Goal: Task Accomplishment & Management: Use online tool/utility

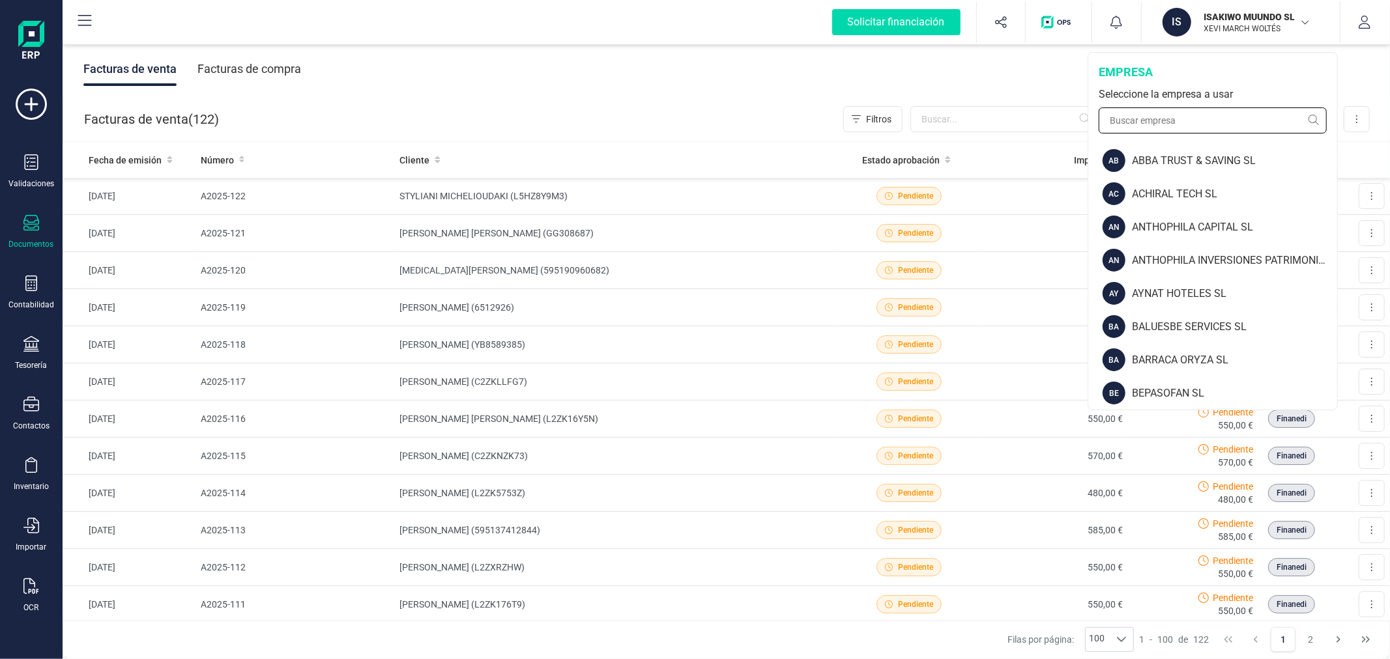
click at [1202, 113] on input "text" at bounding box center [1213, 121] width 228 height 26
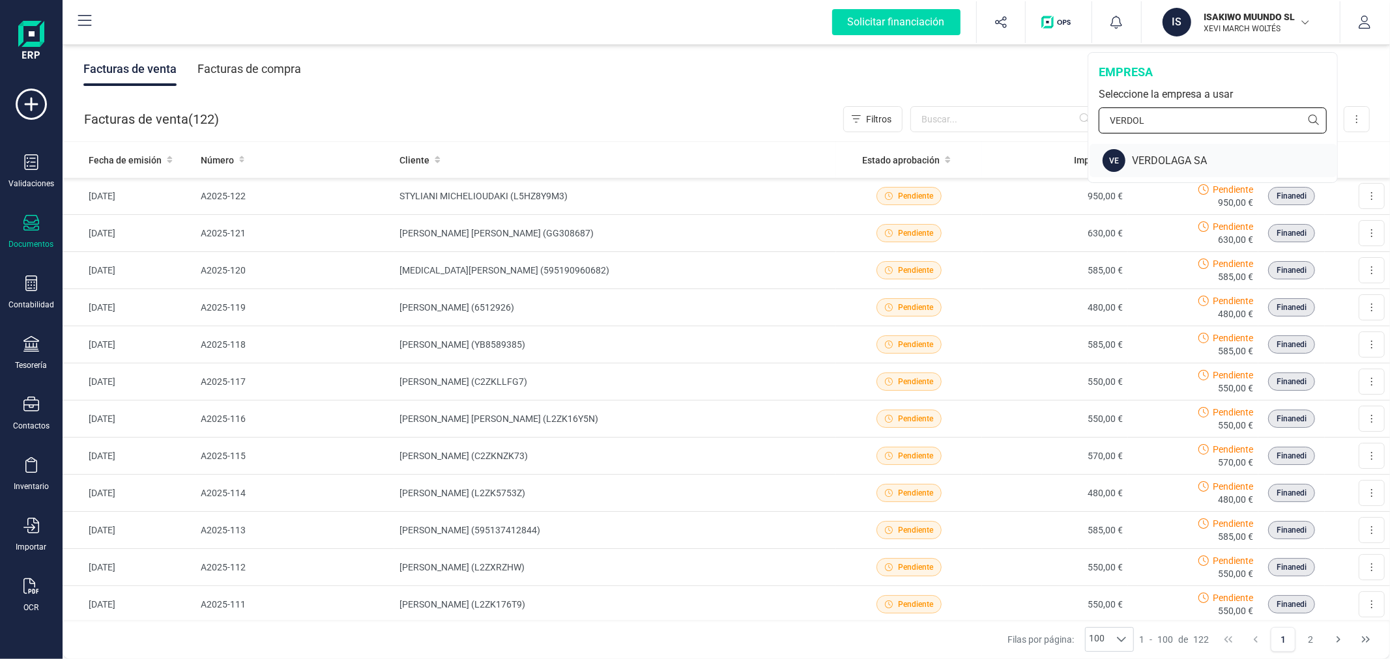
type input "VERDOL"
click at [1154, 153] on div "VERDOLAGA SA" at bounding box center [1234, 161] width 205 height 16
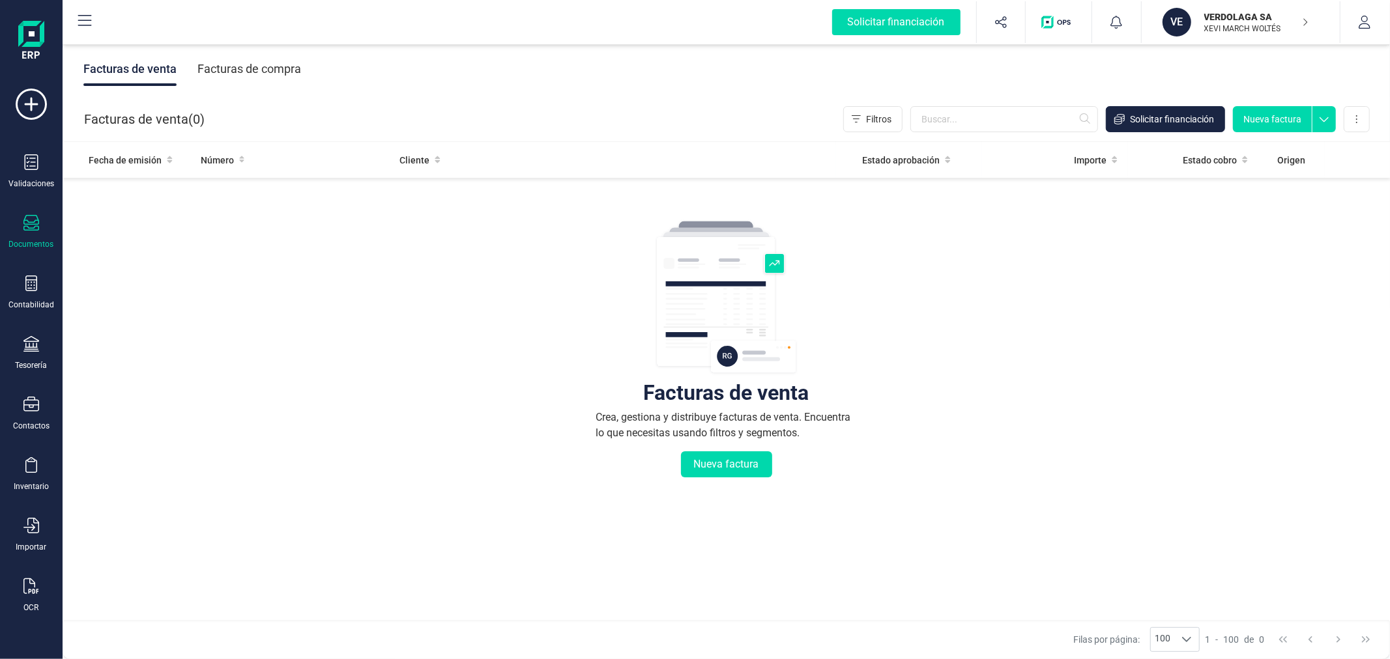
click at [292, 66] on div "Facturas de compra" at bounding box center [249, 69] width 104 height 34
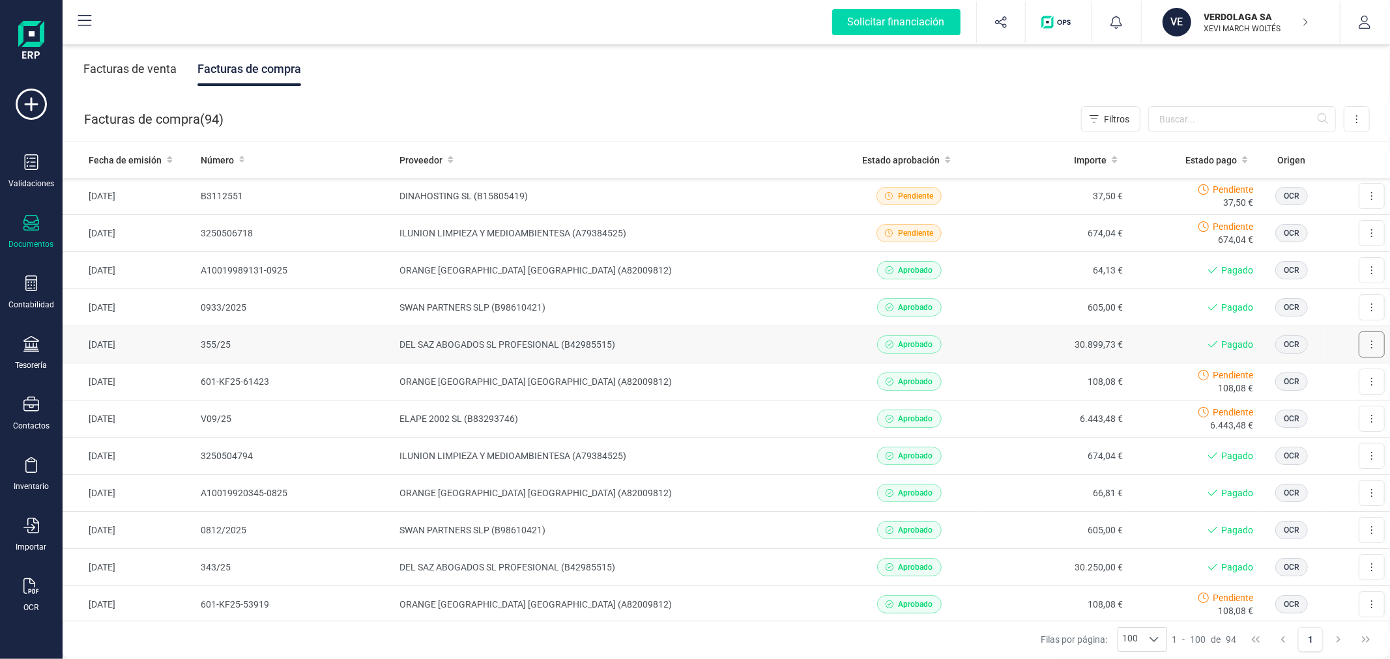
click at [1359, 345] on button at bounding box center [1372, 345] width 26 height 26
click at [1336, 373] on span "Descargar documento" at bounding box center [1329, 376] width 90 height 13
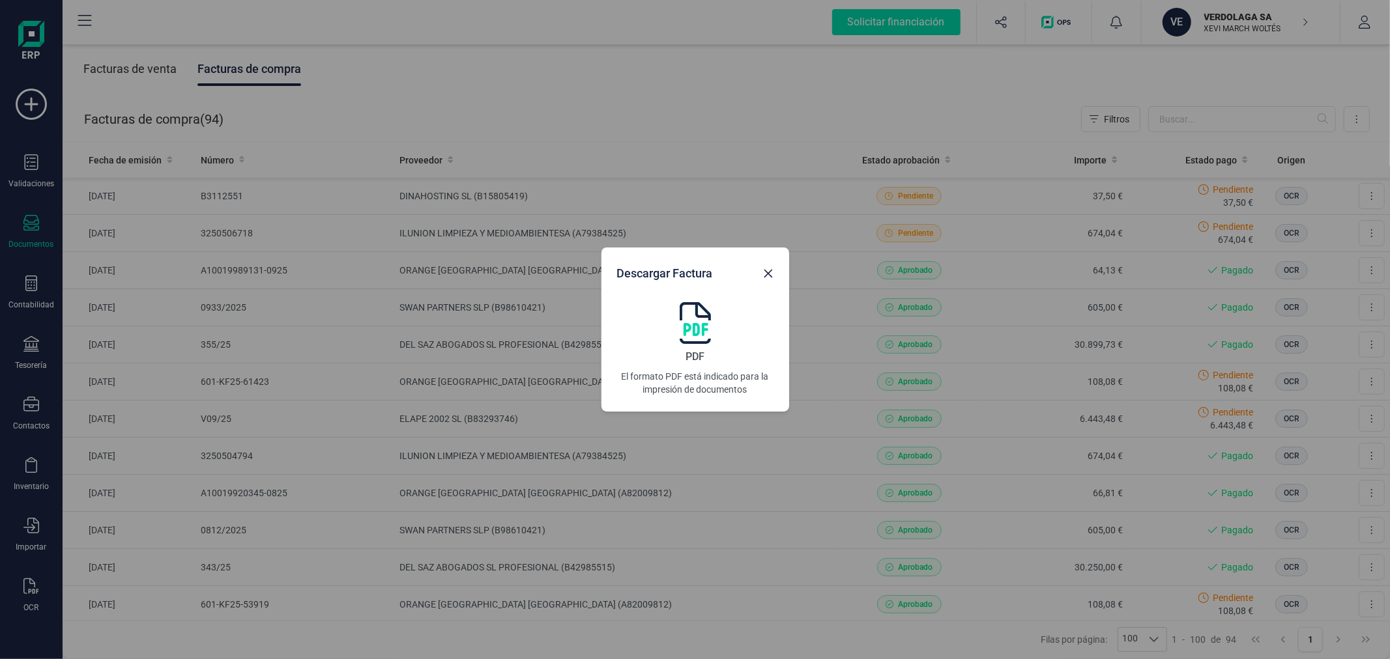
click at [704, 319] on img at bounding box center [695, 323] width 31 height 42
click at [771, 272] on icon "Close" at bounding box center [768, 273] width 10 height 10
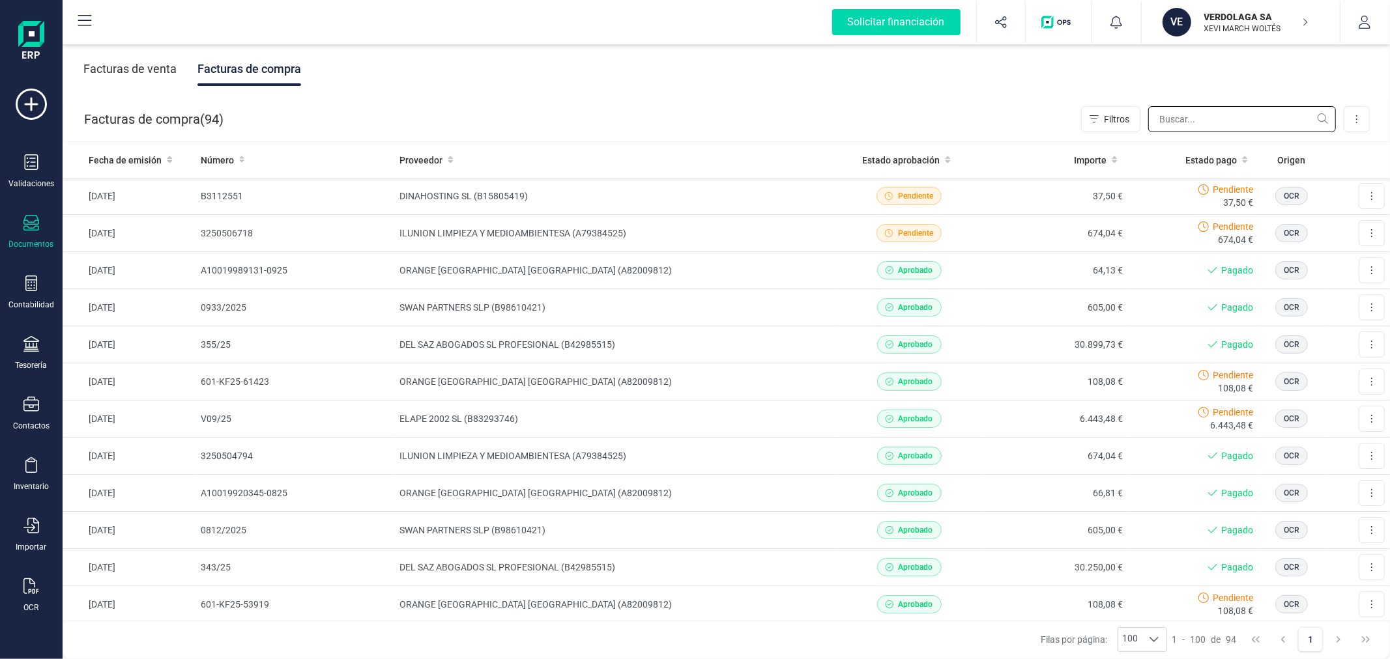
click at [1173, 128] on input "text" at bounding box center [1242, 119] width 188 height 26
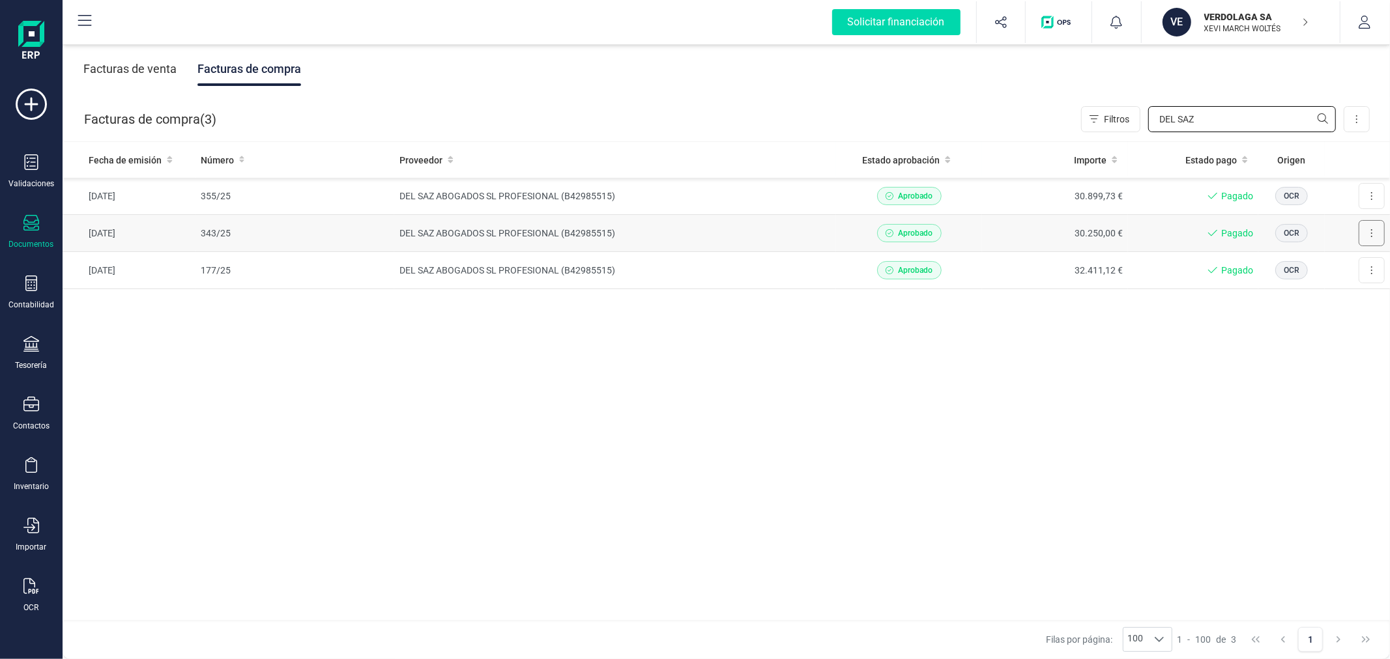
type input "DEL SAZ"
click at [1372, 233] on icon at bounding box center [1371, 233] width 1 height 8
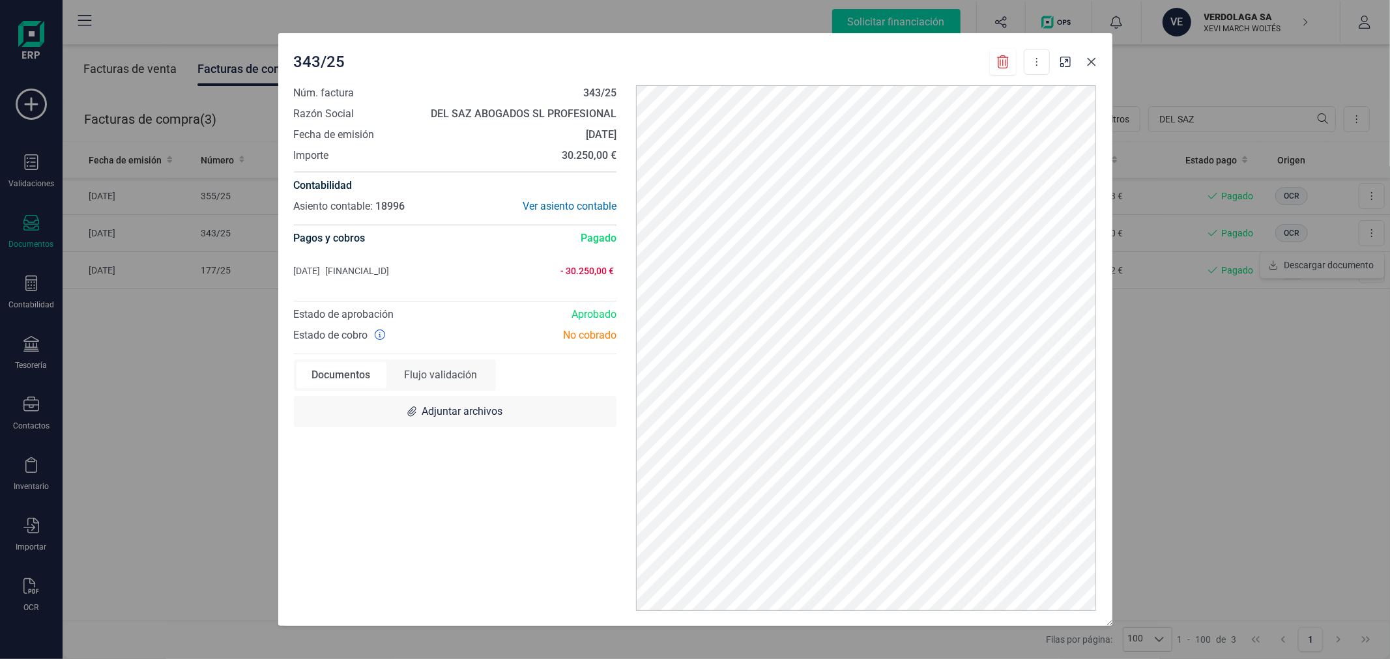
click at [1091, 65] on icon "Close" at bounding box center [1091, 62] width 10 height 10
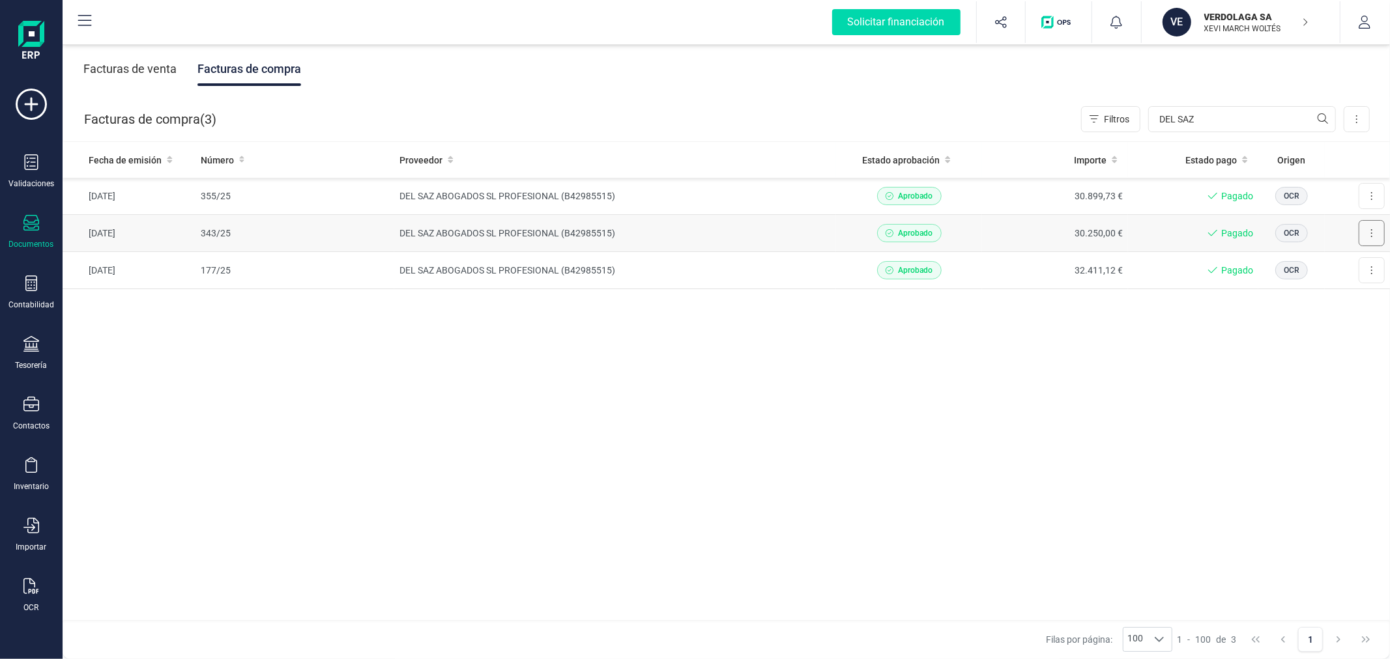
click at [1378, 232] on button at bounding box center [1372, 233] width 26 height 26
click at [1349, 265] on span "Descargar documento" at bounding box center [1329, 265] width 90 height 13
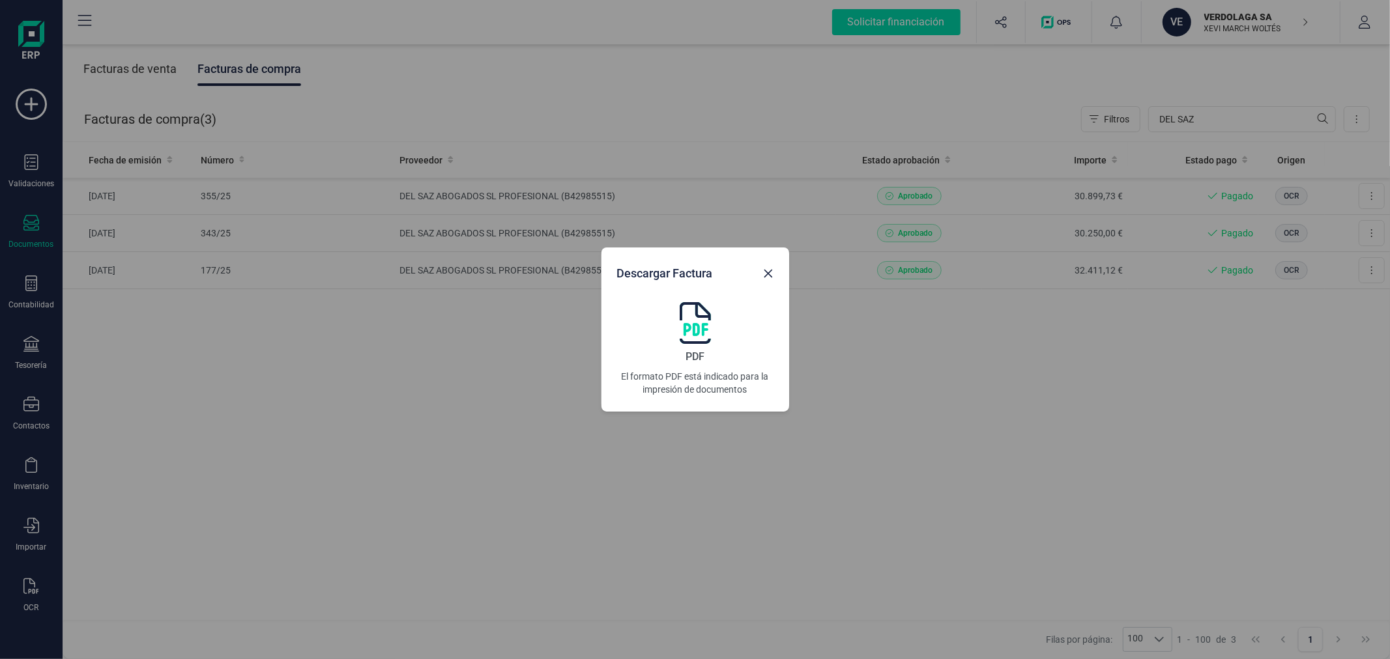
click at [698, 321] on img at bounding box center [695, 323] width 31 height 42
click at [1202, 375] on div "Descargar Factura PDF El formato PDF está indicado para la impresión de documen…" at bounding box center [695, 329] width 1390 height 659
click at [771, 272] on icon "Close" at bounding box center [768, 273] width 10 height 10
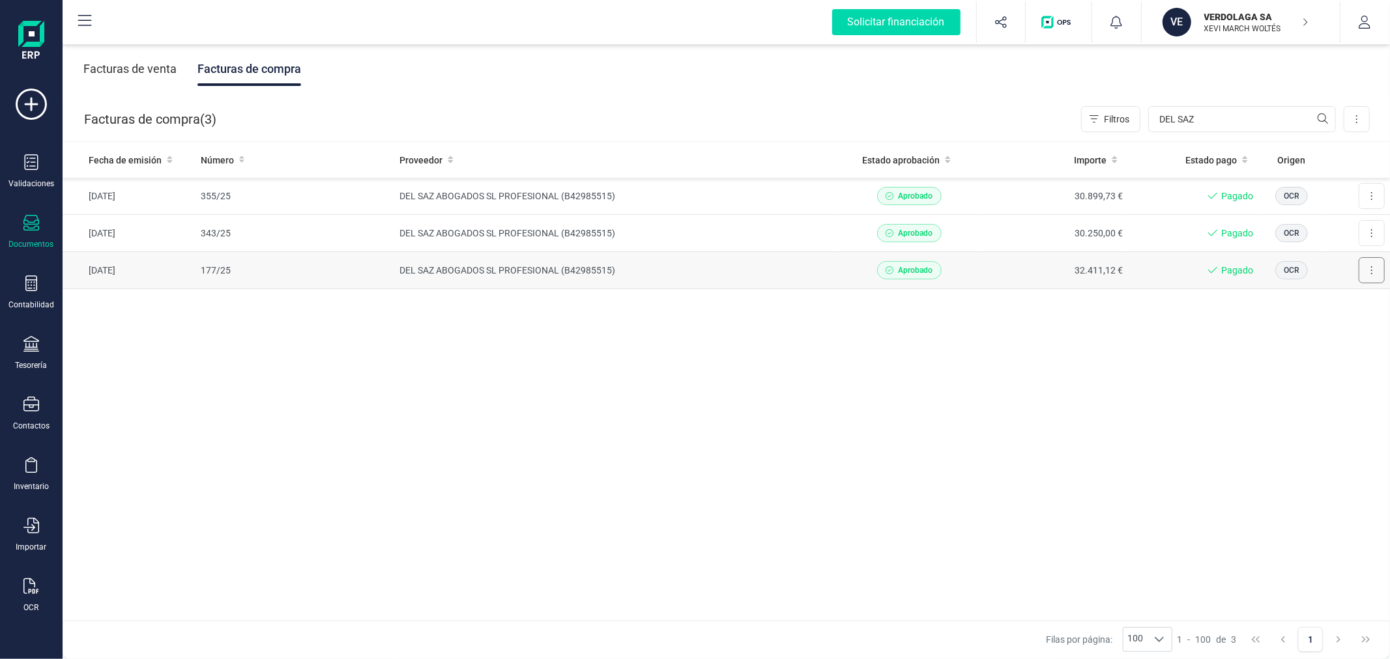
click at [1370, 265] on button at bounding box center [1372, 270] width 26 height 26
click at [1323, 308] on span "Descargar documento" at bounding box center [1329, 302] width 90 height 13
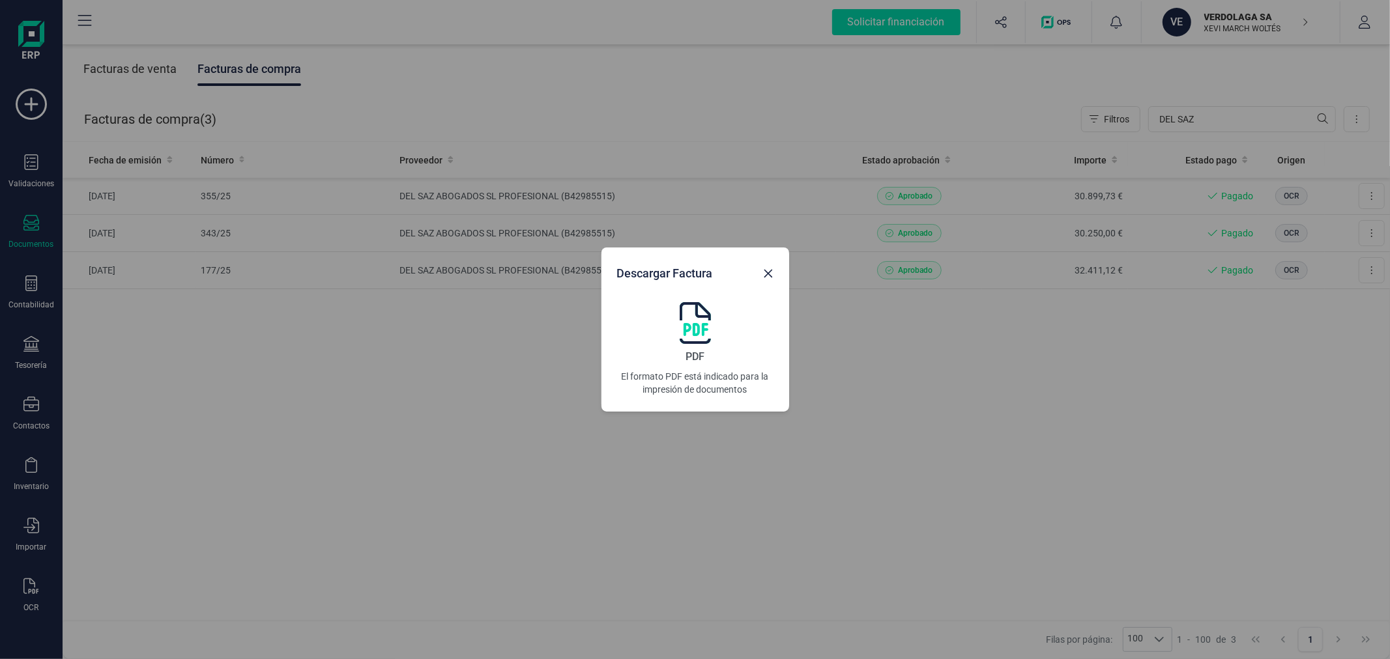
click at [700, 324] on img at bounding box center [695, 323] width 31 height 42
click at [766, 274] on icon "Close" at bounding box center [768, 274] width 8 height 8
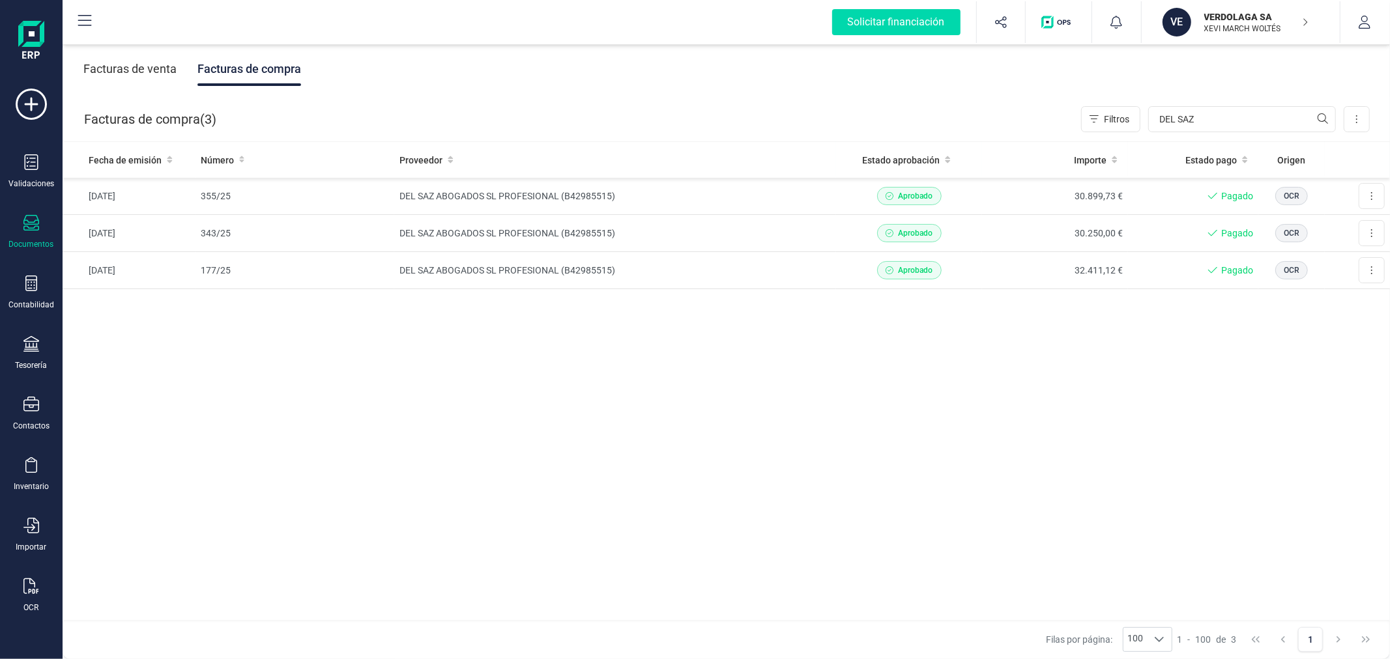
click at [374, 493] on div "Fecha de emisión Número Proveedor Estado aprobación Importe Estado pago Origen …" at bounding box center [726, 382] width 1327 height 480
click at [1240, 24] on p "XEVI MARCH WOLTÉS" at bounding box center [1256, 28] width 104 height 10
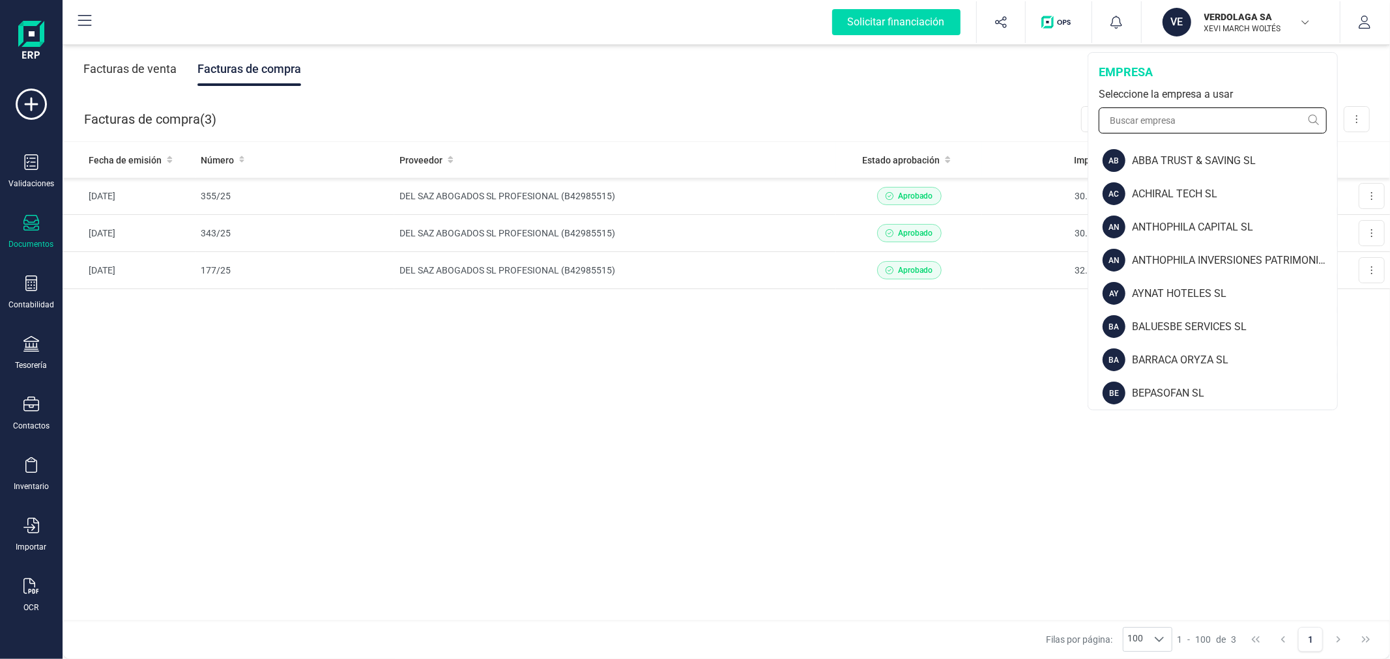
click at [1188, 118] on input "text" at bounding box center [1213, 121] width 228 height 26
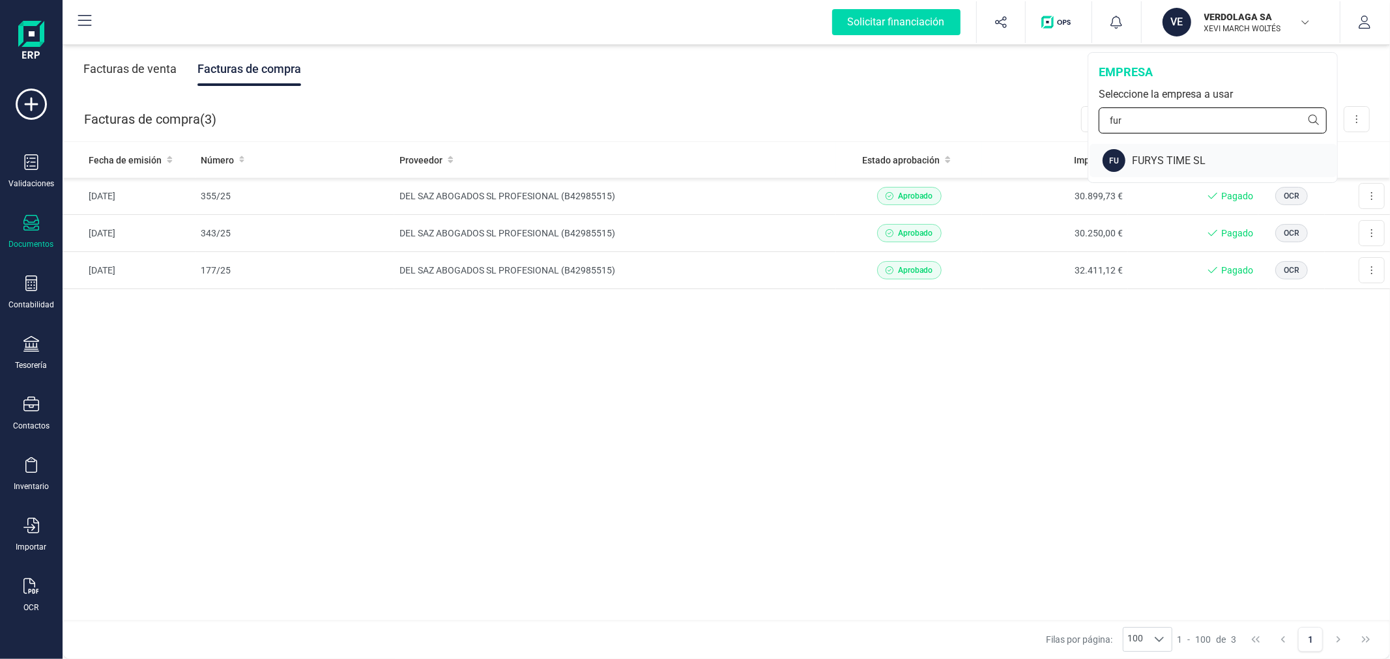
type input "fur"
click at [1173, 158] on div "FURYS TIME SL" at bounding box center [1234, 161] width 205 height 16
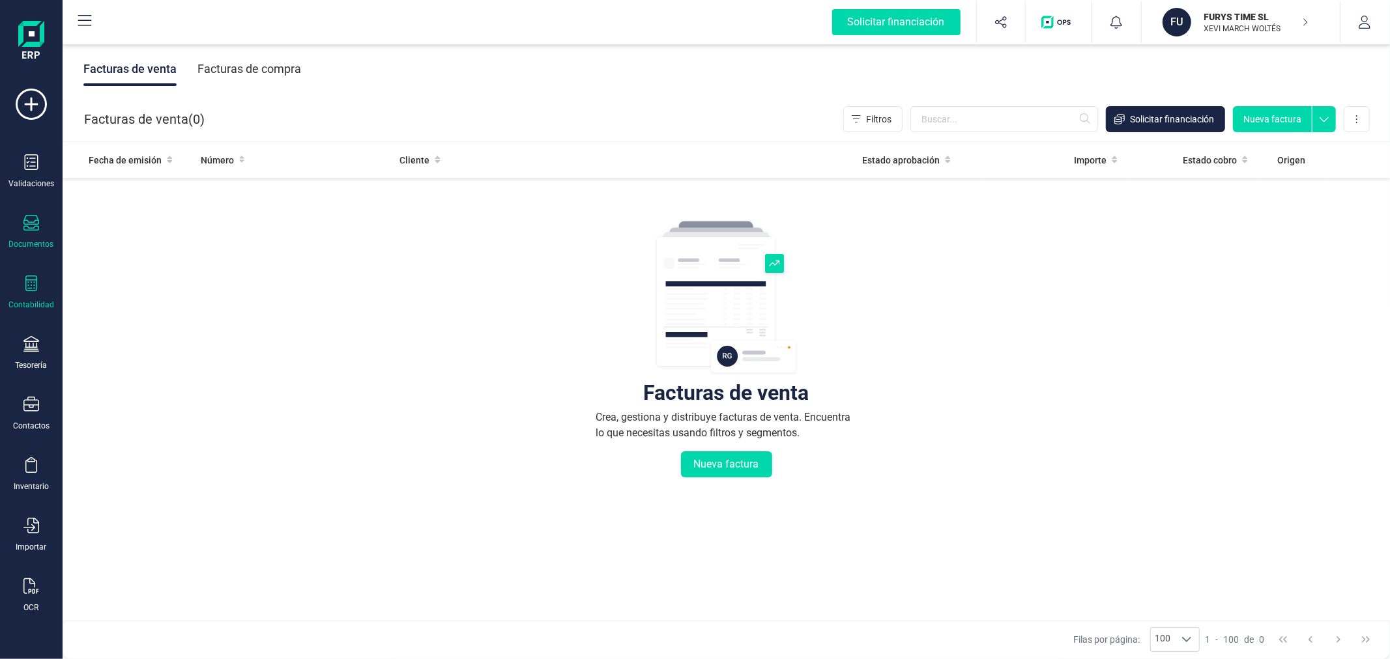
click at [27, 295] on div "Contabilidad" at bounding box center [31, 293] width 52 height 35
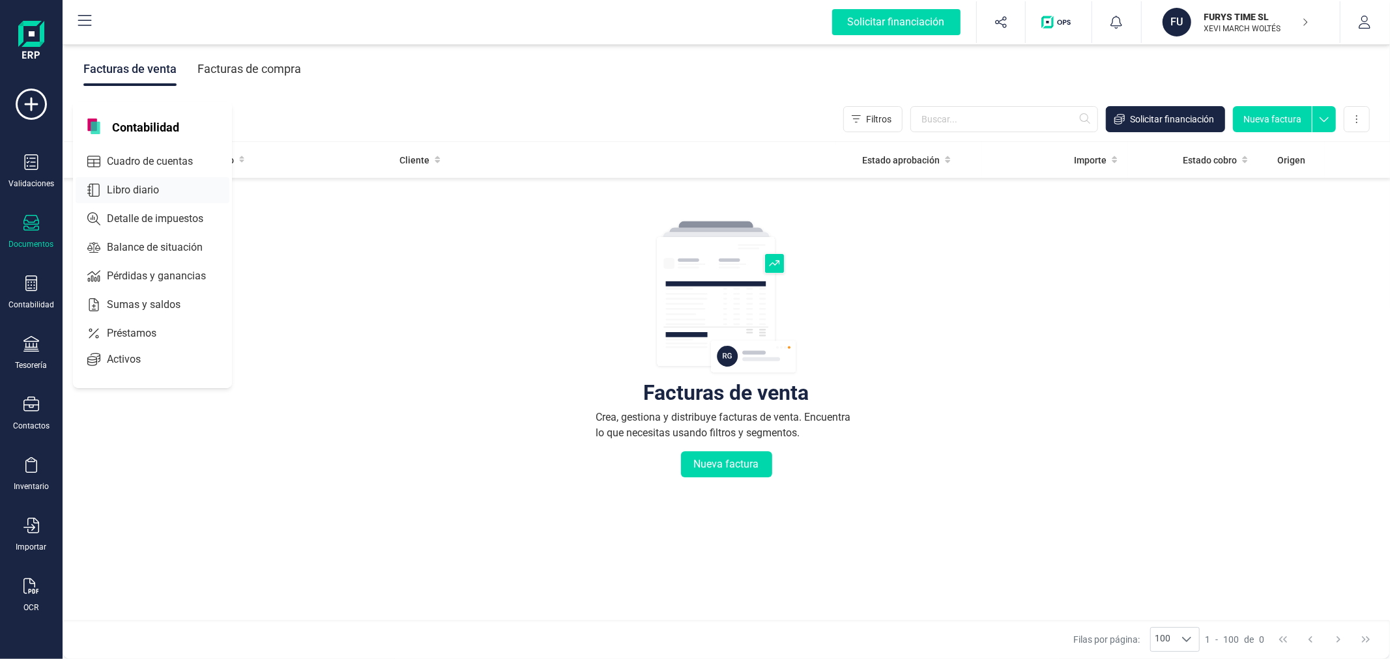
click at [131, 186] on span "Libro diario" at bounding box center [142, 190] width 81 height 16
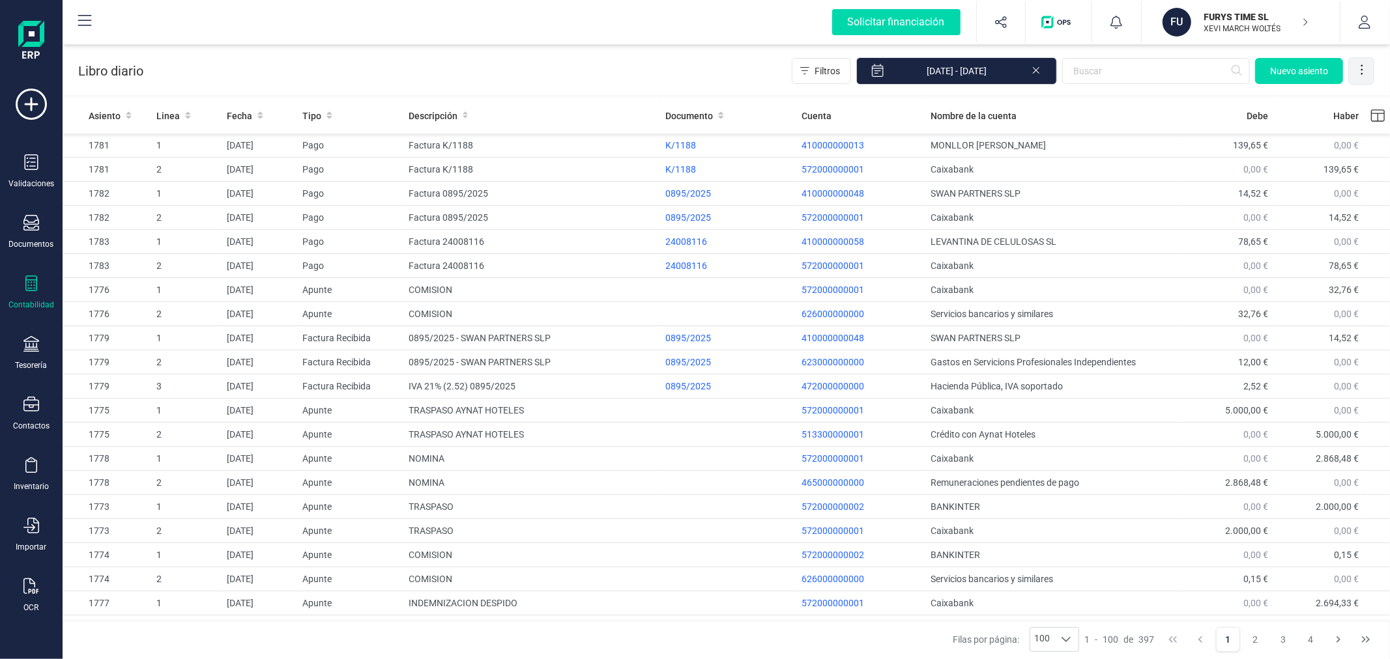
click at [1360, 61] on div at bounding box center [1362, 71] width 26 height 26
click at [1330, 104] on span "Exportar Excel" at bounding box center [1318, 102] width 94 height 10
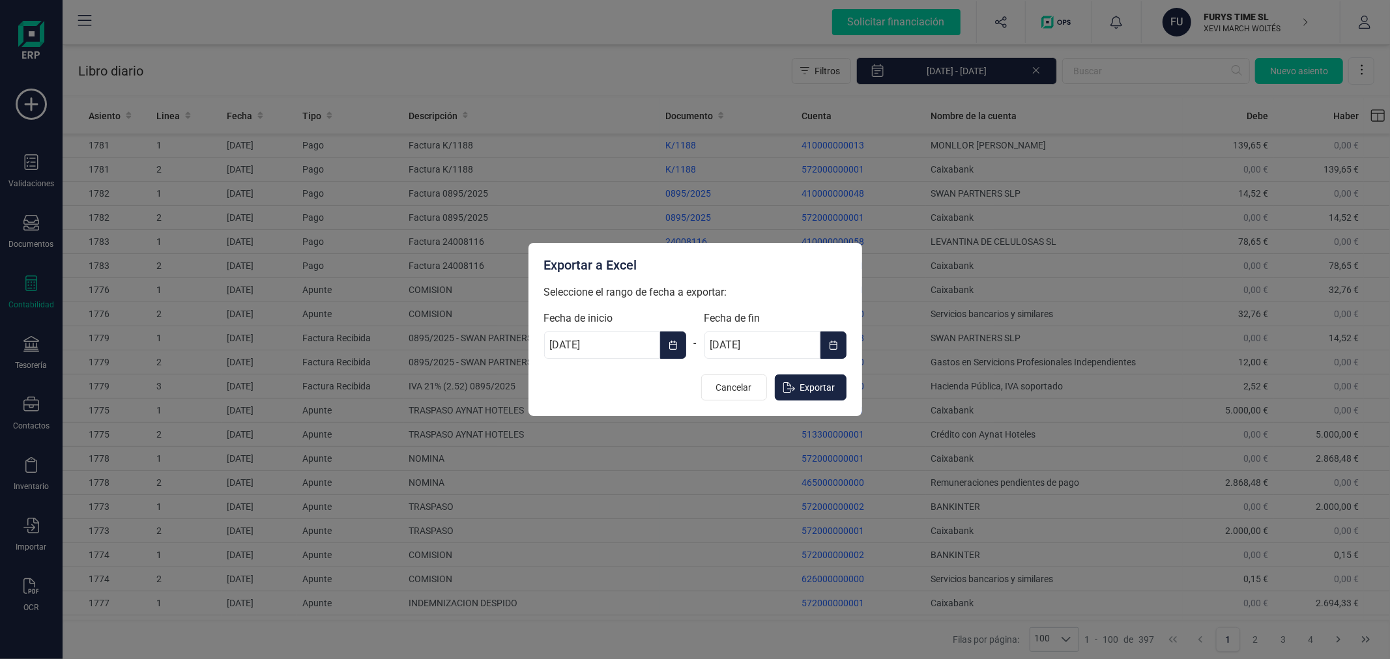
click at [838, 336] on button "Choose Date" at bounding box center [833, 345] width 26 height 27
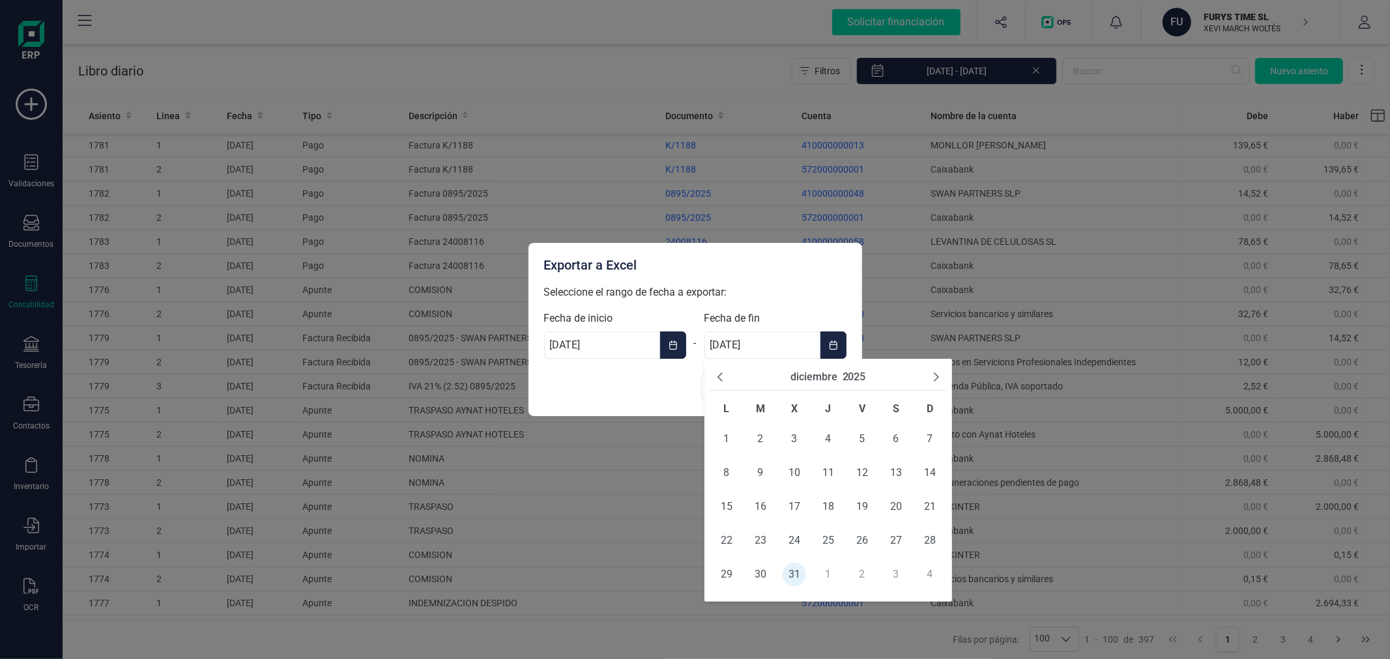
click at [717, 373] on icon "Previous Month" at bounding box center [720, 377] width 10 height 10
click at [719, 372] on icon "Previous Month" at bounding box center [720, 377] width 10 height 10
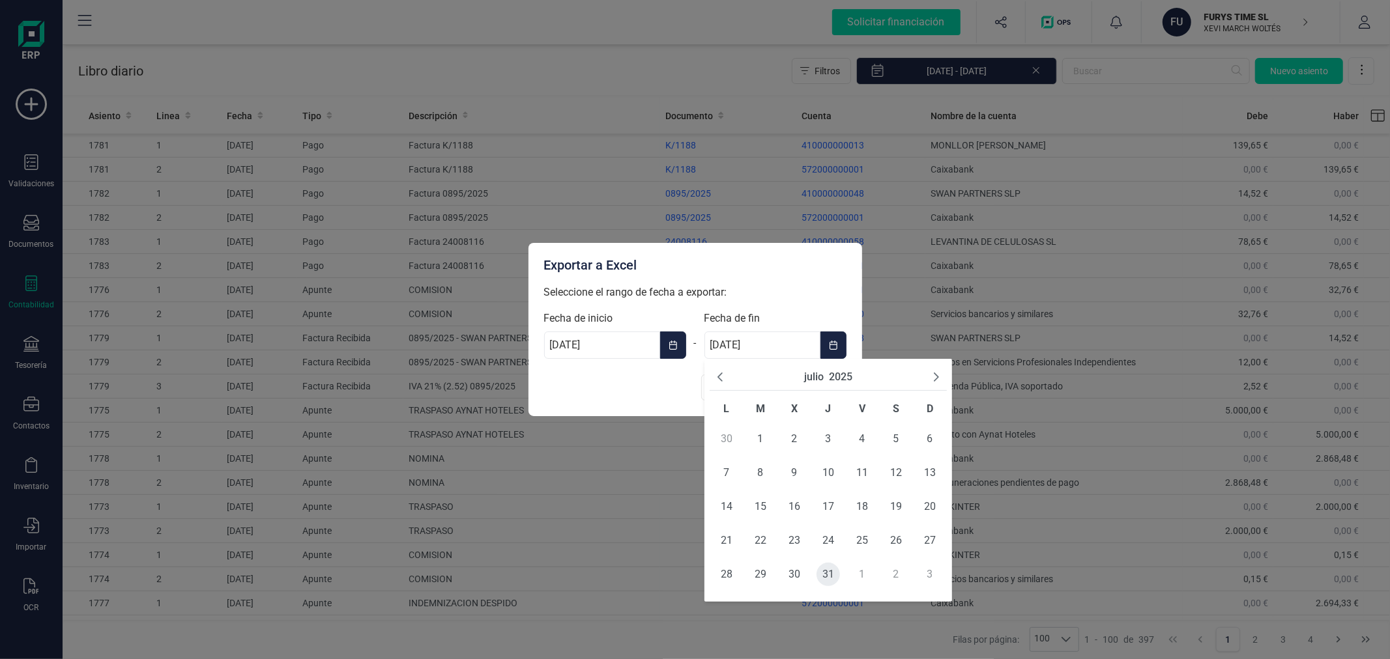
click at [829, 569] on span "31" at bounding box center [827, 574] width 23 height 23
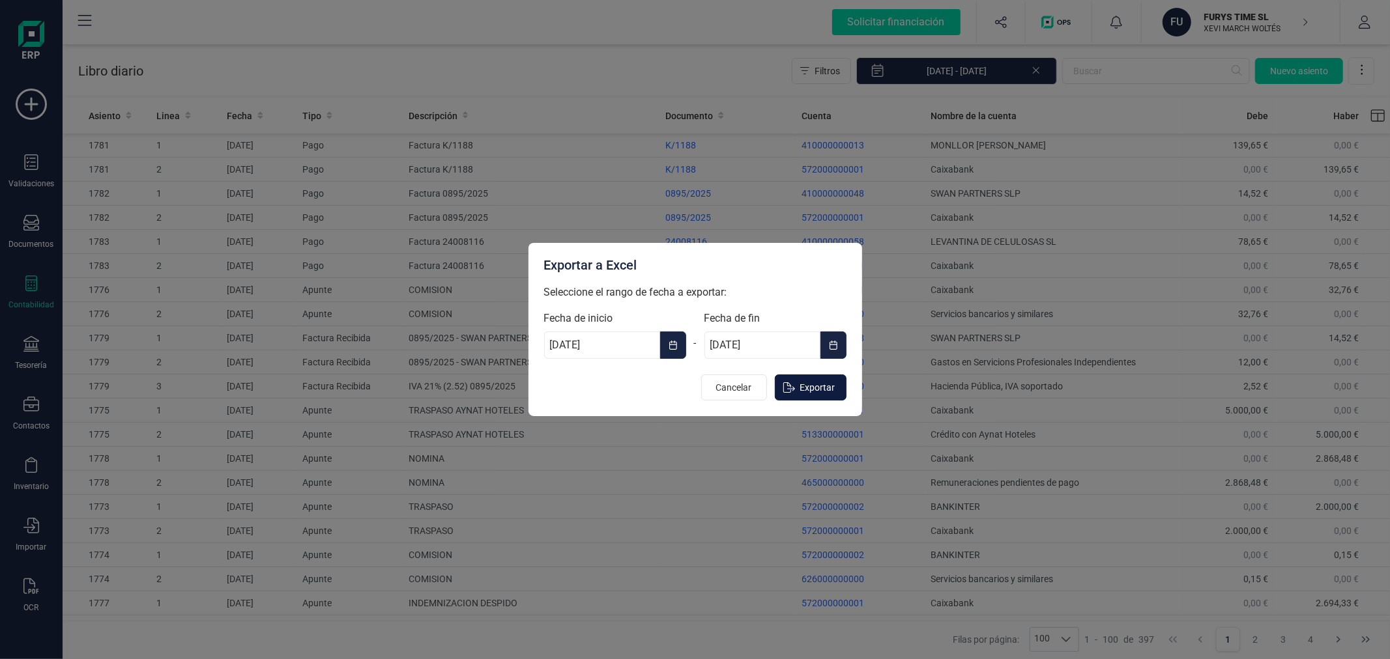
click at [818, 392] on span "Exportar" at bounding box center [817, 387] width 35 height 13
type input "[DATE]"
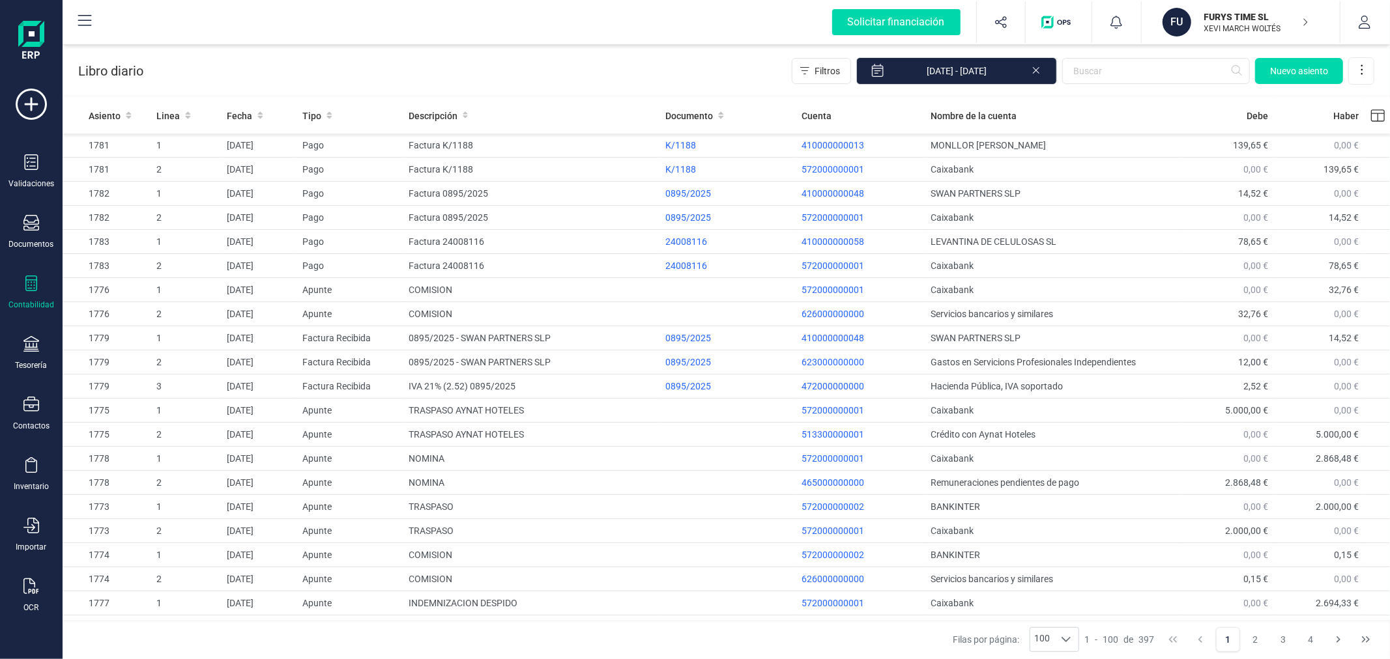
click at [406, 46] on div "Libro diario Filtros [DATE] - [DATE] [GEOGRAPHIC_DATA]" at bounding box center [726, 68] width 1327 height 53
click at [323, 61] on div "Libro diario Filtros [DATE] - [DATE] [GEOGRAPHIC_DATA]" at bounding box center [726, 68] width 1327 height 53
click at [38, 301] on div "Contabilidad" at bounding box center [31, 305] width 46 height 10
click at [399, 63] on div "Libro diario Filtros [DATE] - [DATE] [GEOGRAPHIC_DATA]" at bounding box center [726, 68] width 1327 height 53
click at [1221, 22] on p "FURYS TIME SL" at bounding box center [1256, 16] width 104 height 13
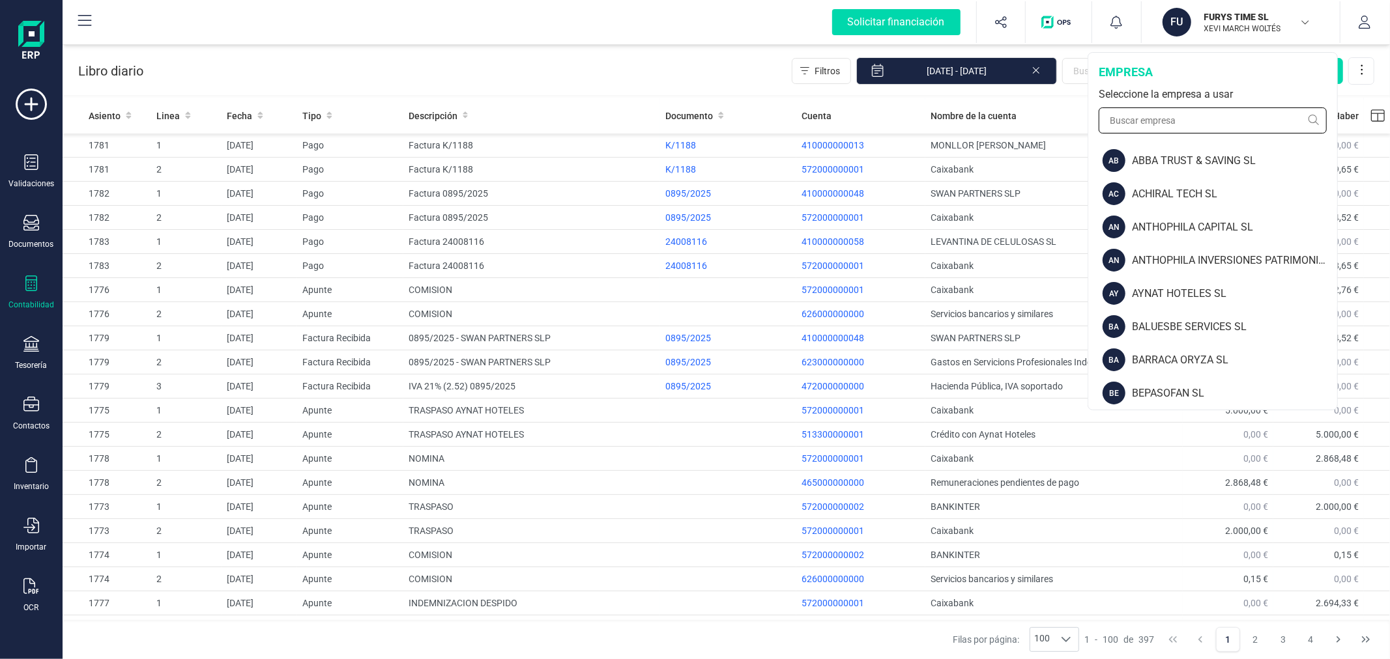
click at [1175, 126] on input "text" at bounding box center [1213, 121] width 228 height 26
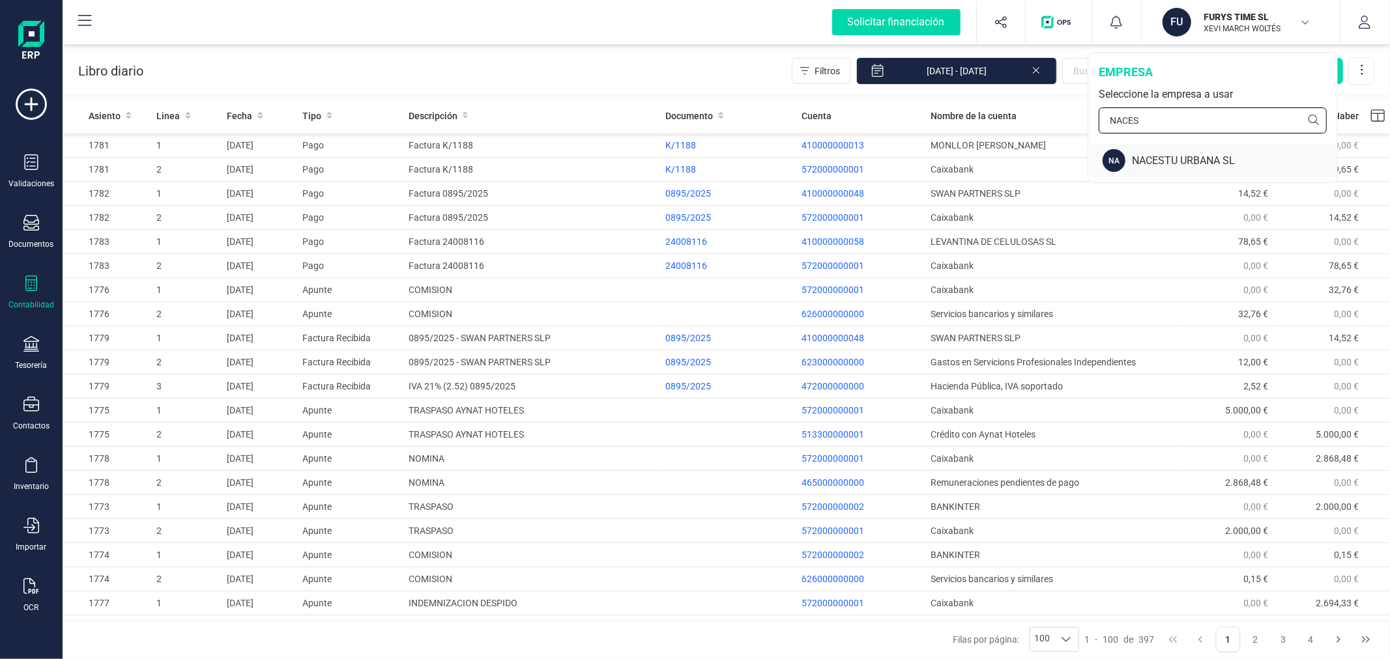
type input "NACES"
click at [1176, 164] on div "NACESTU URBANA SL" at bounding box center [1234, 161] width 205 height 16
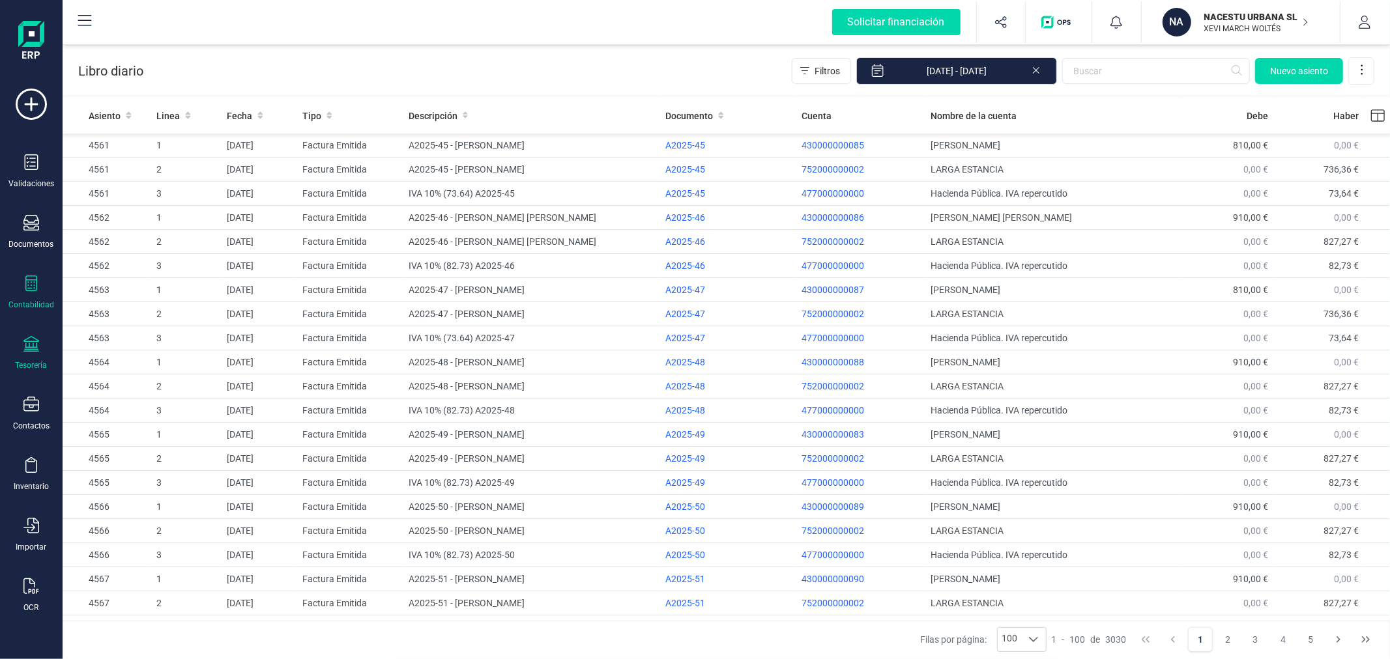
click at [21, 342] on div "Tesorería" at bounding box center [31, 353] width 52 height 35
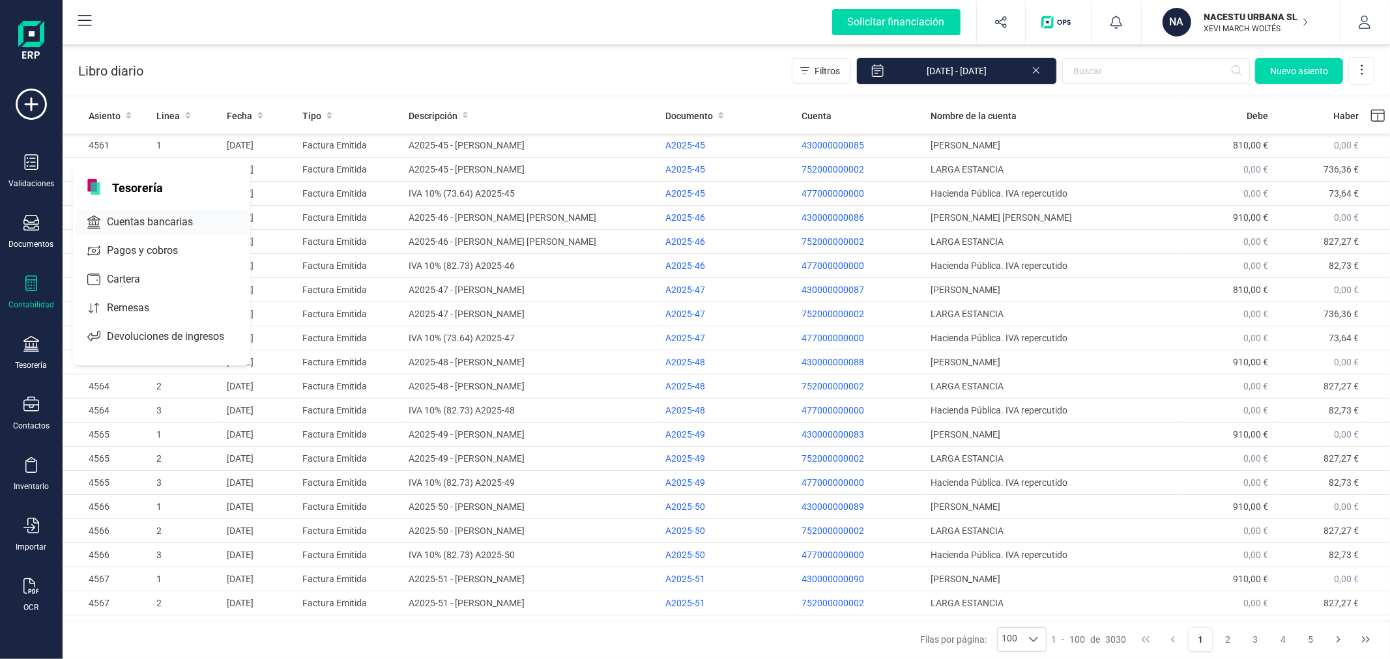
click at [141, 224] on span "Cuentas bancarias" at bounding box center [159, 222] width 115 height 16
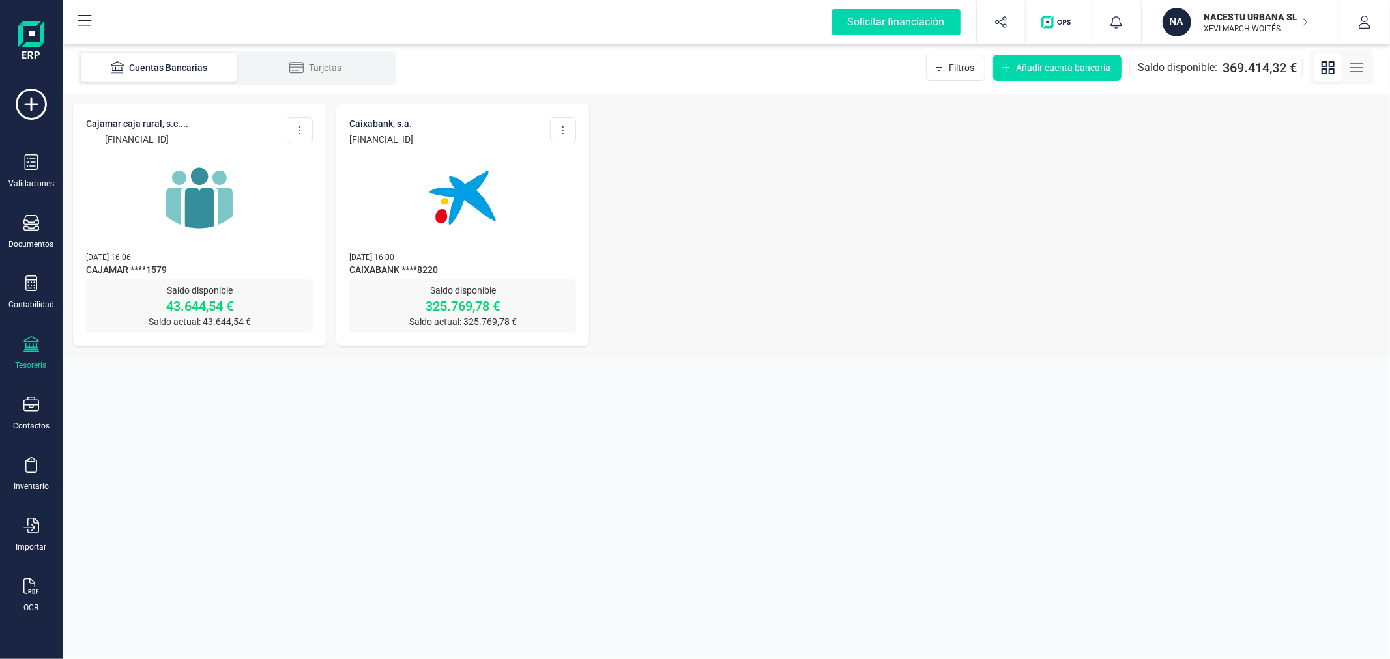
click at [474, 218] on img at bounding box center [462, 197] width 109 height 109
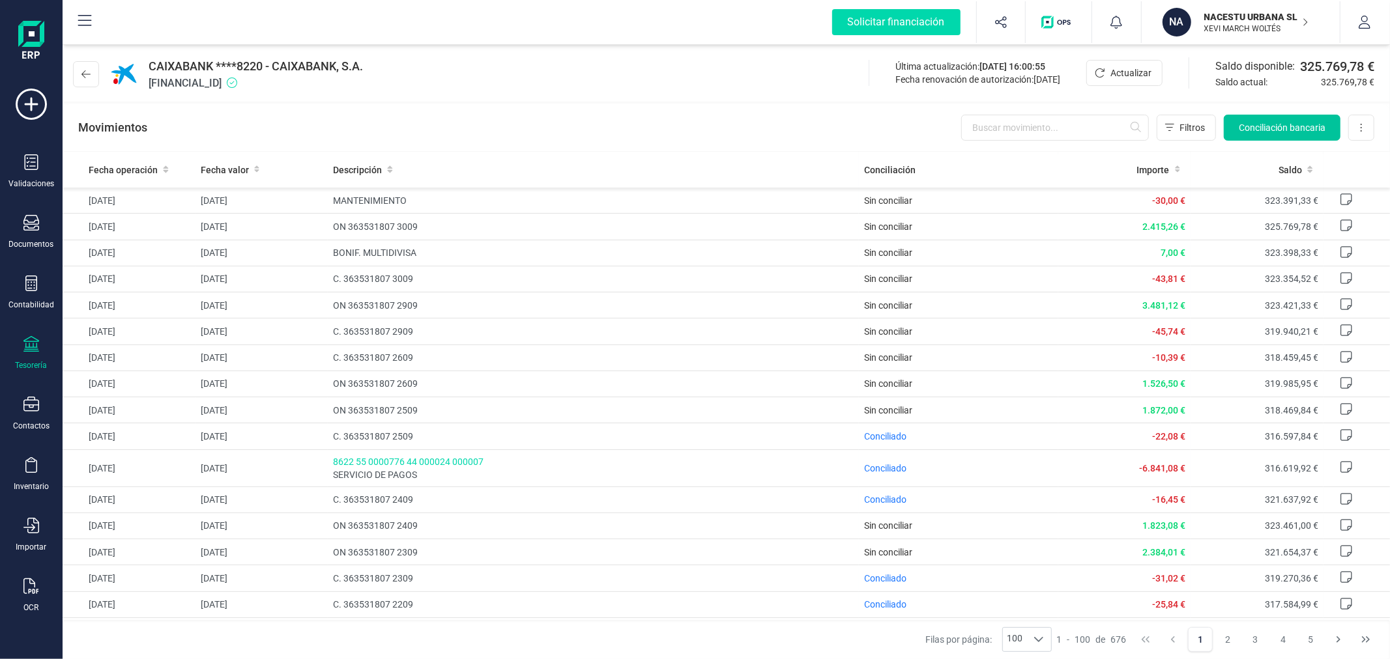
click at [1265, 119] on button "Conciliación bancaria" at bounding box center [1282, 128] width 117 height 26
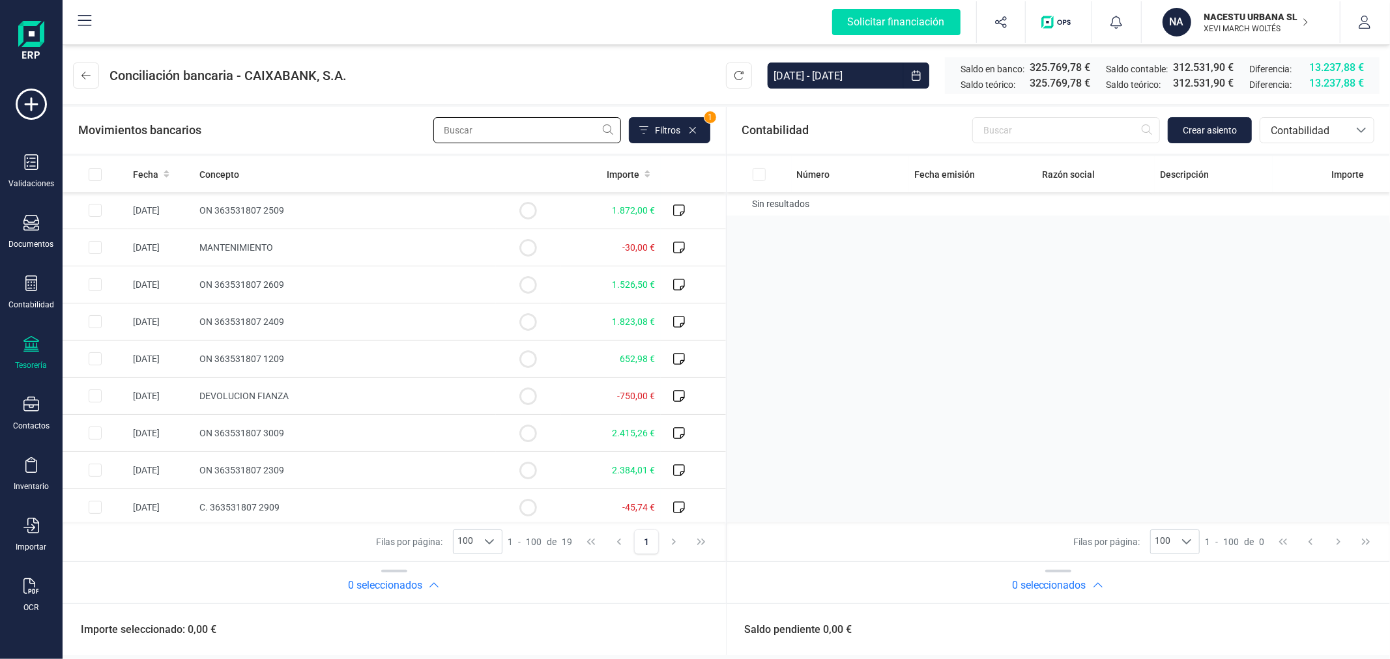
click at [502, 139] on input "text" at bounding box center [527, 130] width 188 height 26
type input "ON"
click at [146, 169] on span "Fecha" at bounding box center [145, 174] width 25 height 13
click at [89, 282] on input "Row Selected ea5014fb-7b9f-4654-9a34-aa993f6e1814" at bounding box center [95, 284] width 13 height 13
checkbox input "true"
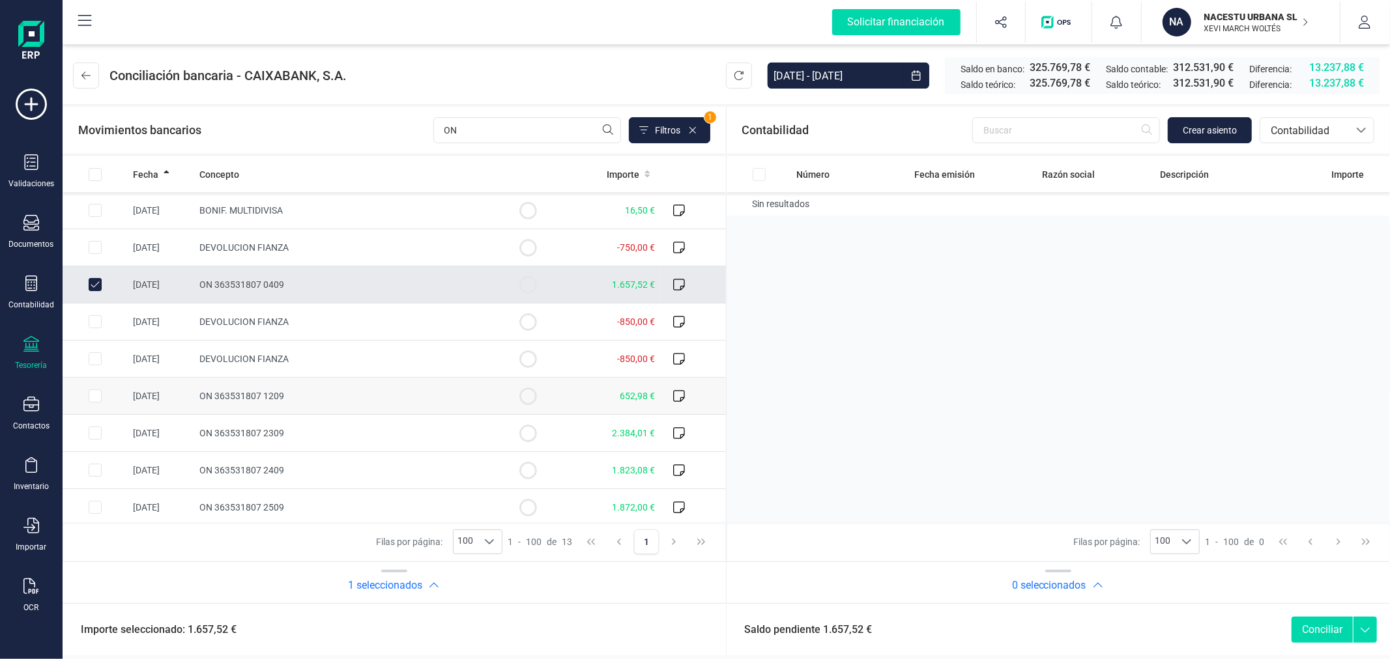
click at [93, 396] on input "Row Selected 17d679c0-5080-47ba-832c-3d33baf741a6" at bounding box center [95, 396] width 13 height 13
checkbox input "true"
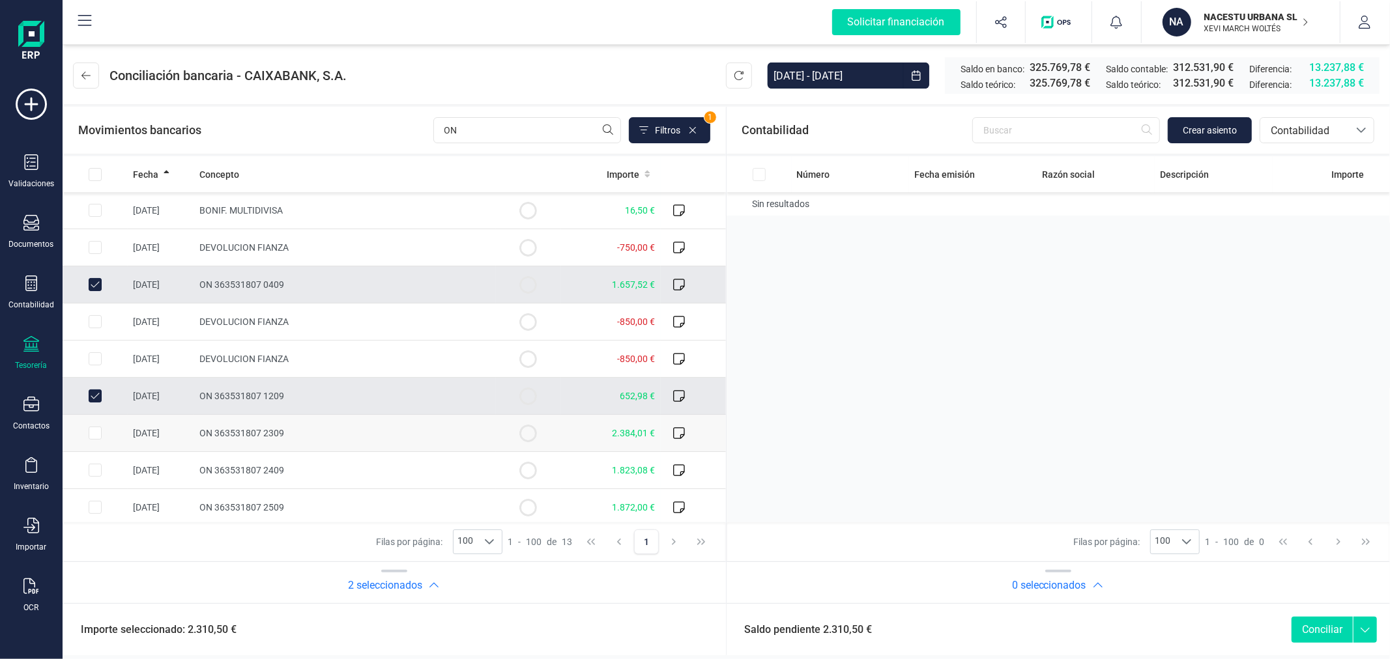
click at [91, 433] on input "Row Selected 0d51489f-5b30-4995-9089-77c09a8d7ddb" at bounding box center [95, 433] width 13 height 13
checkbox input "true"
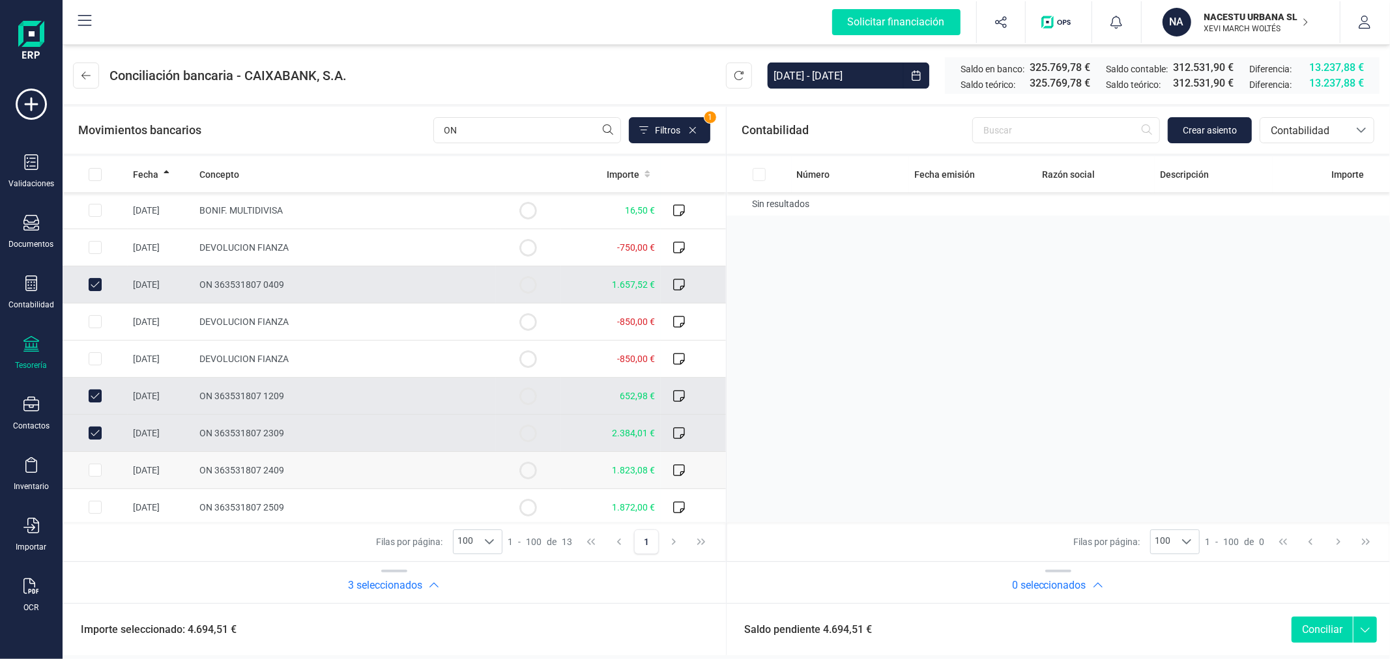
click at [89, 470] on input "Row Selected e951d552-4e72-48ce-93a0-2a78a91bd9ee" at bounding box center [95, 470] width 13 height 13
checkbox input "true"
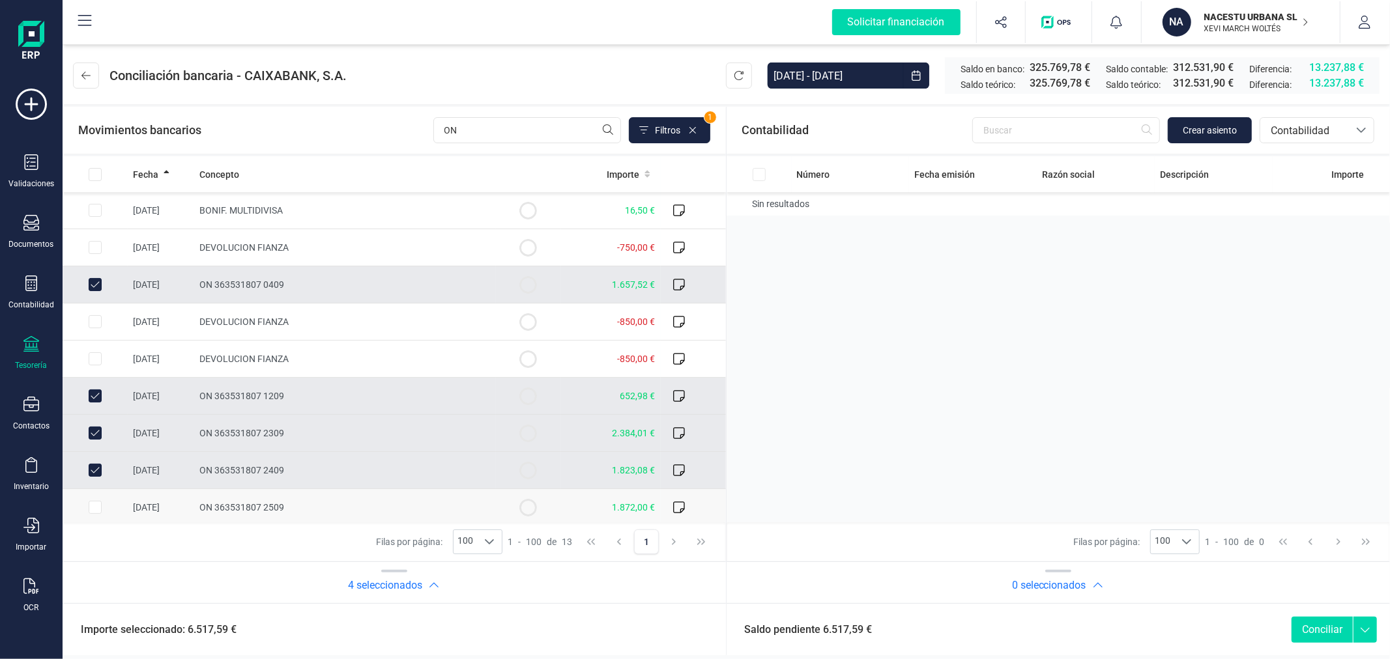
click at [91, 503] on input "Row Selected 31fbff76-23bf-49b7-a4bc-039ffe43ff68" at bounding box center [95, 507] width 13 height 13
checkbox input "true"
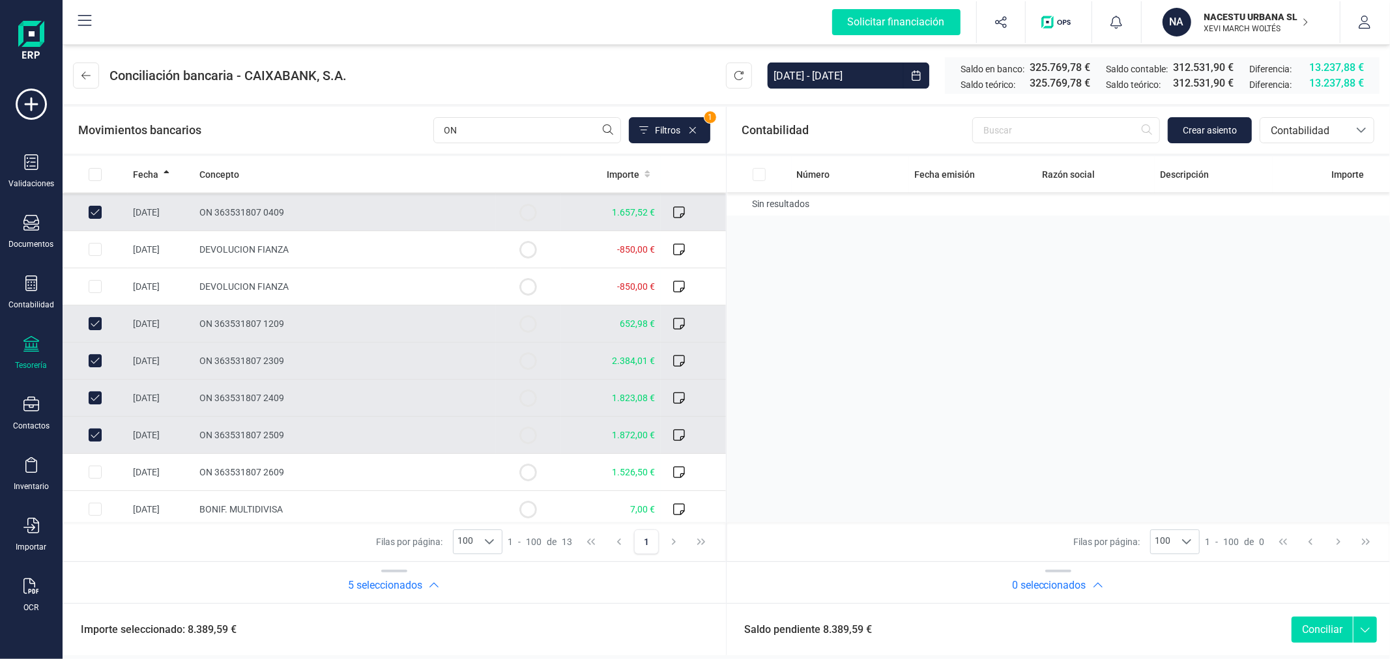
scroll to position [145, 0]
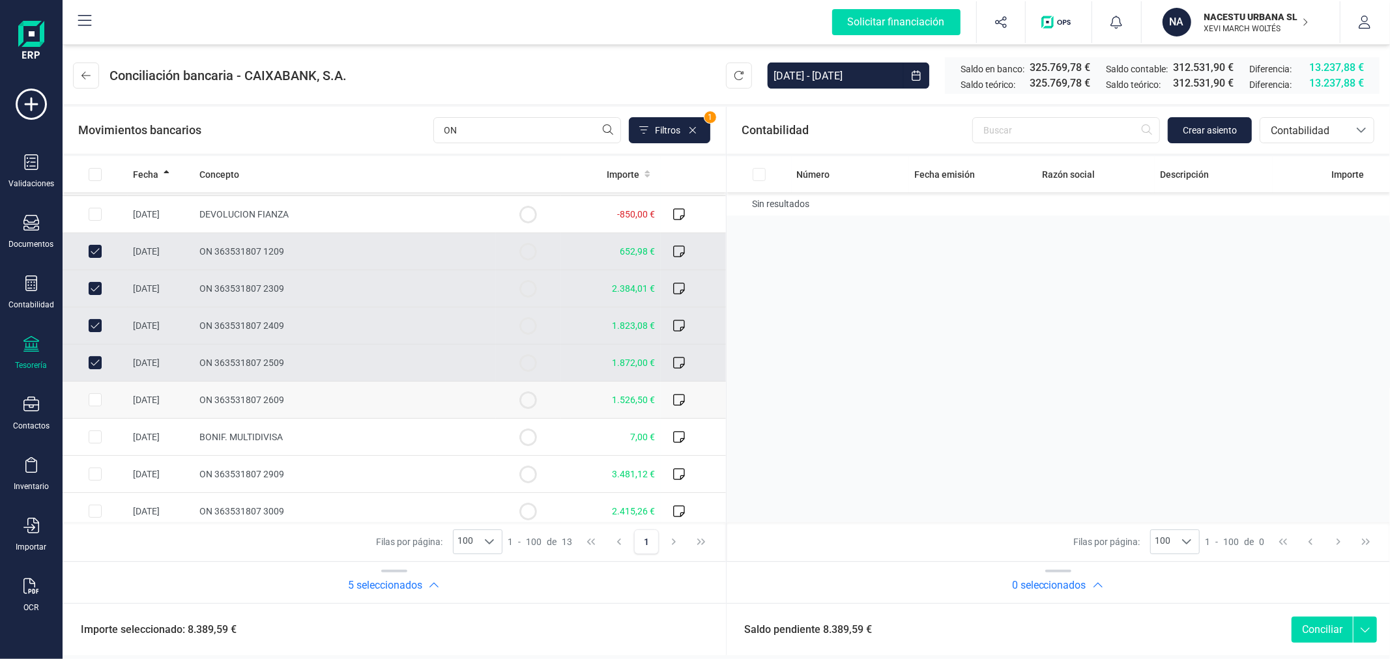
click at [94, 399] on input "Row Selected ec7d7029-5b05-4ed8-b519-1f6aba2c9b25" at bounding box center [95, 400] width 13 height 13
checkbox input "true"
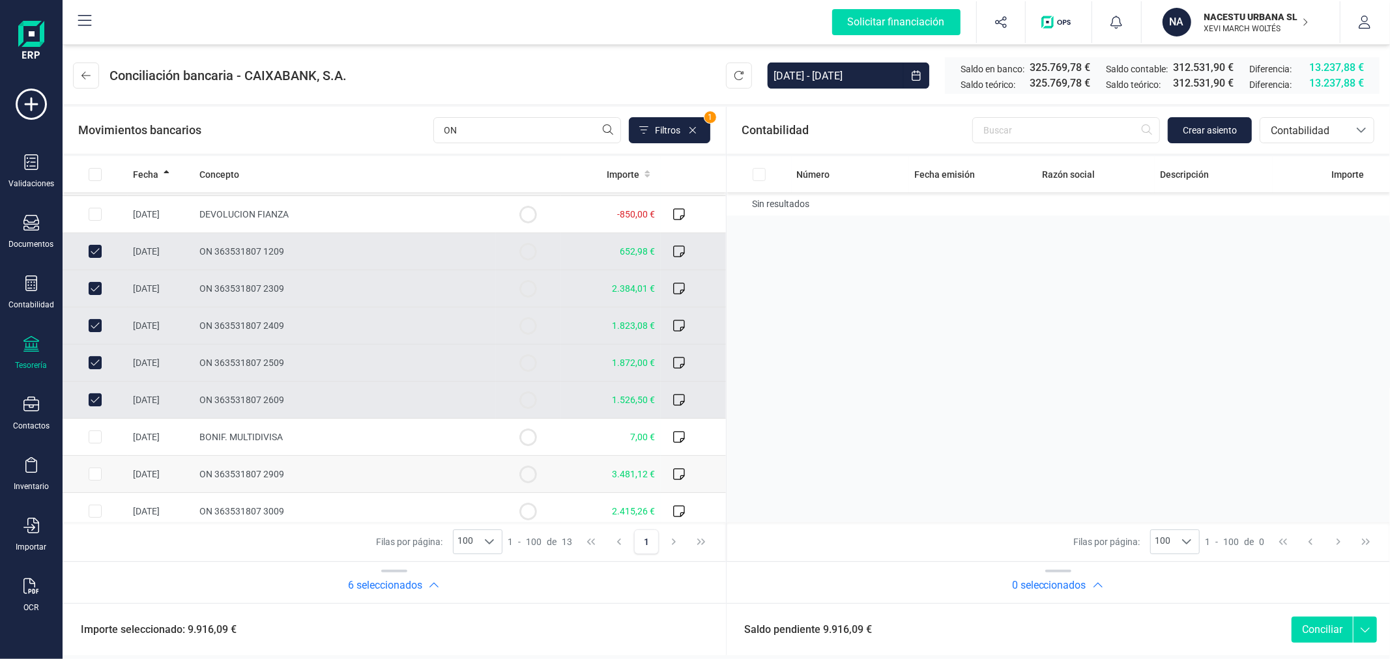
click at [92, 474] on input "Row Selected f01b36ea-98de-4b6e-92e5-a0fa81f91481" at bounding box center [95, 474] width 13 height 13
checkbox input "true"
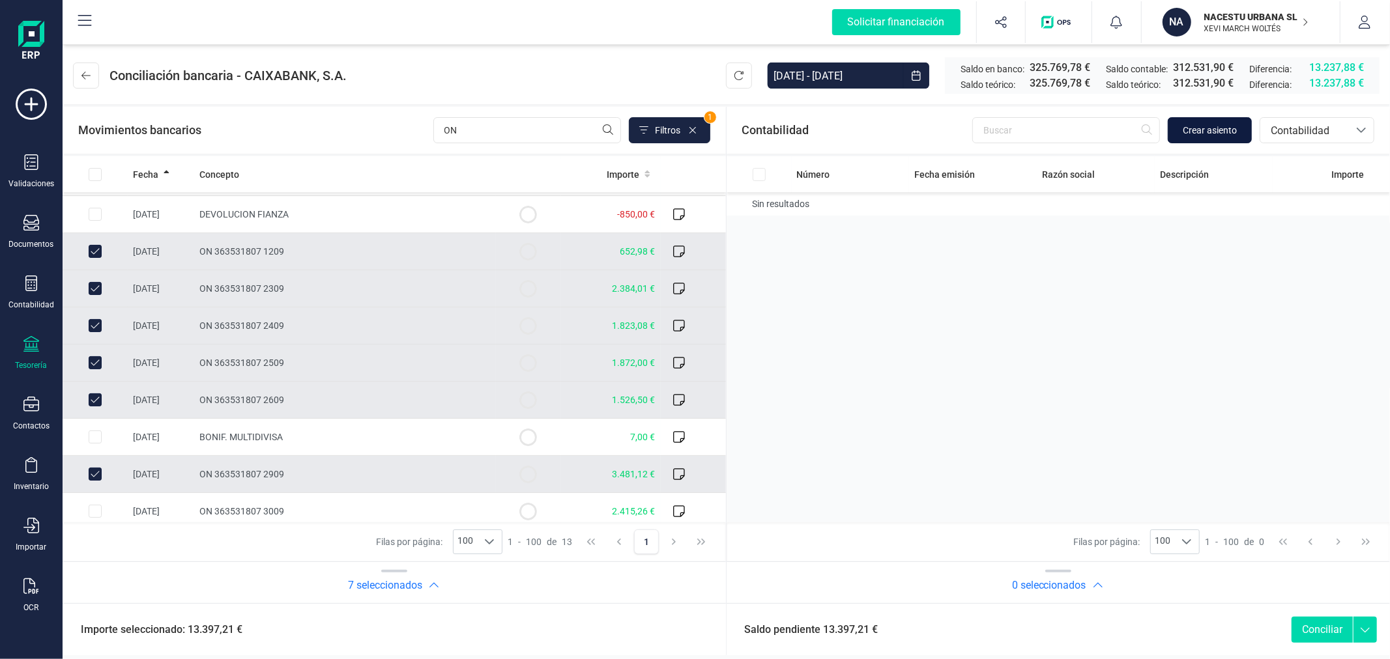
click at [1212, 119] on button "Crear asiento" at bounding box center [1210, 130] width 84 height 26
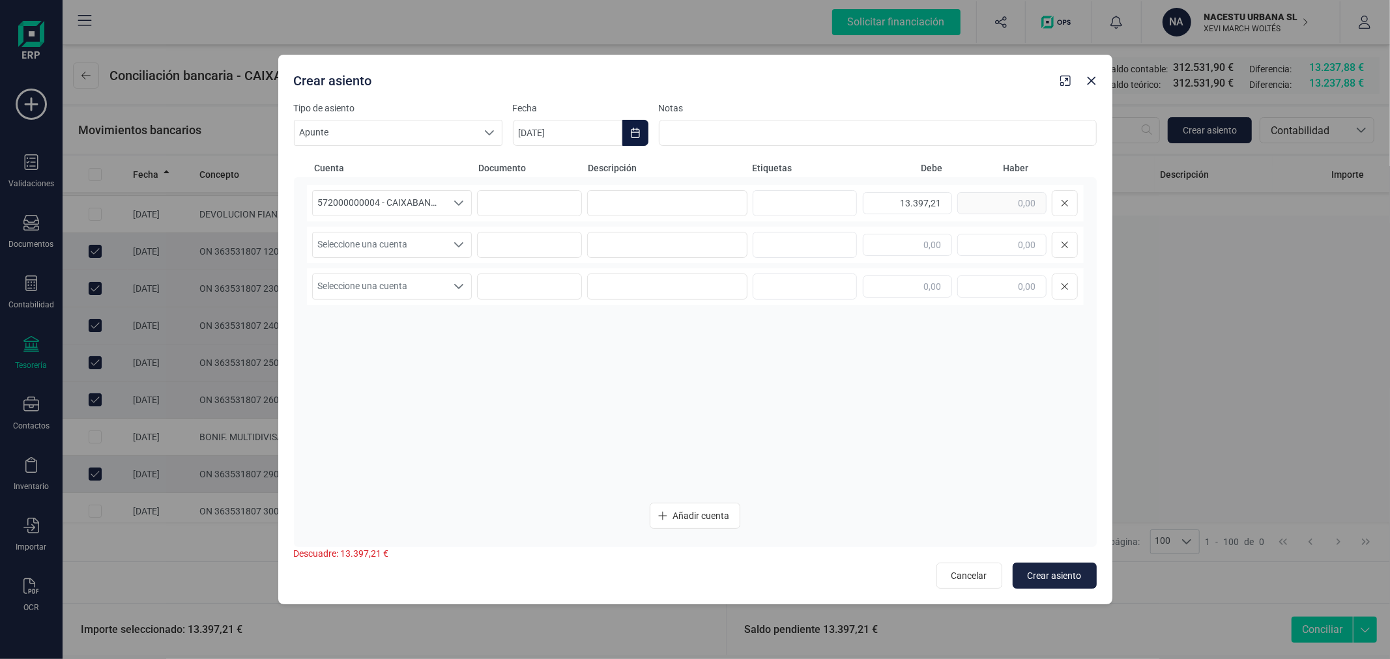
click at [639, 141] on button "Choose Date" at bounding box center [635, 133] width 26 height 26
click at [538, 167] on icon "Previous Month" at bounding box center [539, 172] width 10 height 10
click at [596, 396] on span "30" at bounding box center [593, 394] width 26 height 26
type input "[DATE]"
click at [671, 207] on input at bounding box center [667, 203] width 160 height 26
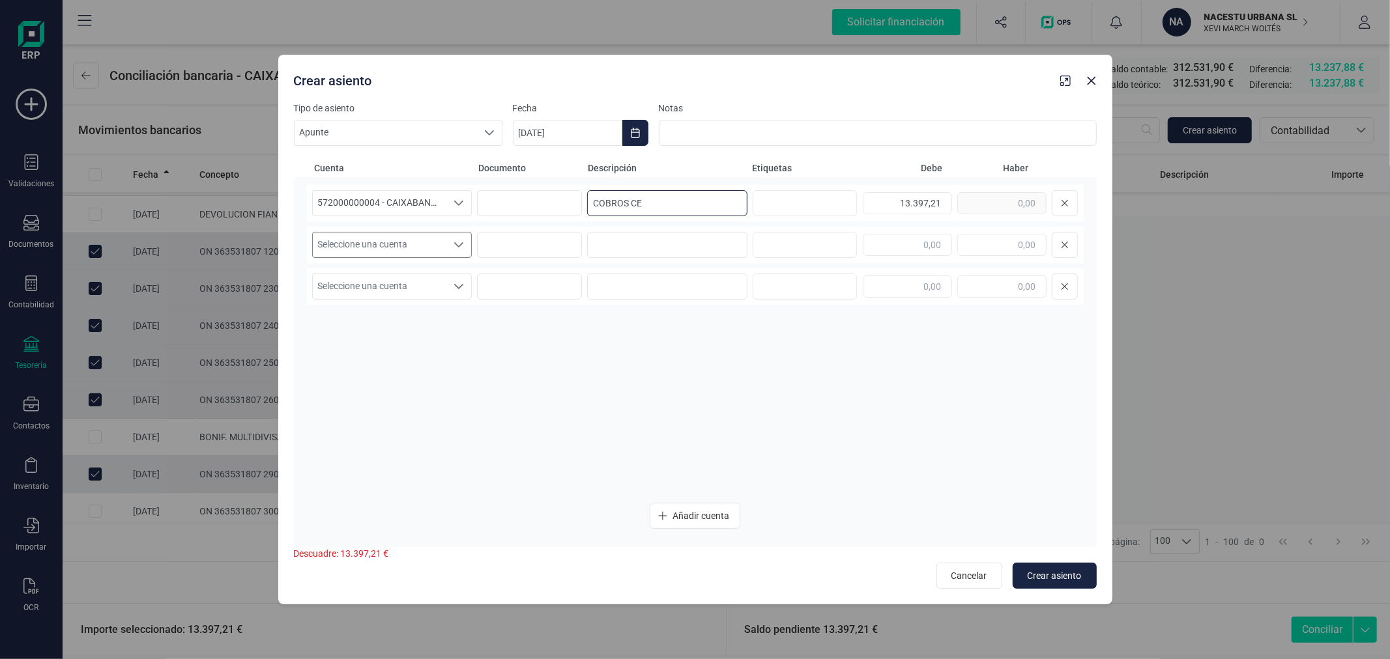
type input "COBROS CE"
click at [415, 248] on span "Seleccione una cuenta" at bounding box center [380, 245] width 134 height 25
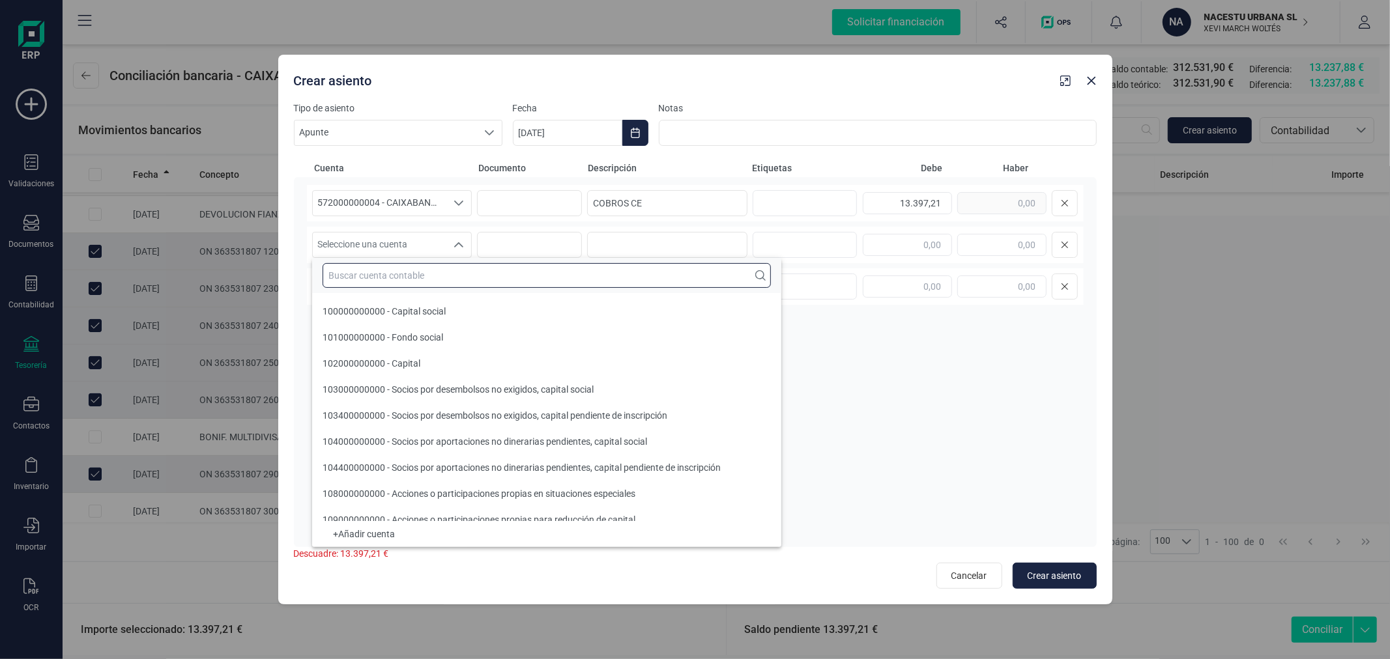
click at [418, 281] on input "text" at bounding box center [547, 275] width 448 height 25
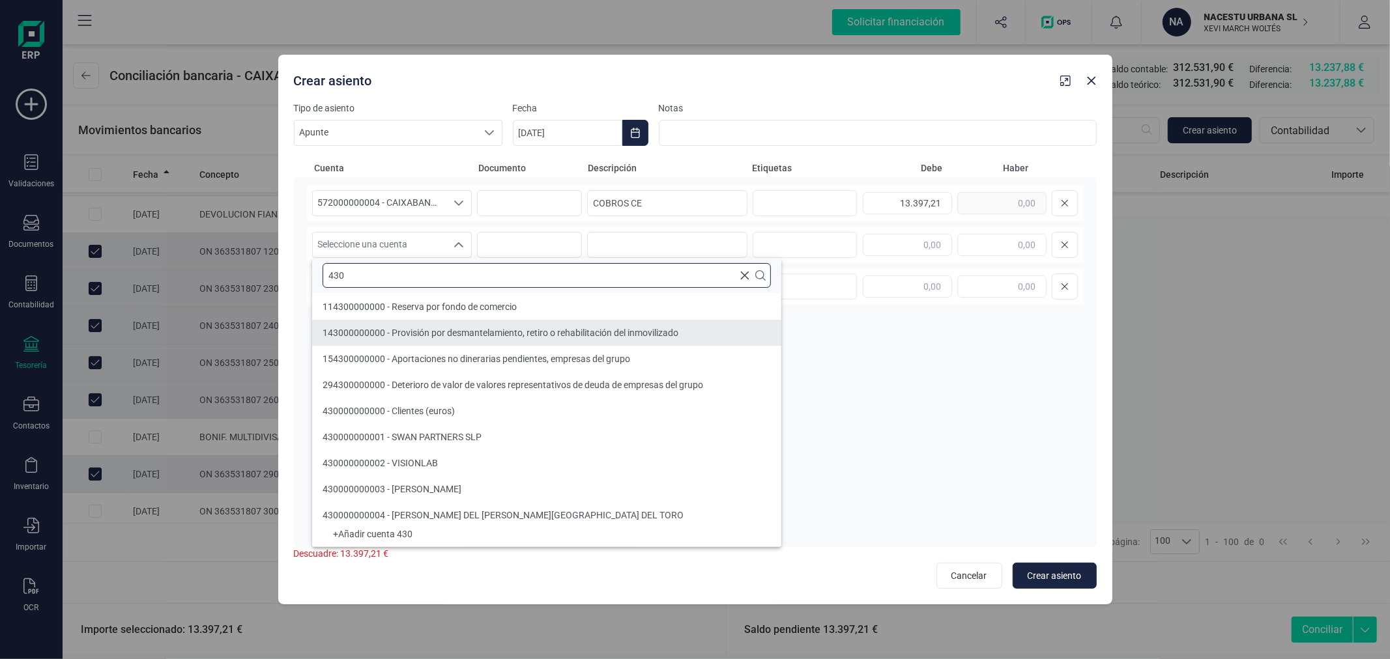
type input "430"
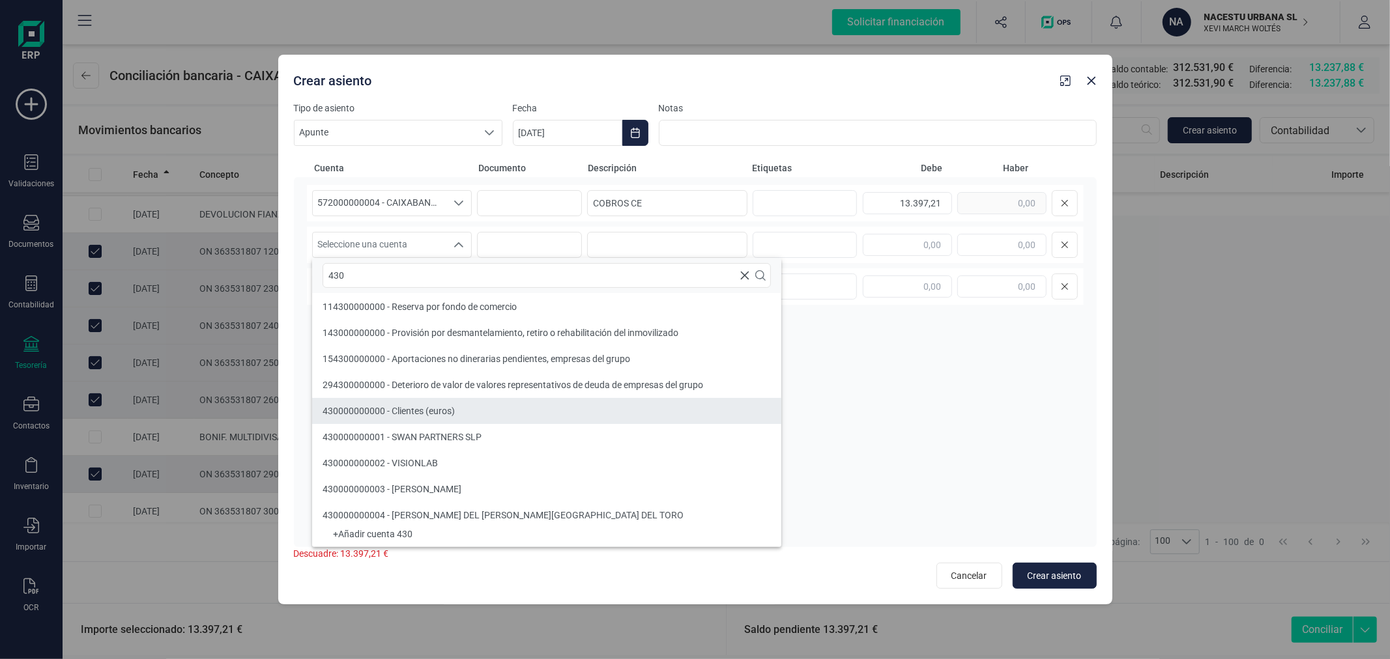
click at [452, 419] on li "430000000000 - Clientes (euros)" at bounding box center [546, 411] width 469 height 26
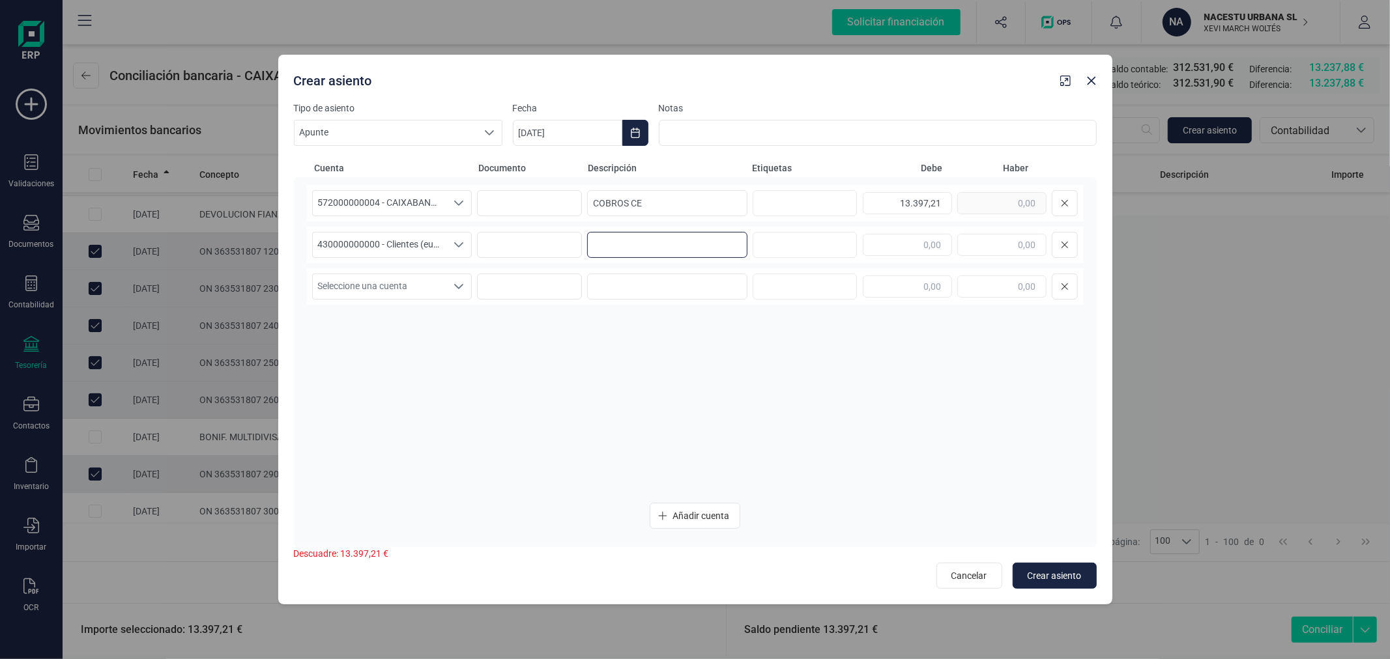
click at [639, 238] on input at bounding box center [667, 245] width 160 height 26
paste input "COBROS CE"
type input "COBROS CE"
type input "13.397,21"
click at [1052, 573] on span "Crear asiento" at bounding box center [1055, 575] width 54 height 13
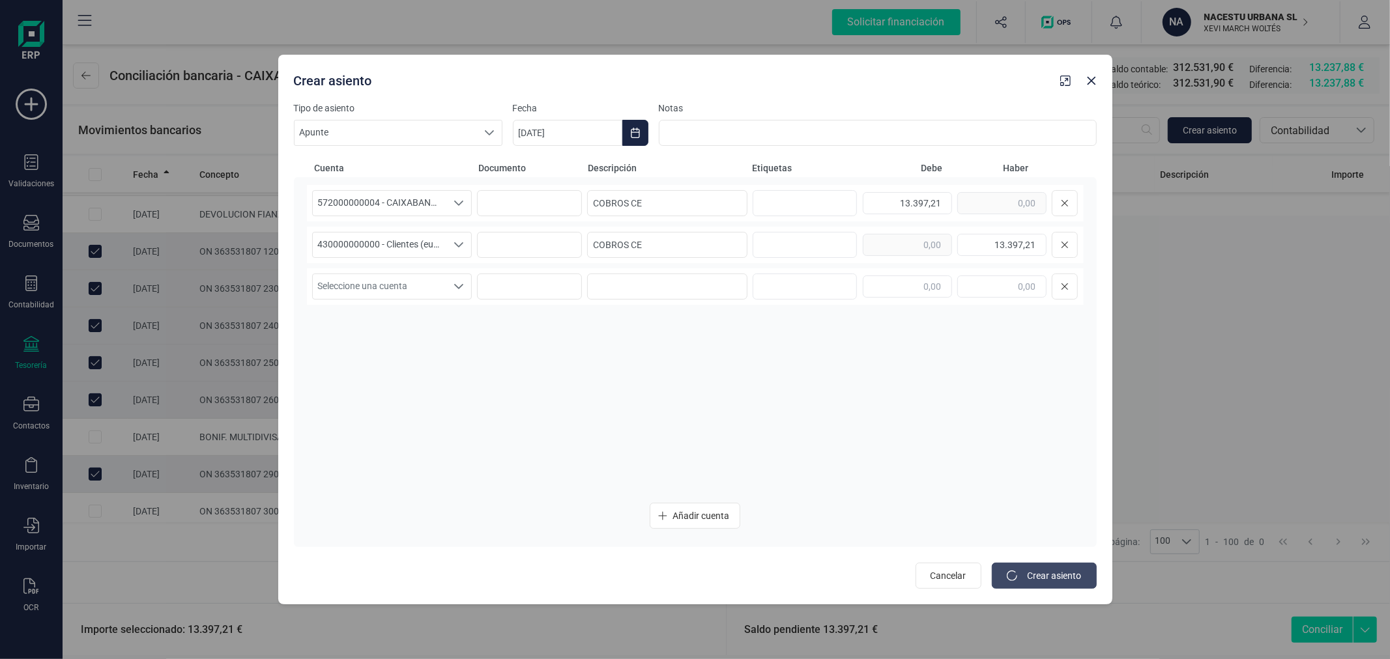
type input "[DATE]"
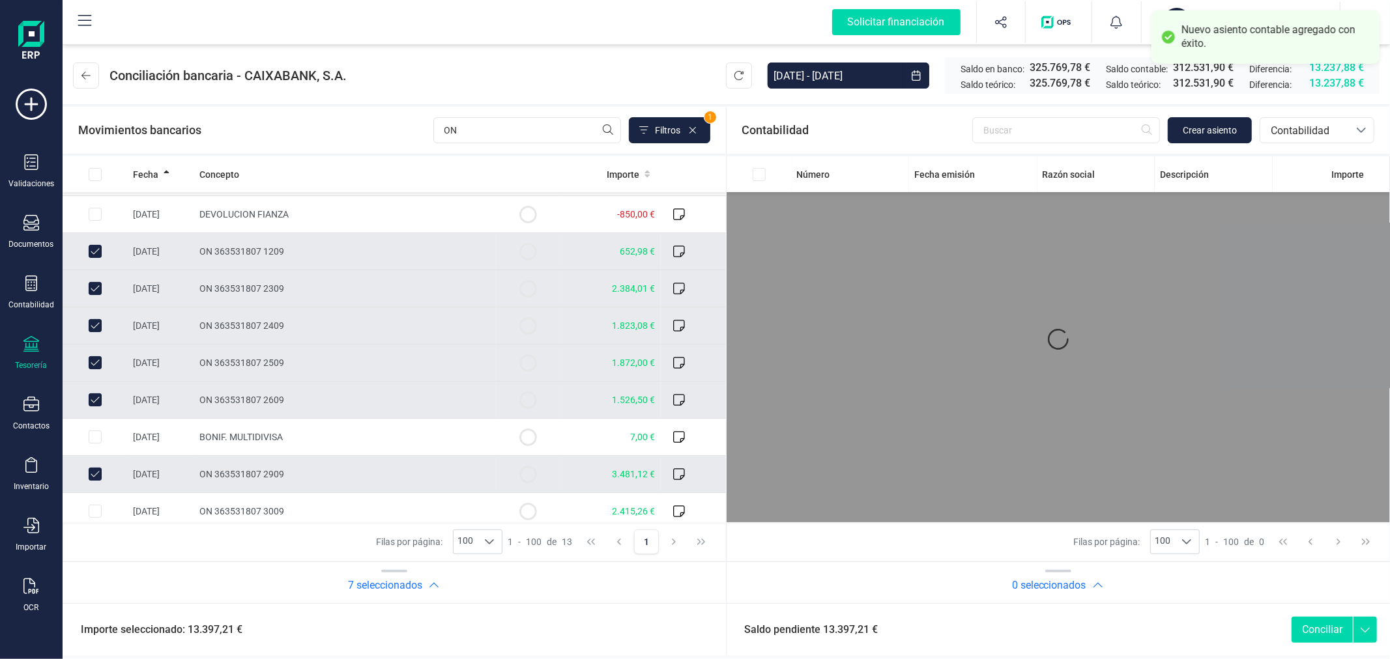
scroll to position [0, 0]
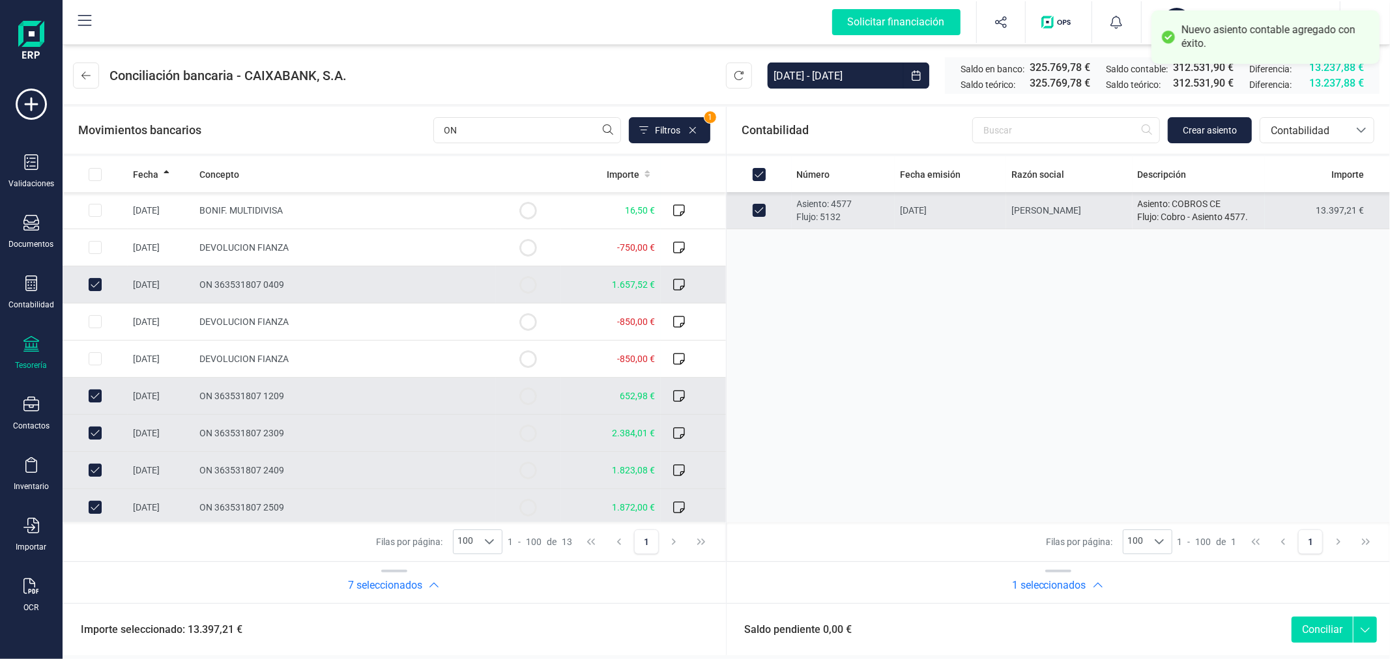
click at [1324, 626] on button "Conciliar" at bounding box center [1321, 630] width 61 height 26
checkbox input "false"
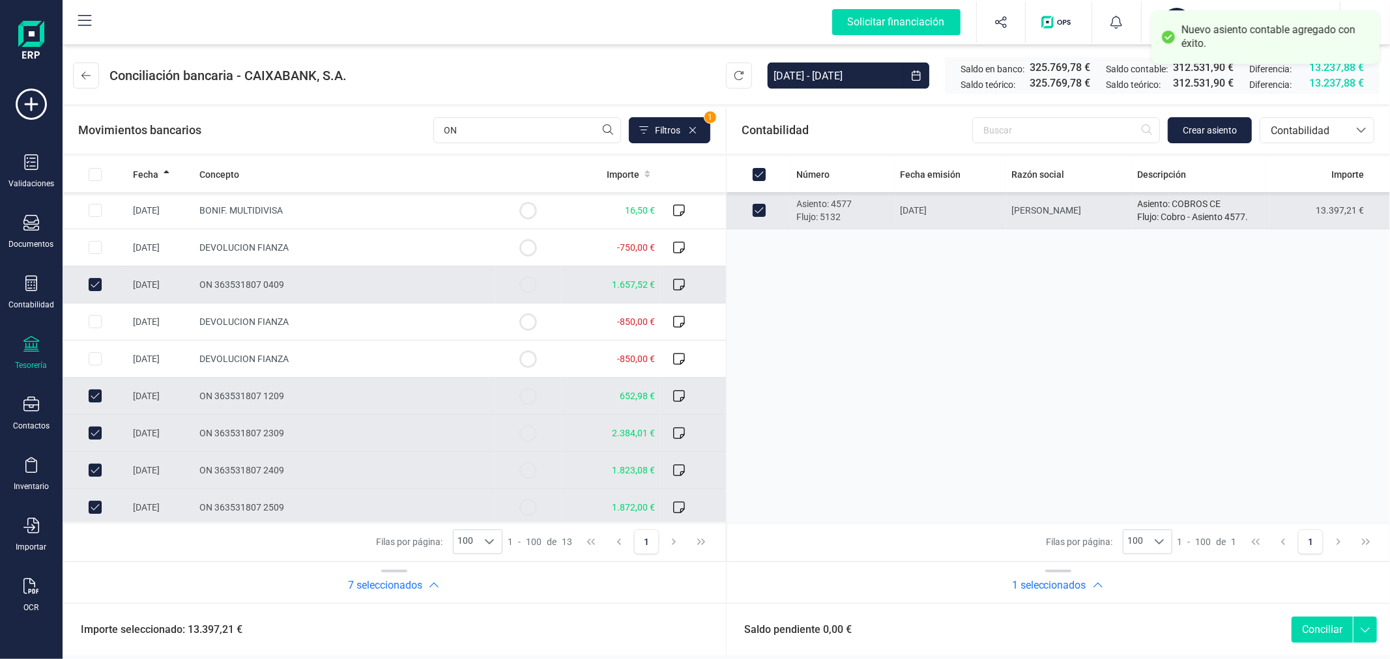
checkbox input "false"
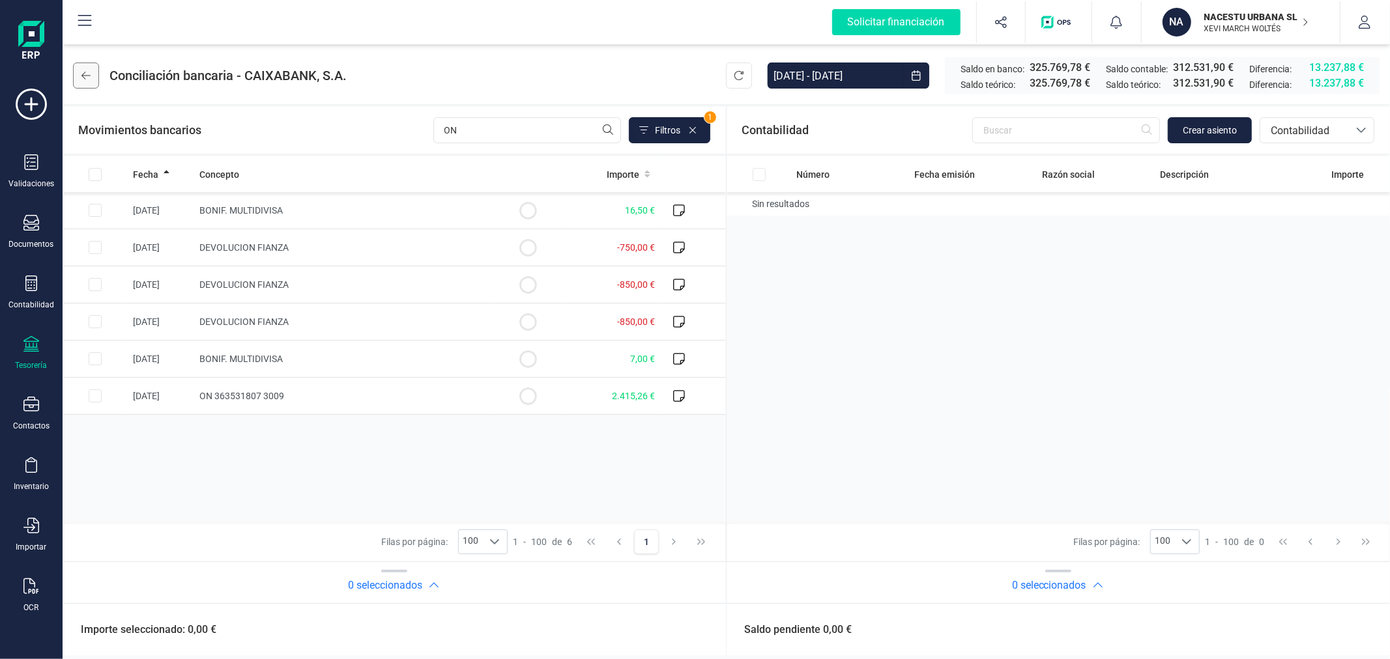
click at [89, 76] on icon at bounding box center [85, 75] width 9 height 10
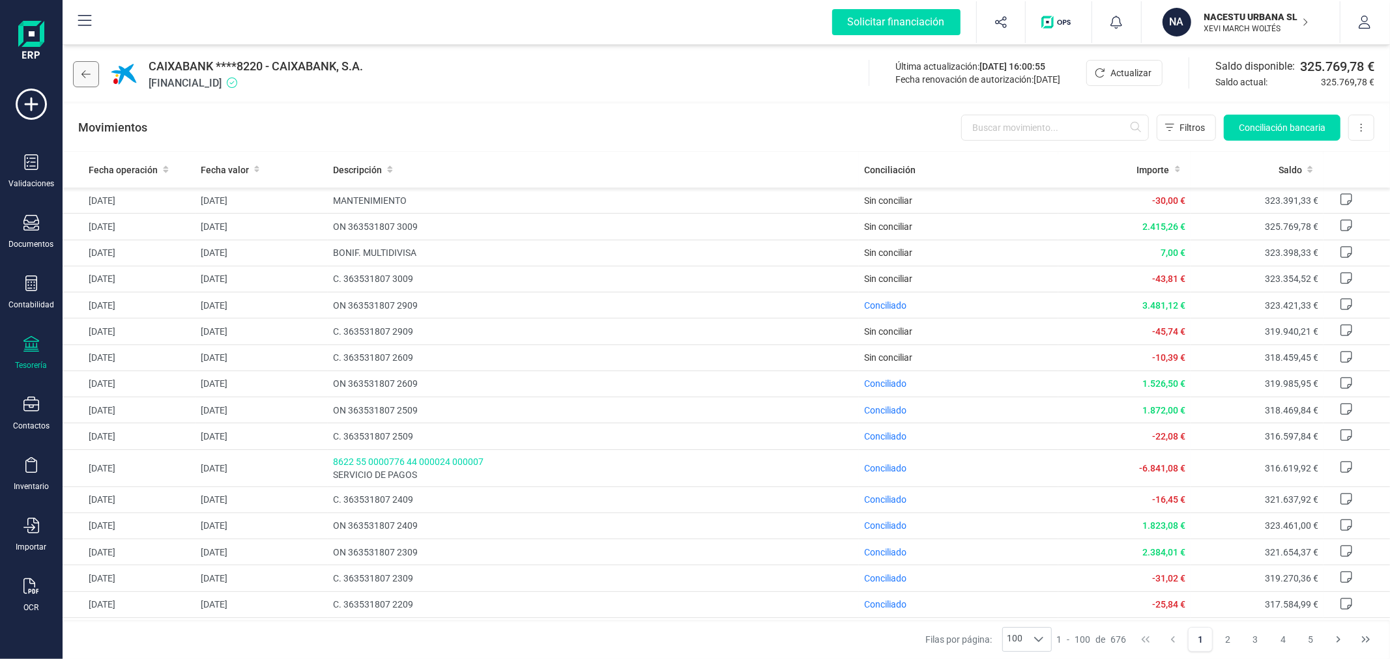
click at [86, 76] on icon at bounding box center [85, 74] width 9 height 10
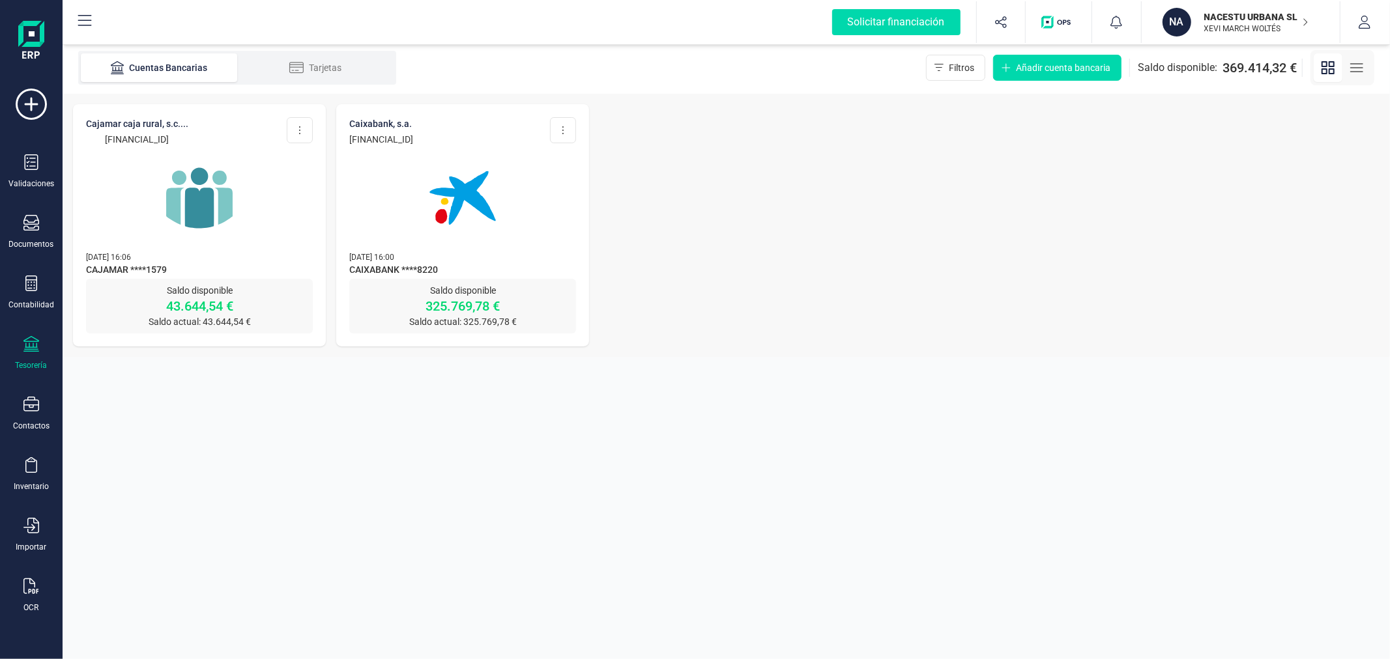
click at [263, 203] on div at bounding box center [199, 190] width 227 height 89
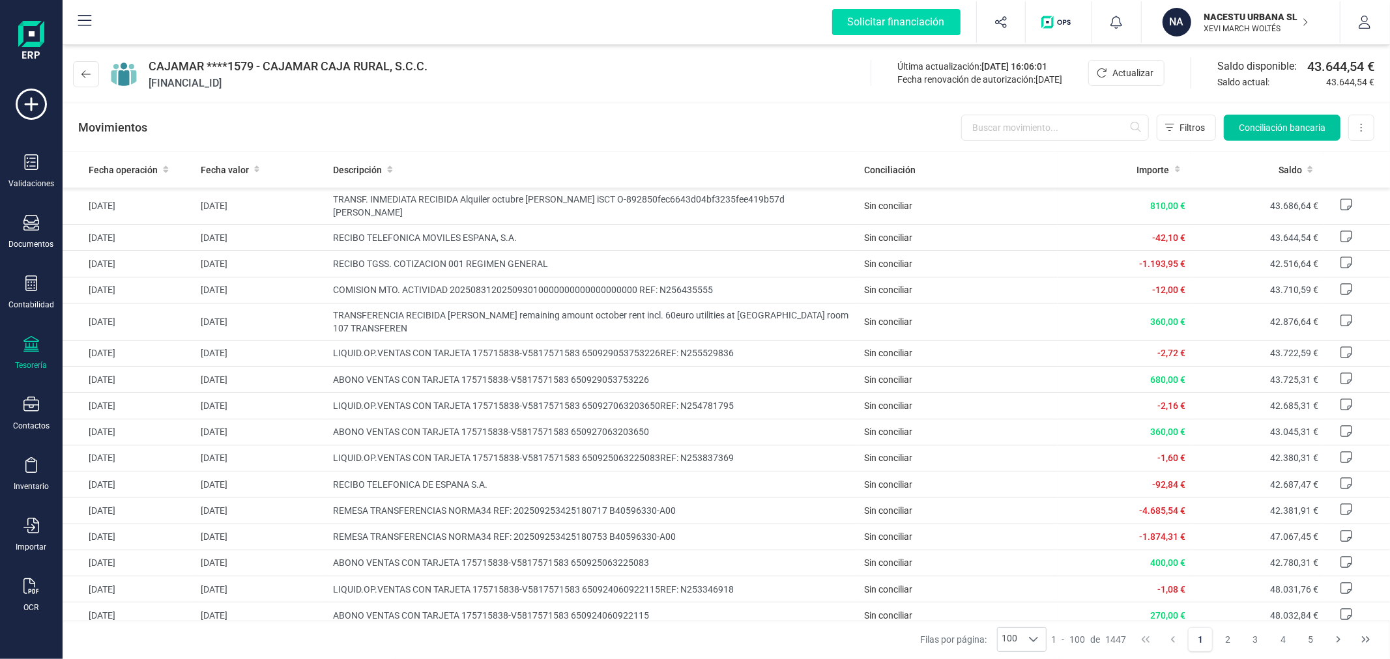
click at [1261, 129] on span "Conciliación bancaria" at bounding box center [1282, 127] width 87 height 13
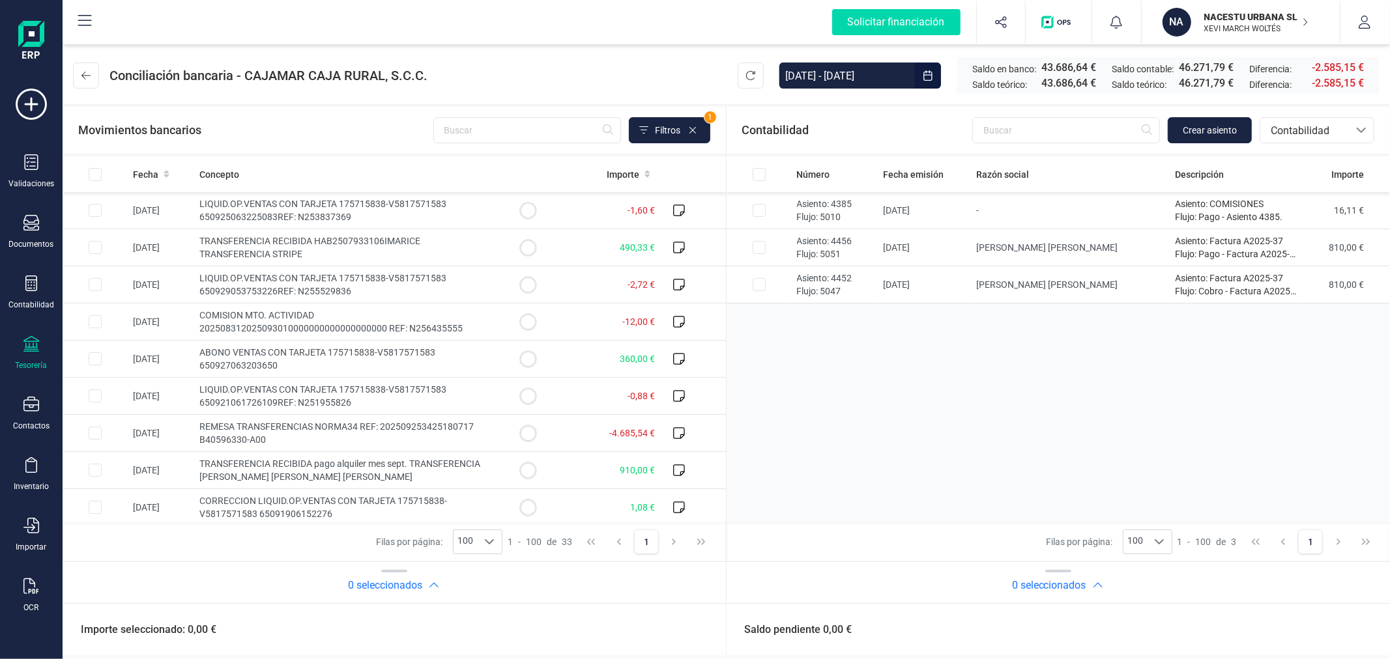
click at [876, 74] on input "[DATE] - [DATE]" at bounding box center [847, 76] width 136 height 26
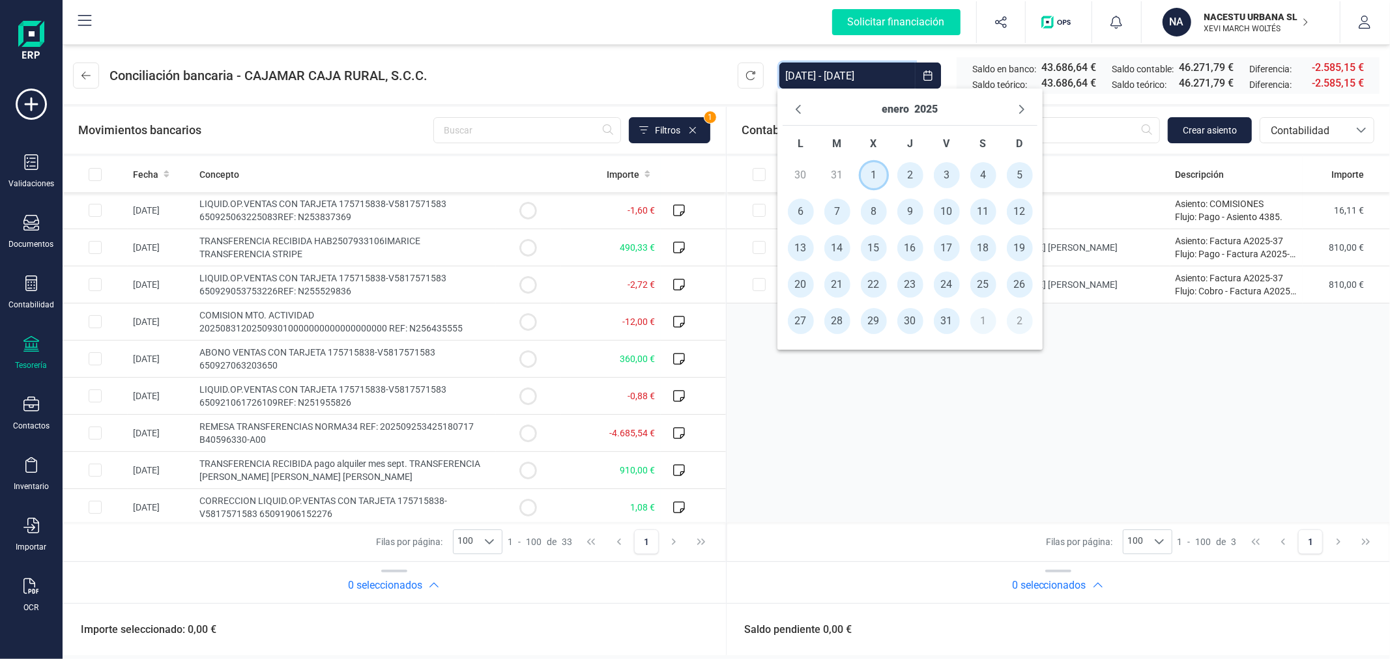
click at [871, 167] on span "1" at bounding box center [874, 175] width 26 height 26
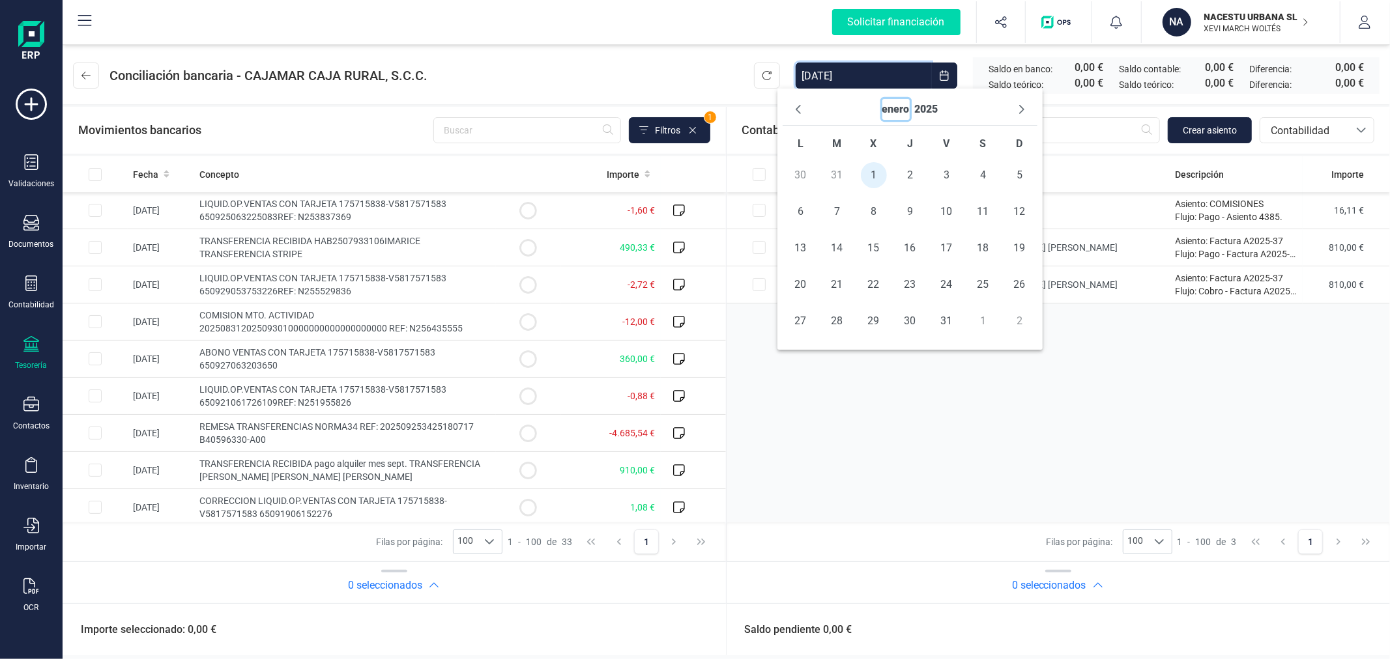
click at [898, 115] on button "enero" at bounding box center [895, 109] width 27 height 21
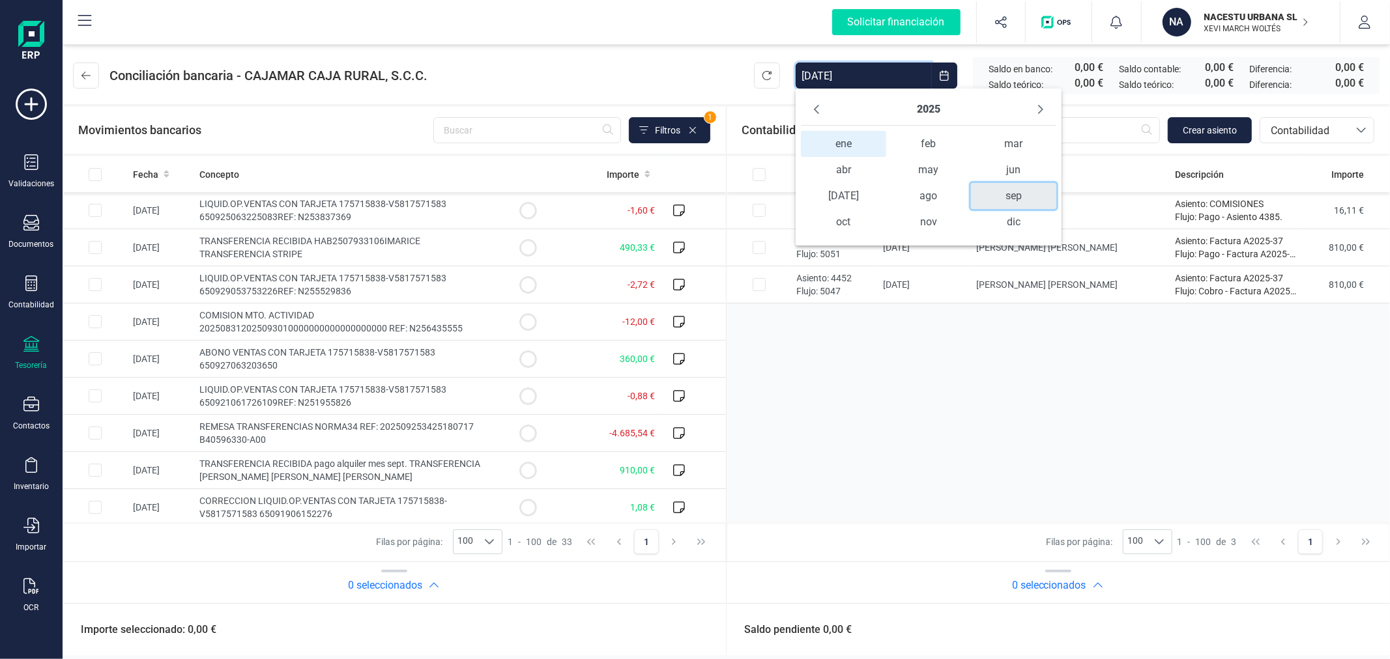
click at [1011, 197] on span "sep" at bounding box center [1013, 196] width 85 height 26
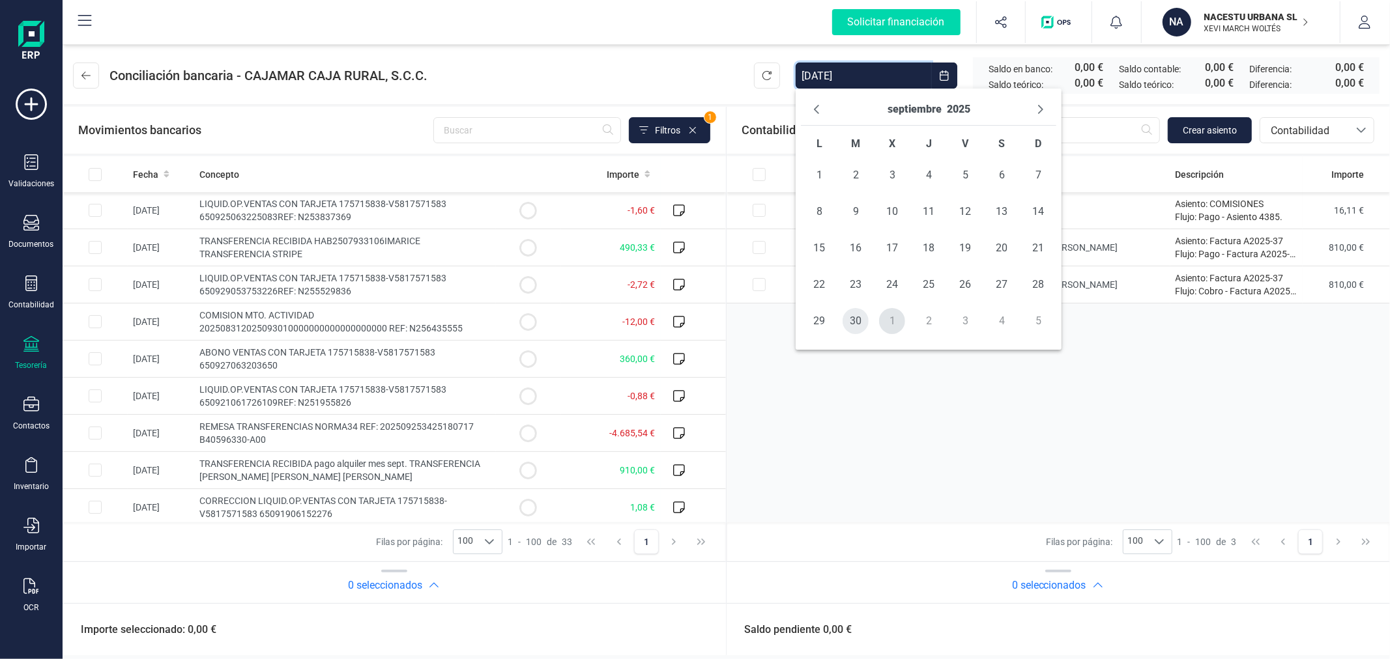
click at [852, 322] on span "30" at bounding box center [855, 321] width 26 height 26
type input "[DATE] - [DATE]"
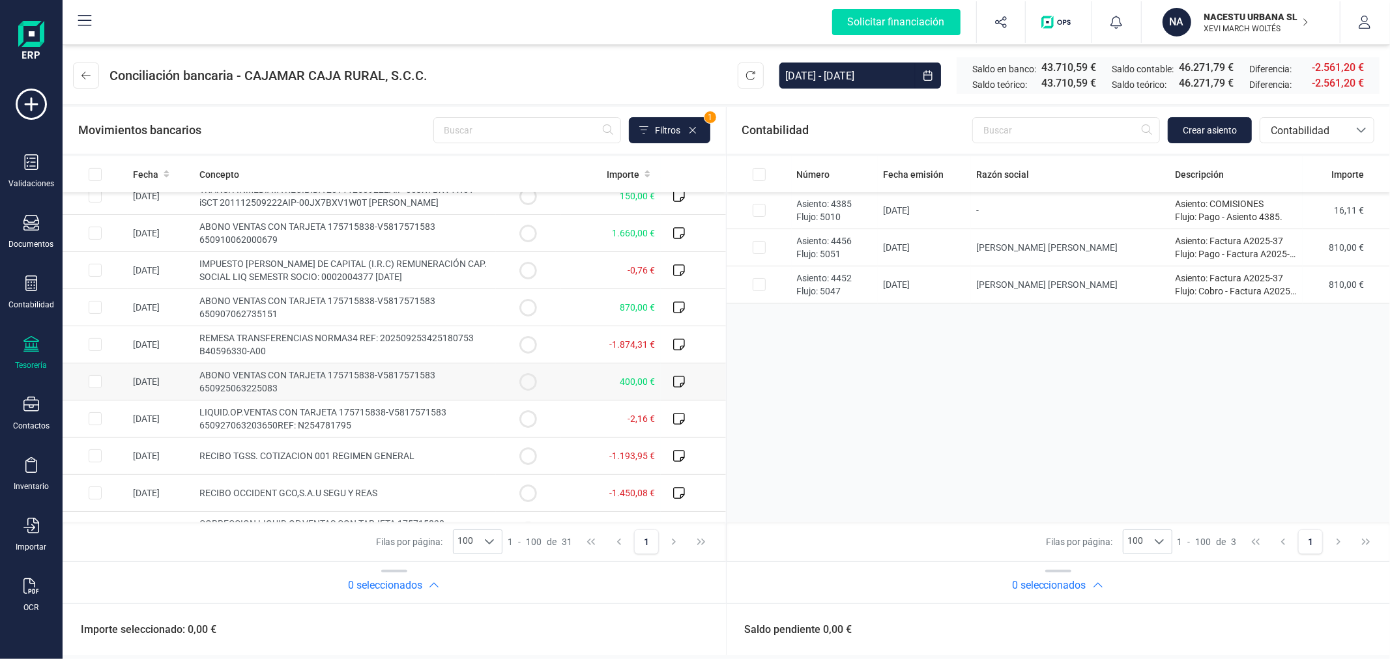
scroll to position [545, 0]
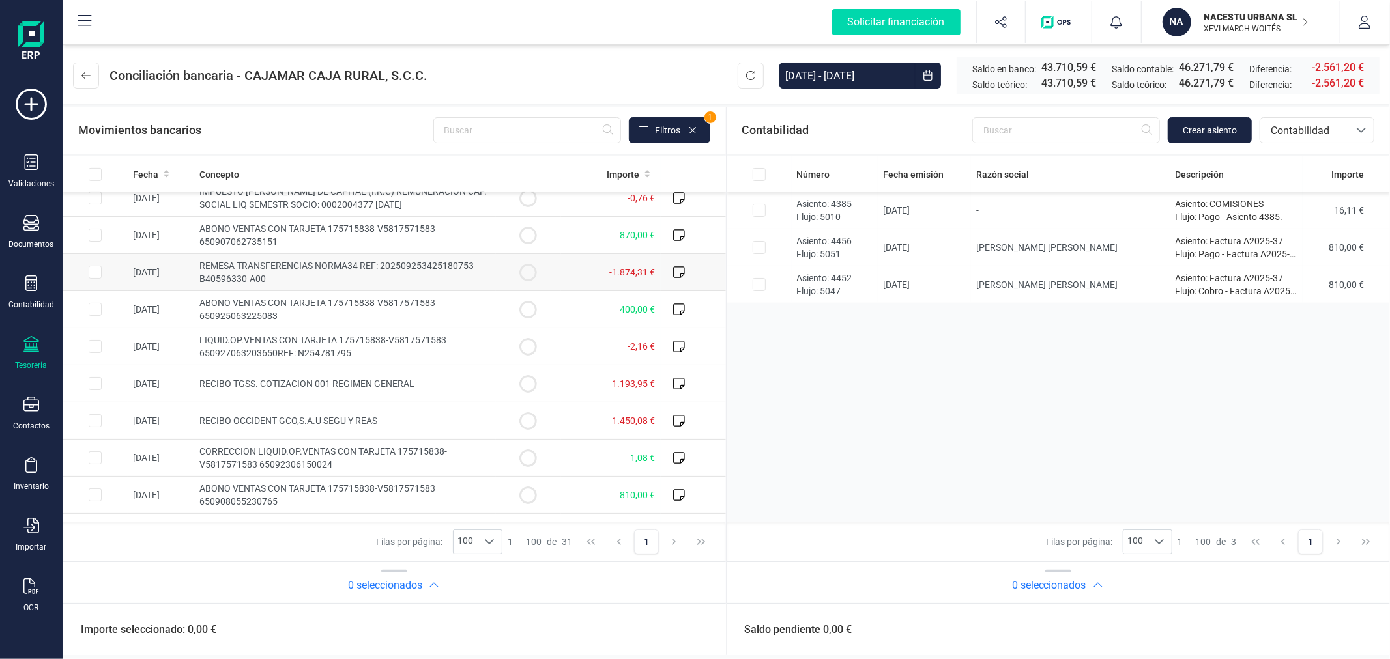
click at [96, 272] on input "Row Selected 85b6a00a-e91a-429a-bcb2-82cacabad798" at bounding box center [95, 272] width 13 height 13
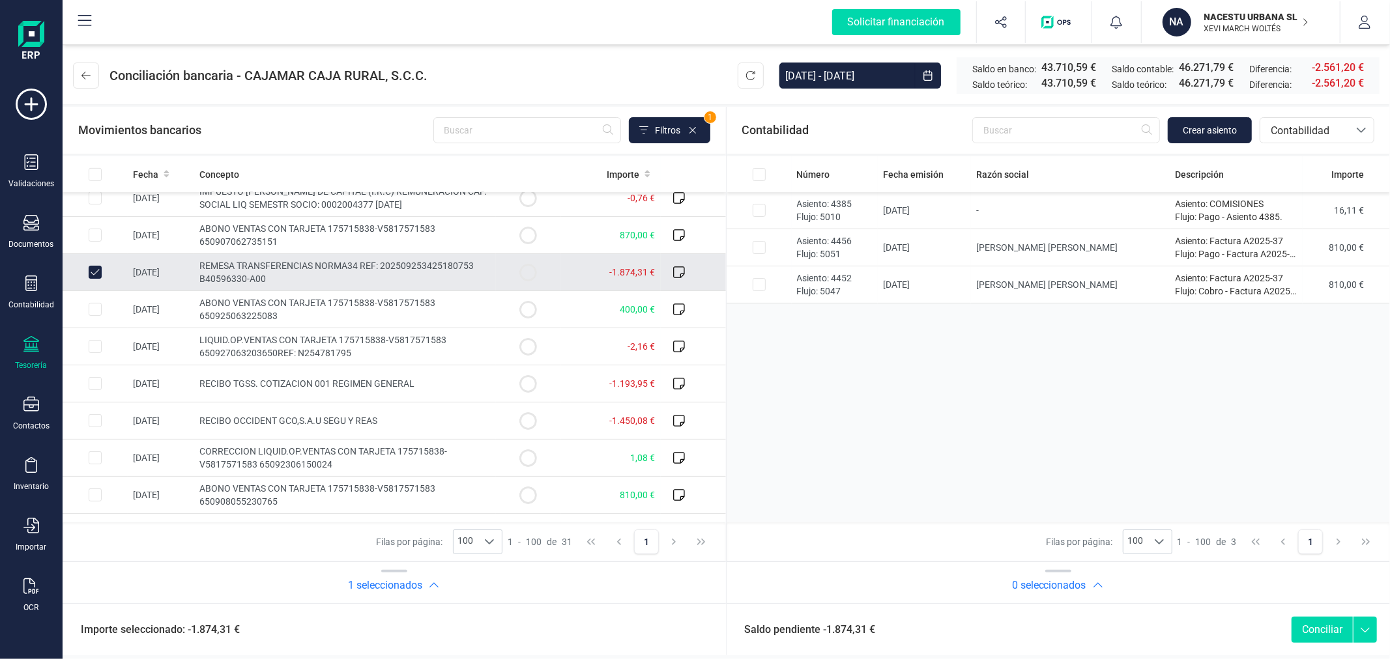
click at [87, 271] on td at bounding box center [95, 272] width 65 height 37
checkbox input "false"
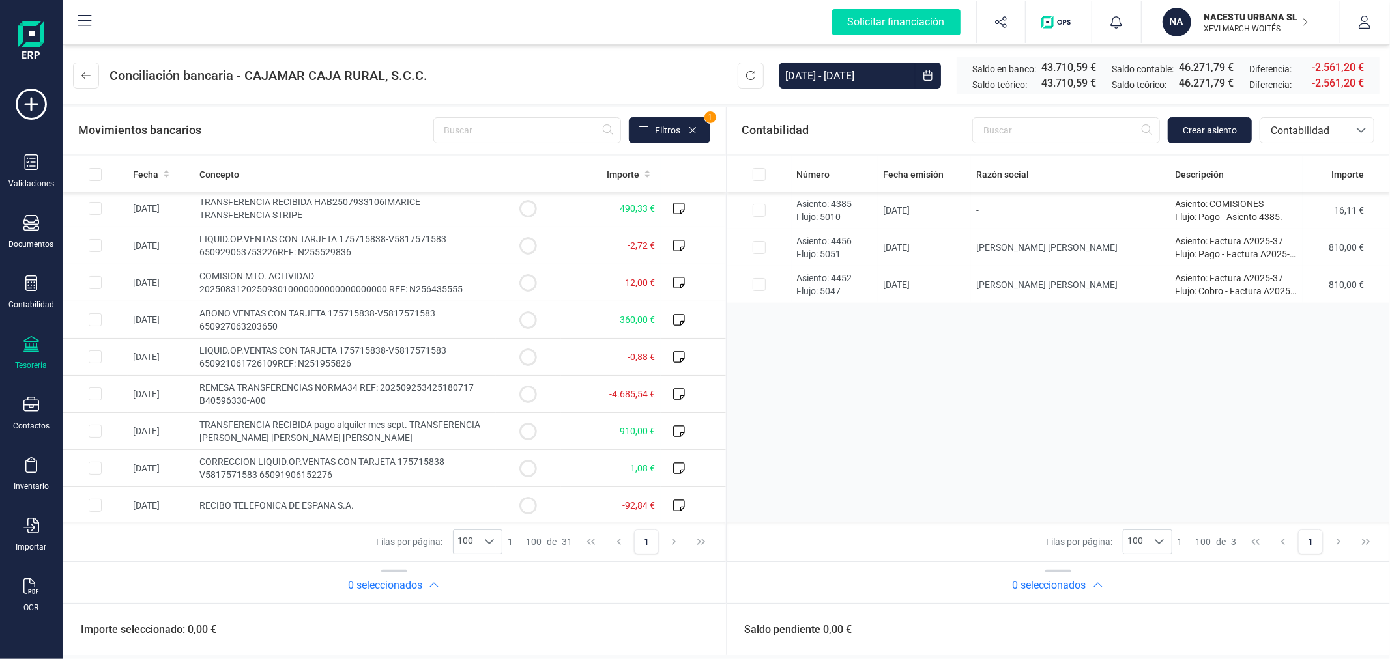
scroll to position [0, 0]
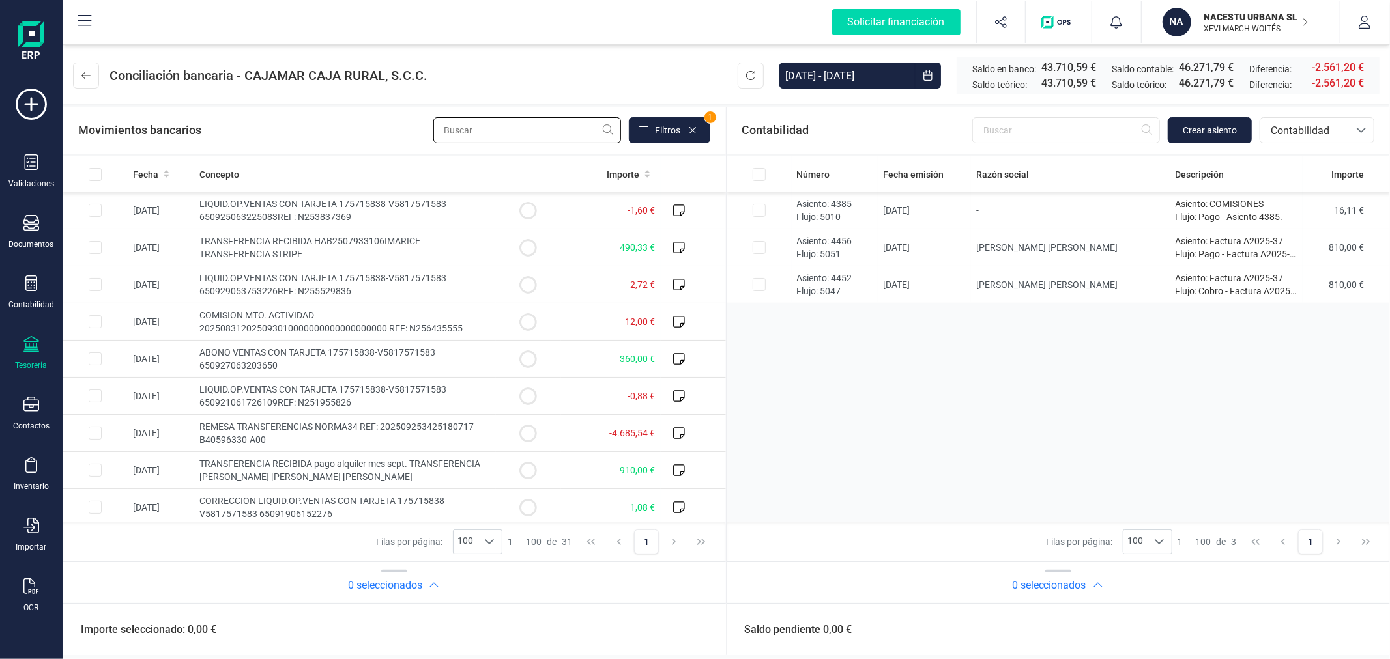
click at [524, 140] on input "text" at bounding box center [527, 130] width 188 height 26
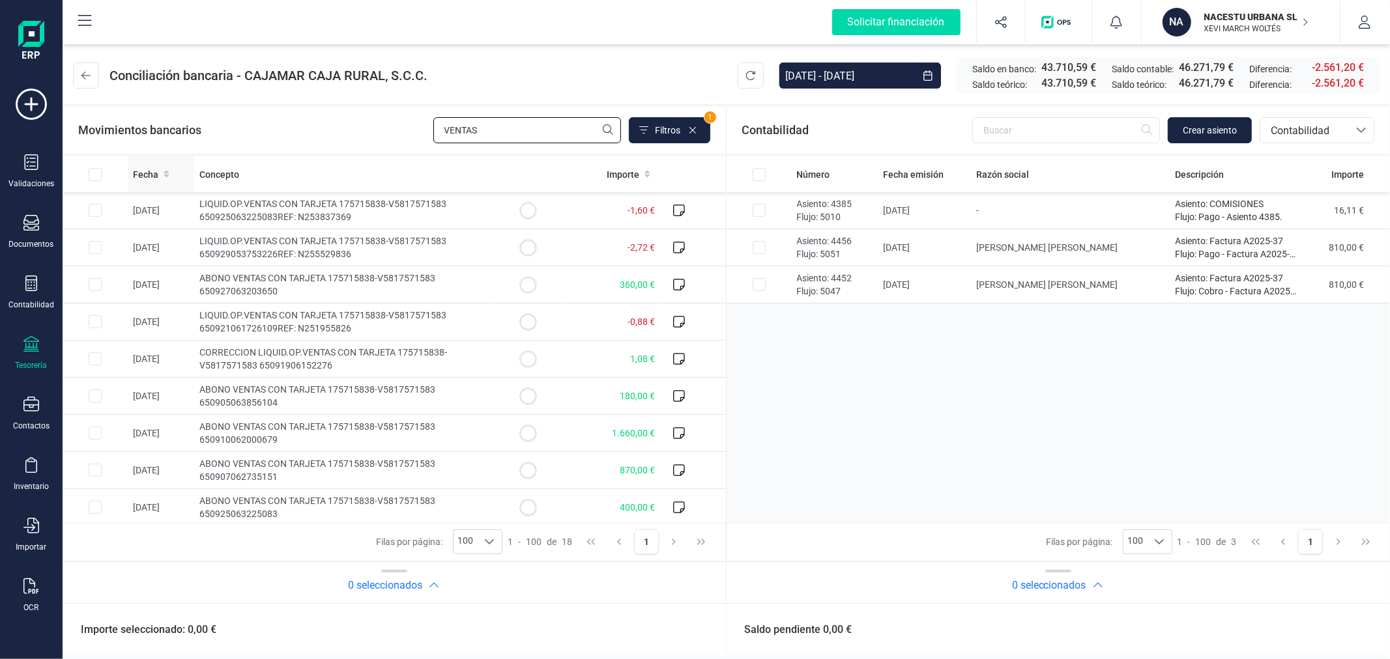
type input "VENTAS"
click at [151, 164] on th "Fecha" at bounding box center [161, 174] width 66 height 36
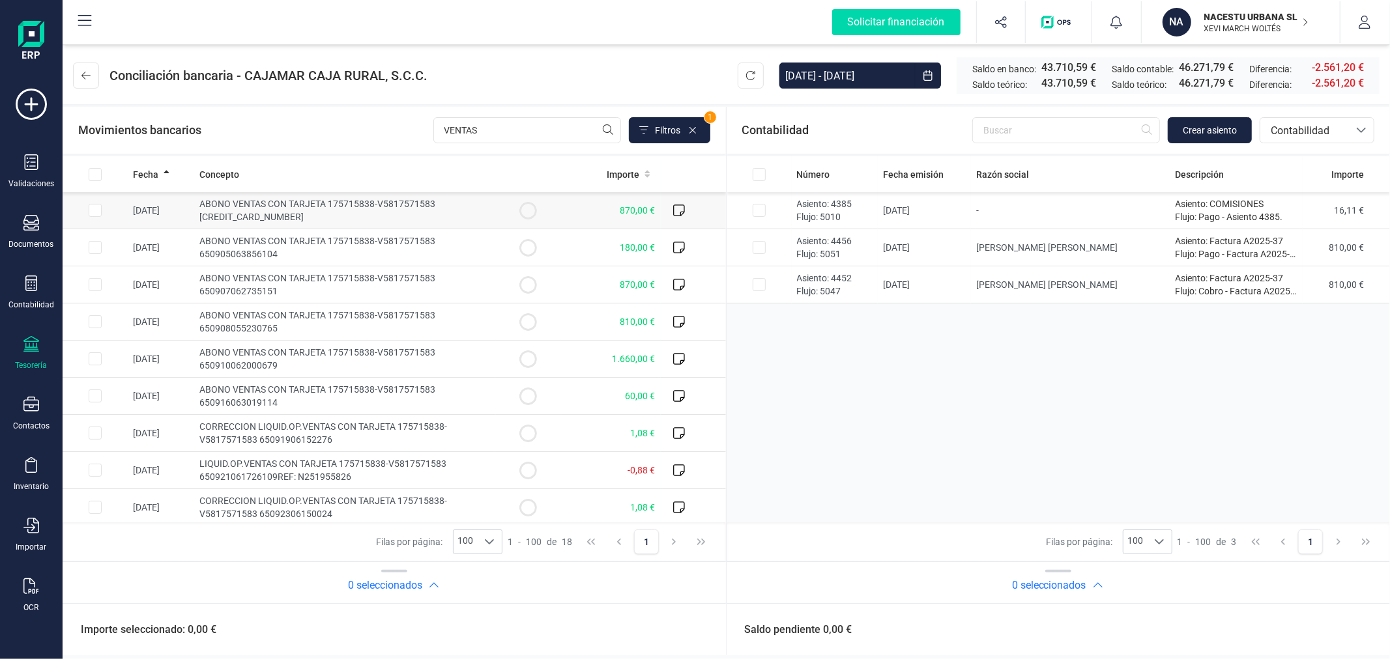
click at [89, 207] on input "Row Selected b225c230-5881-49f8-87b8-aacfe31461b4" at bounding box center [95, 210] width 13 height 13
checkbox input "true"
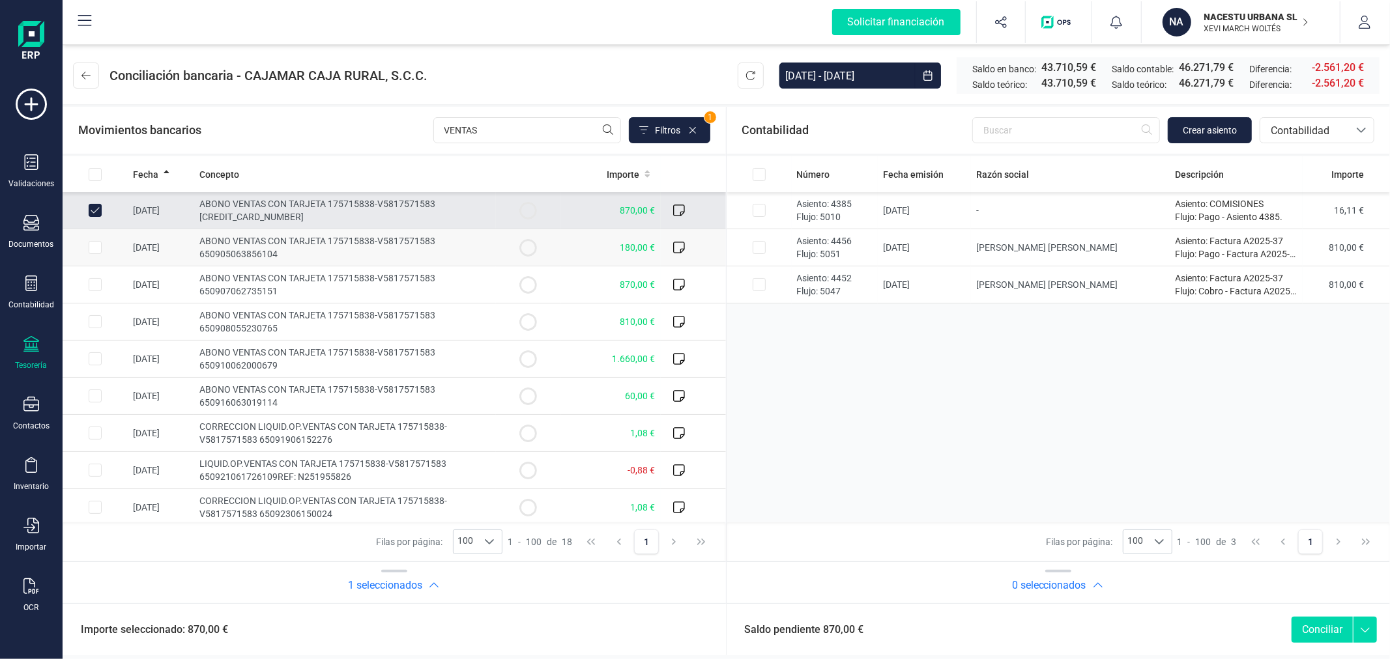
click at [94, 248] on input "Row Selected 2d929895-5907-4d47-bc50-5a1dcff4090c" at bounding box center [95, 247] width 13 height 13
checkbox input "true"
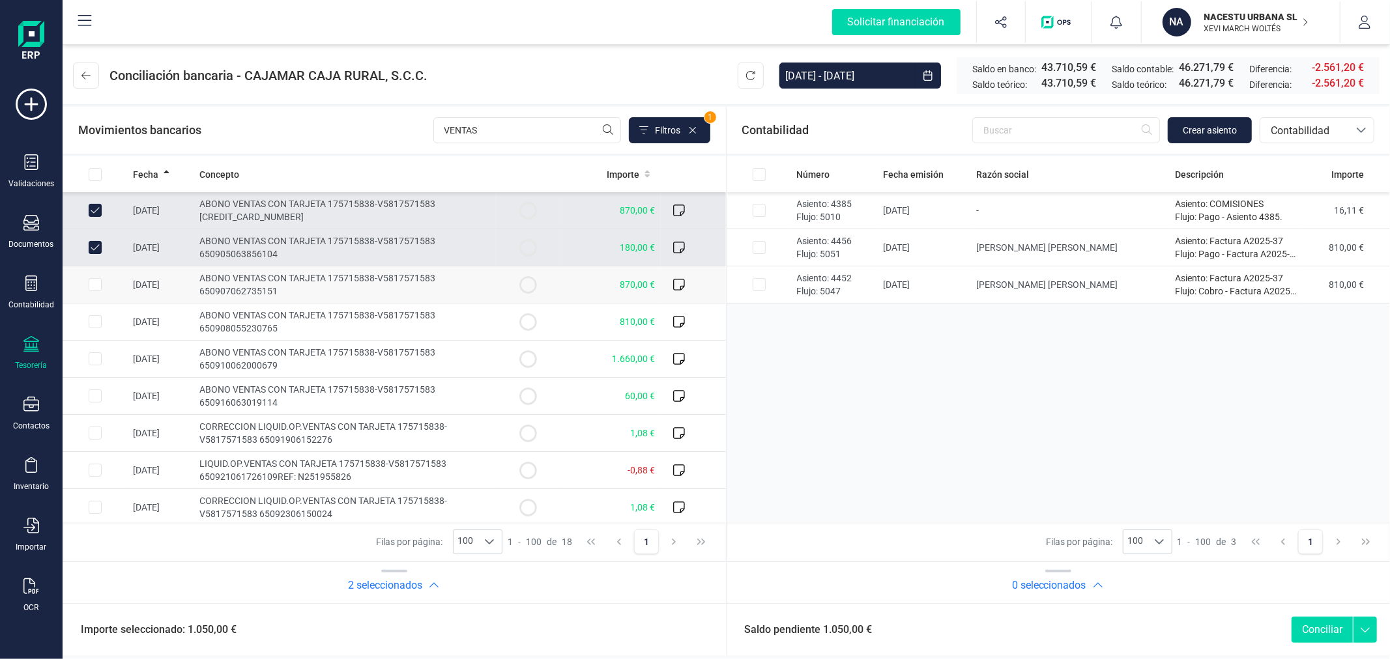
click at [98, 281] on input "Row Selected 3f8fb200-cdea-47c1-8cc0-7dcbb31179e0" at bounding box center [95, 284] width 13 height 13
checkbox input "true"
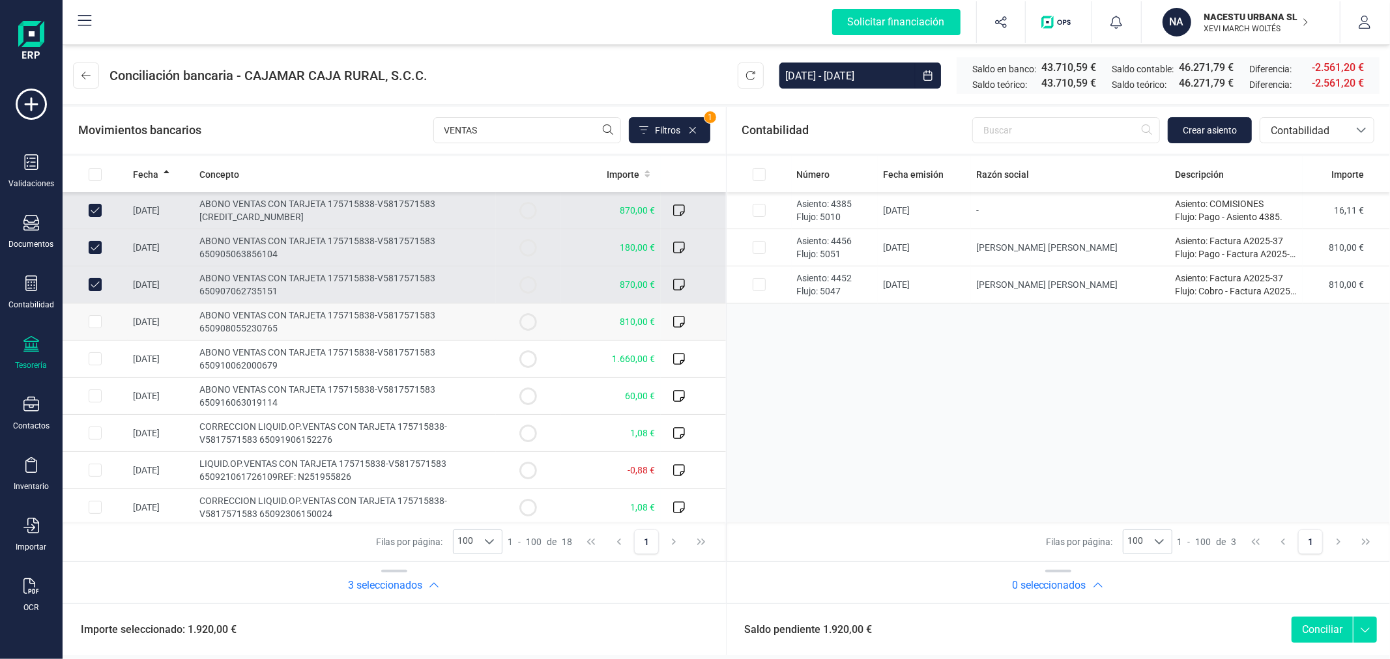
click at [94, 316] on input "Row Selected bc3a5d35-58b7-4ef9-be46-aab9bbf85489" at bounding box center [95, 321] width 13 height 13
checkbox input "true"
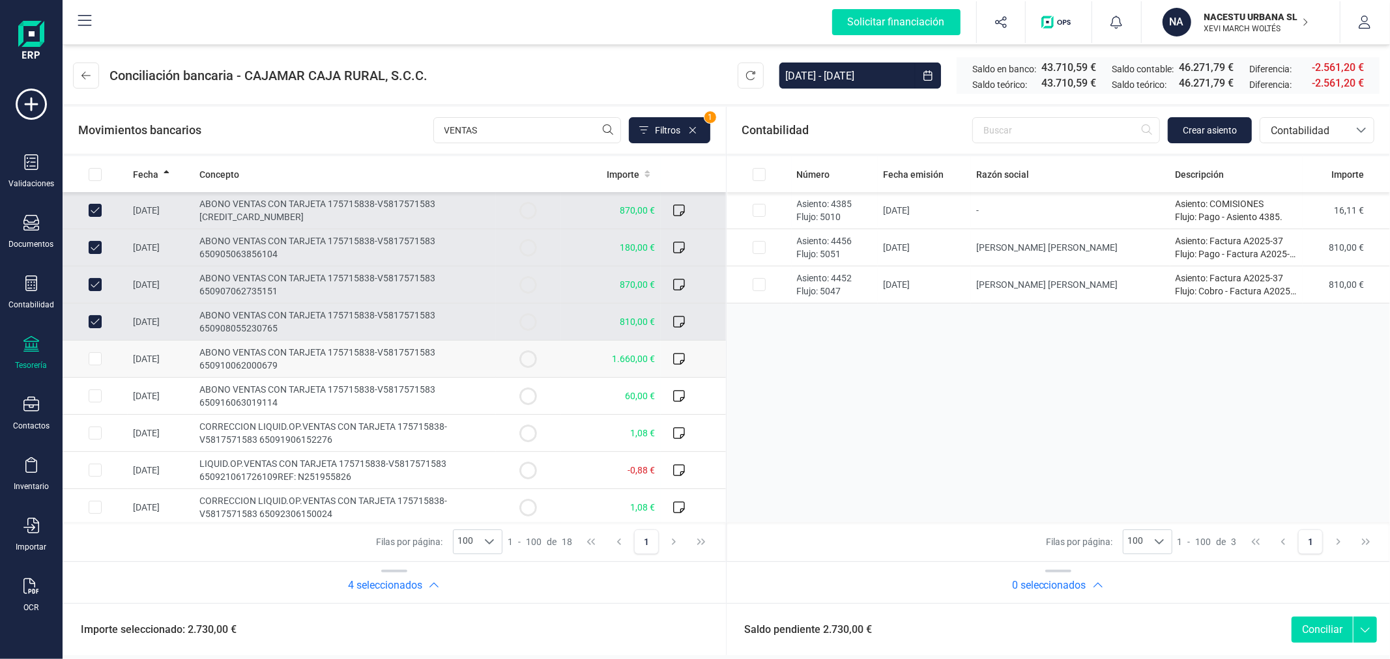
click at [91, 356] on input "Row Selected 30228a81-0481-4c93-8e12-73b49bcbd4b2" at bounding box center [95, 359] width 13 height 13
checkbox input "true"
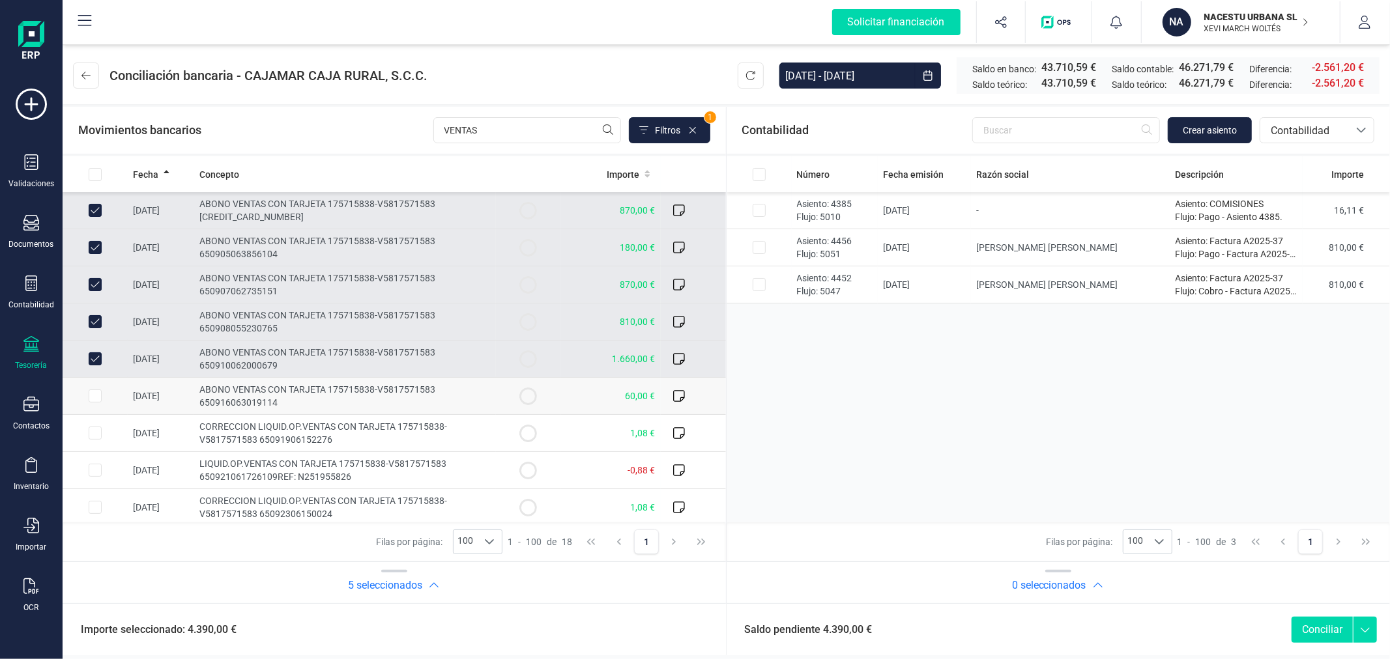
click at [94, 396] on input "Row Selected b4f64b20-e80f-406d-a0b6-d8b235ba89f0" at bounding box center [95, 396] width 13 height 13
checkbox input "true"
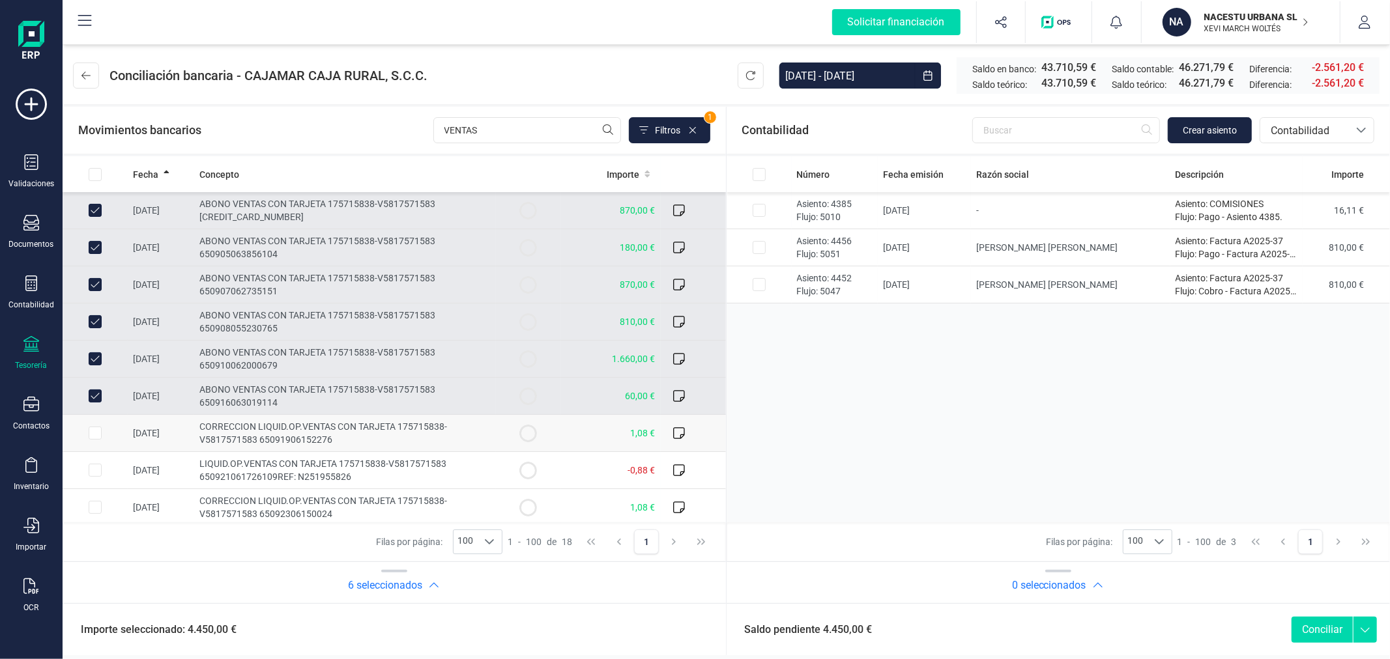
click at [98, 430] on input "Row Selected 57625bb5-7ff7-4df6-96d1-4d6bb5d0166a" at bounding box center [95, 433] width 13 height 13
checkbox input "true"
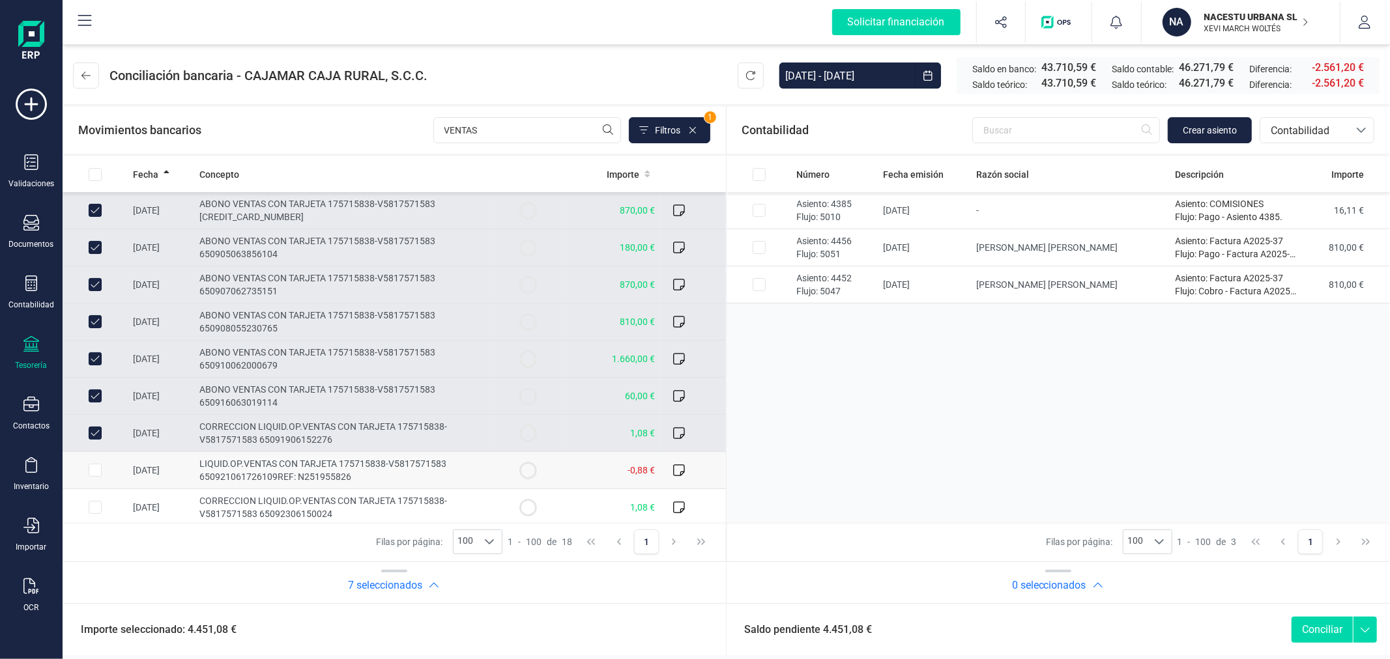
scroll to position [72, 0]
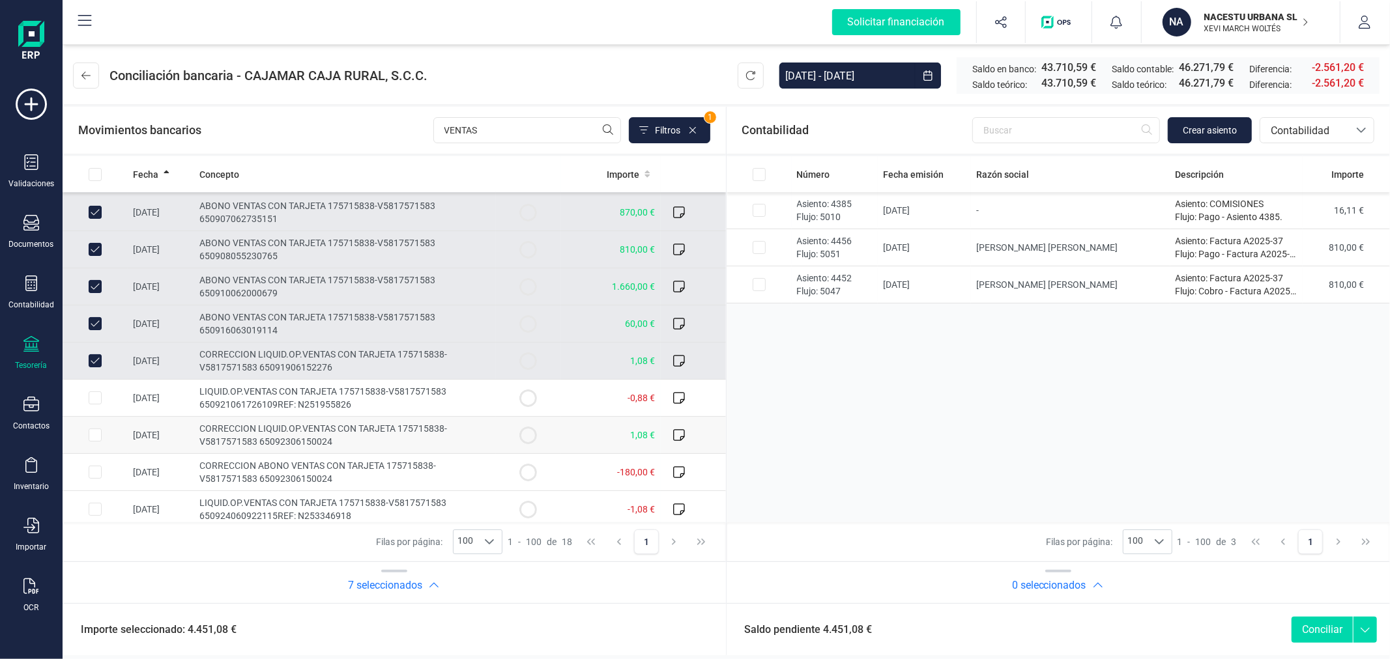
click at [94, 435] on input "Row Selected 387728eb-0dea-4220-adf2-a3b06ac51b34" at bounding box center [95, 435] width 13 height 13
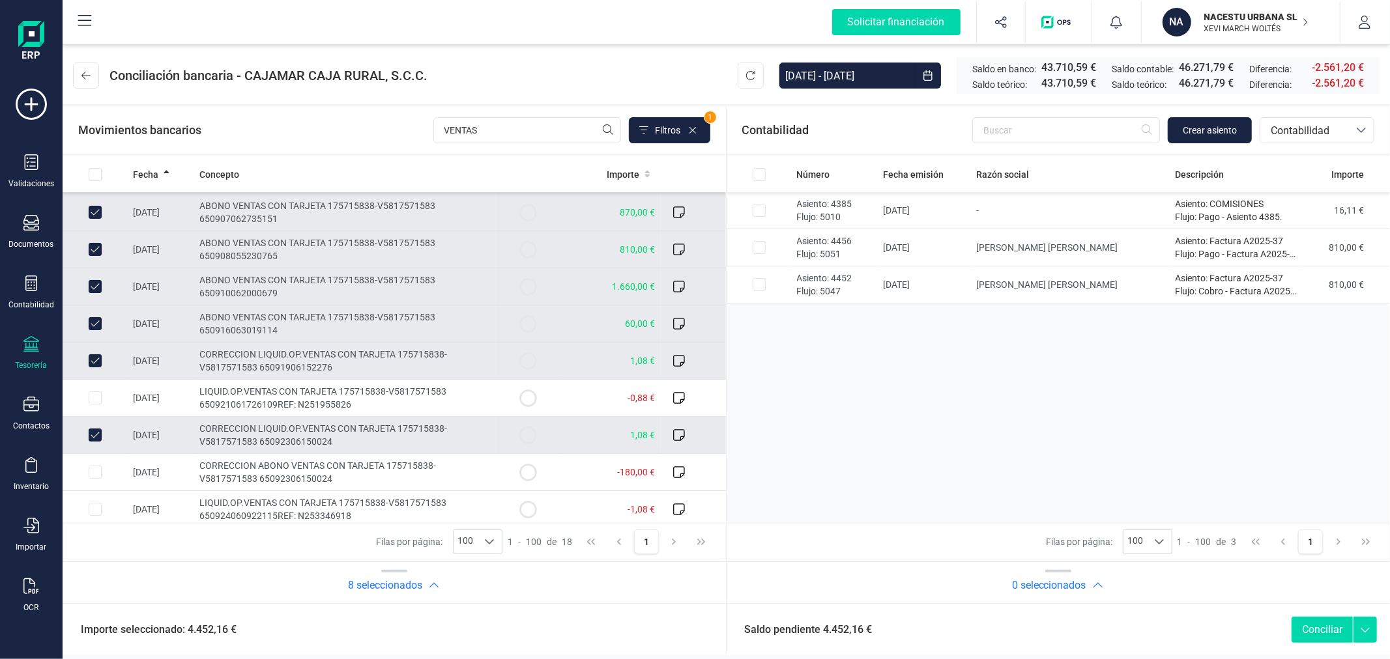
click at [91, 433] on input "Row Unselected 387728eb-0dea-4220-adf2-a3b06ac51b34" at bounding box center [95, 435] width 13 height 13
checkbox input "false"
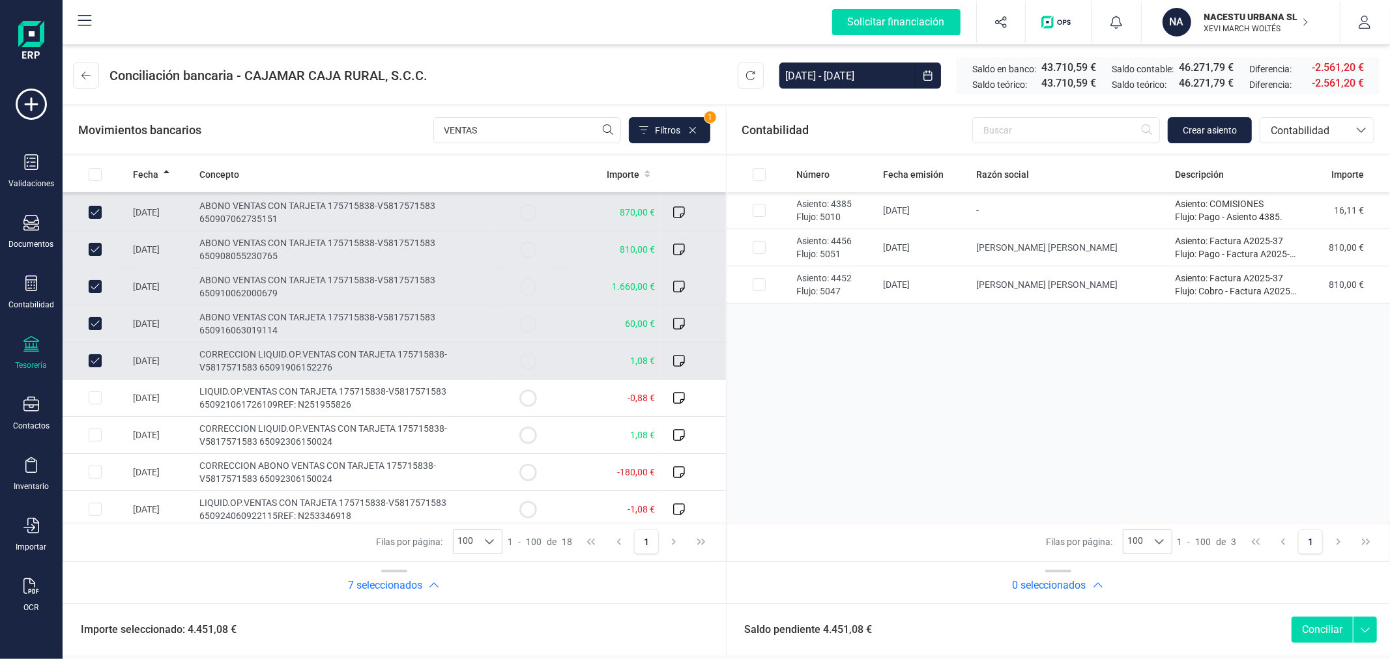
click at [93, 366] on input "Row Unselected 57625bb5-7ff7-4df6-96d1-4d6bb5d0166a" at bounding box center [95, 360] width 13 height 13
checkbox input "false"
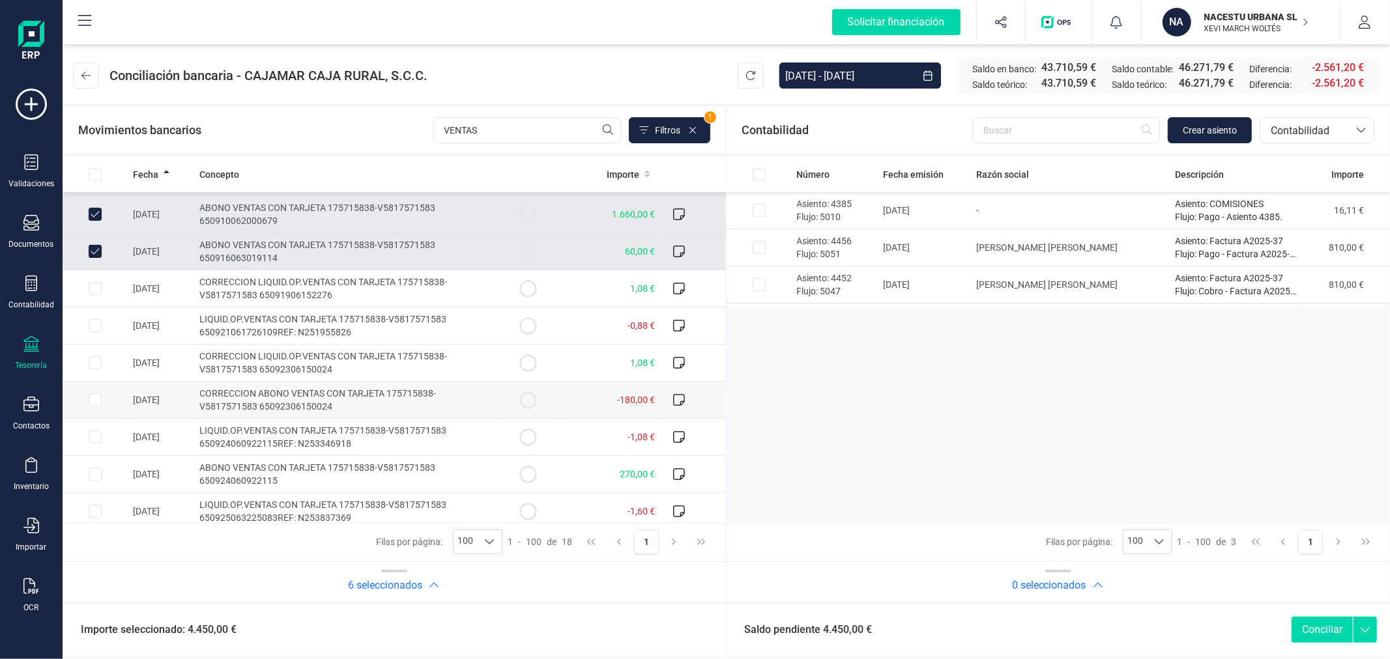
scroll to position [217, 0]
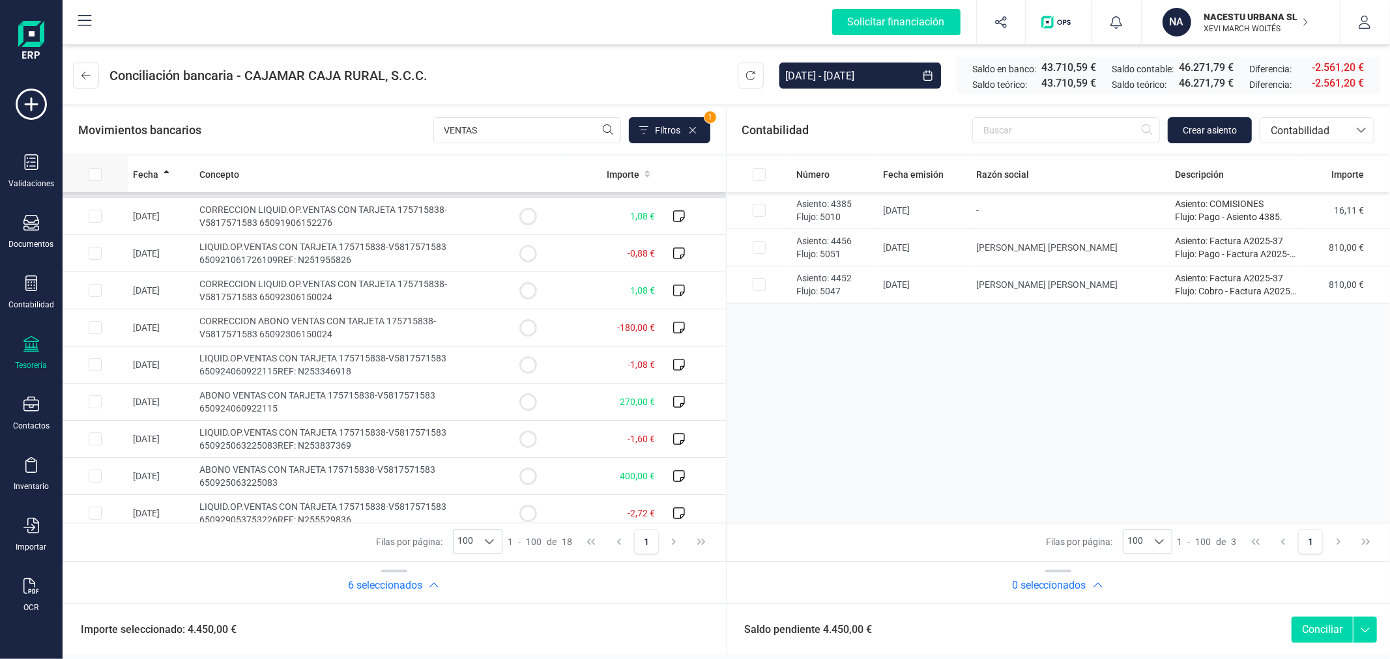
click at [98, 174] on input "All items unselected" at bounding box center [95, 174] width 13 height 13
checkbox input "true"
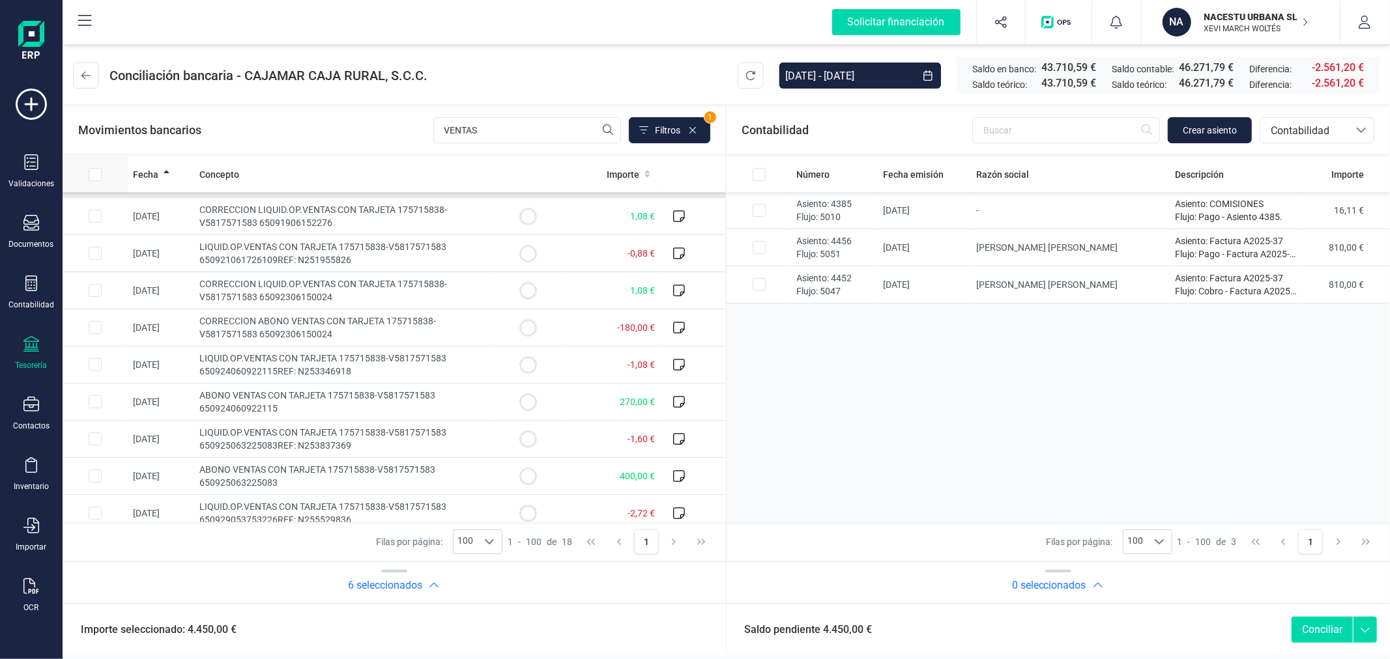
checkbox input "true"
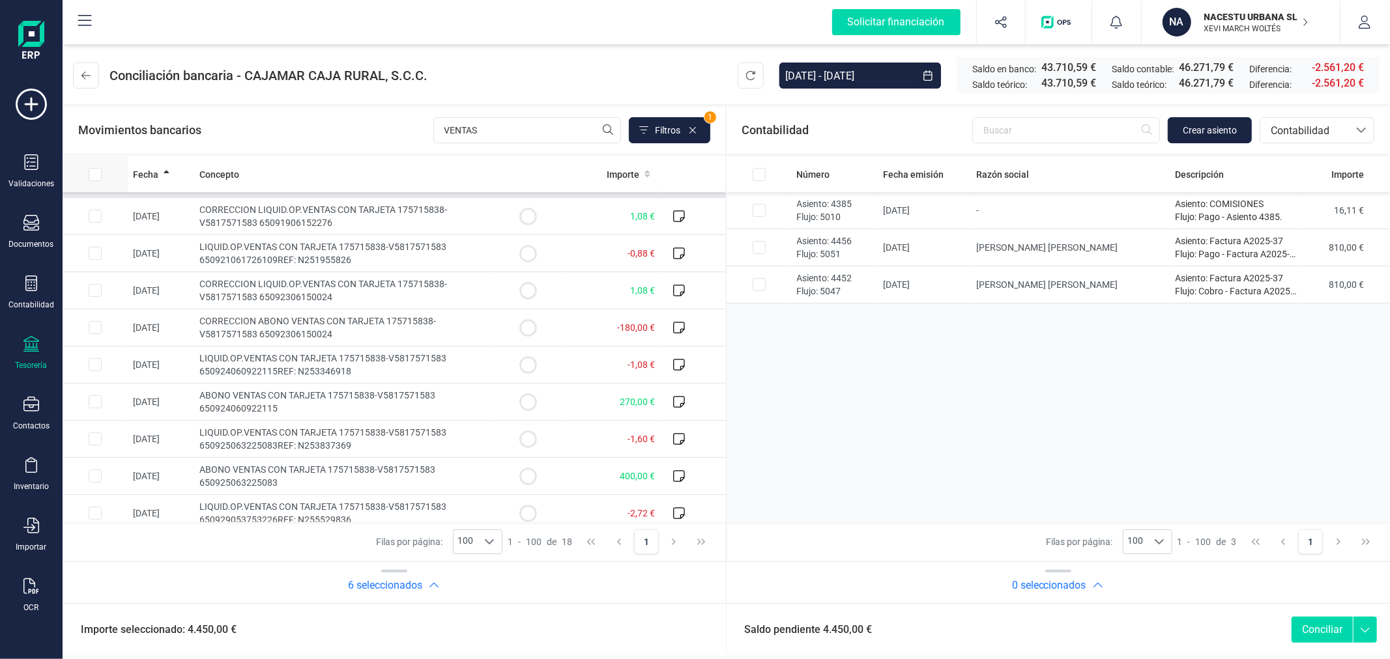
checkbox input "true"
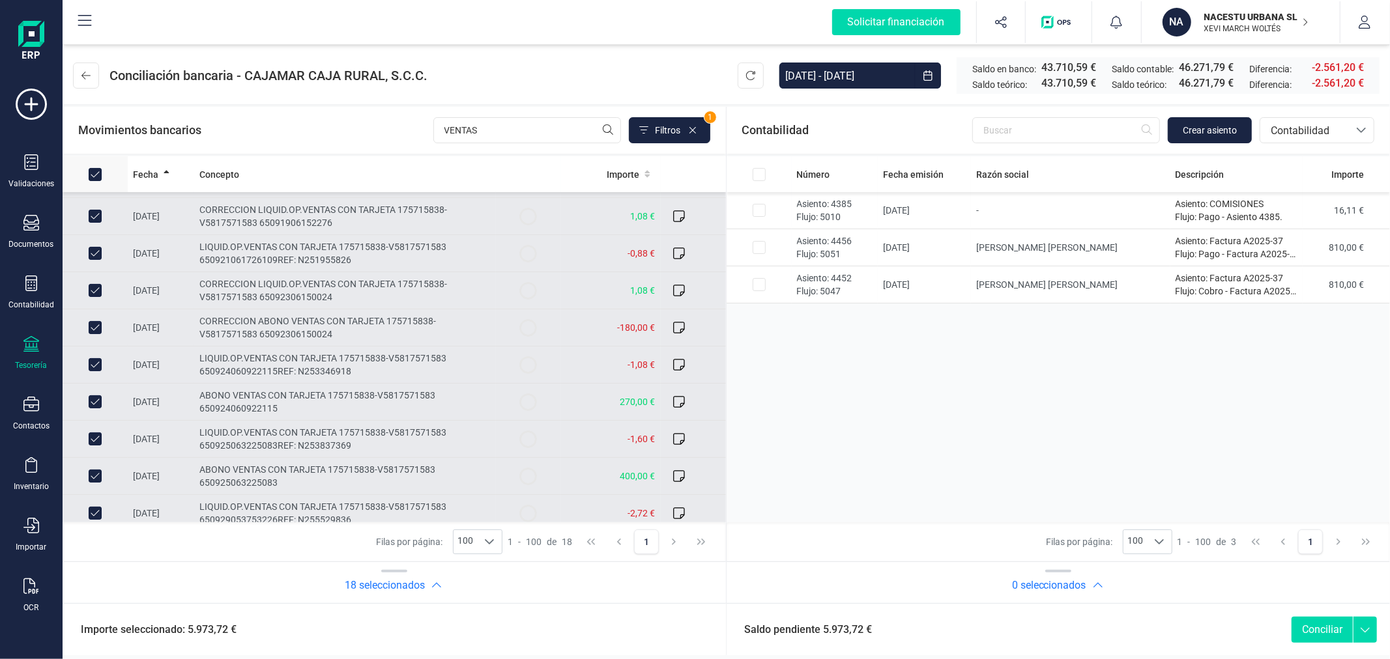
click at [98, 176] on input "All items selected" at bounding box center [95, 174] width 13 height 13
checkbox input "false"
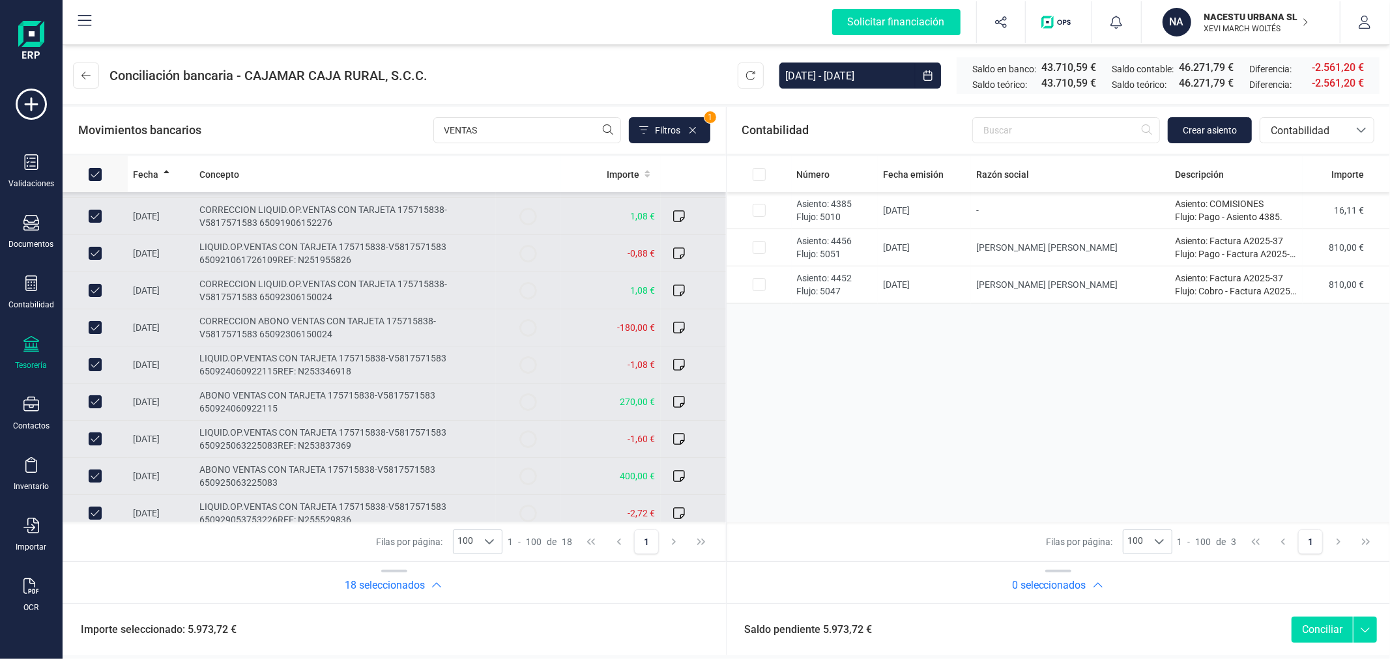
checkbox input "false"
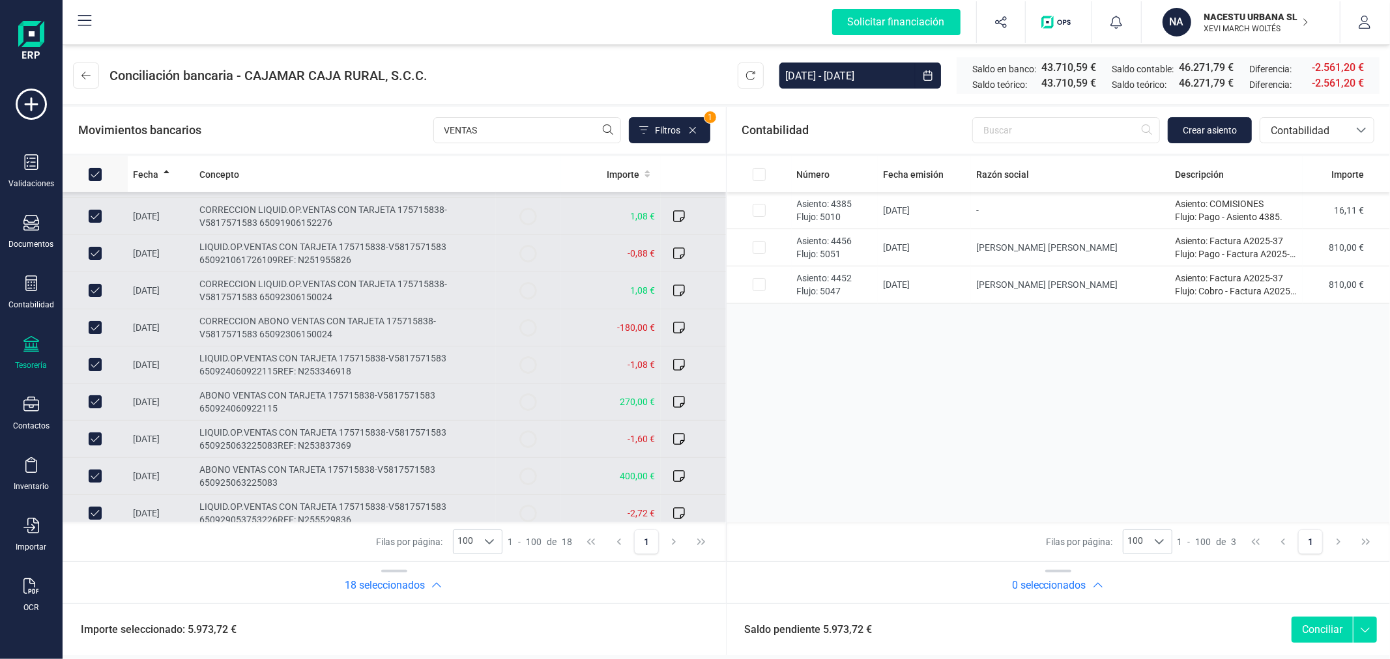
checkbox input "false"
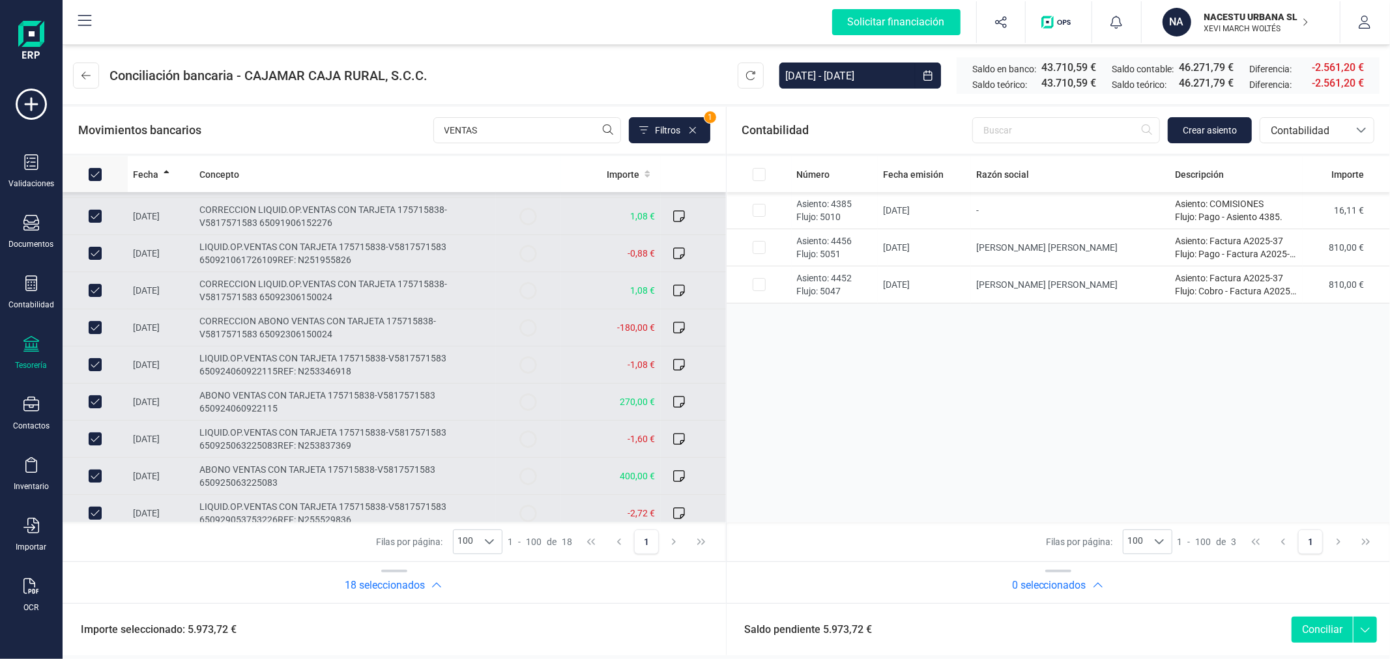
checkbox input "false"
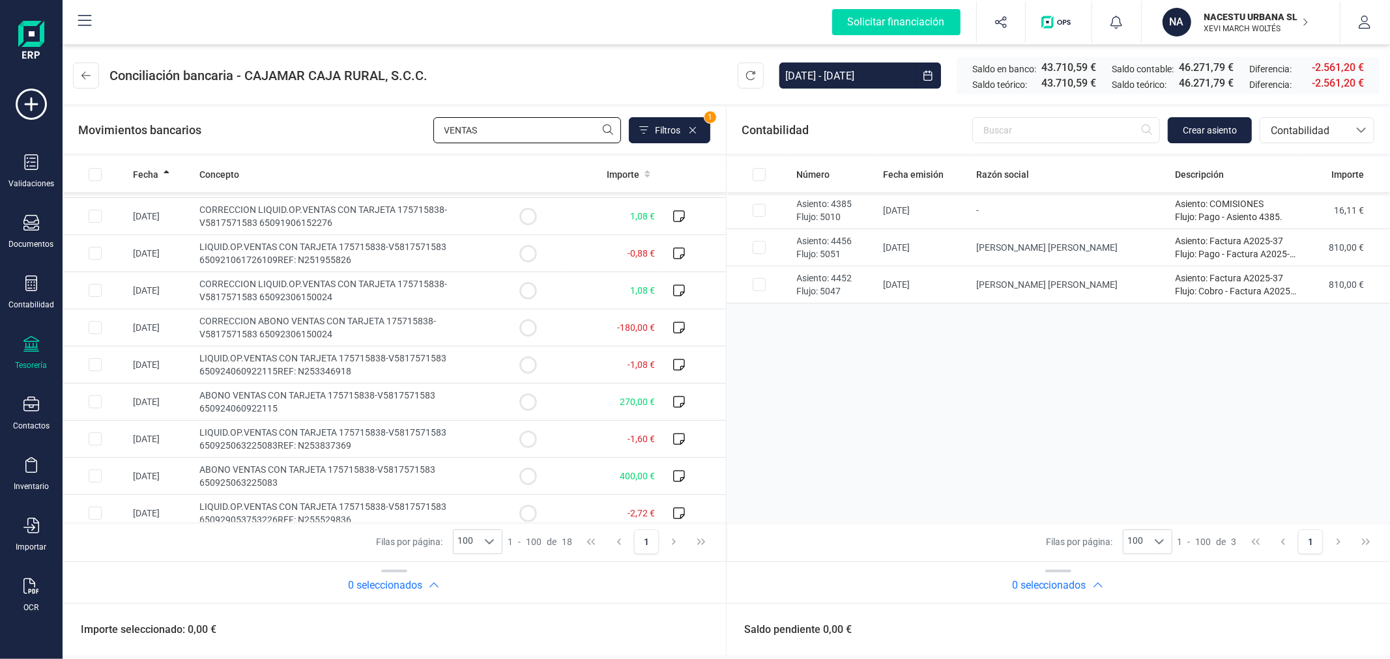
click at [495, 132] on input "VENTAS" at bounding box center [527, 130] width 188 height 26
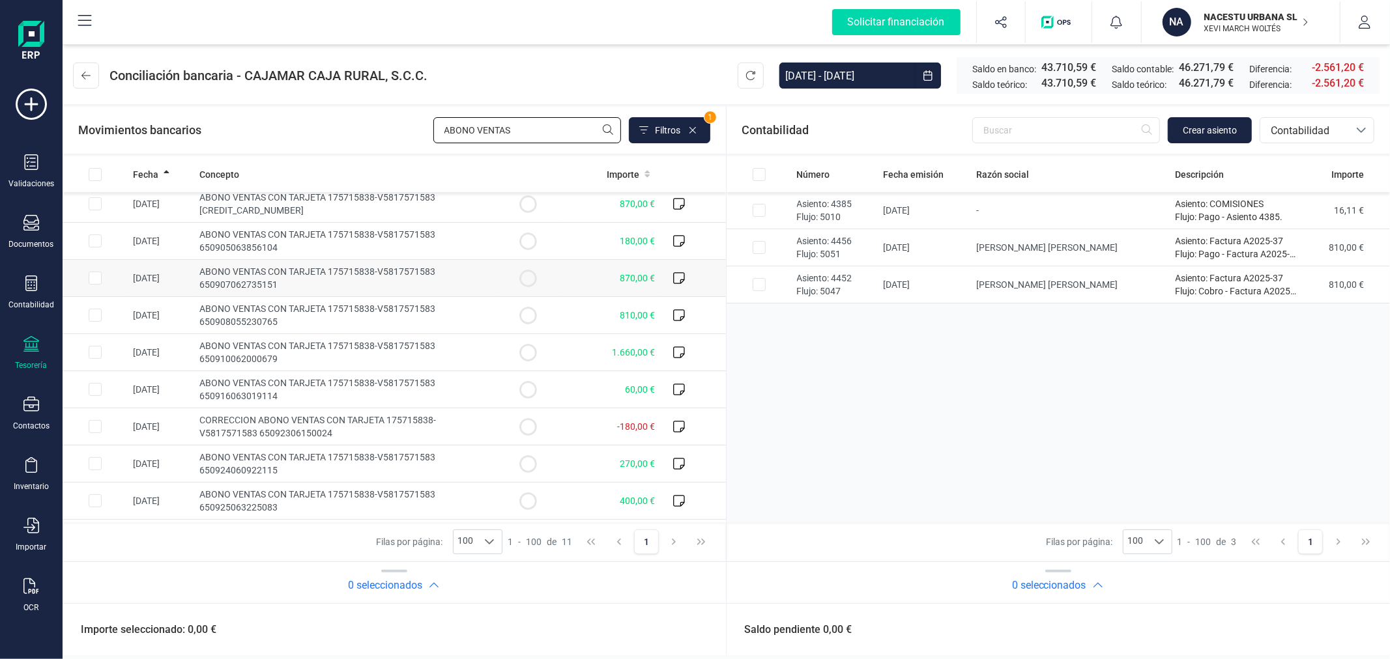
scroll to position [0, 0]
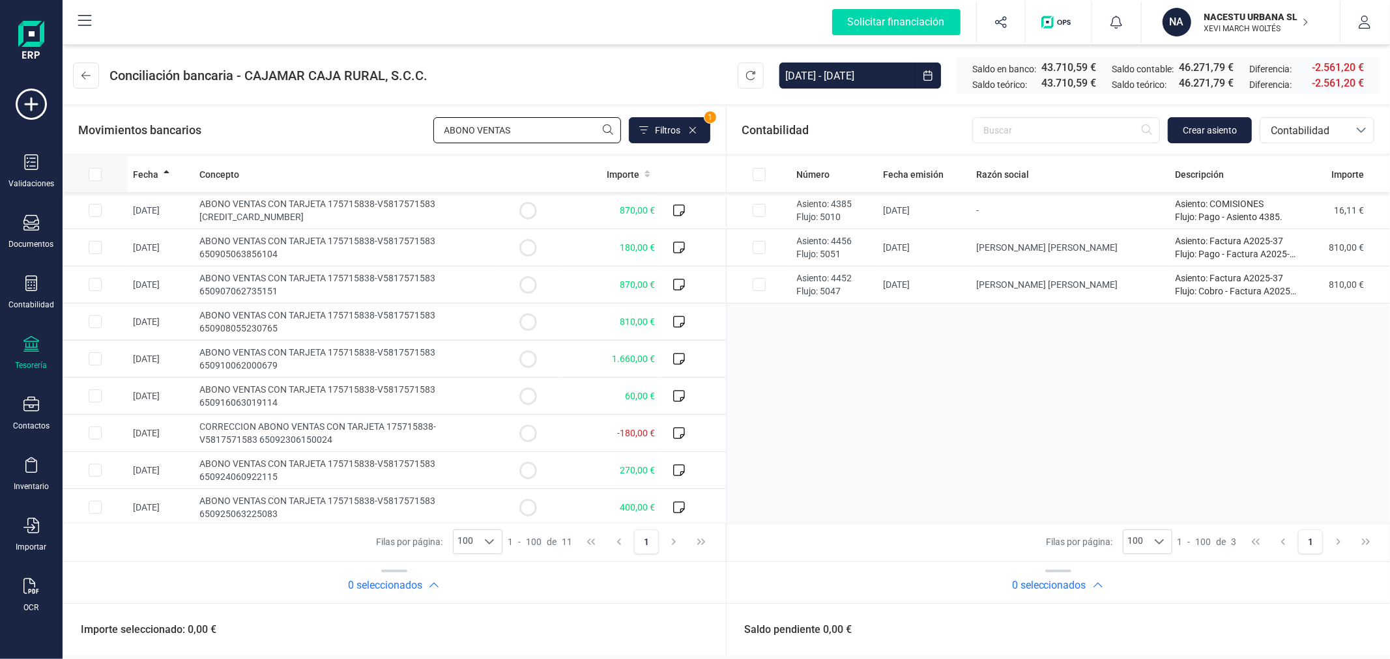
type input "ABONO VENTAS"
click at [95, 173] on input "All items unselected" at bounding box center [95, 174] width 13 height 13
checkbox input "true"
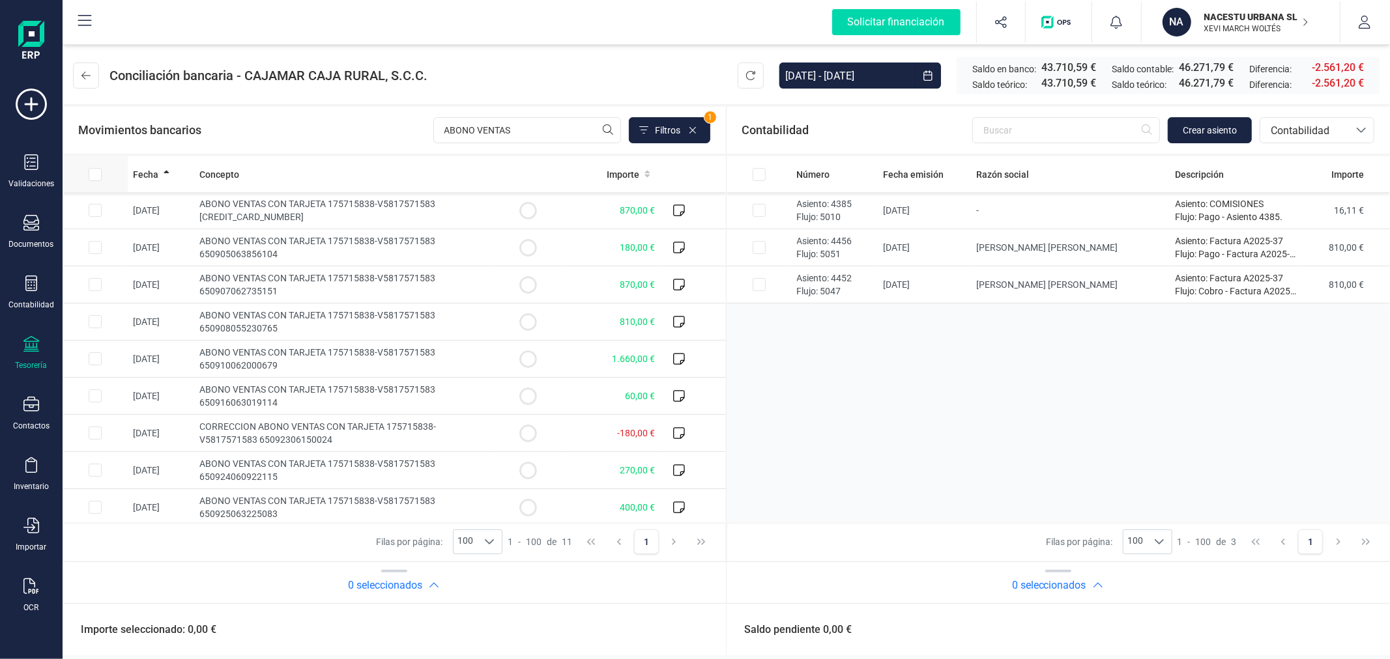
checkbox input "true"
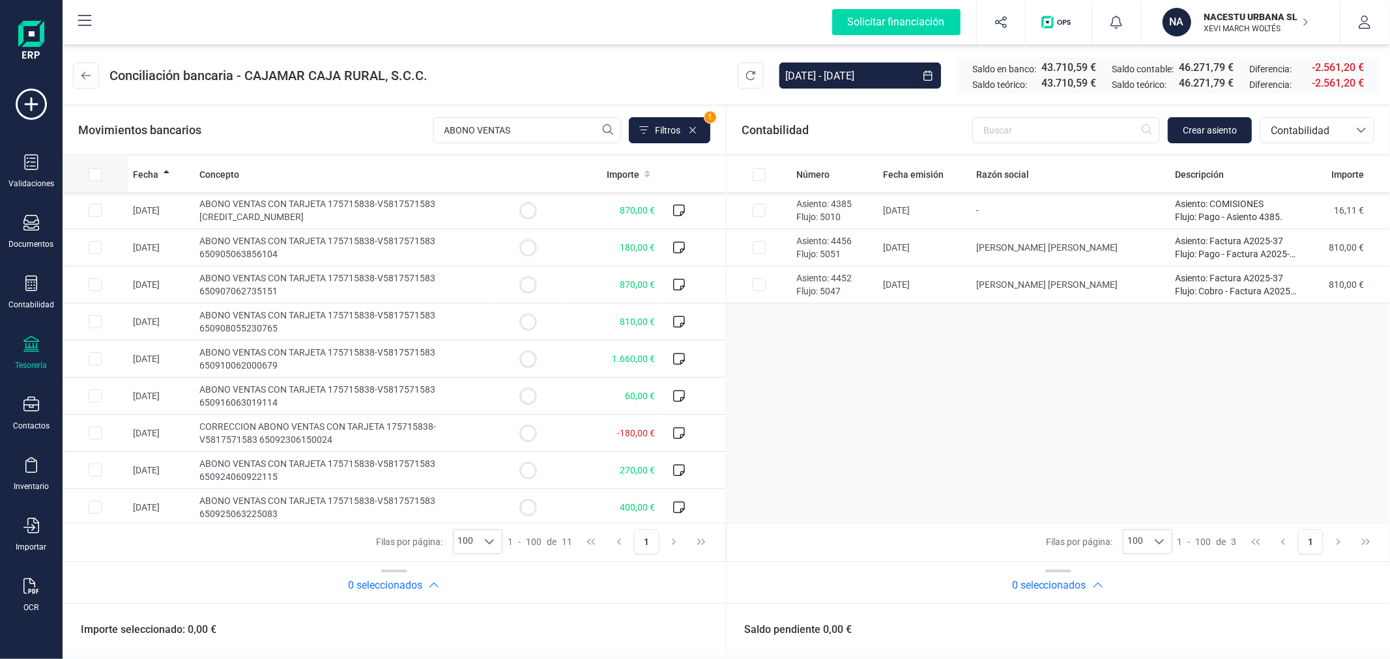
checkbox input "true"
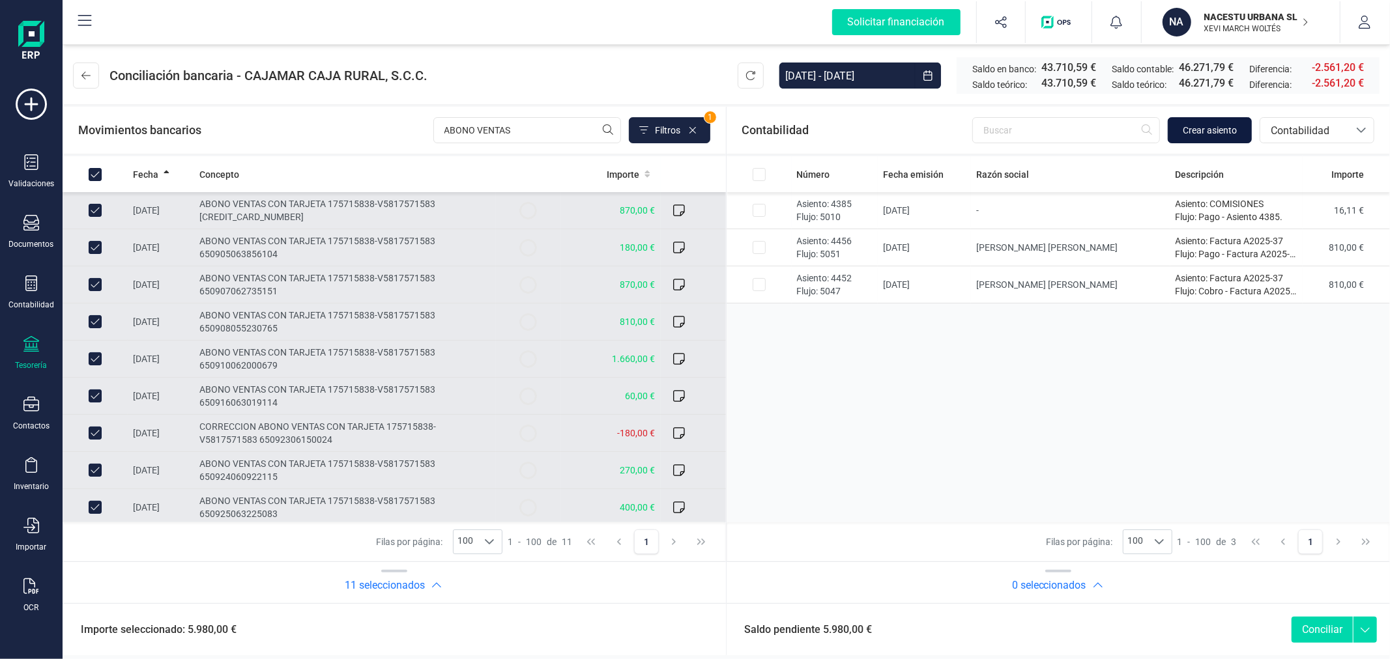
click at [1209, 125] on span "Crear asiento" at bounding box center [1210, 130] width 54 height 13
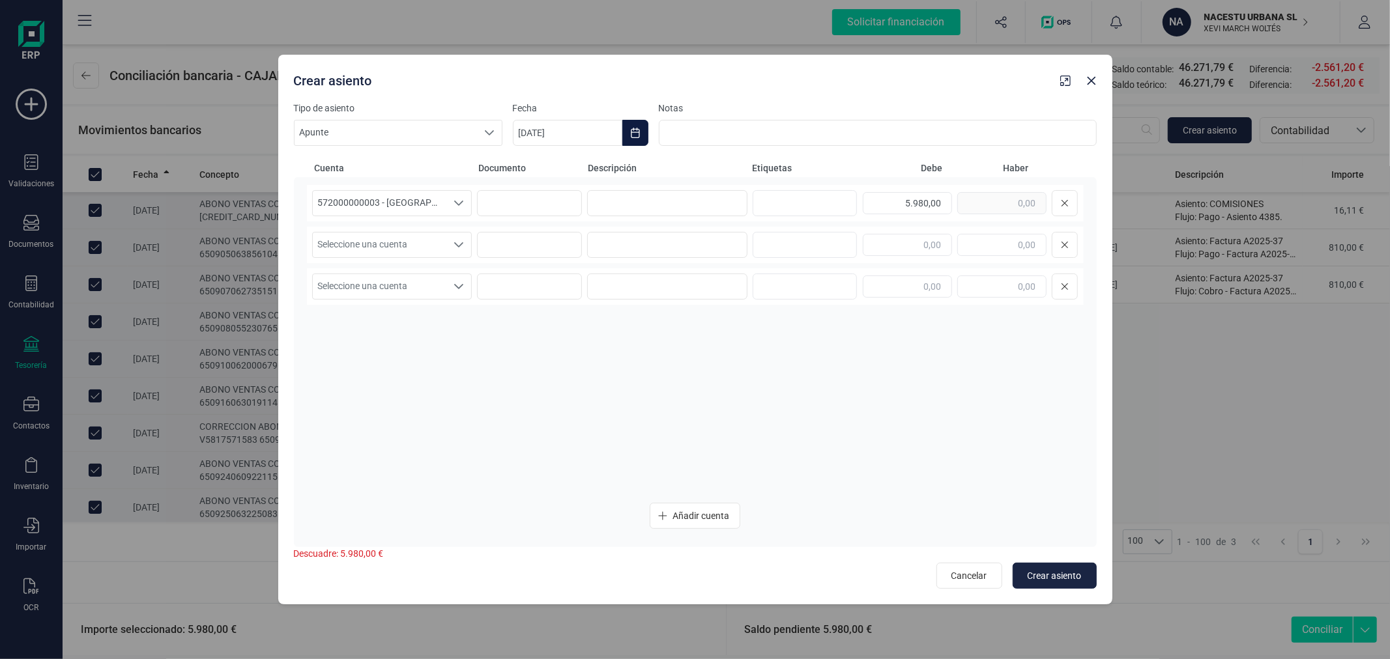
click at [632, 126] on button "Choose Date" at bounding box center [635, 133] width 26 height 26
click at [536, 169] on icon "Previous Month" at bounding box center [539, 172] width 10 height 10
click at [598, 386] on span "30" at bounding box center [593, 394] width 26 height 26
type input "[DATE]"
click at [646, 193] on input at bounding box center [667, 203] width 160 height 26
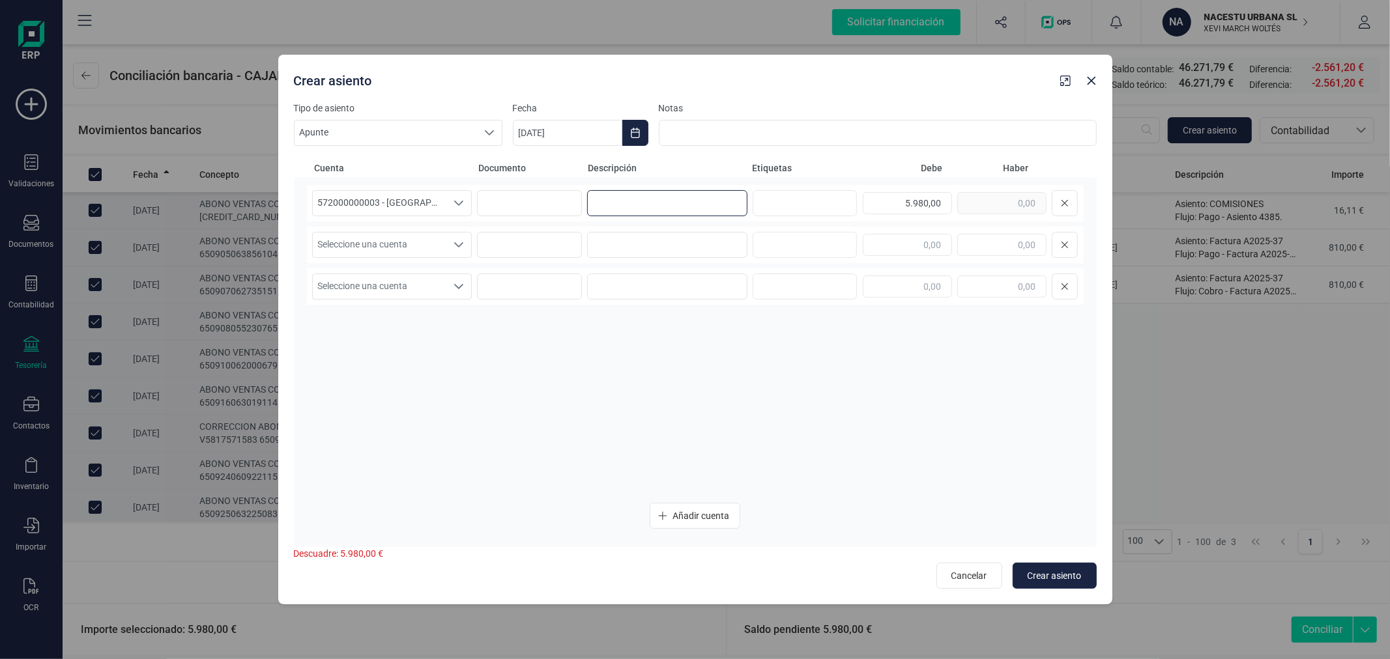
paste input "COBROS CE"
type input "COBROS CE"
click at [428, 240] on span "Seleccione una cuenta" at bounding box center [380, 245] width 134 height 25
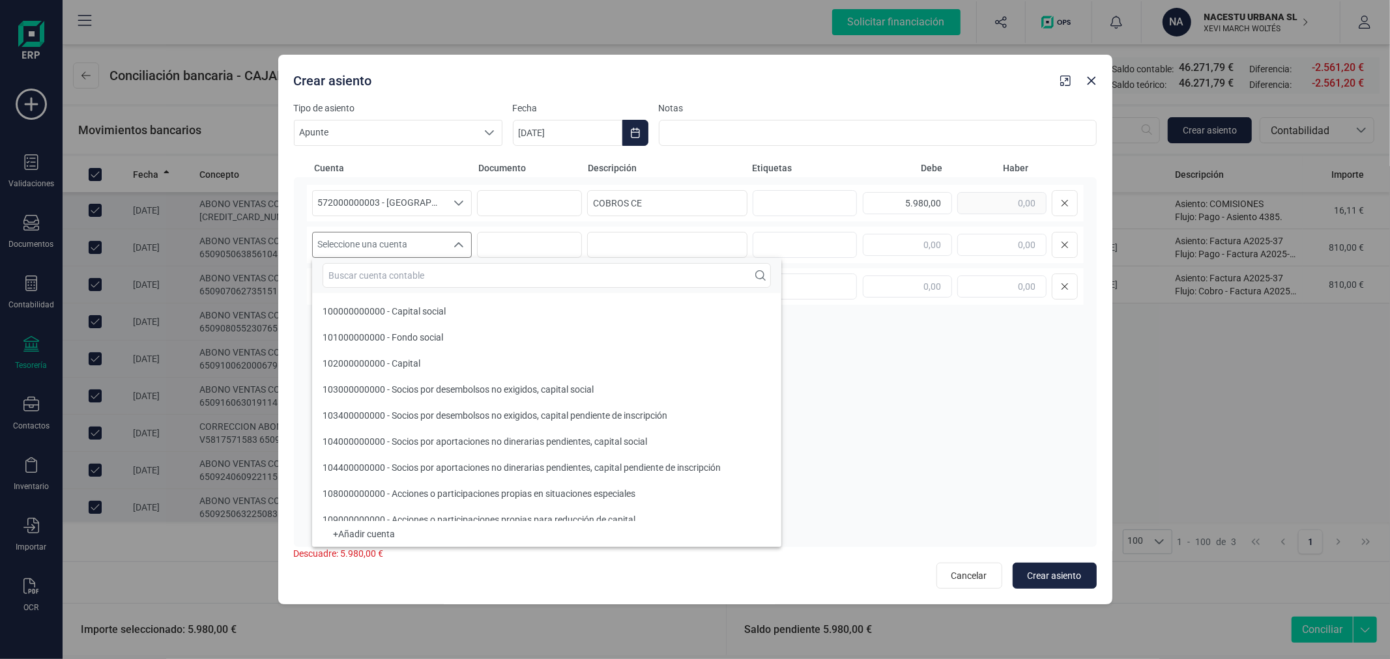
click at [420, 269] on input "text" at bounding box center [547, 275] width 448 height 25
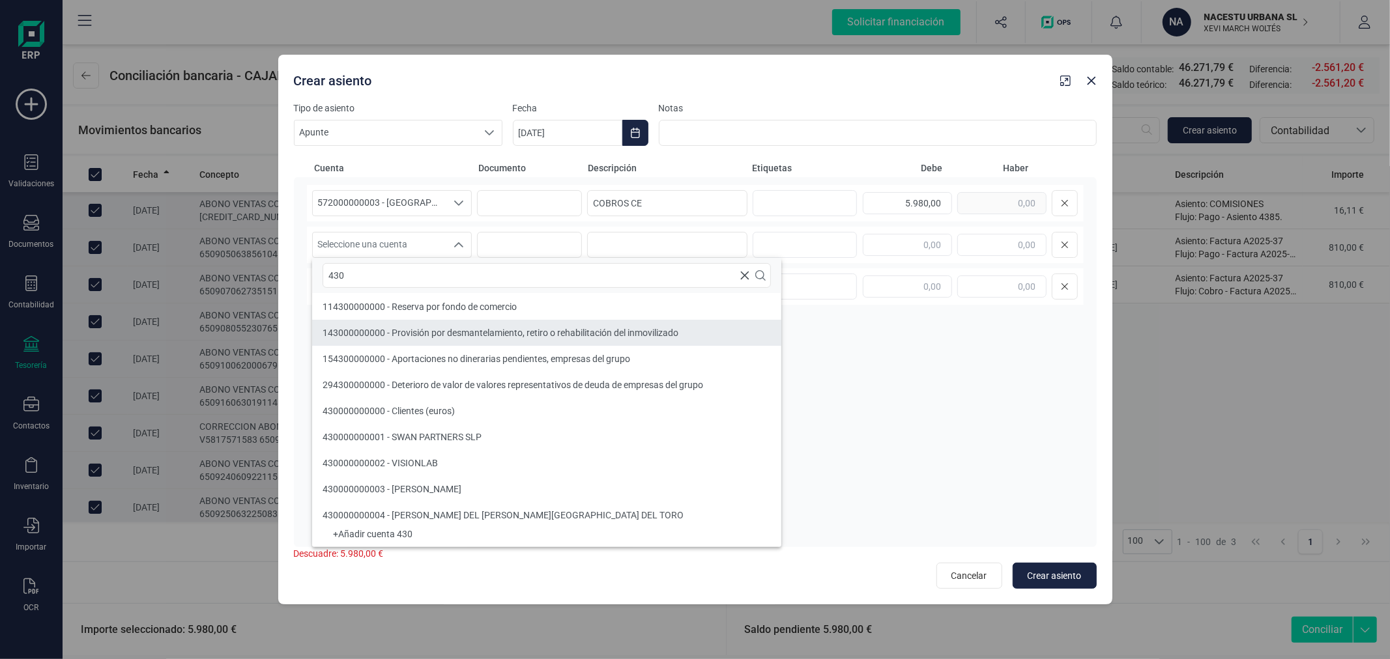
type input "430"
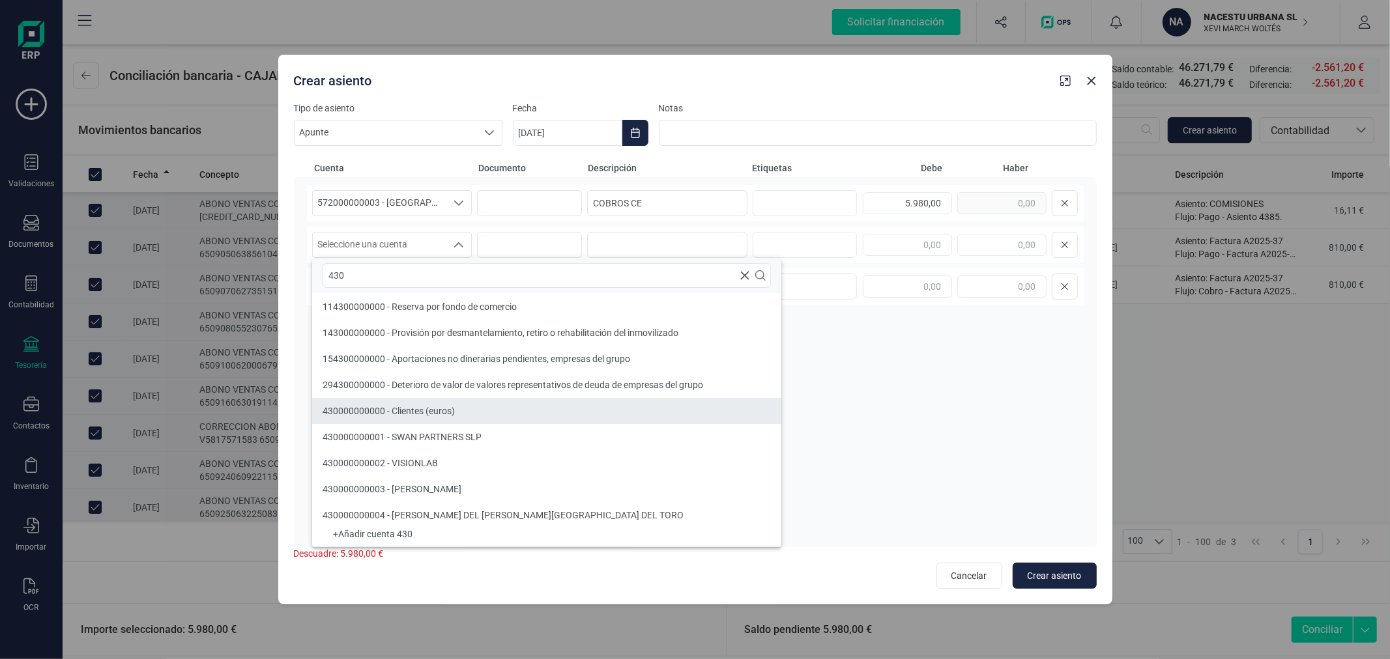
click at [453, 408] on span "430000000000 - Clientes (euros)" at bounding box center [389, 411] width 132 height 10
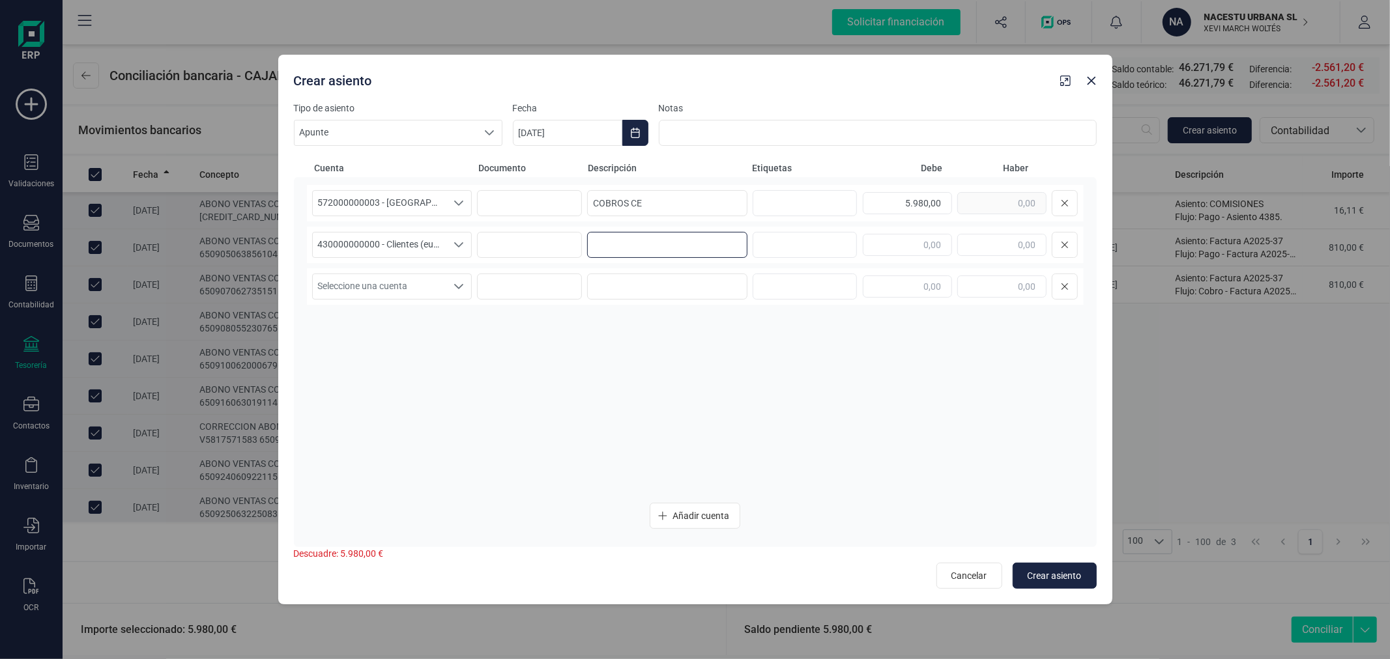
click at [676, 248] on input at bounding box center [667, 245] width 160 height 26
paste input "COBROS CE"
type input "COBROS CE"
click at [993, 245] on input "text" at bounding box center [1001, 245] width 89 height 22
type input "5.980,00"
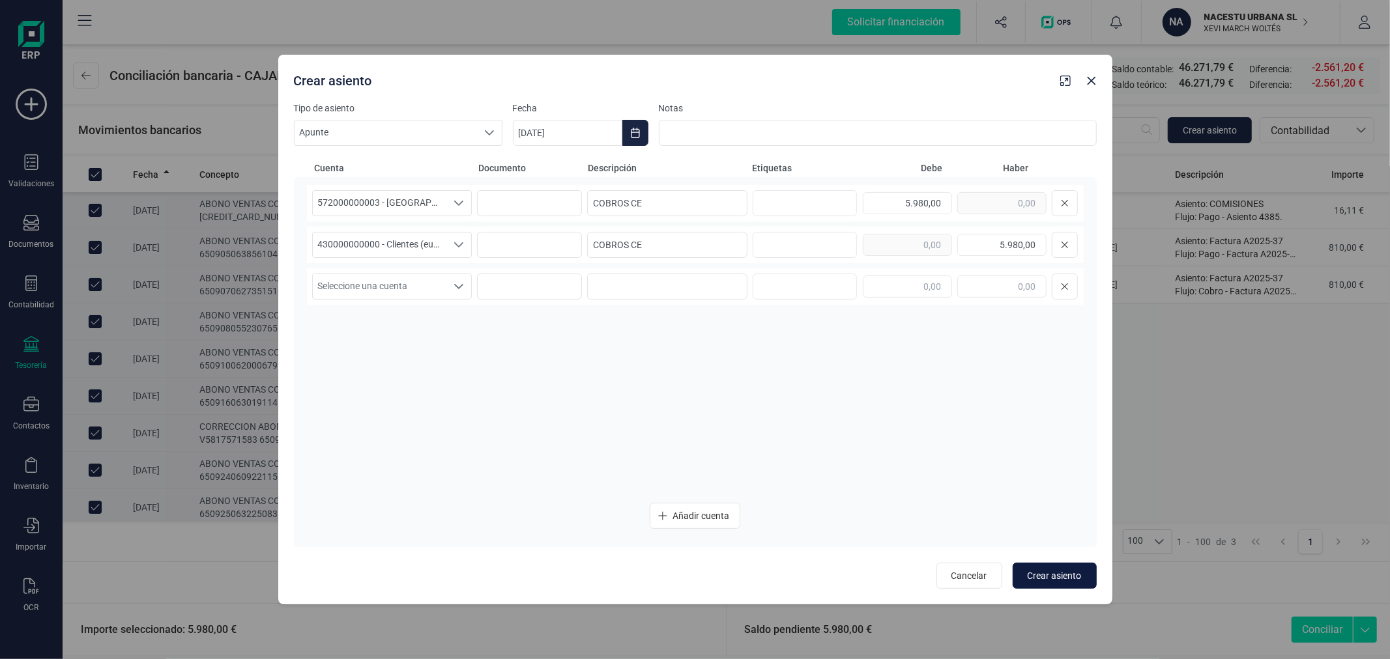
click at [1066, 577] on span "Crear asiento" at bounding box center [1055, 575] width 54 height 13
type input "[DATE]"
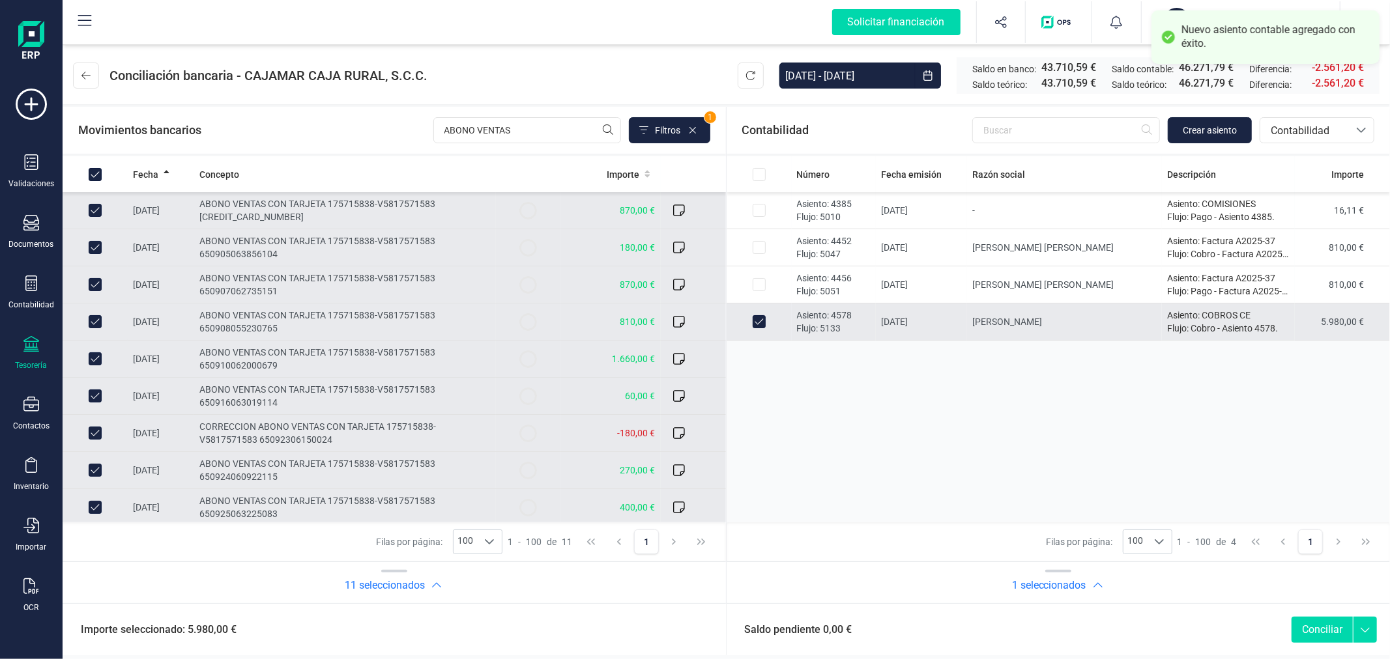
click at [1325, 626] on button "Conciliar" at bounding box center [1321, 630] width 61 height 26
checkbox input "false"
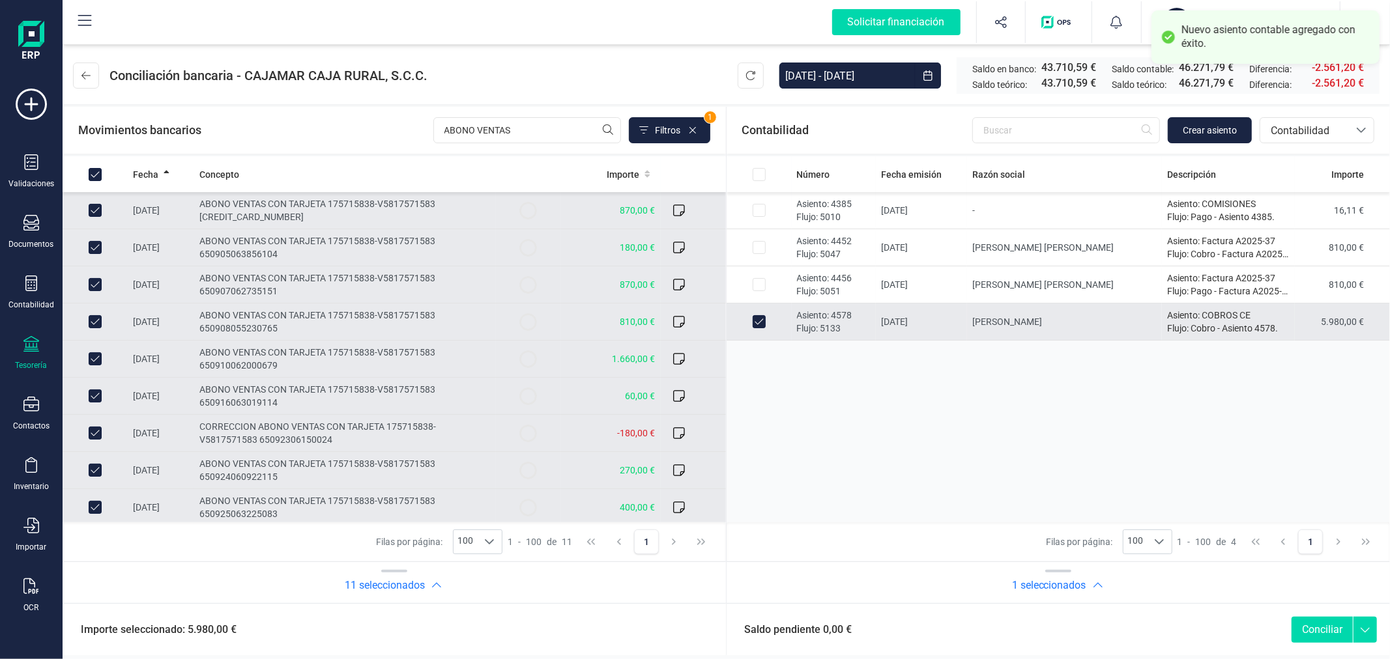
checkbox input "false"
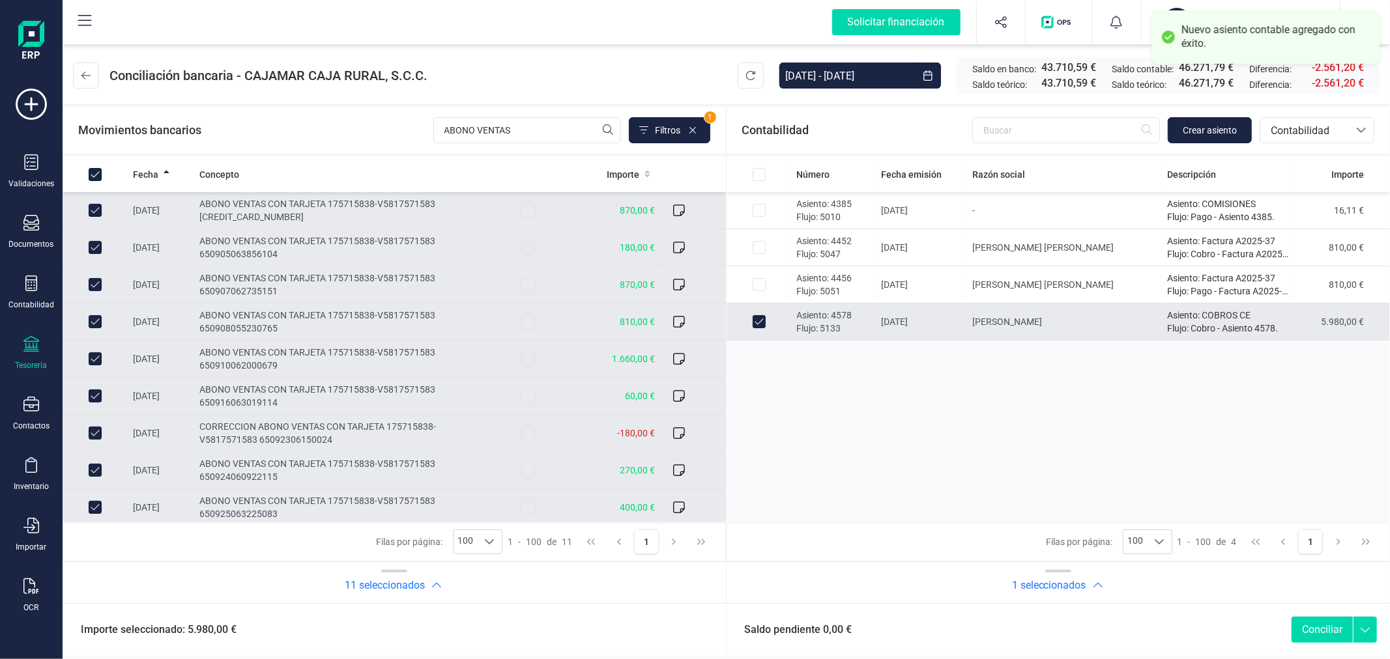
checkbox input "false"
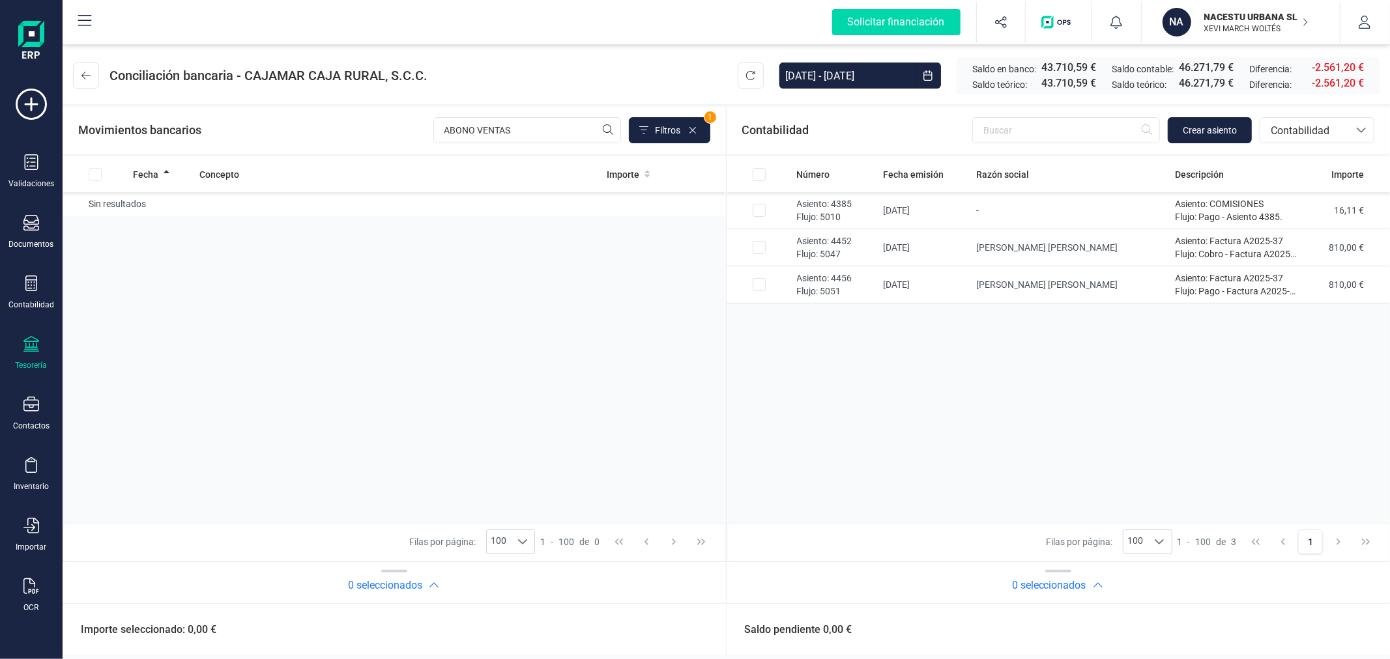
click at [87, 50] on header "Conciliación bancaria - CAJAMAR CAJA RURAL, S.C.C. [DATE] - [DATE] Saldo en ban…" at bounding box center [726, 73] width 1327 height 63
click at [87, 81] on button at bounding box center [86, 76] width 26 height 26
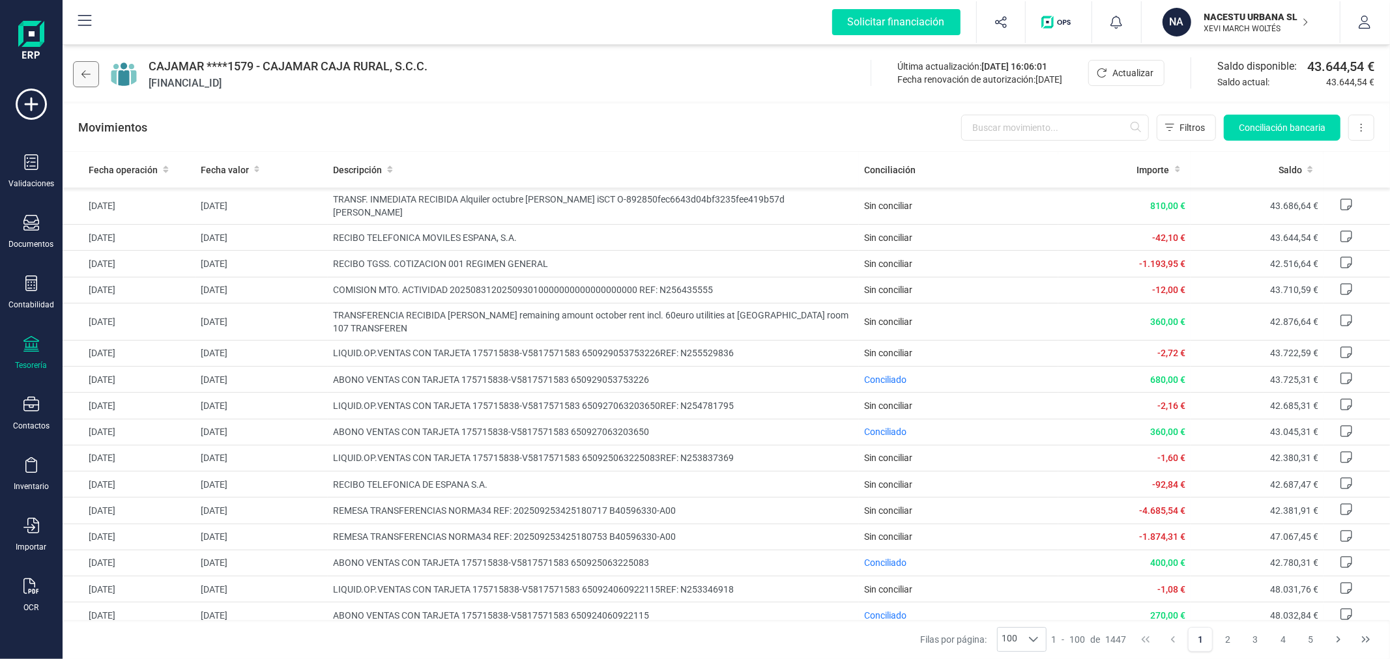
click at [88, 67] on button at bounding box center [86, 74] width 26 height 26
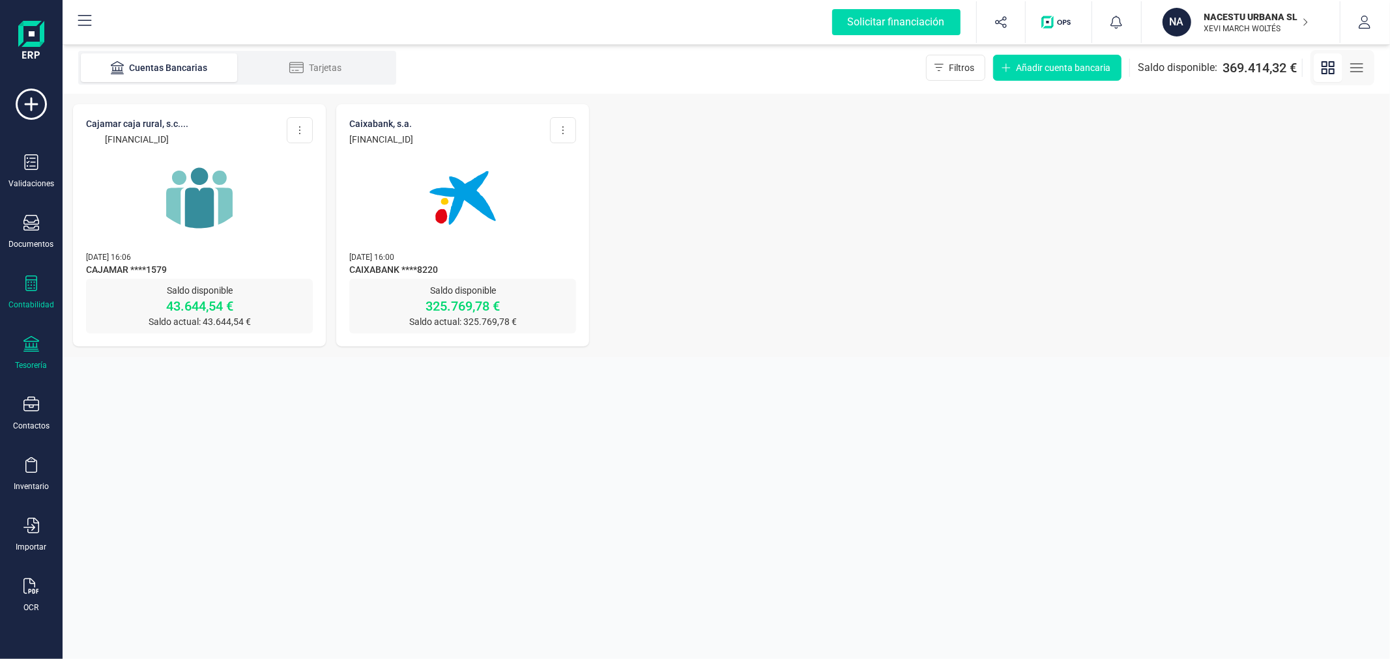
click at [29, 295] on div "Contabilidad" at bounding box center [31, 293] width 52 height 35
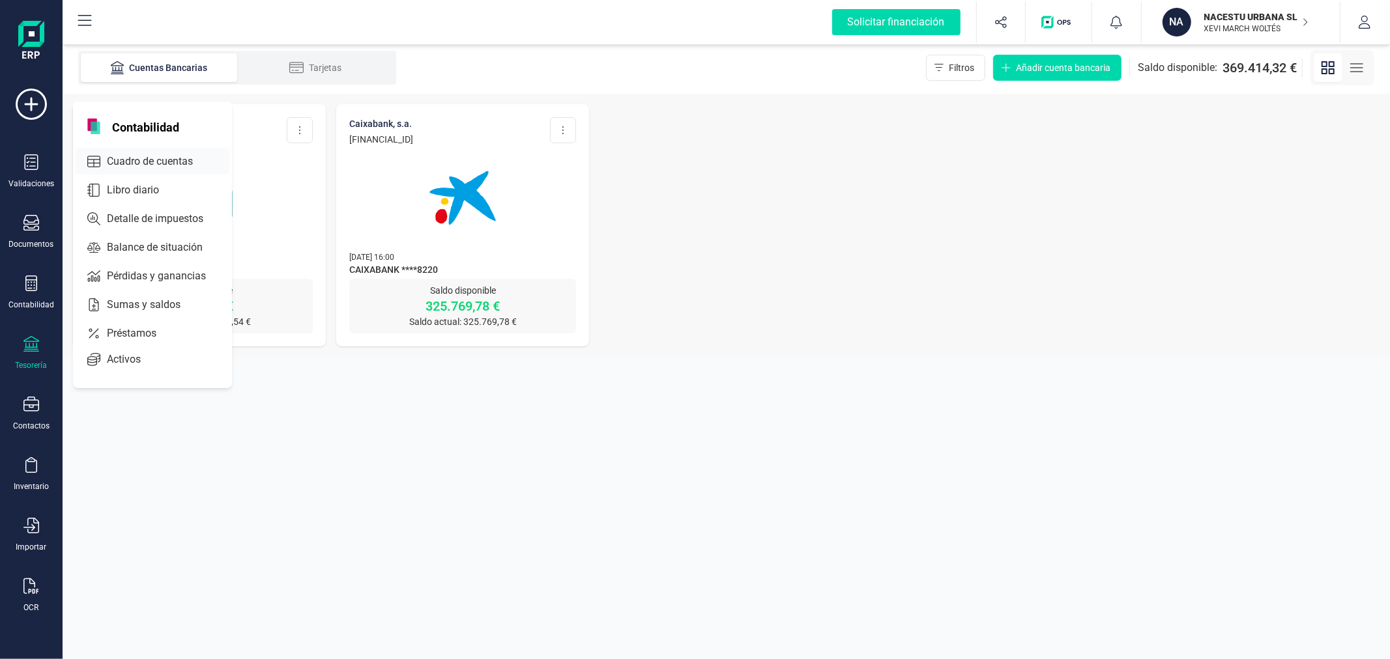
click at [167, 167] on span "Cuadro de cuentas" at bounding box center [159, 162] width 115 height 16
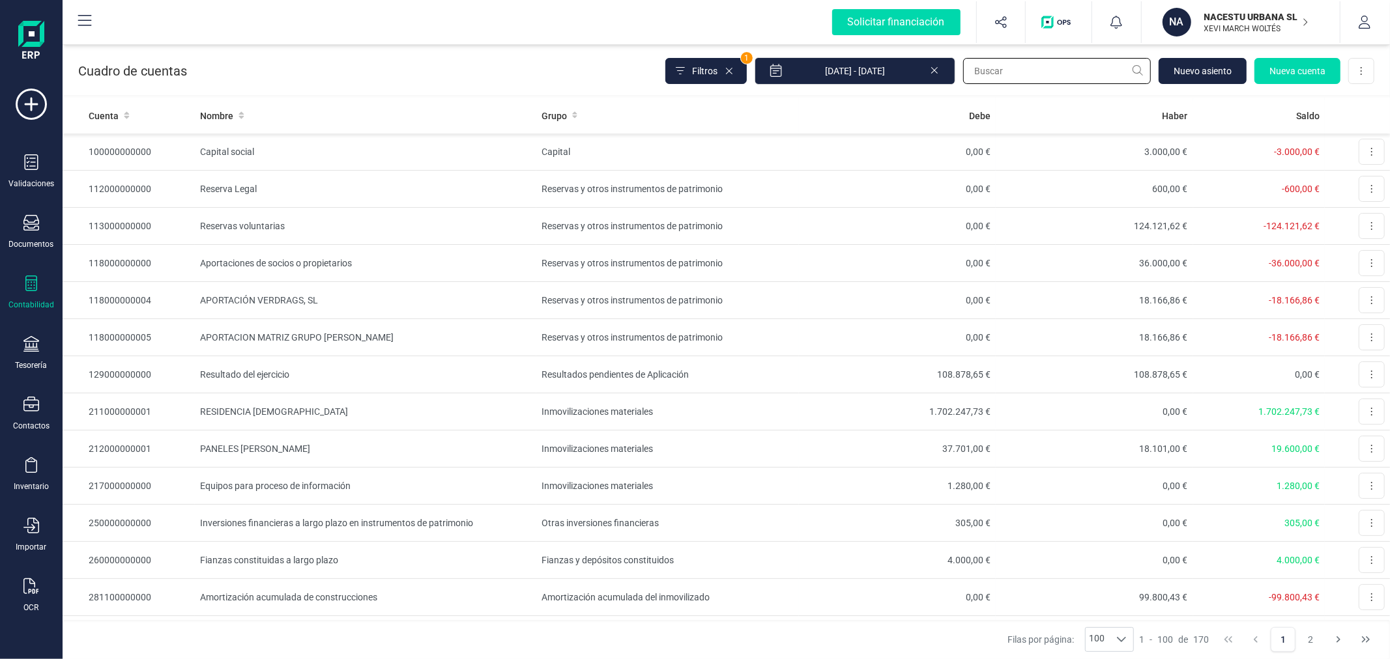
click at [1051, 72] on input "text" at bounding box center [1057, 71] width 188 height 26
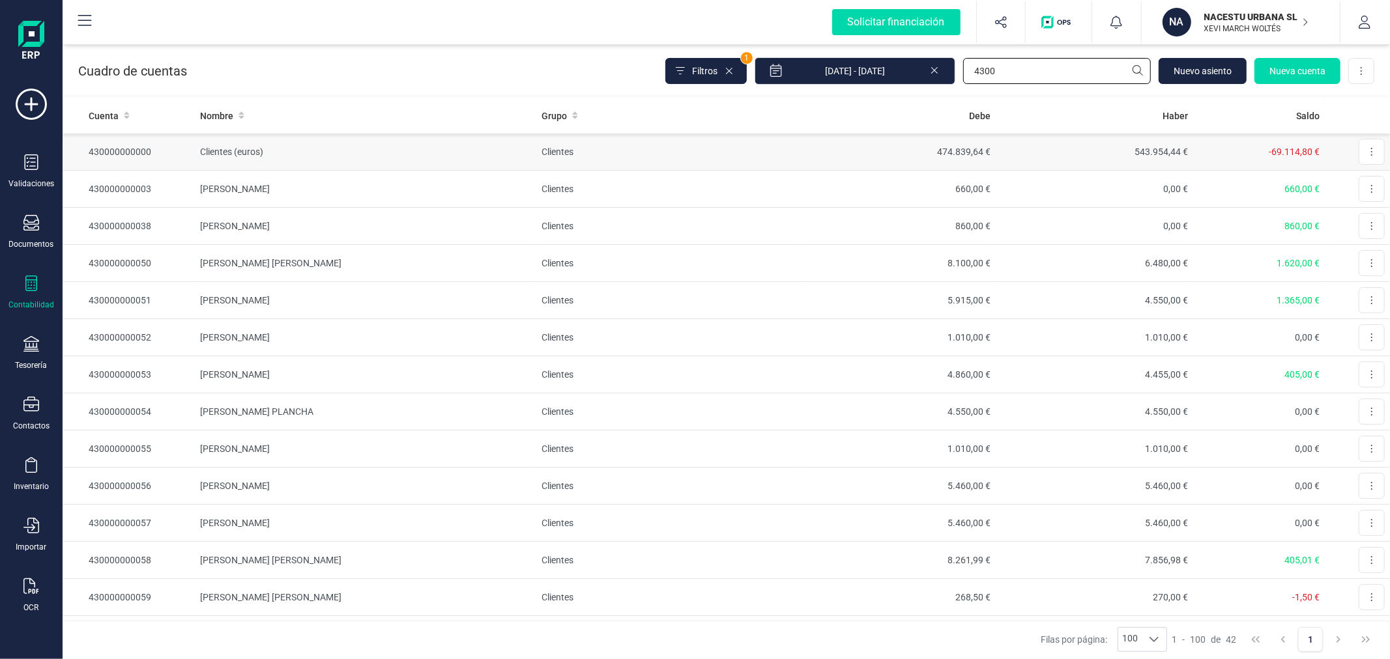
type input "4300"
click at [340, 158] on td "Clientes (euros)" at bounding box center [365, 152] width 341 height 37
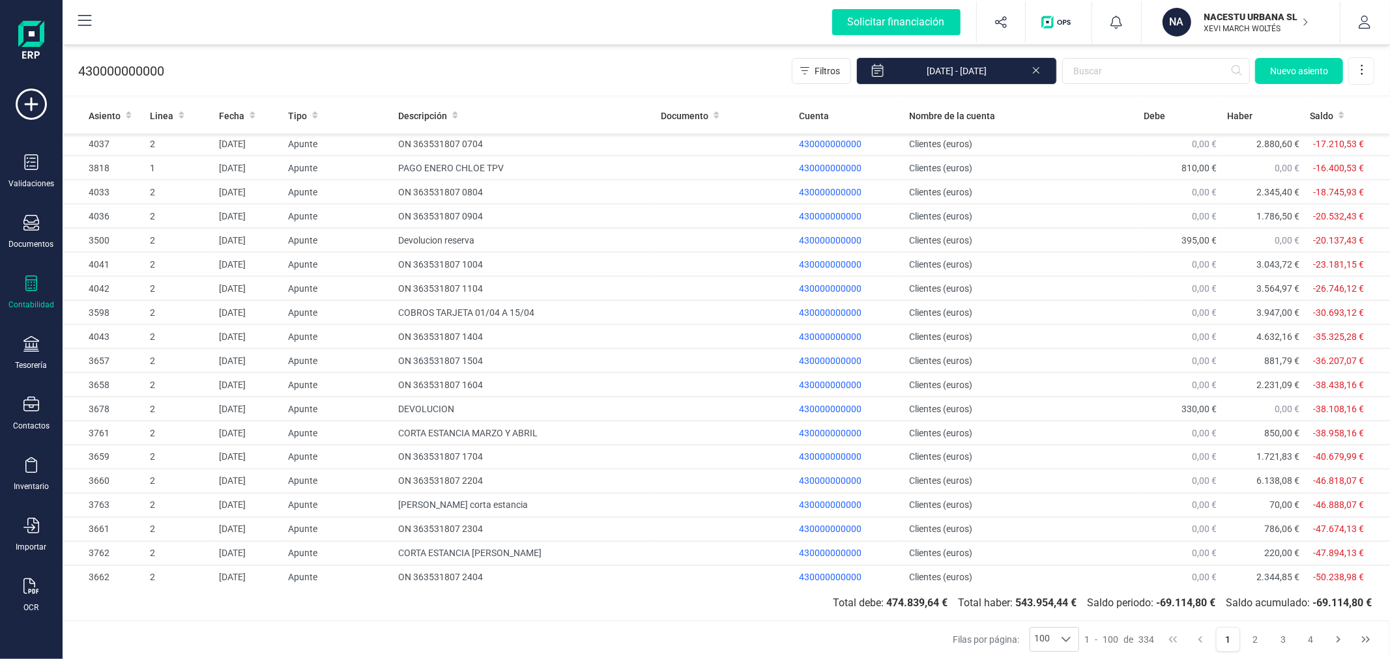
scroll to position [1964, 0]
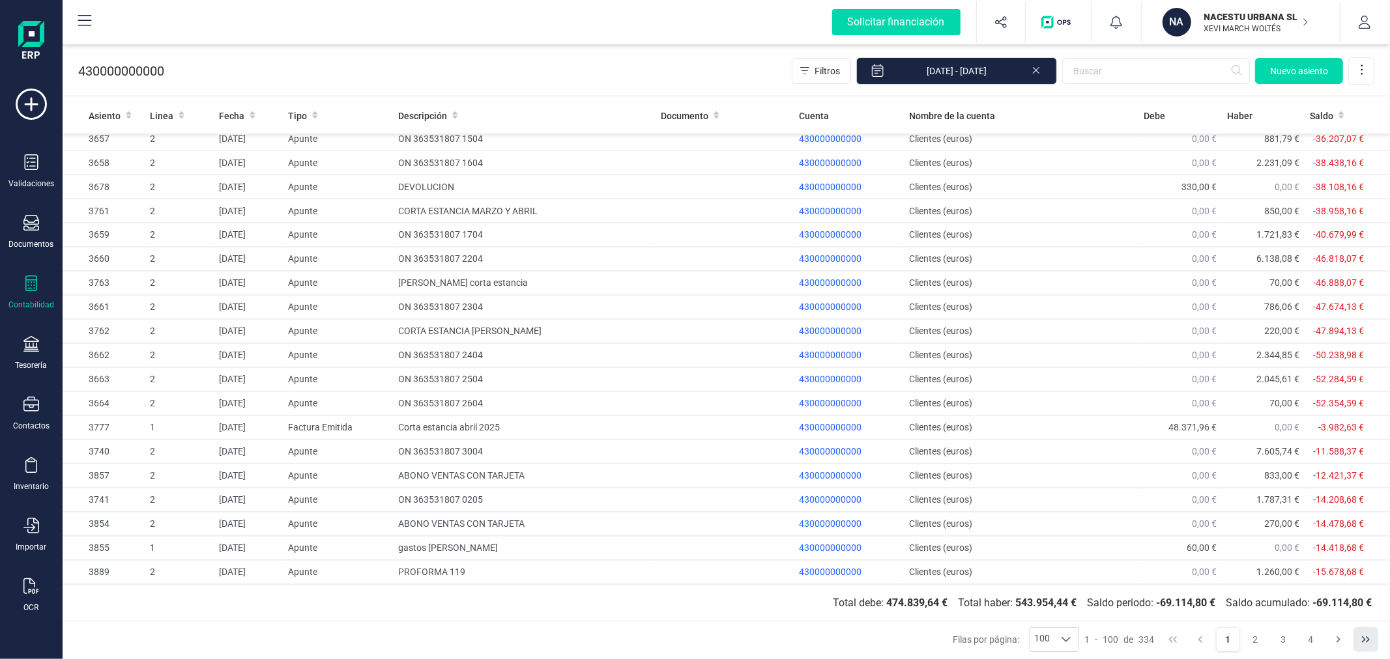
click at [1366, 641] on icon "Last Page" at bounding box center [1365, 640] width 10 height 10
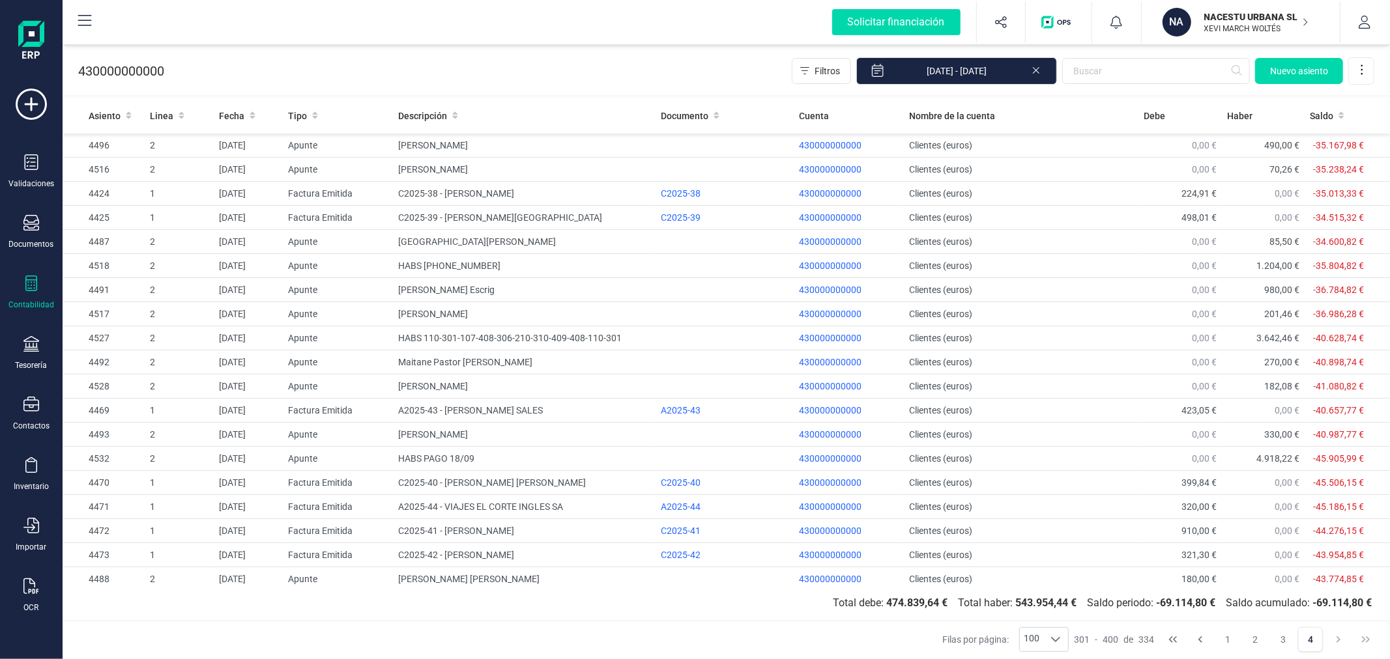
scroll to position [395, 0]
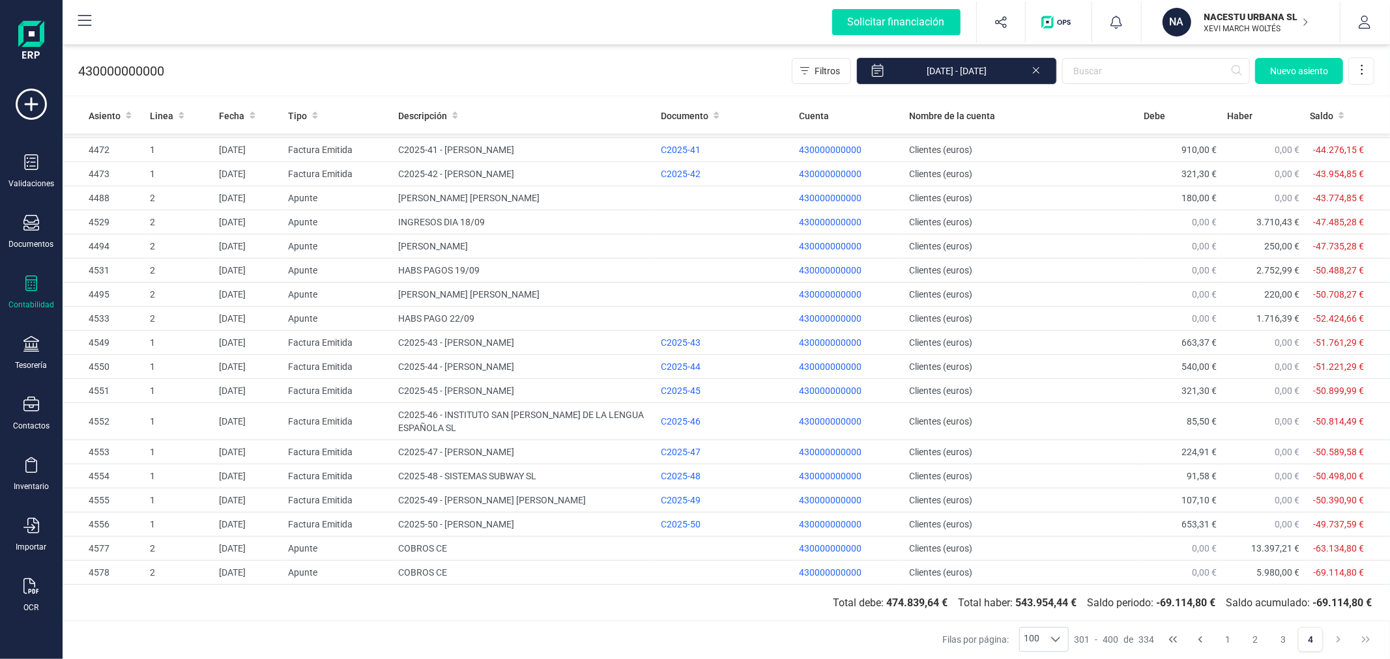
click at [1261, 17] on p "NACESTU URBANA SL" at bounding box center [1256, 16] width 104 height 13
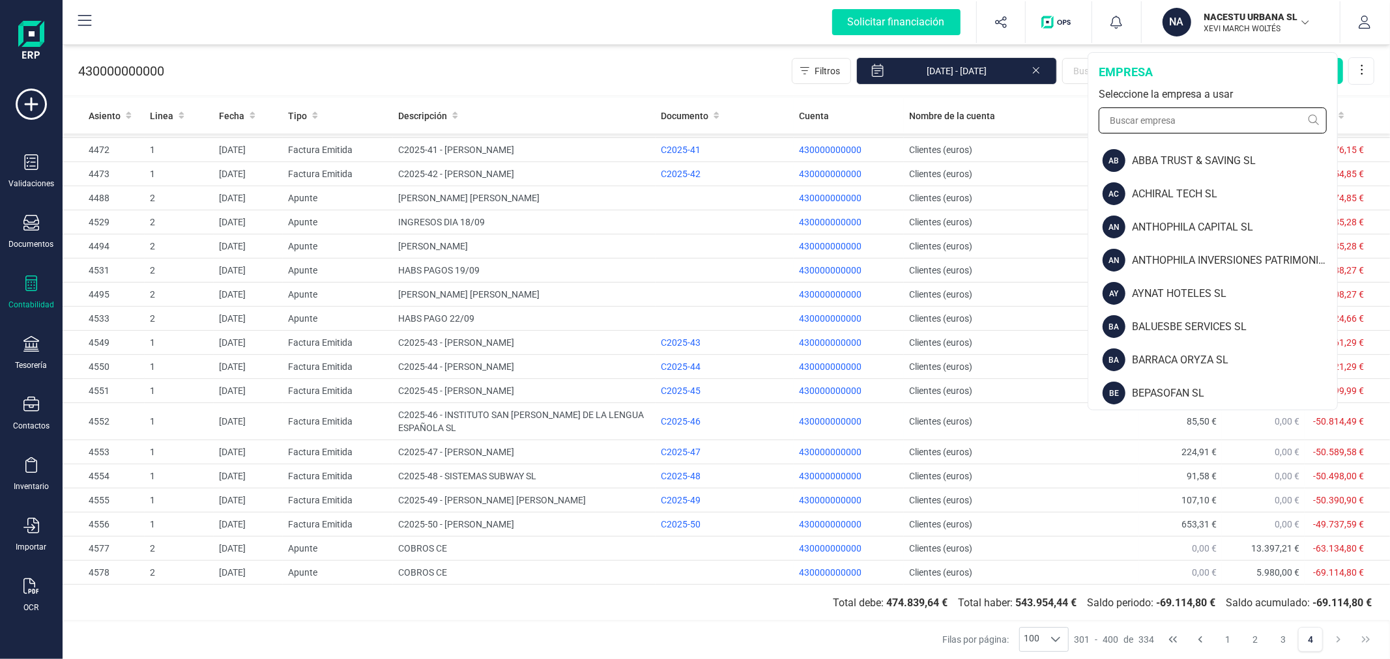
click at [1157, 119] on input "text" at bounding box center [1213, 121] width 228 height 26
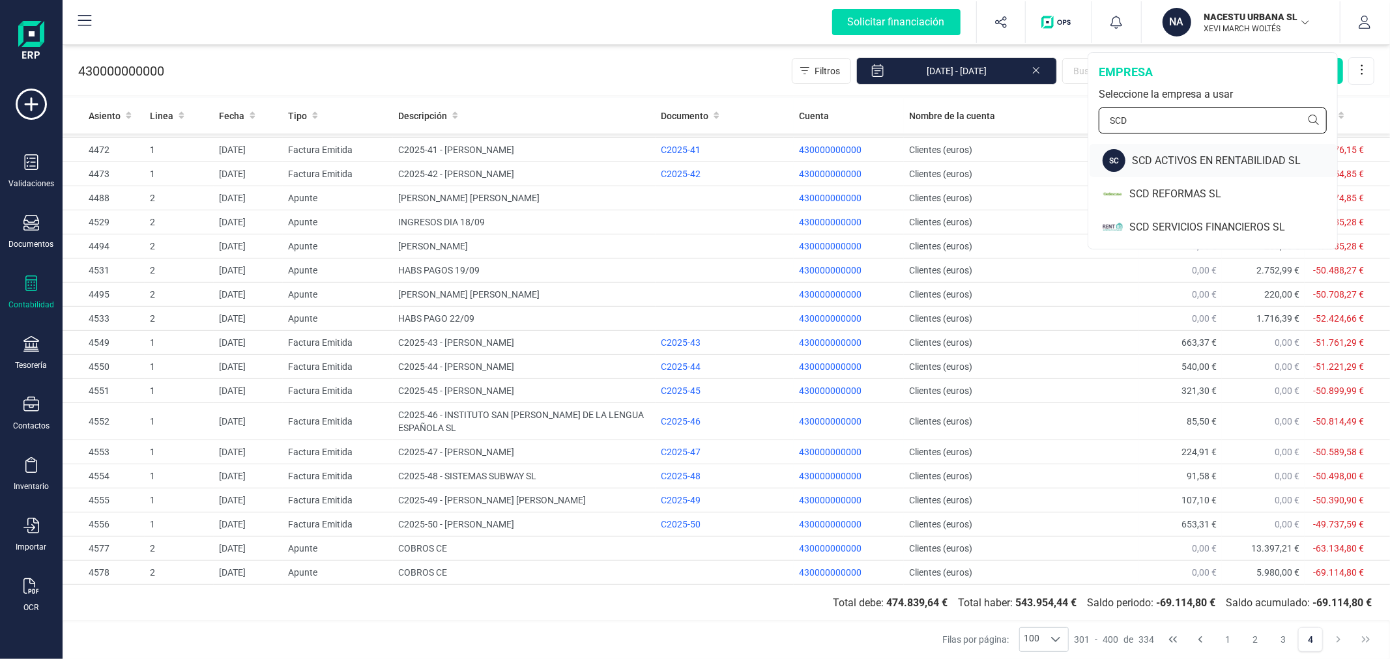
type input "SCD"
click at [1142, 165] on div "SCD ACTIVOS EN RENTABILIDAD SL" at bounding box center [1234, 161] width 205 height 16
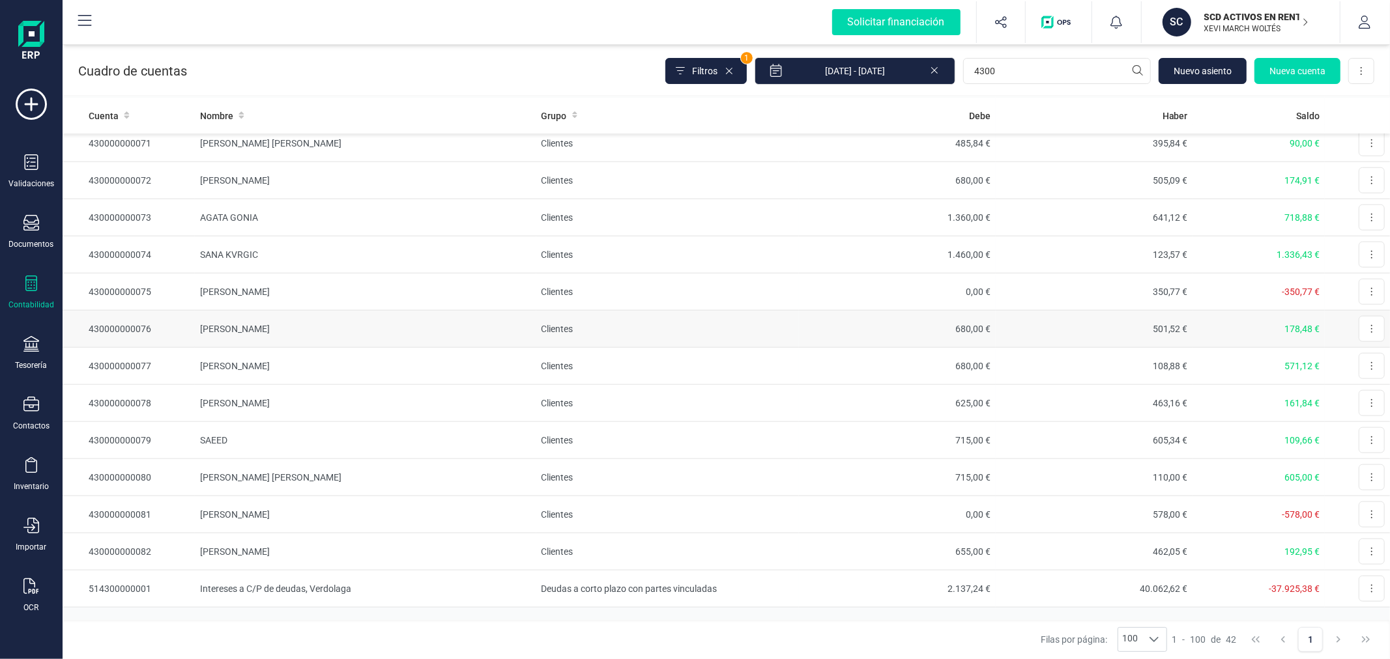
scroll to position [1099, 0]
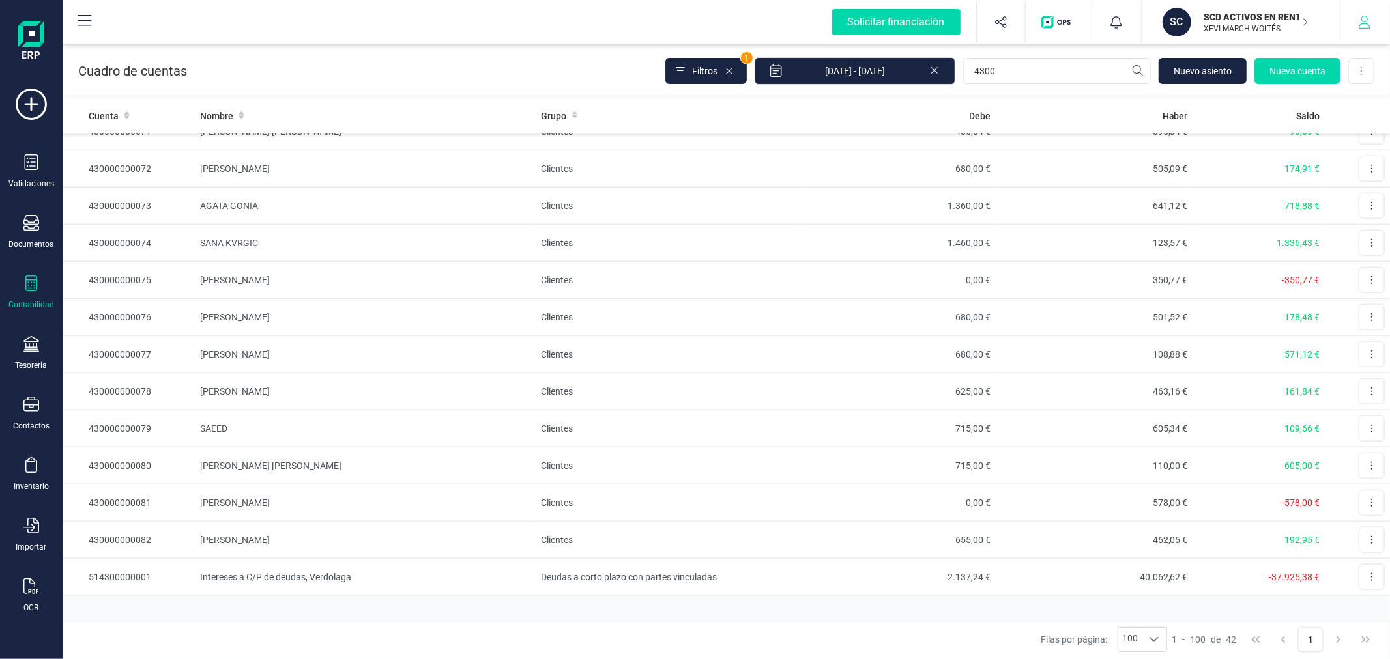
click at [1368, 30] on button "button" at bounding box center [1364, 22] width 49 height 42
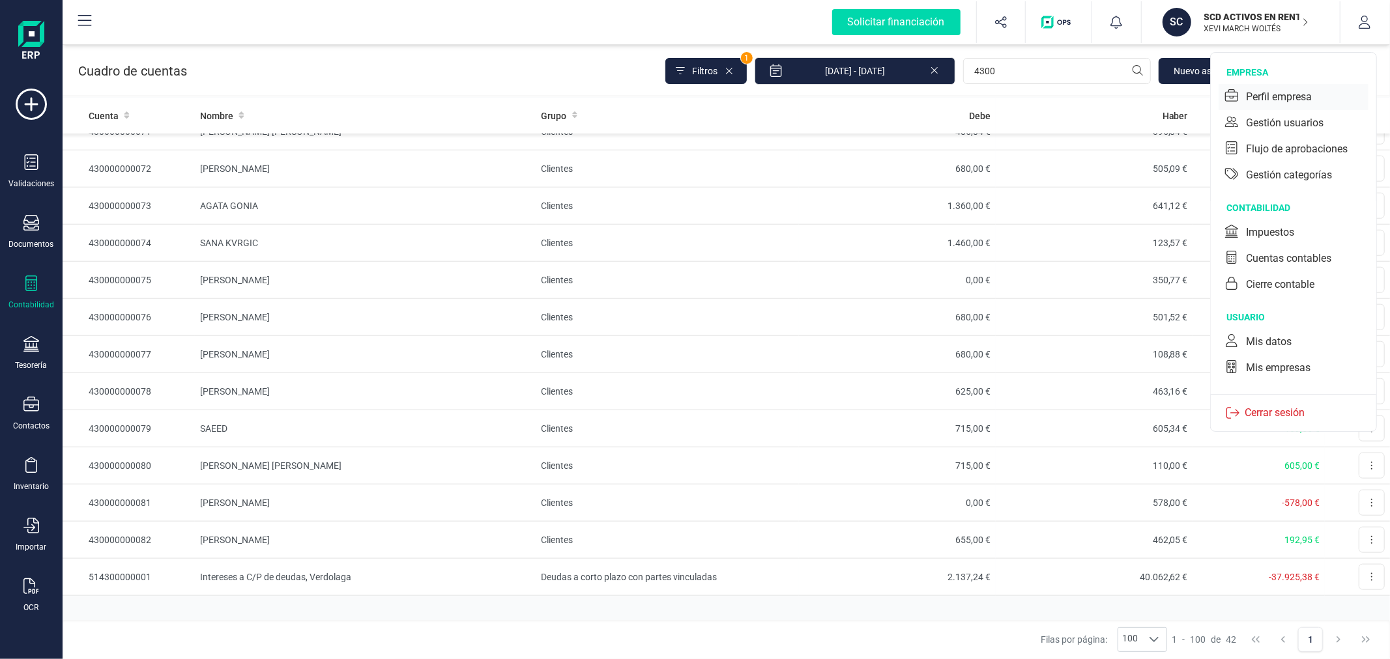
click at [1273, 89] on div "Perfil empresa" at bounding box center [1279, 97] width 66 height 16
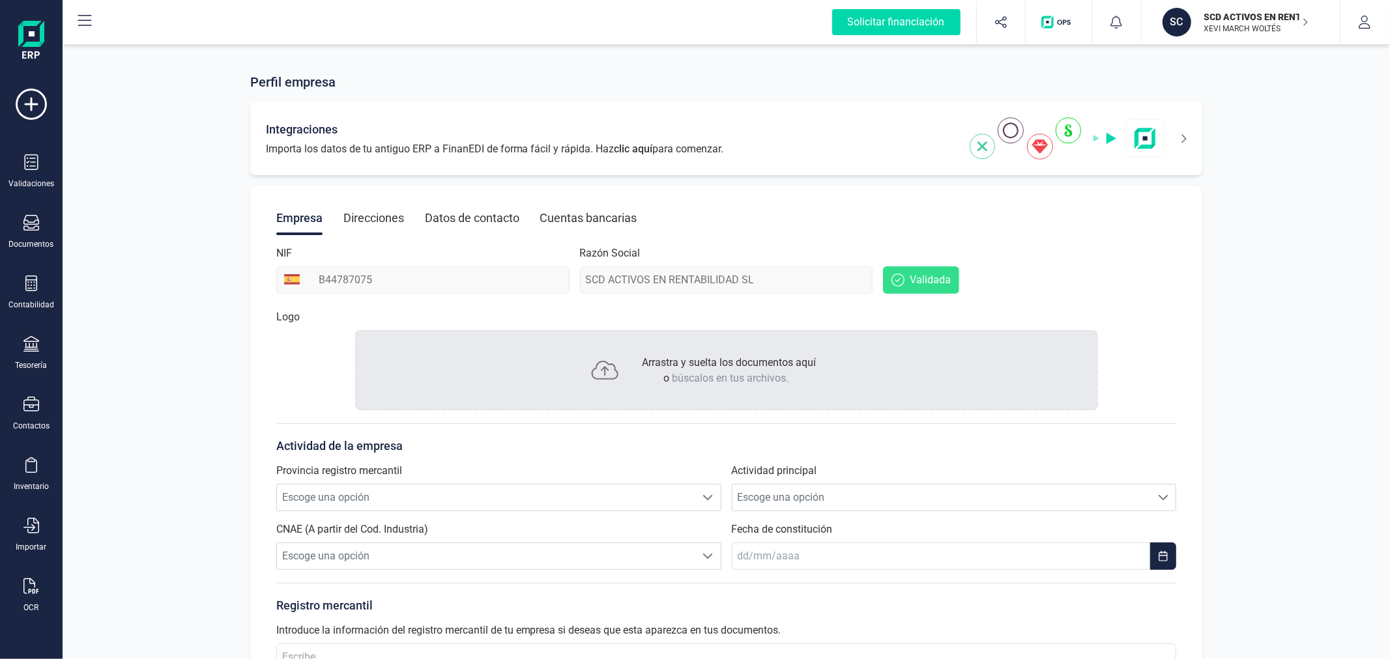
click at [1180, 134] on icon at bounding box center [1175, 138] width 22 height 21
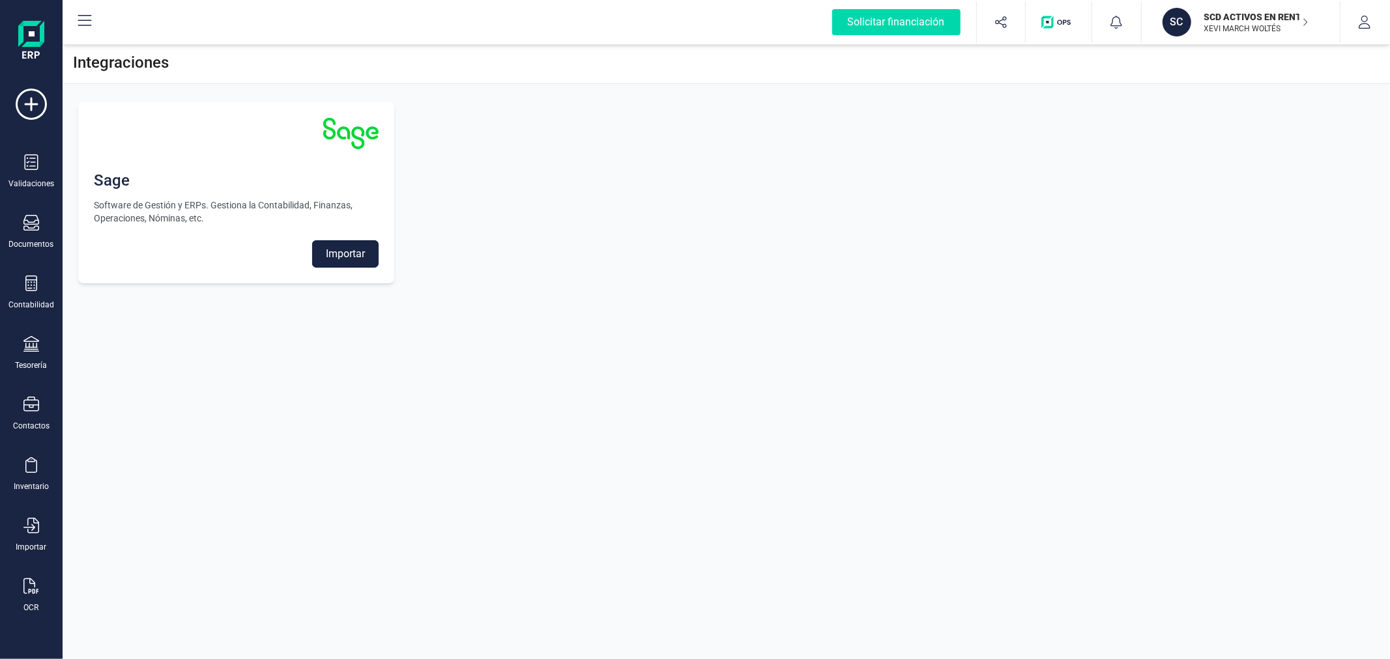
click at [372, 257] on button "Importar" at bounding box center [345, 253] width 66 height 27
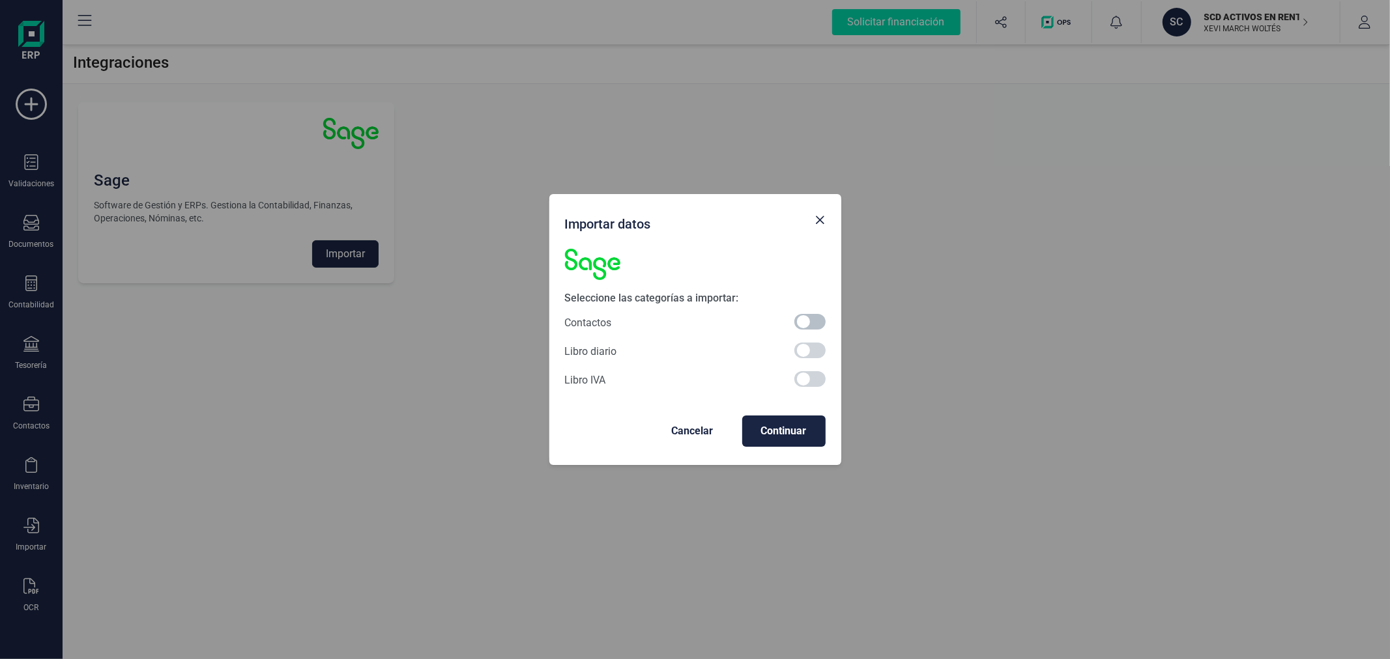
click at [813, 316] on span at bounding box center [809, 322] width 31 height 16
click at [793, 429] on span "Continuar" at bounding box center [784, 432] width 63 height 16
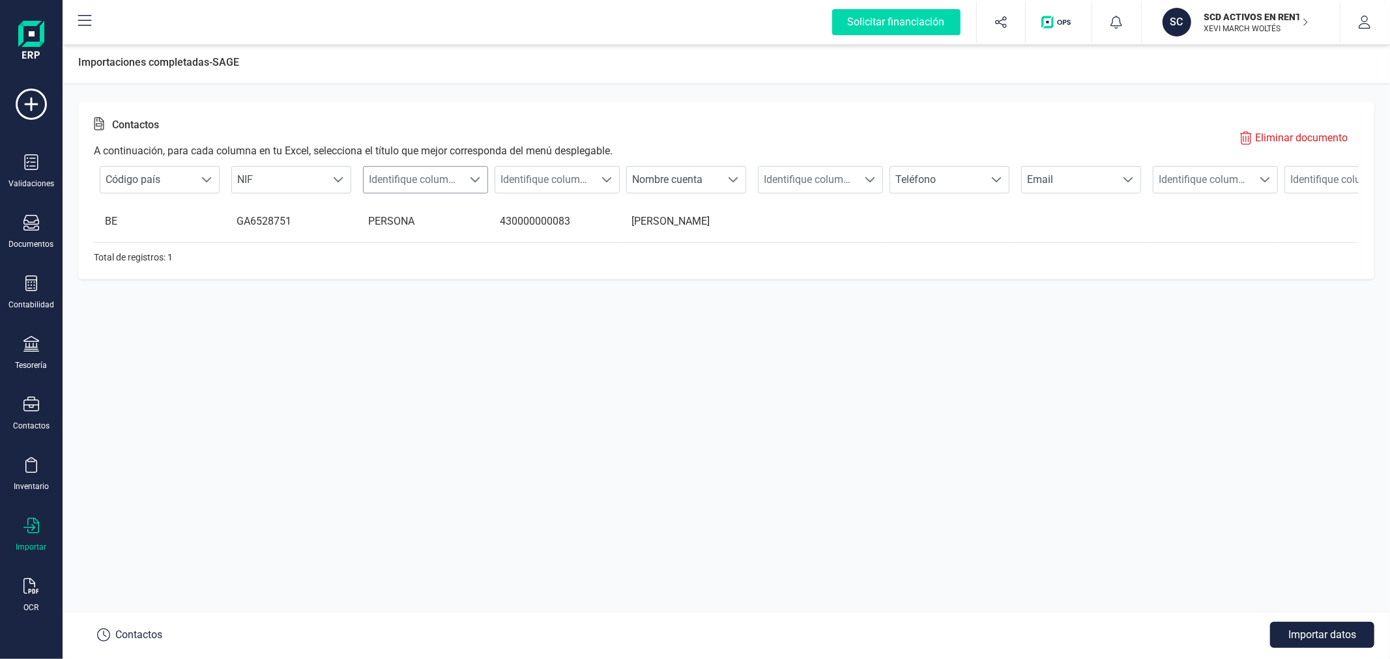
click at [411, 171] on span "Identifique columna" at bounding box center [413, 180] width 99 height 26
click at [425, 296] on li "Tipo contacto" at bounding box center [435, 306] width 144 height 26
click at [586, 179] on span "Identifique columna" at bounding box center [544, 180] width 99 height 26
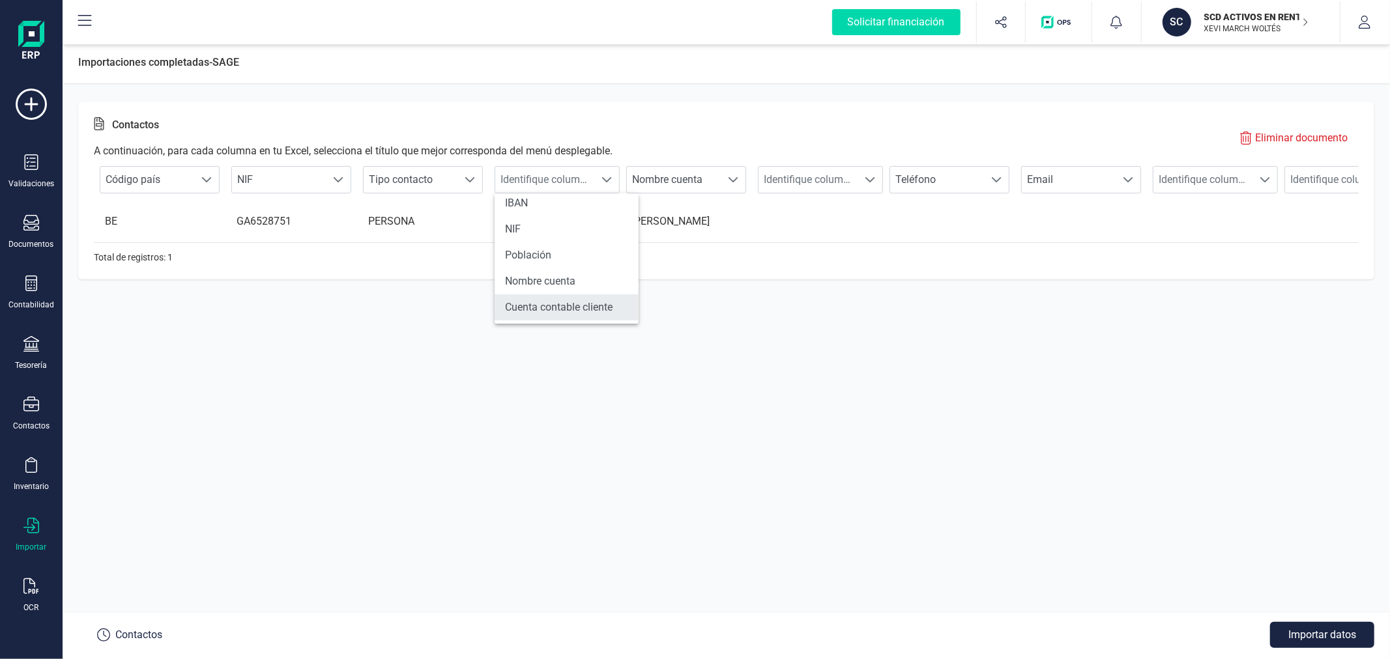
click at [609, 302] on li "Cuenta contable cliente" at bounding box center [567, 308] width 144 height 26
click at [1218, 168] on span "Identifique columna" at bounding box center [1202, 180] width 99 height 26
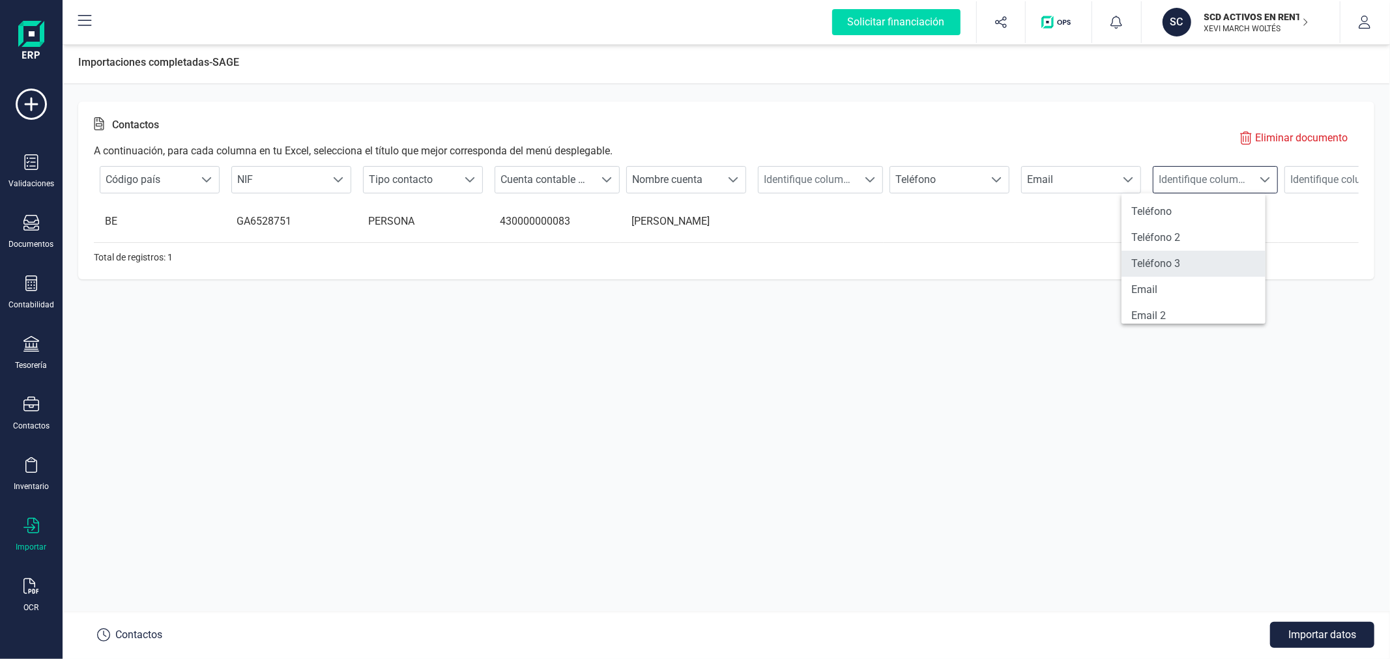
scroll to position [72, 0]
click at [1185, 292] on li "Código postal" at bounding box center [1193, 296] width 144 height 26
click at [1323, 182] on span "Identifique columna" at bounding box center [1334, 180] width 99 height 26
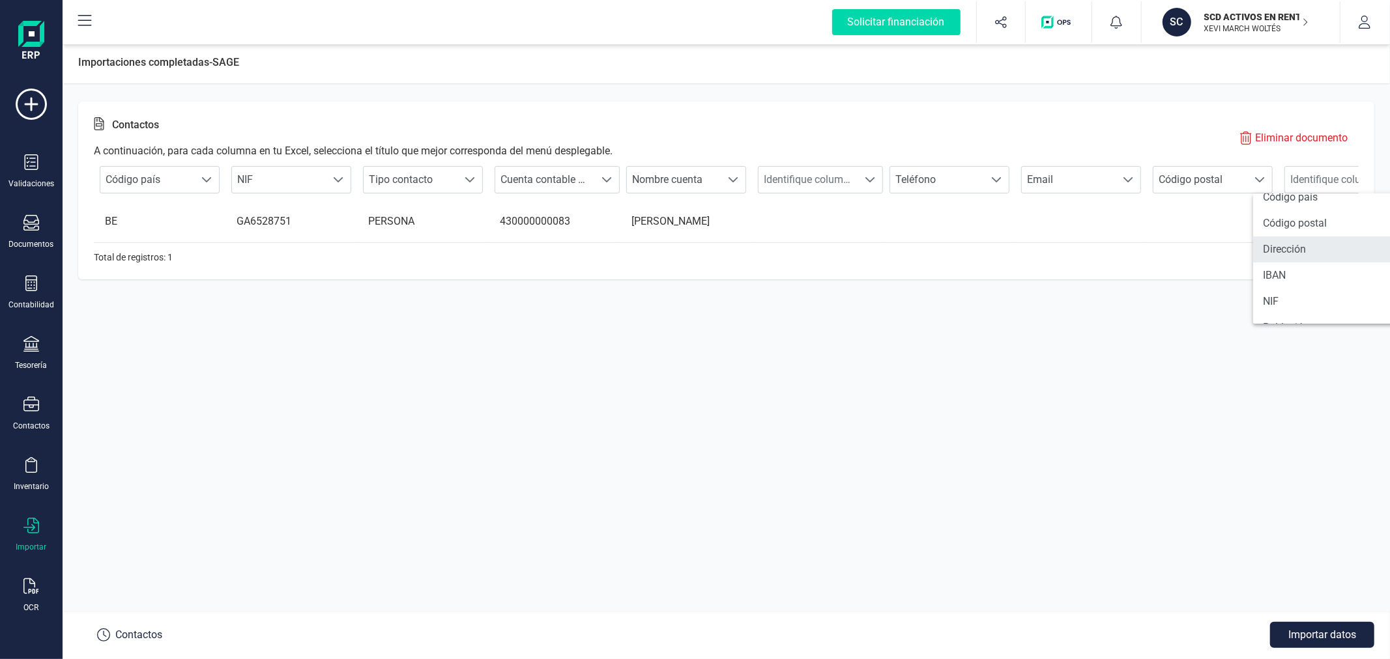
click at [1299, 248] on li "Dirección" at bounding box center [1325, 250] width 144 height 26
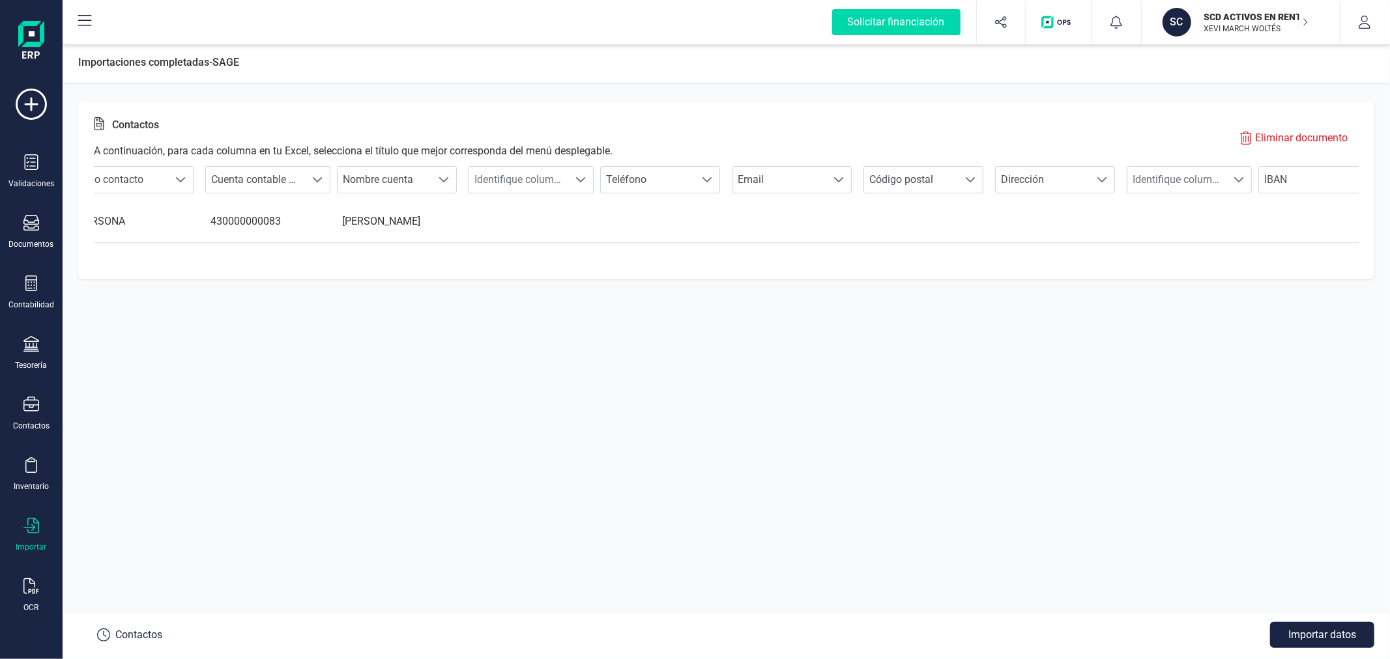
scroll to position [0, 300]
click at [1177, 176] on span "Identifique columna" at bounding box center [1166, 180] width 99 height 26
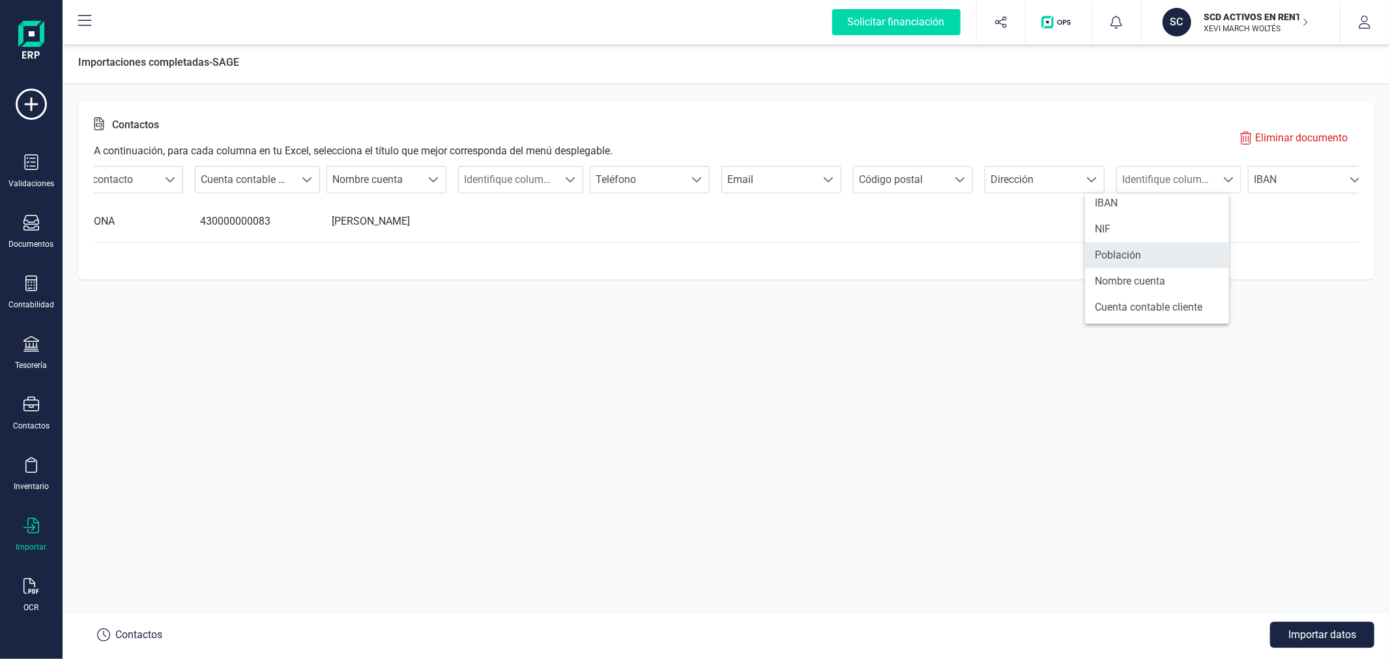
click at [1145, 252] on li "Población" at bounding box center [1157, 255] width 144 height 26
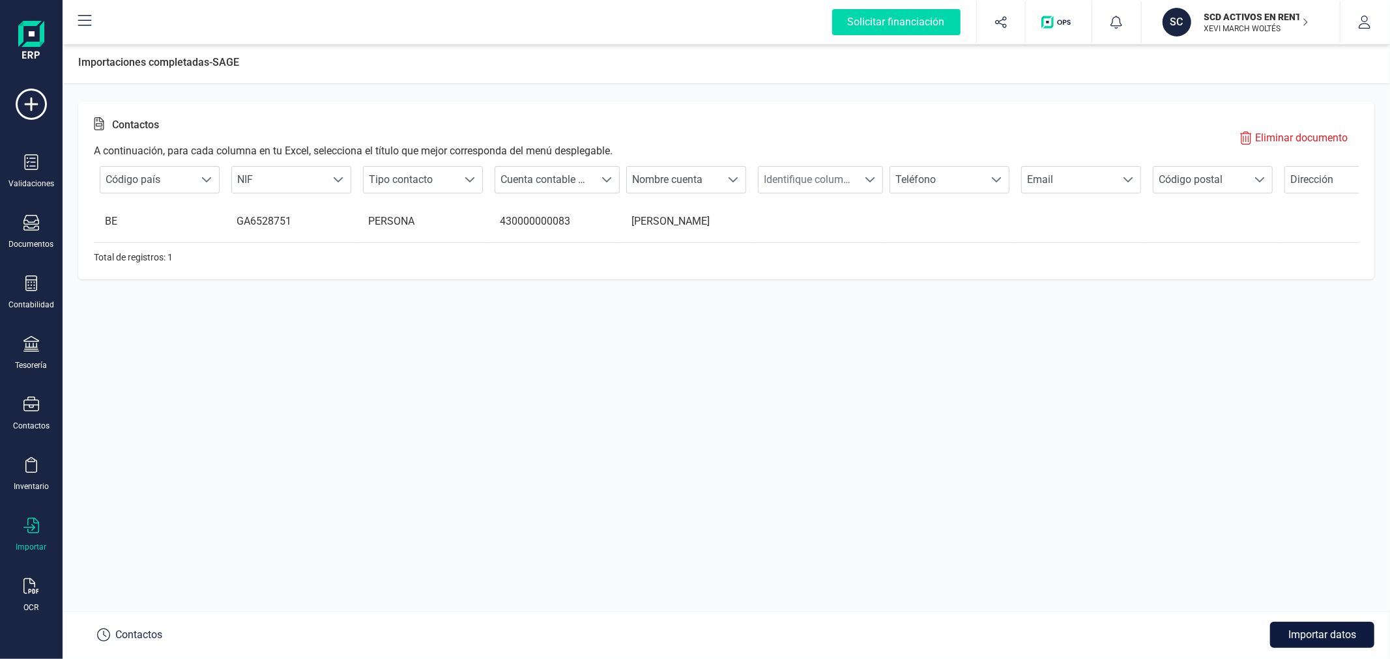
click at [1321, 637] on button "Importar datos" at bounding box center [1322, 635] width 104 height 26
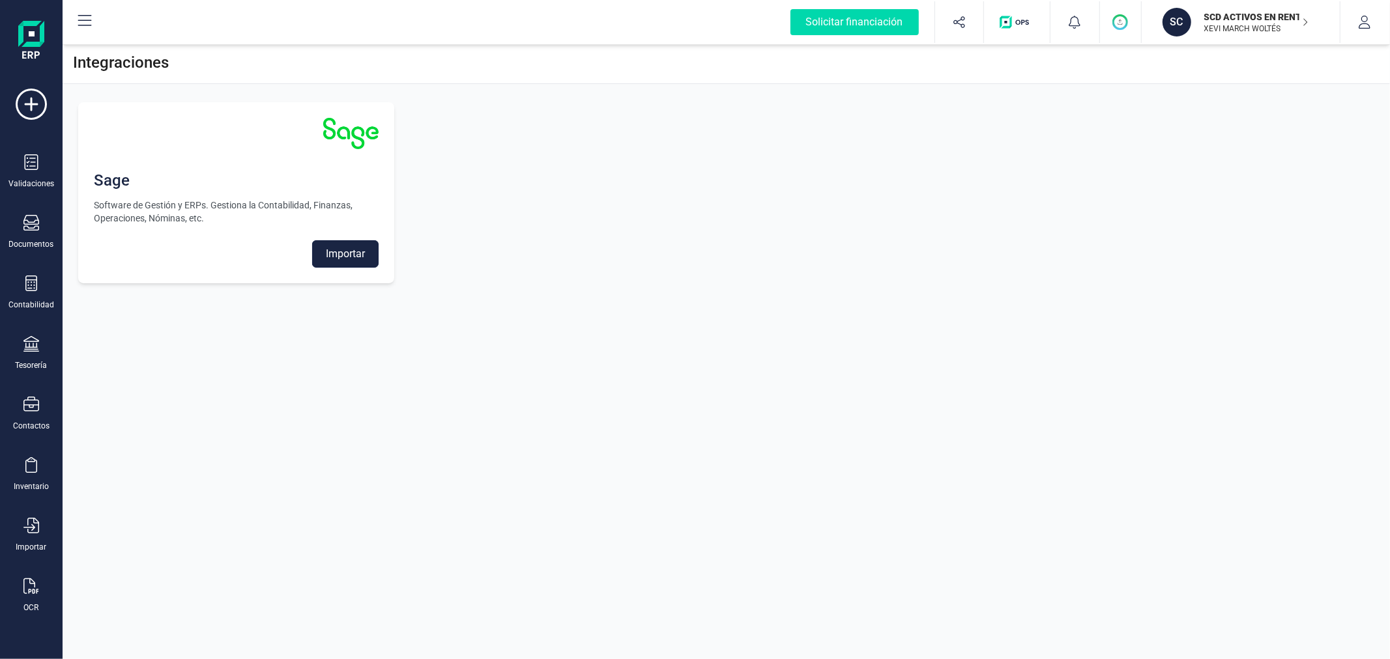
click at [349, 255] on button "Importar" at bounding box center [345, 253] width 66 height 27
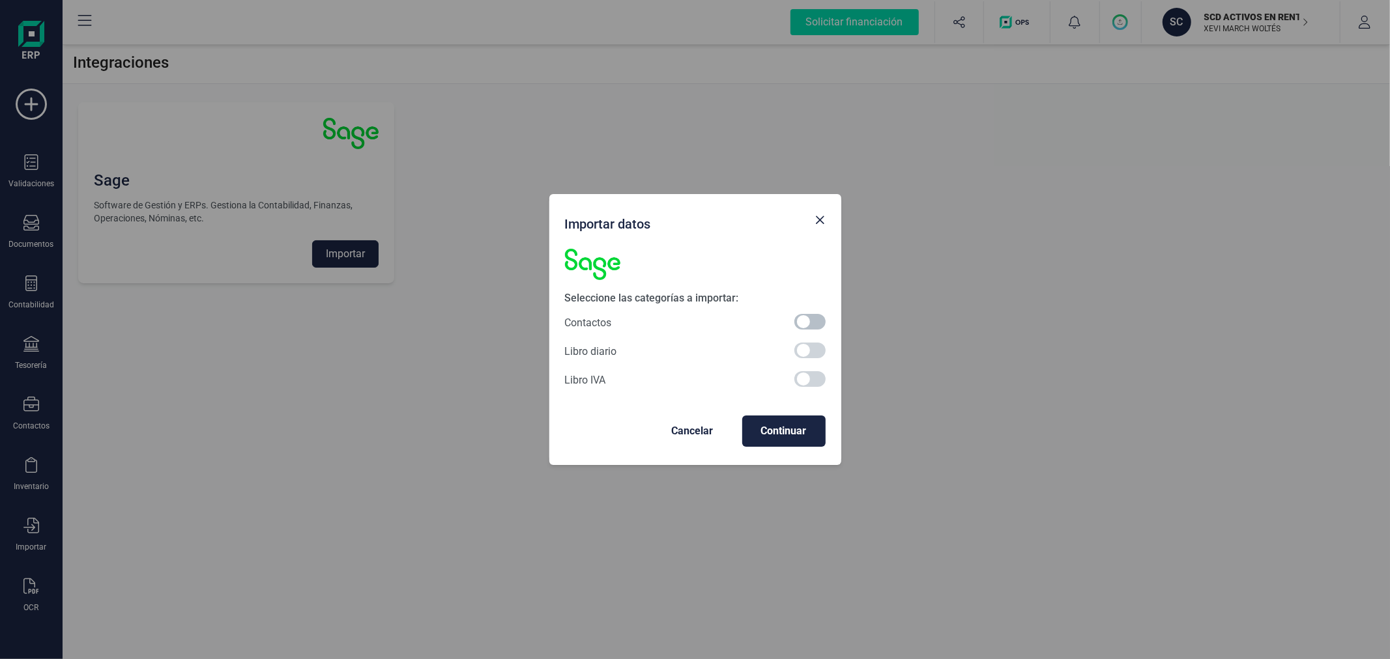
click at [799, 324] on span at bounding box center [809, 322] width 31 height 16
click at [780, 428] on span "Continuar" at bounding box center [784, 432] width 63 height 16
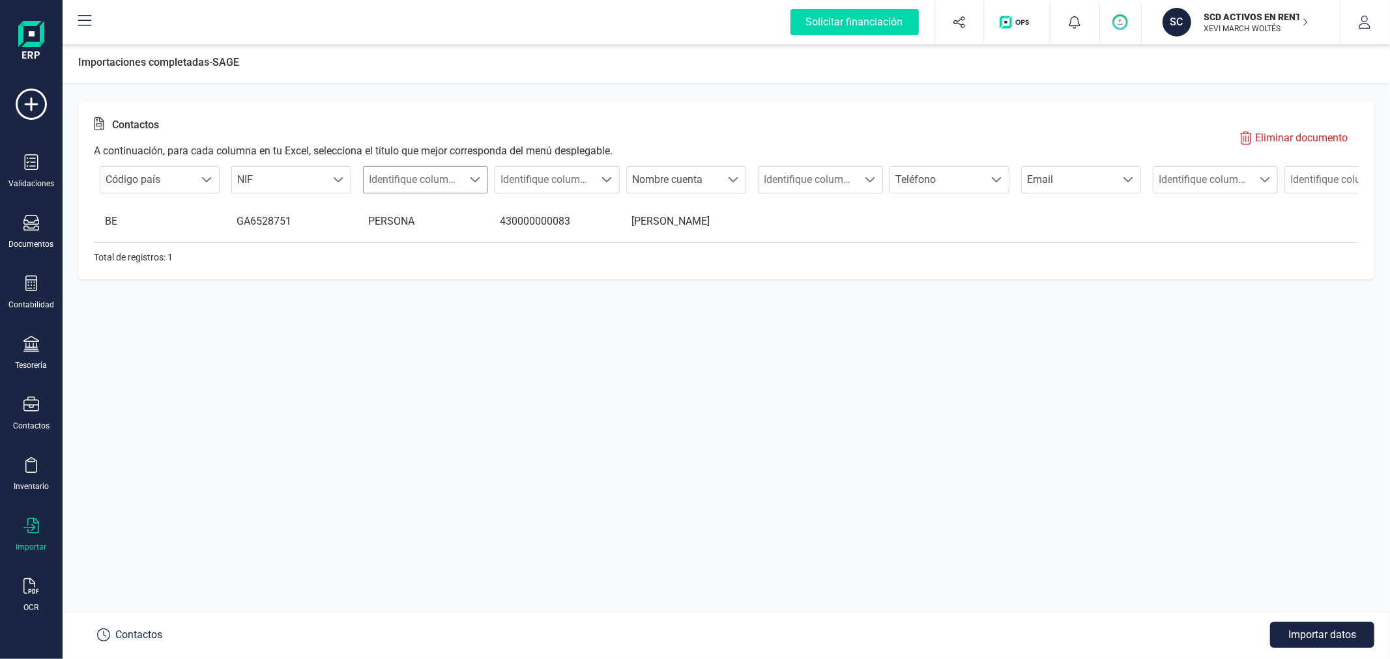
click at [425, 177] on span "Identifique columna" at bounding box center [413, 180] width 99 height 26
click at [684, 343] on div "Contactos A continuación, para cada columna en tu Excel, selecciona el título q…" at bounding box center [726, 347] width 1327 height 497
click at [564, 176] on span "Identifique columna" at bounding box center [544, 180] width 99 height 26
click at [760, 369] on div "Contactos A continuación, para cada columna en tu Excel, selecciona el título q…" at bounding box center [726, 347] width 1327 height 497
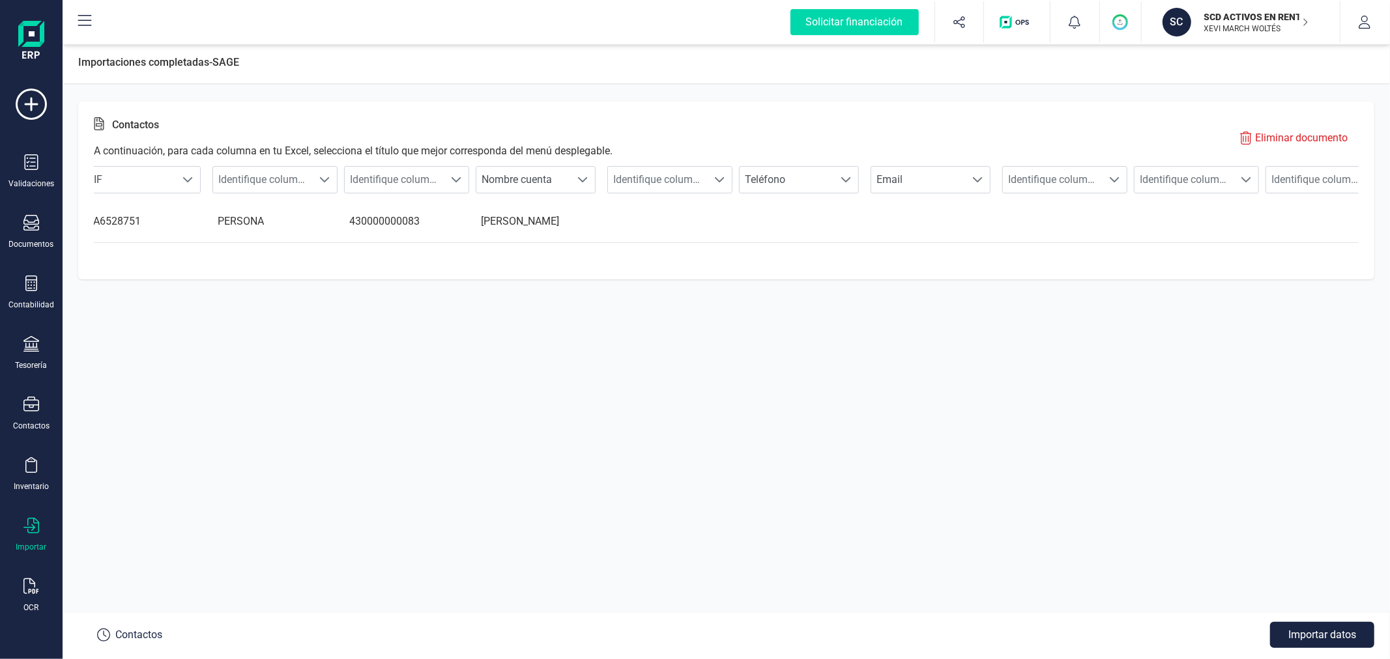
scroll to position [0, 314]
click at [1301, 133] on p "Eliminar documento" at bounding box center [1301, 138] width 93 height 16
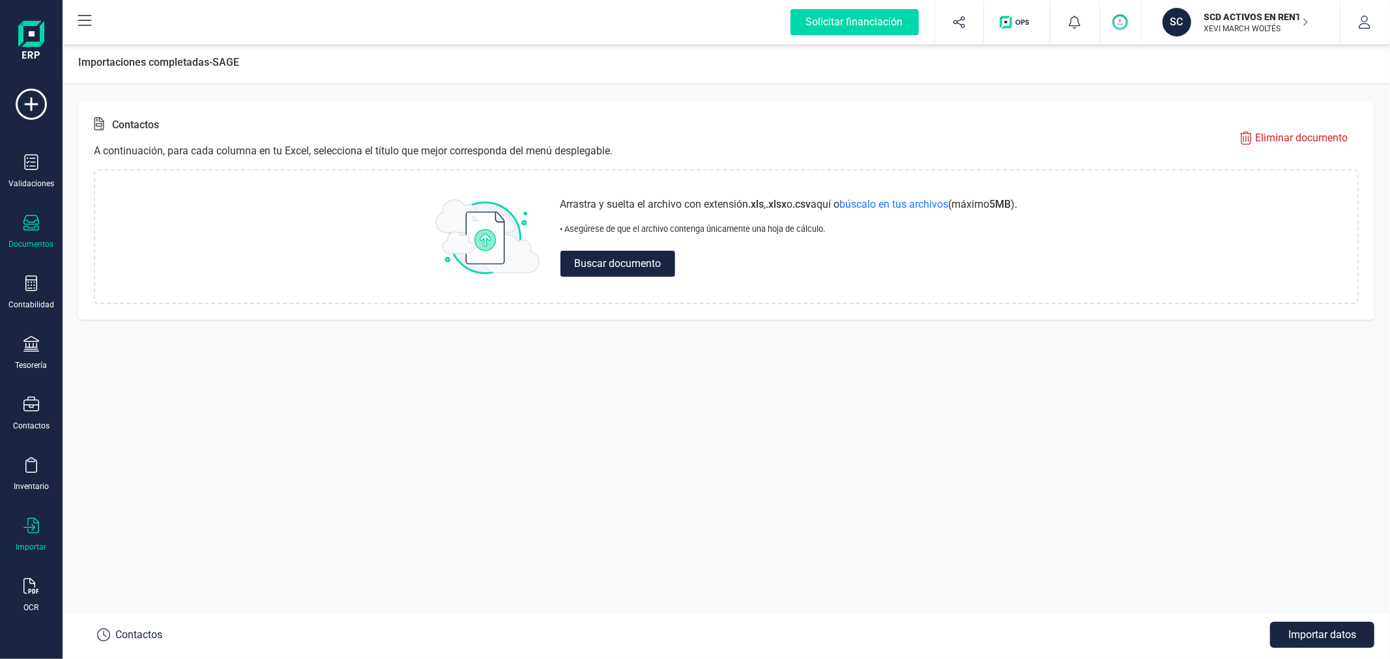
click at [44, 236] on div "Documentos" at bounding box center [31, 232] width 52 height 35
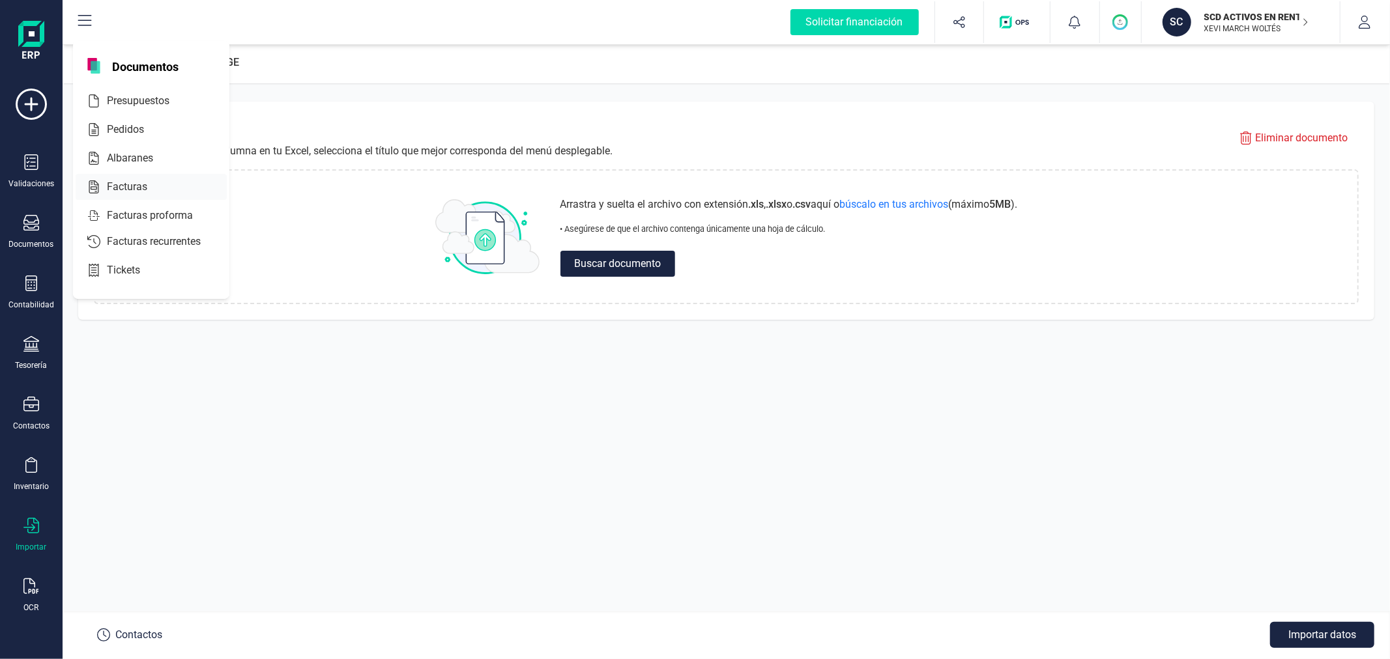
click at [145, 190] on span "Facturas" at bounding box center [136, 187] width 69 height 16
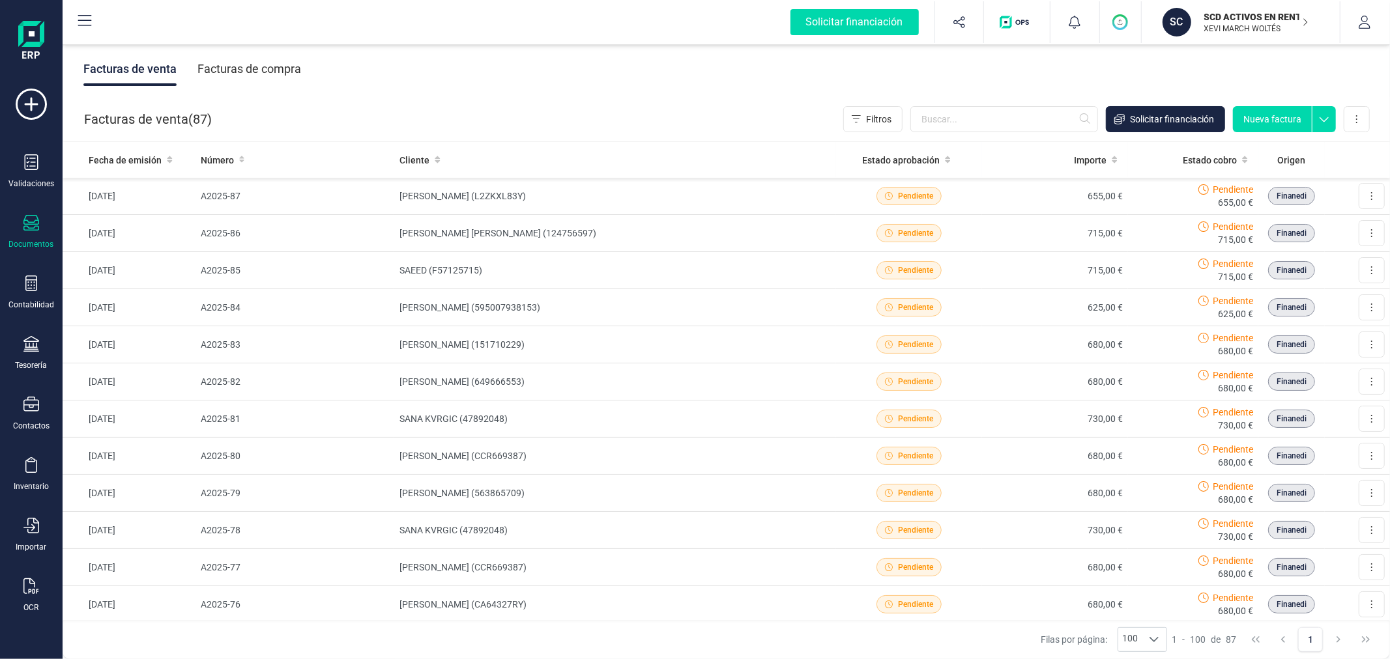
click at [1297, 122] on button "Nueva factura" at bounding box center [1272, 119] width 79 height 26
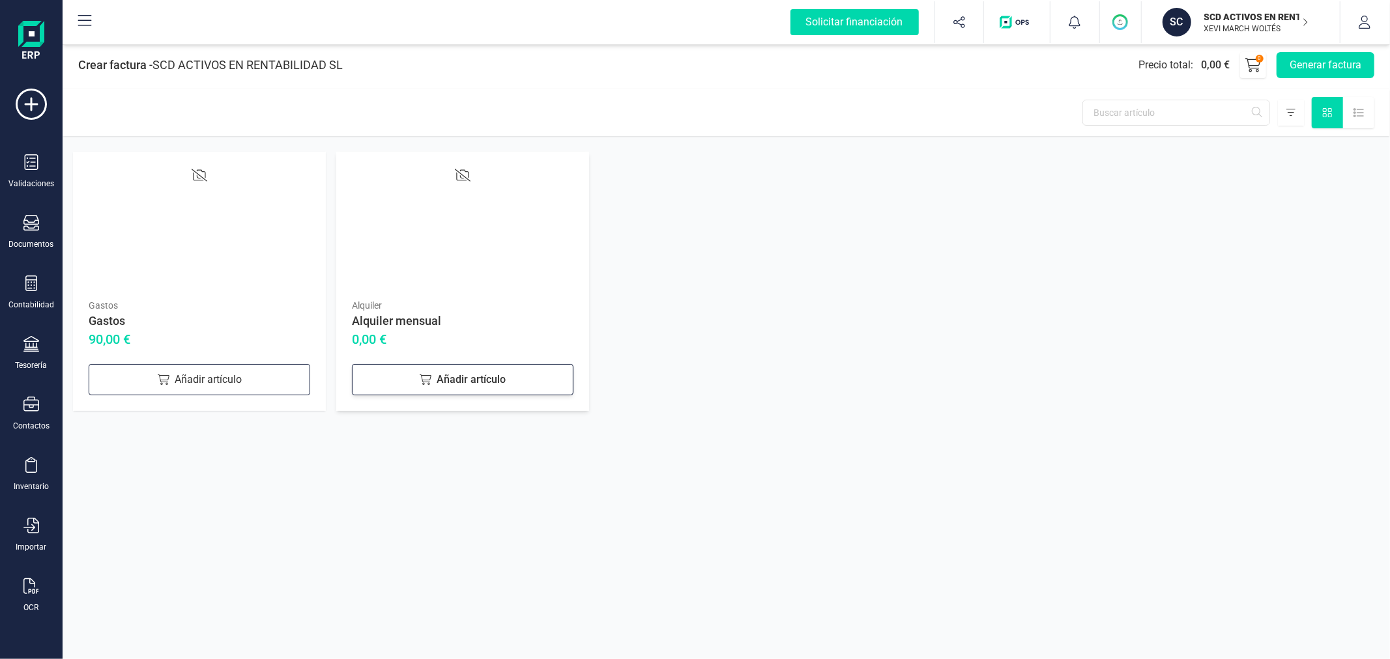
click at [422, 369] on div "Añadir artículo" at bounding box center [463, 379] width 222 height 31
click at [203, 373] on div "Añadir artículo" at bounding box center [200, 379] width 222 height 31
click at [1319, 57] on button "Generar factura" at bounding box center [1325, 65] width 98 height 26
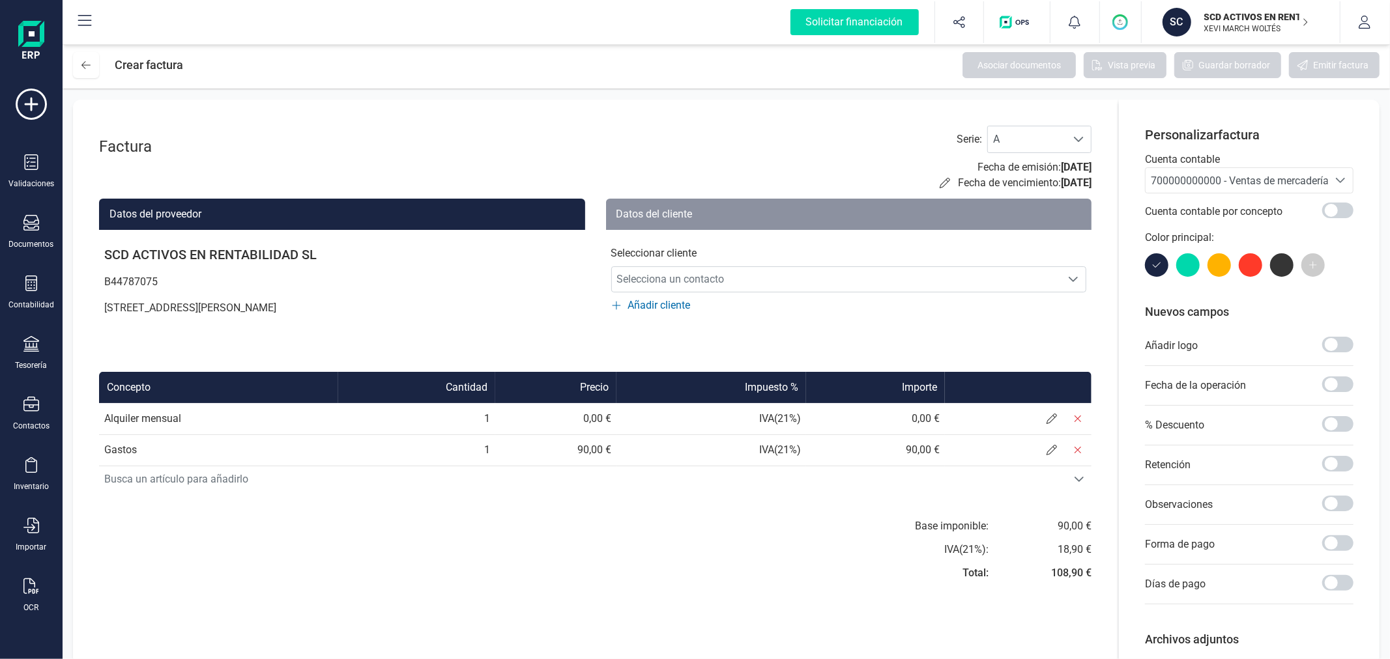
click at [1259, 170] on span "700000000000 - Ventas de mercaderías" at bounding box center [1236, 180] width 182 height 25
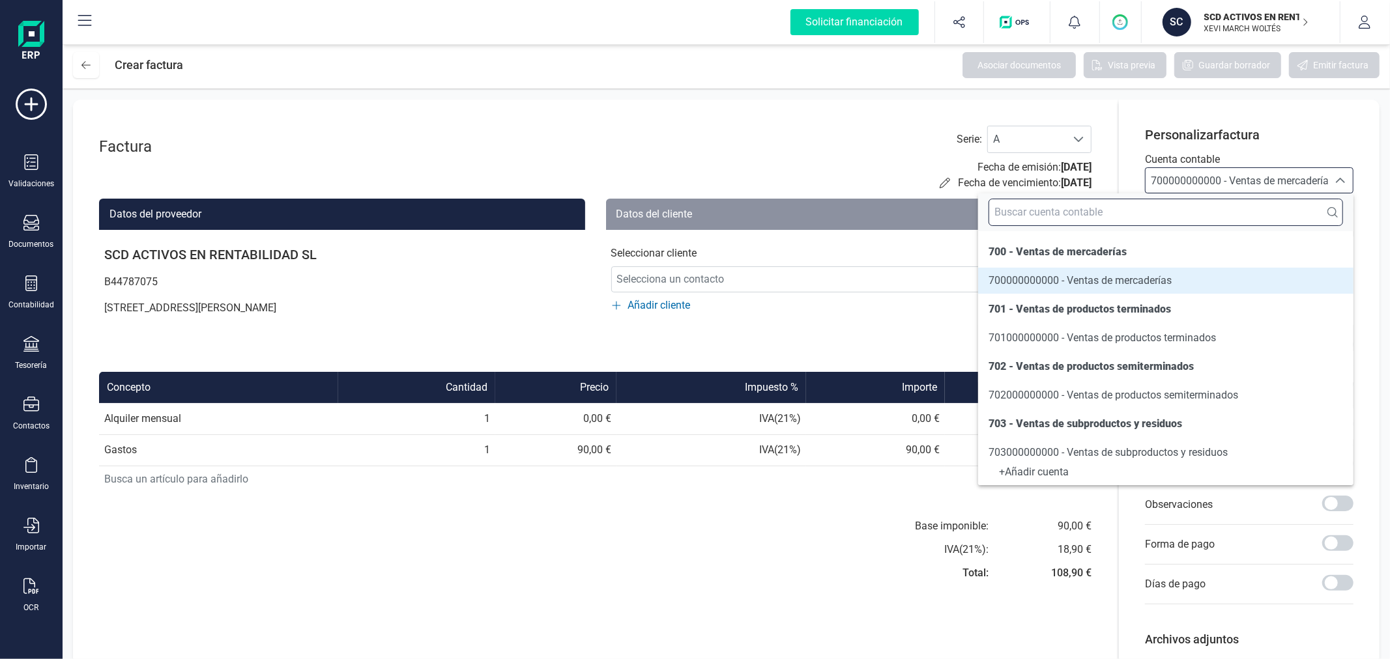
click at [1216, 207] on input "text" at bounding box center [1165, 212] width 354 height 27
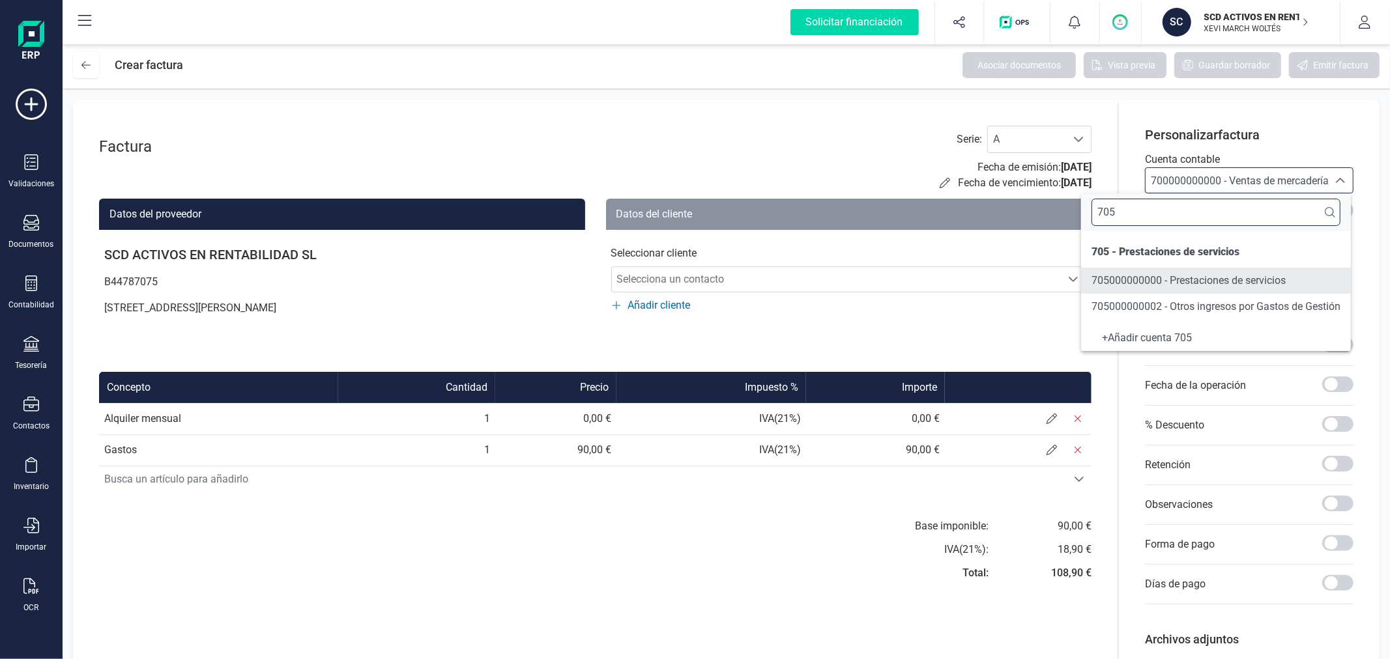
type input "705"
click at [1157, 285] on span "705000000000 - Prestaciones de servicios" at bounding box center [1188, 280] width 194 height 12
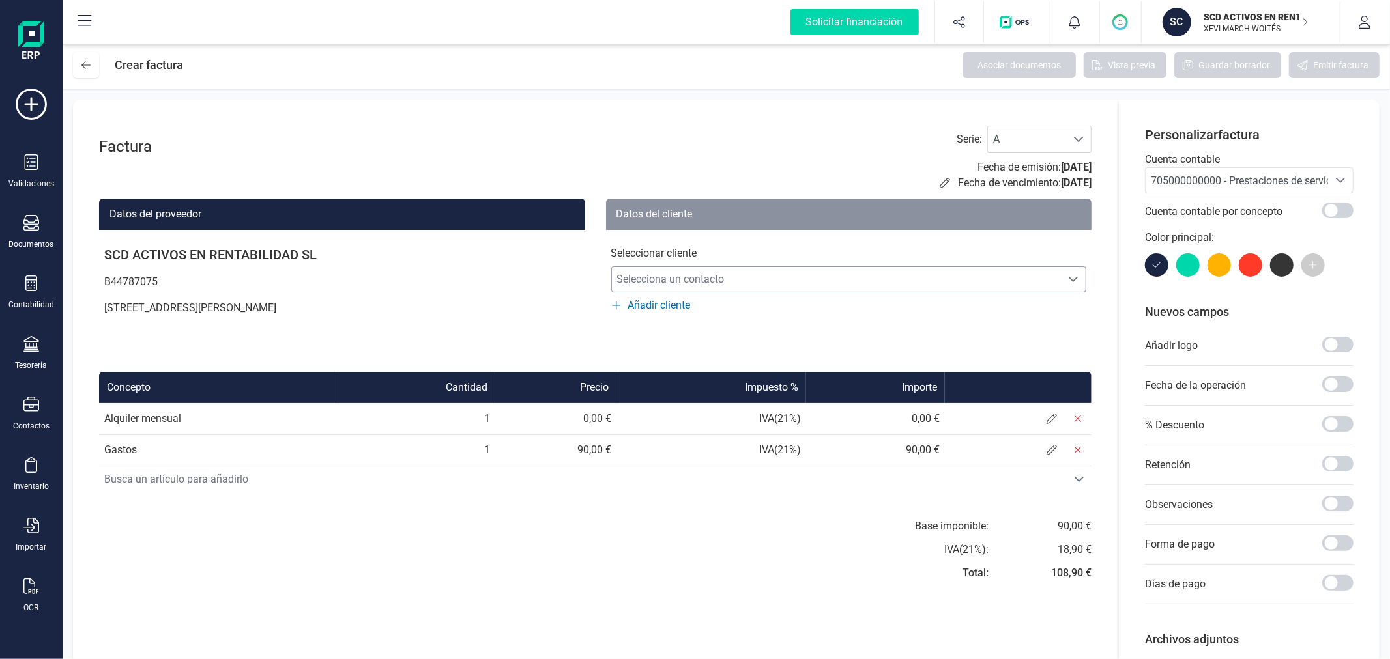
click at [740, 277] on span "Selecciona un contacto" at bounding box center [837, 279] width 450 height 26
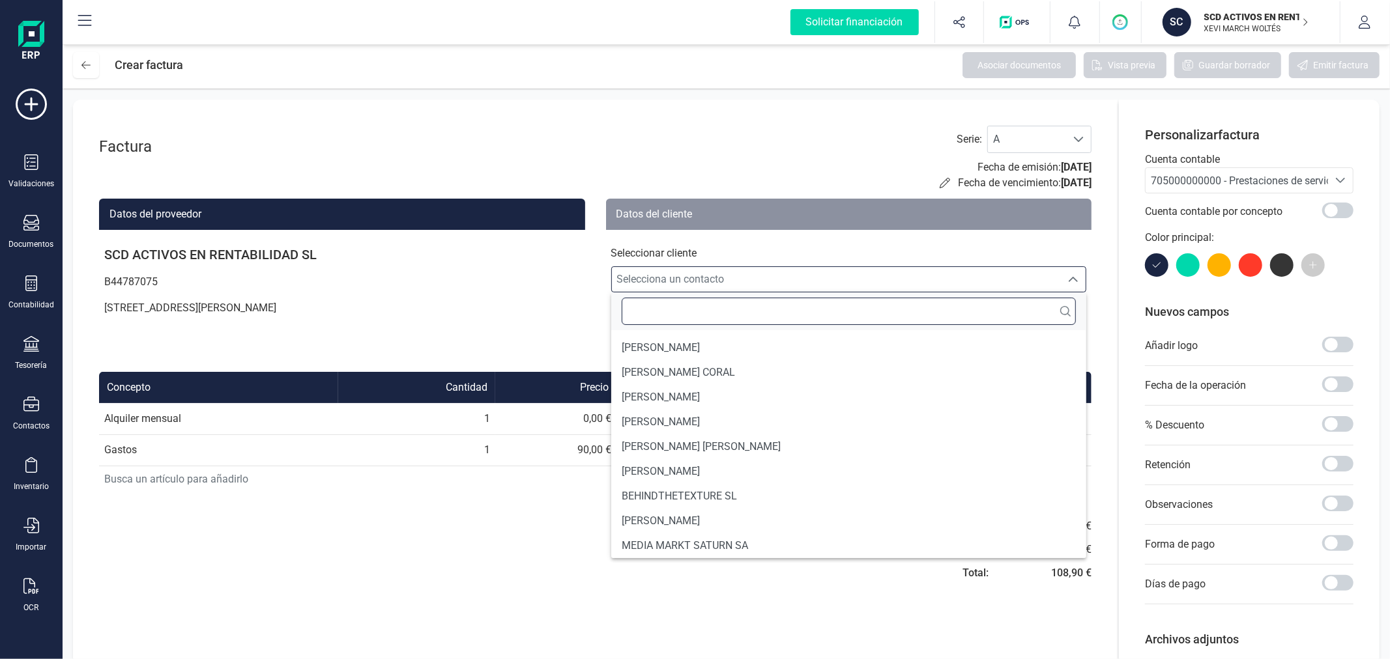
click at [705, 304] on input "text" at bounding box center [849, 311] width 455 height 27
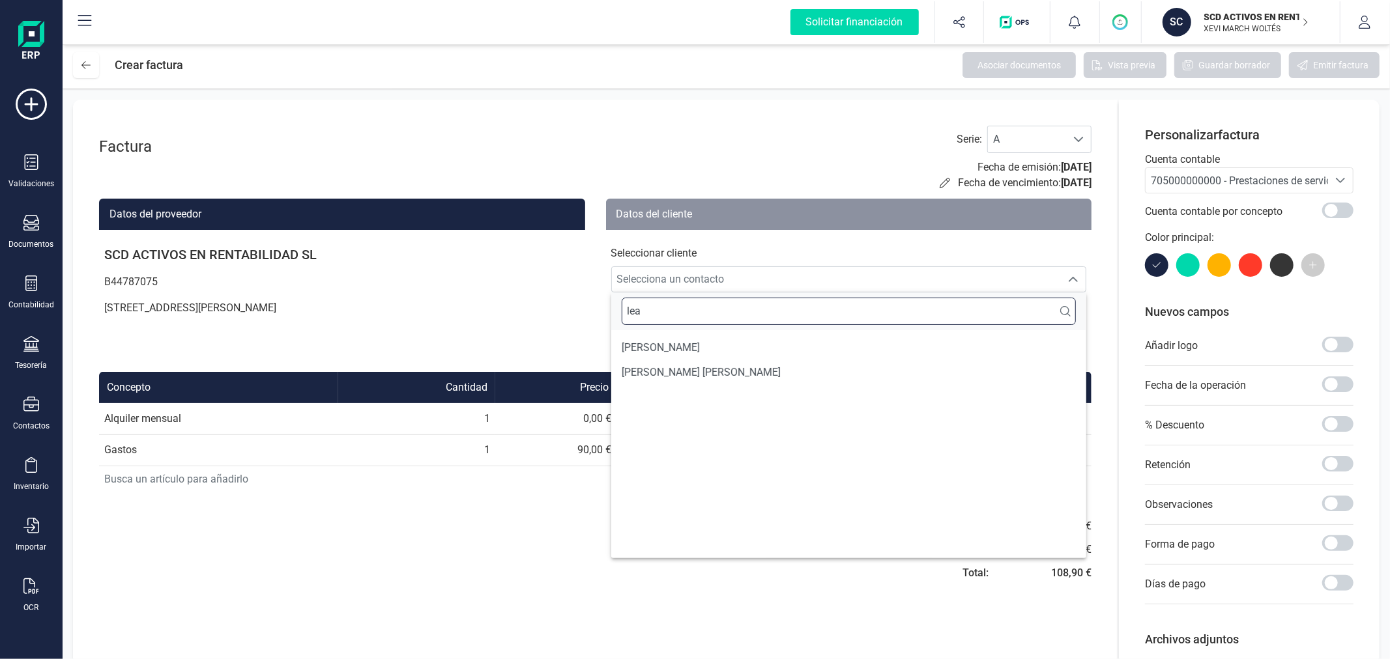
type input "lea"
click at [676, 349] on span "[PERSON_NAME]" at bounding box center [661, 348] width 78 height 16
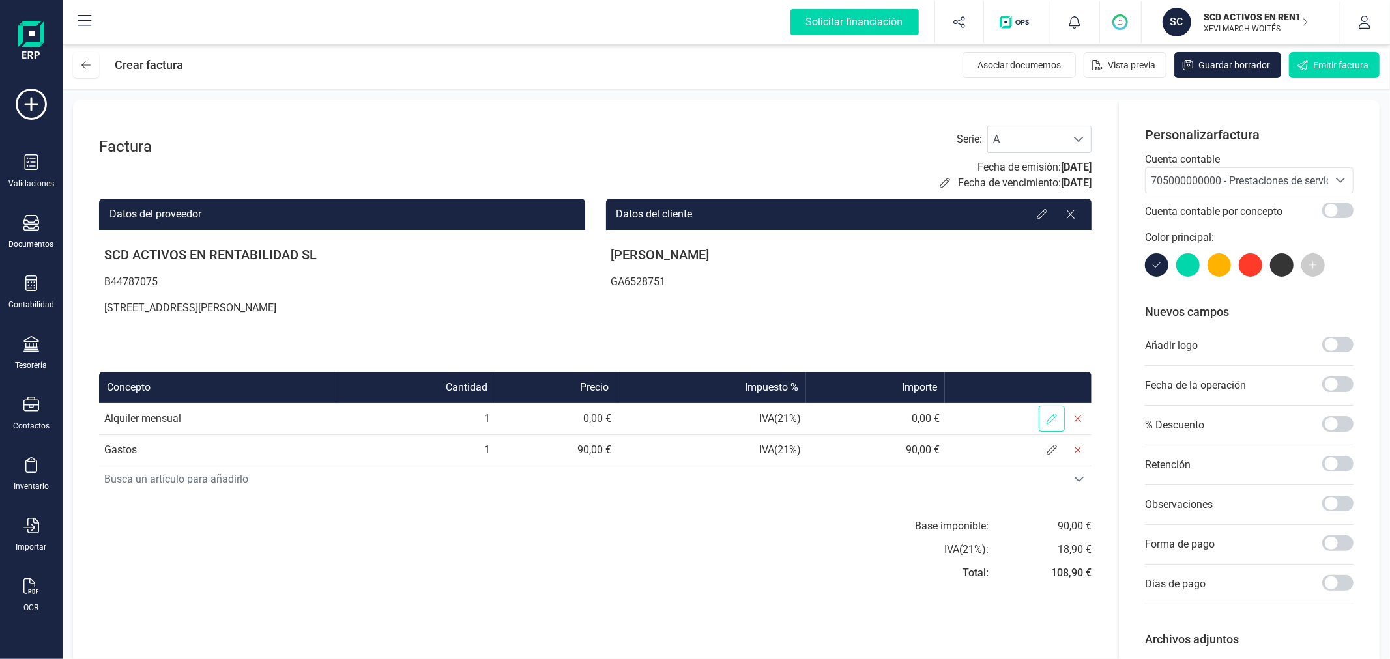
click at [1054, 420] on icon at bounding box center [1051, 419] width 10 height 10
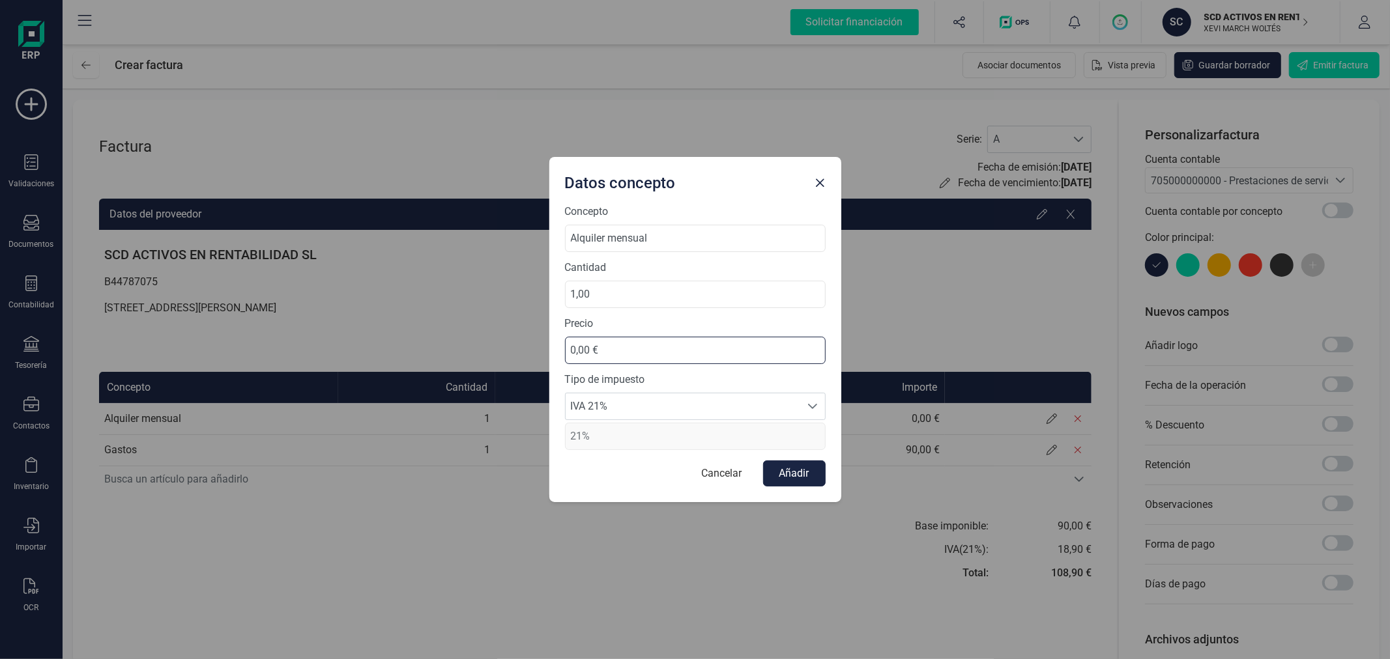
drag, startPoint x: 633, startPoint y: 350, endPoint x: 551, endPoint y: 354, distance: 82.2
click at [551, 349] on div "Concepto Alquiler mensual Cantidad 1,00 Precio 0,00 € Tipo de impuesto IVA 21% …" at bounding box center [695, 353] width 292 height 298
type input "640,00 €"
click at [635, 406] on span "IVA 21%" at bounding box center [683, 407] width 235 height 26
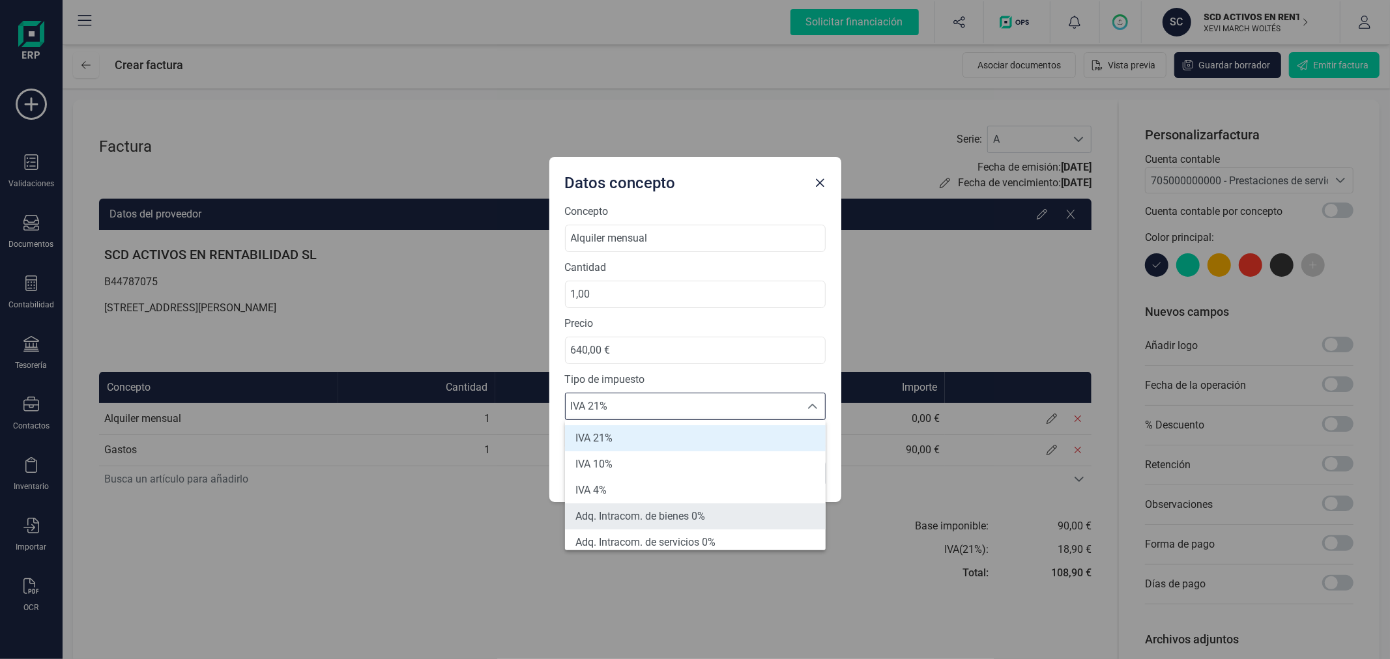
scroll to position [72, 0]
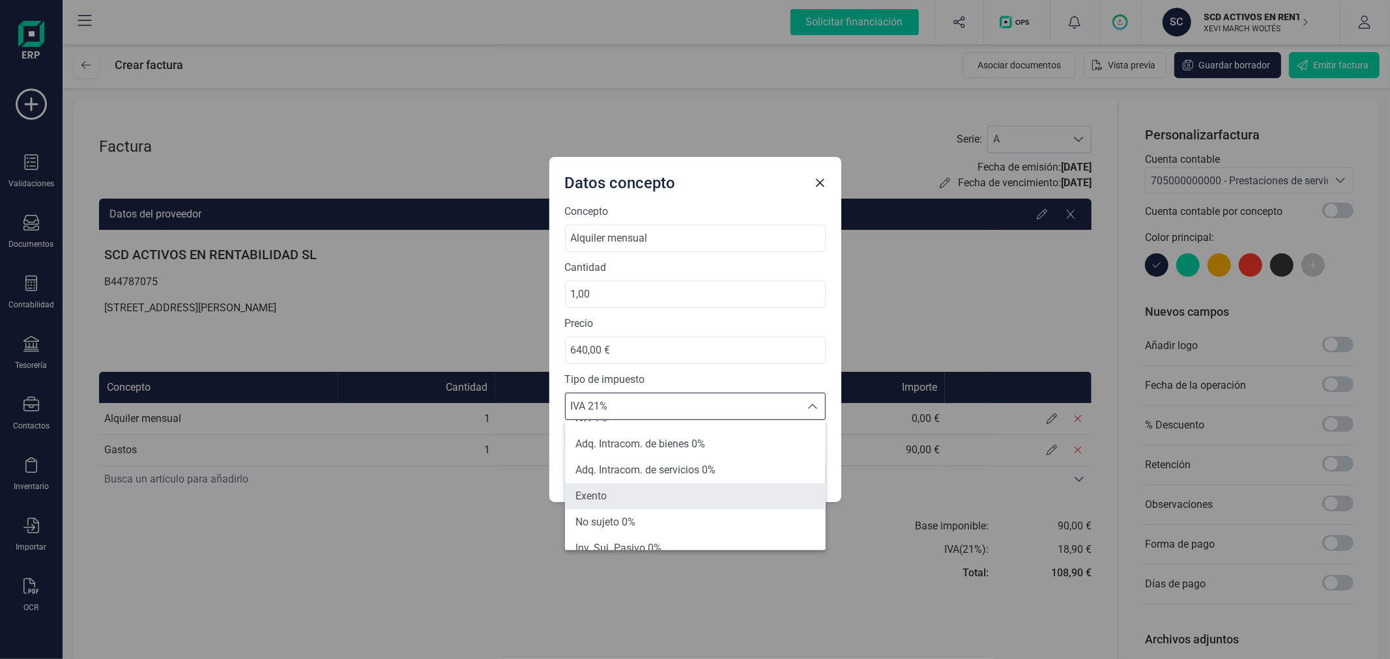
click at [658, 498] on li "Exento" at bounding box center [695, 496] width 261 height 26
type input "0%"
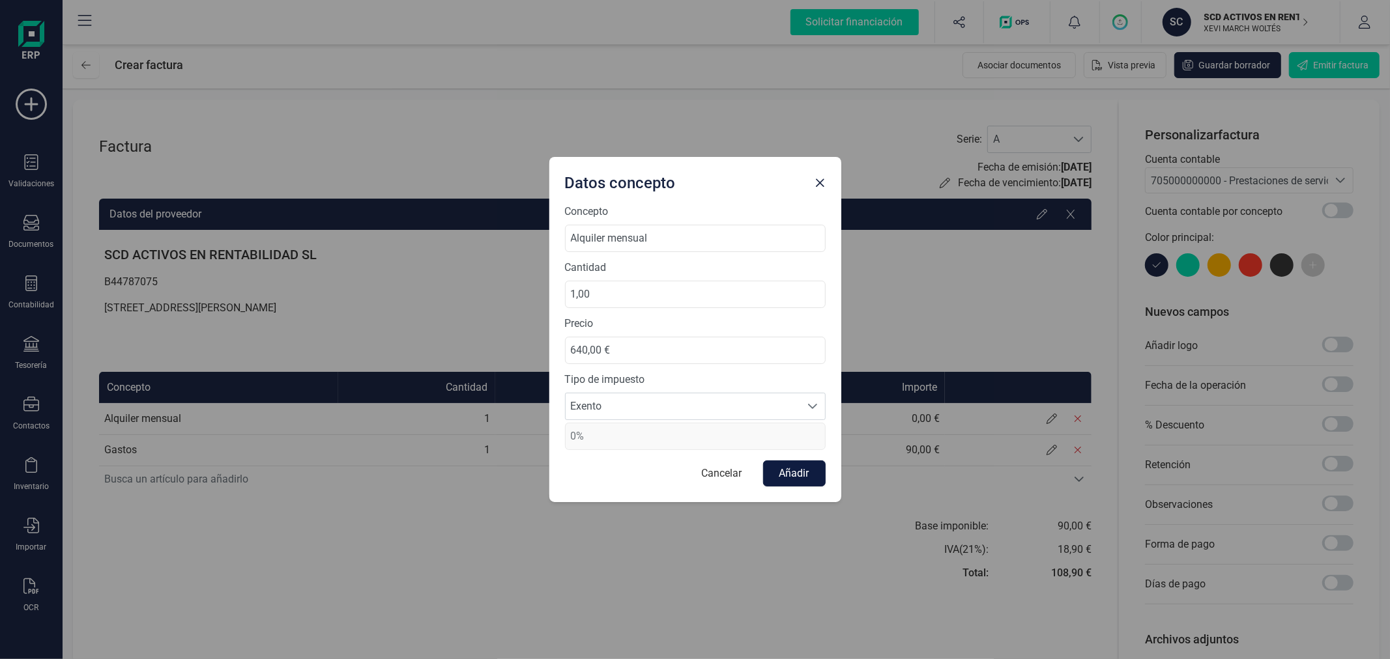
click at [789, 478] on button "Añadir" at bounding box center [794, 474] width 63 height 26
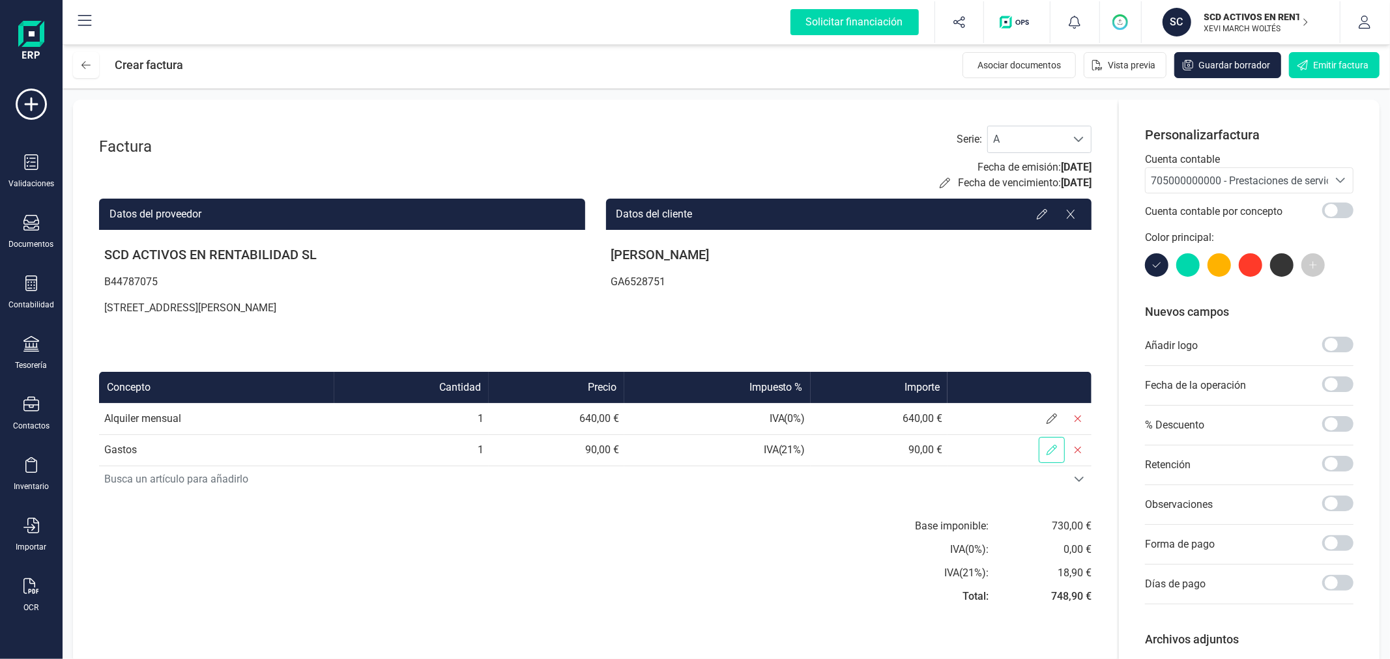
click at [1053, 444] on span at bounding box center [1052, 450] width 26 height 26
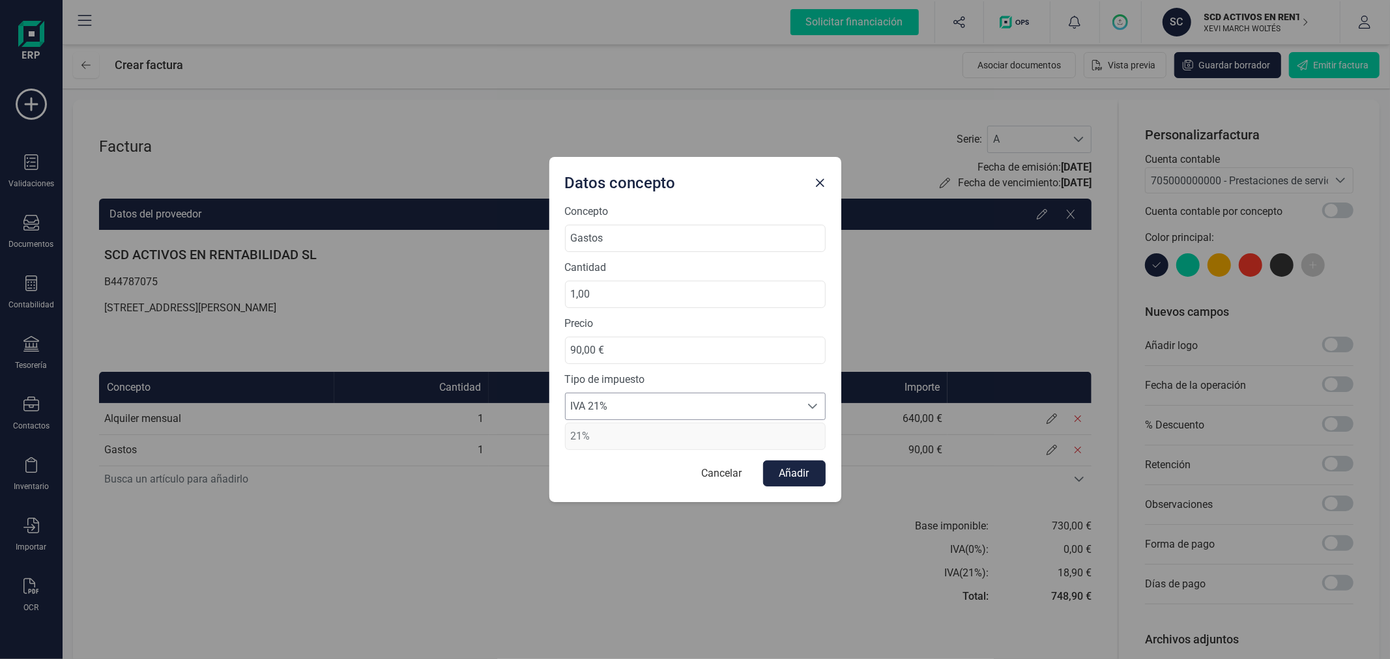
click at [639, 414] on span "IVA 21%" at bounding box center [683, 407] width 235 height 26
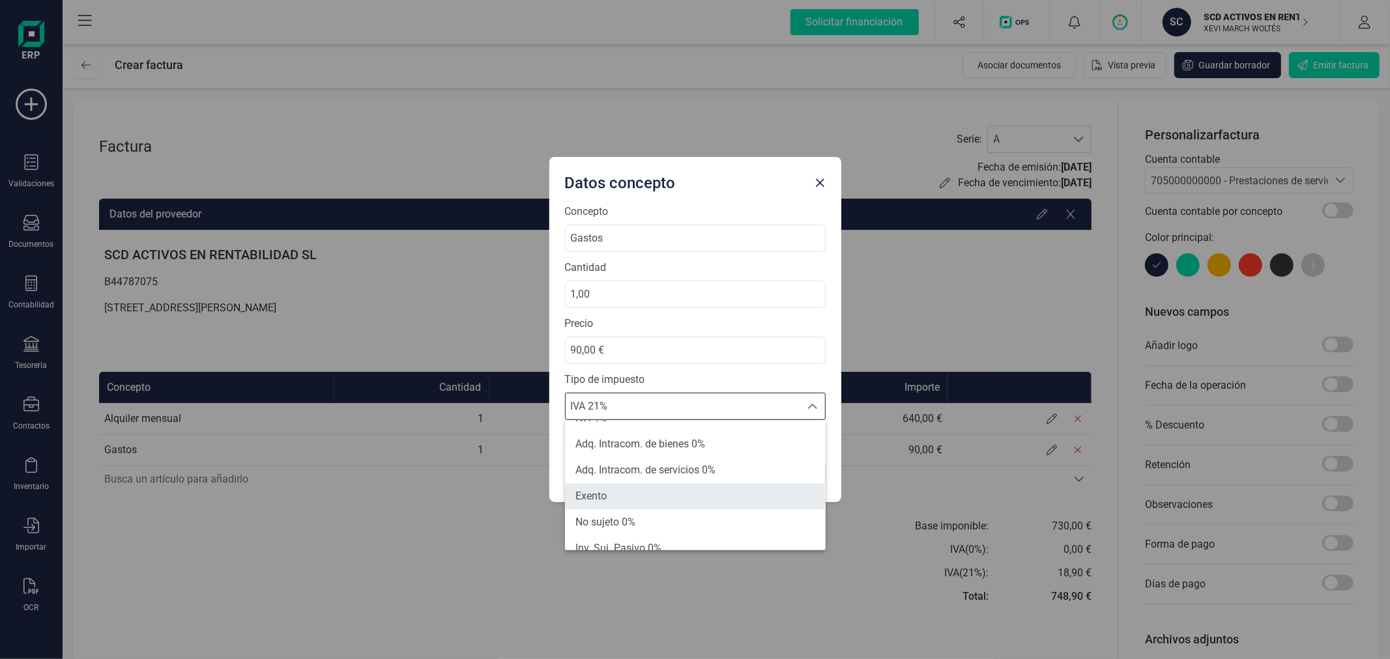
click at [644, 496] on li "Exento" at bounding box center [695, 496] width 261 height 26
type input "0%"
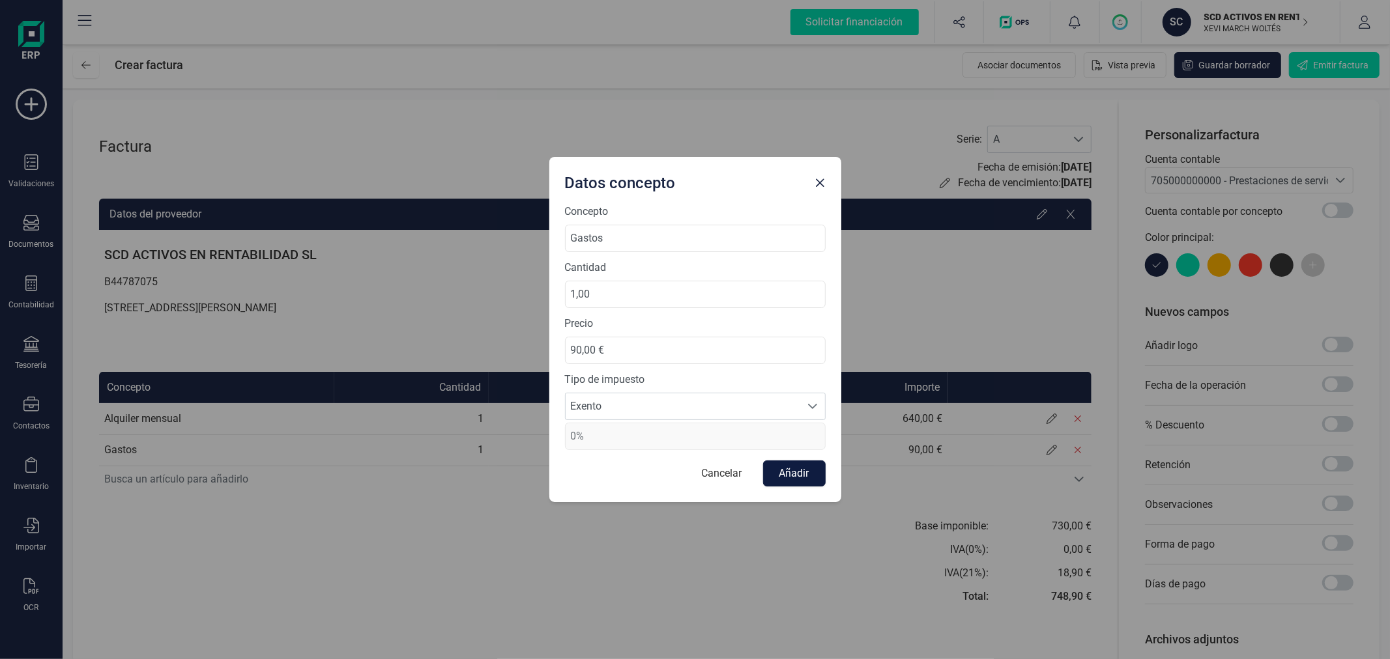
click at [806, 472] on button "Añadir" at bounding box center [794, 474] width 63 height 26
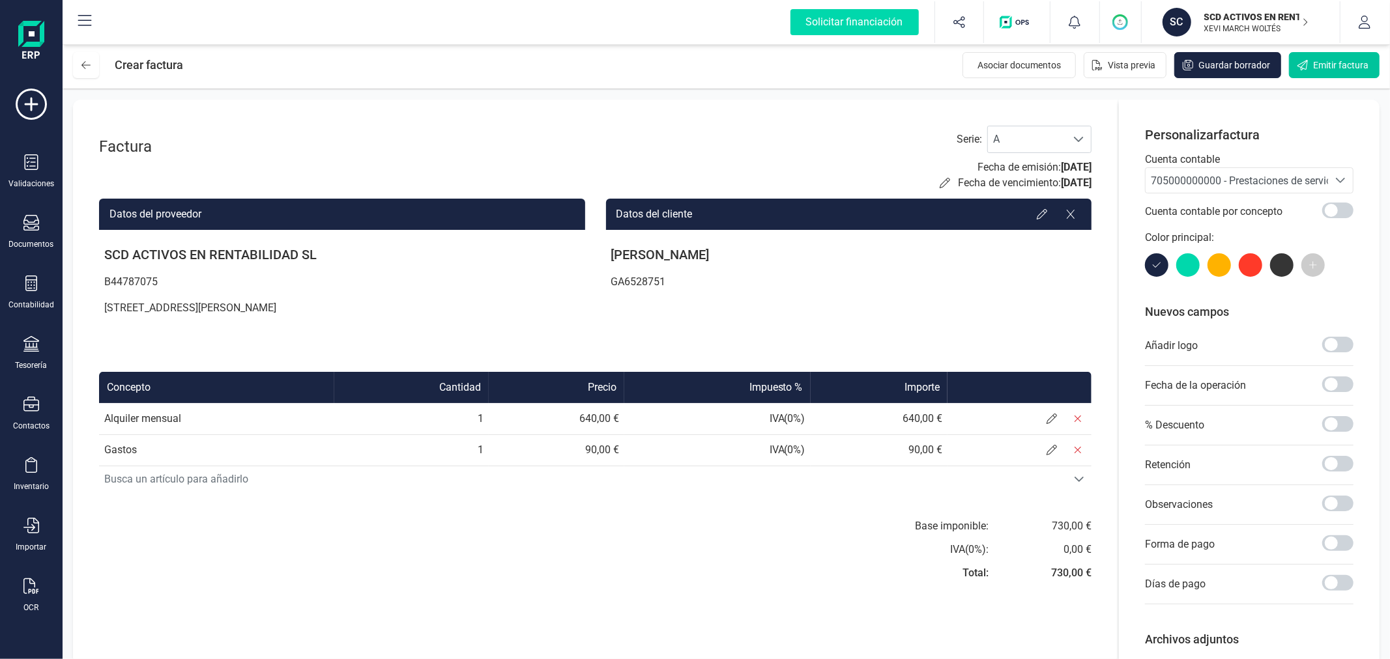
click at [1332, 68] on span "Emitir factura" at bounding box center [1340, 65] width 55 height 13
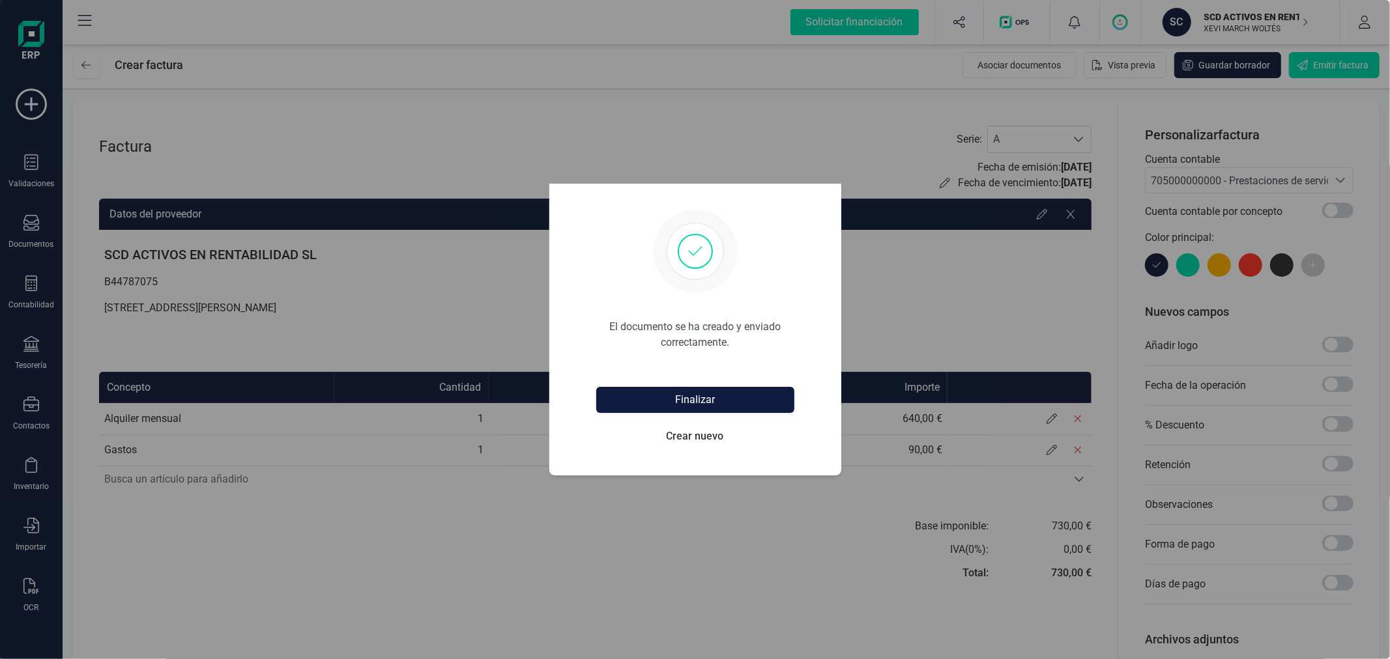
click at [728, 388] on button "Finalizar" at bounding box center [695, 400] width 198 height 26
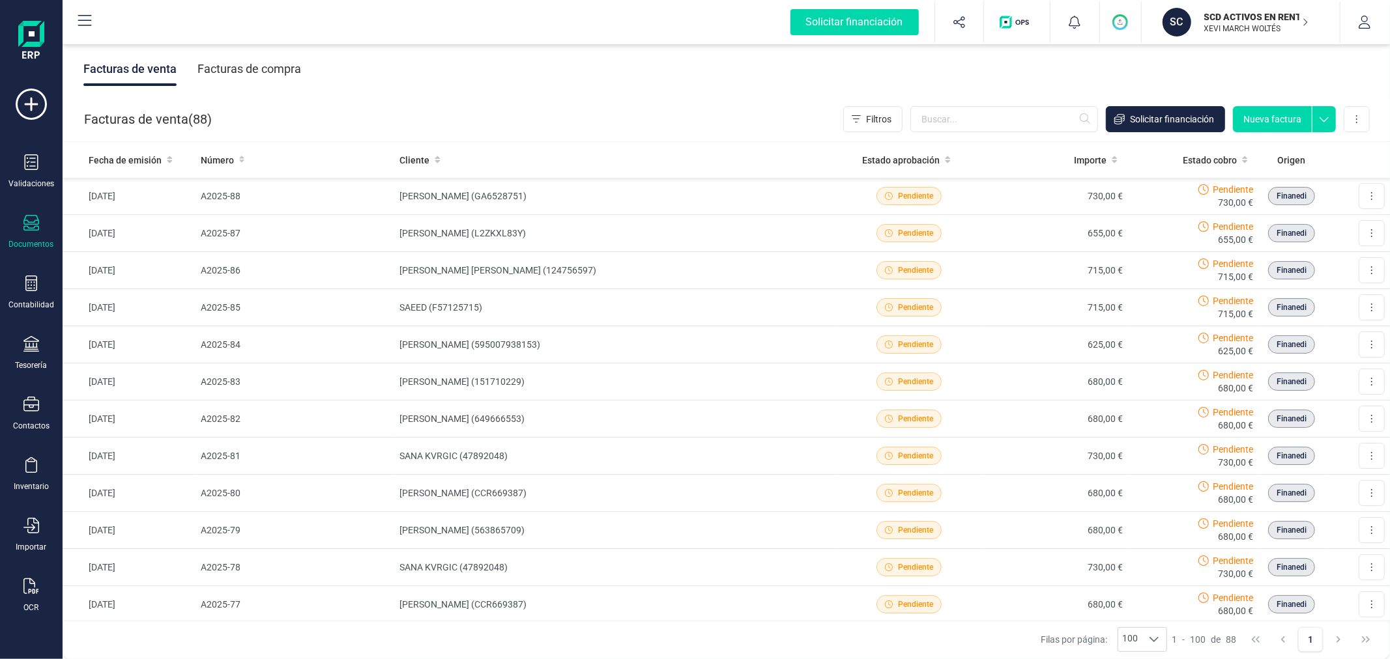
click at [1194, 14] on div "SCD ACTIVOS EN RENTABILIDAD SL XEVI MARCH WOLTÉS" at bounding box center [1251, 22] width 115 height 29
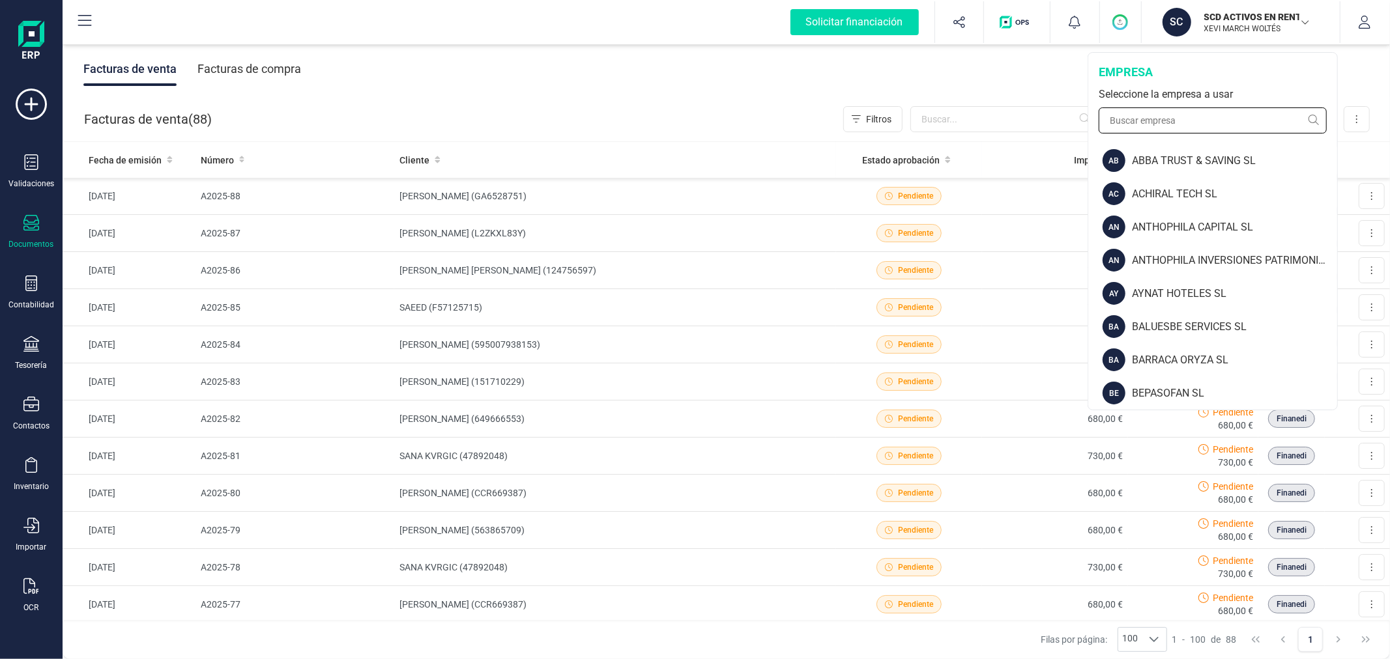
click at [1149, 121] on input "text" at bounding box center [1213, 121] width 228 height 26
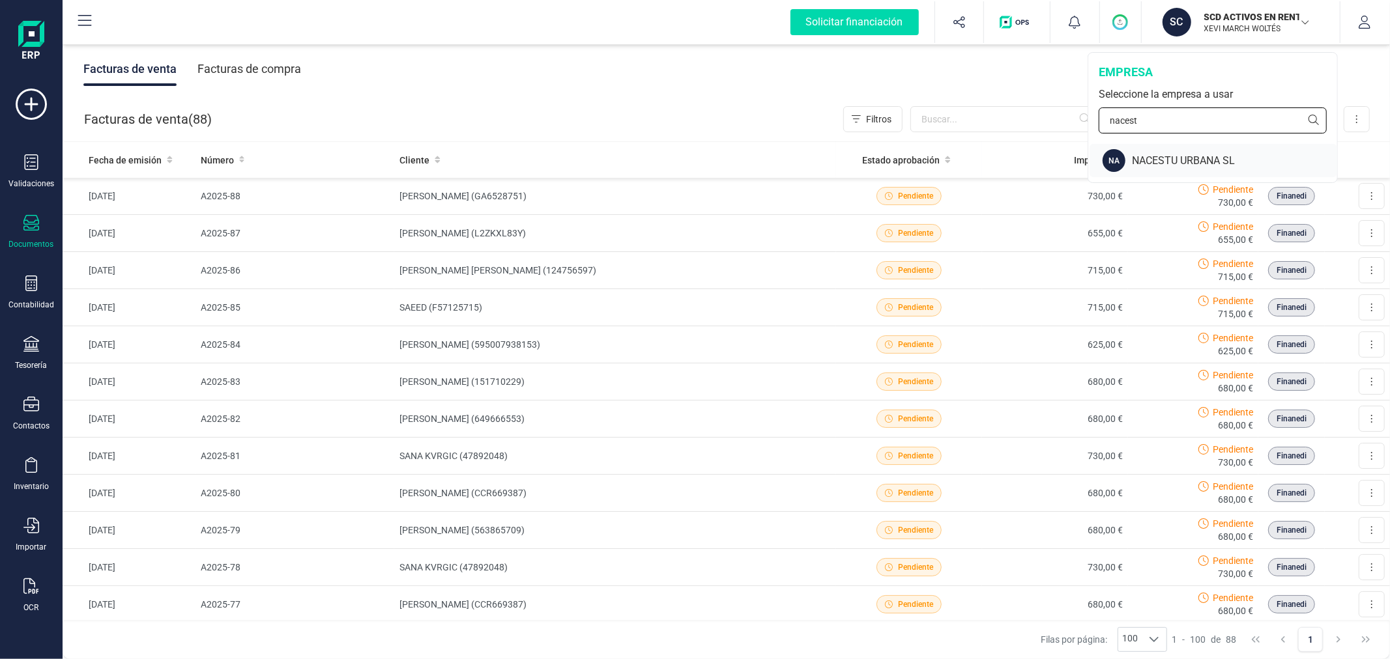
type input "nacest"
click at [1149, 153] on div "NACESTU URBANA SL" at bounding box center [1234, 161] width 205 height 16
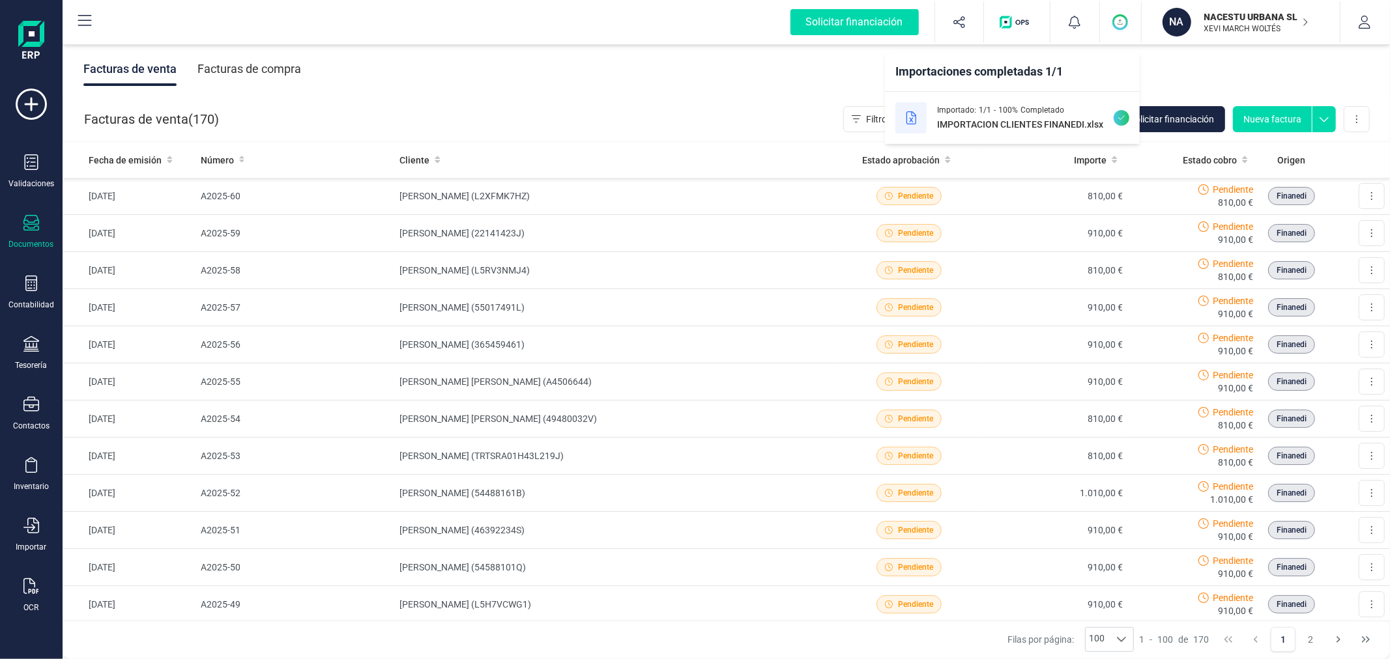
click at [574, 93] on div "Facturas de venta Facturas de compra" at bounding box center [726, 69] width 1327 height 55
click at [36, 289] on icon at bounding box center [31, 284] width 12 height 16
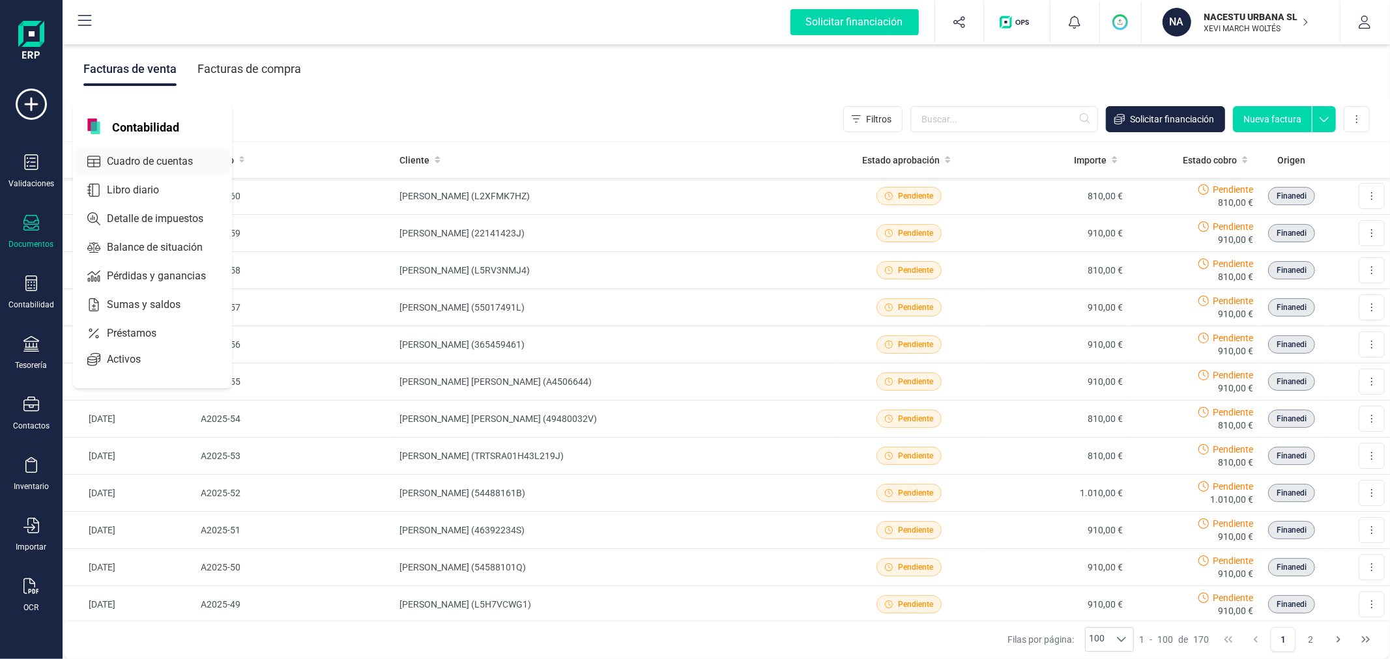
click at [170, 163] on span "Cuadro de cuentas" at bounding box center [159, 162] width 115 height 16
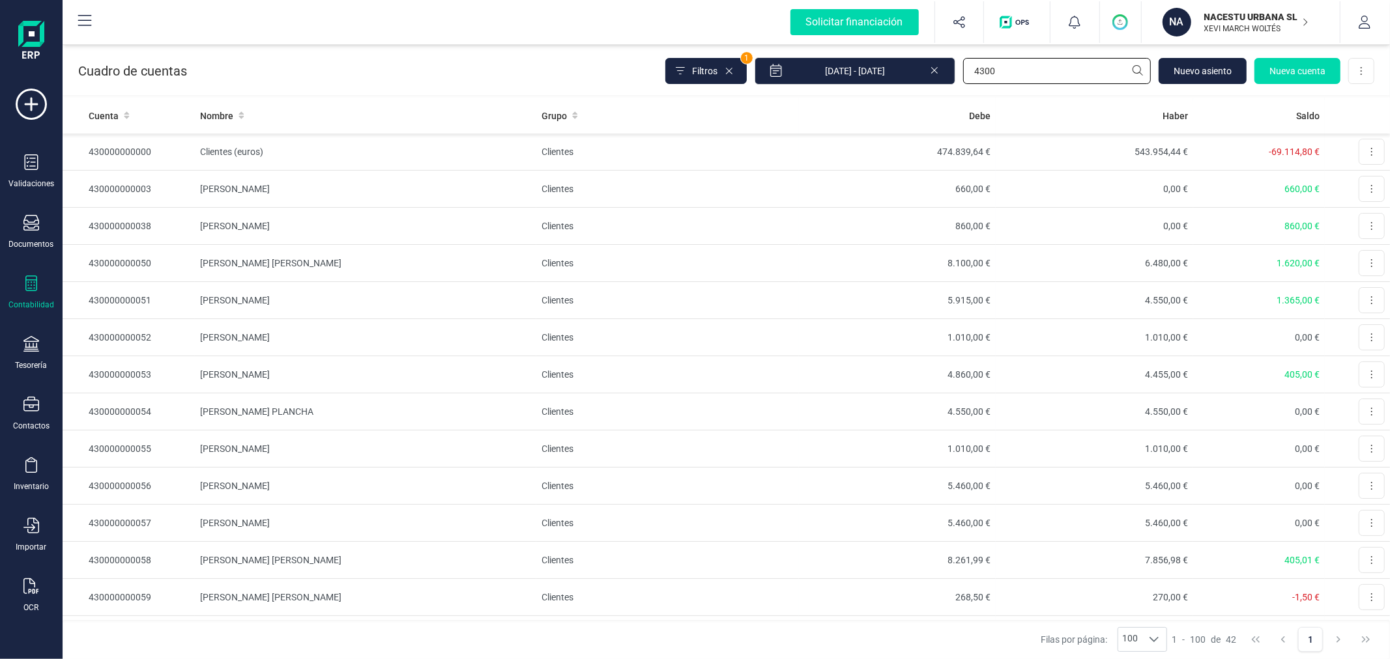
click at [1033, 69] on input "4300" at bounding box center [1057, 71] width 188 height 26
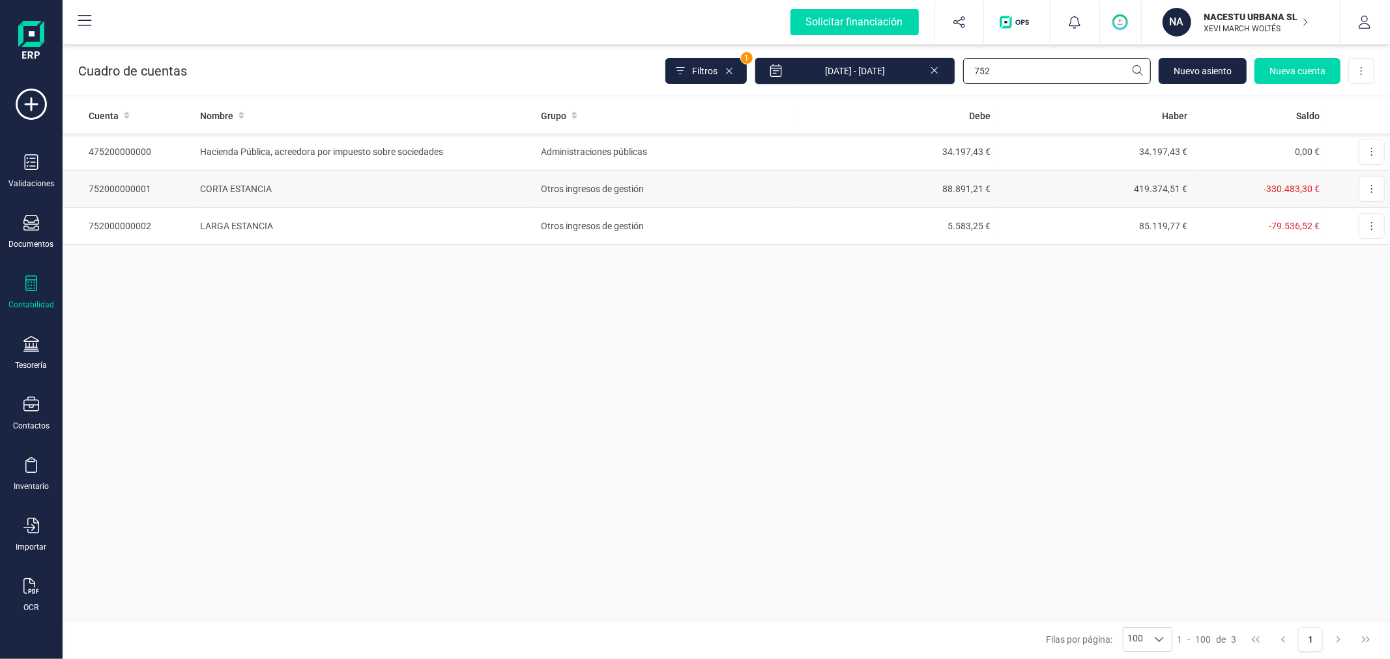
type input "752"
click at [721, 181] on td "Otros ingresos de gestión" at bounding box center [667, 189] width 263 height 37
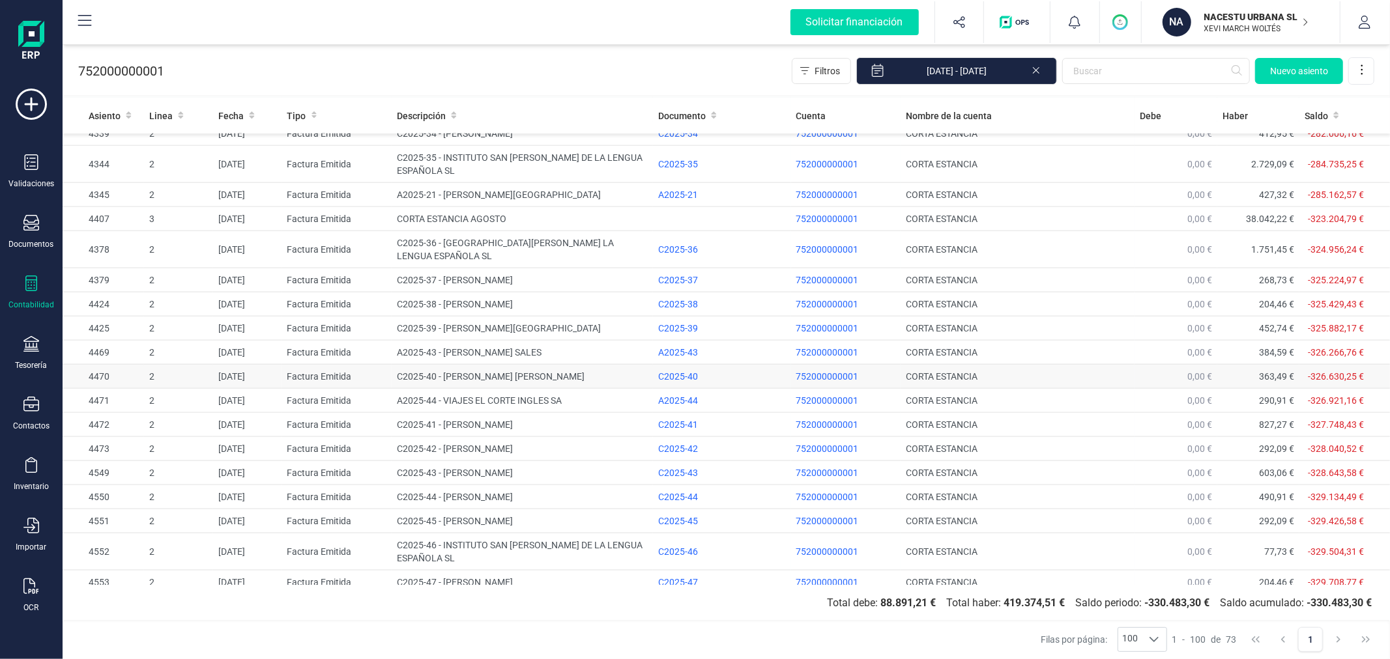
scroll to position [1245, 0]
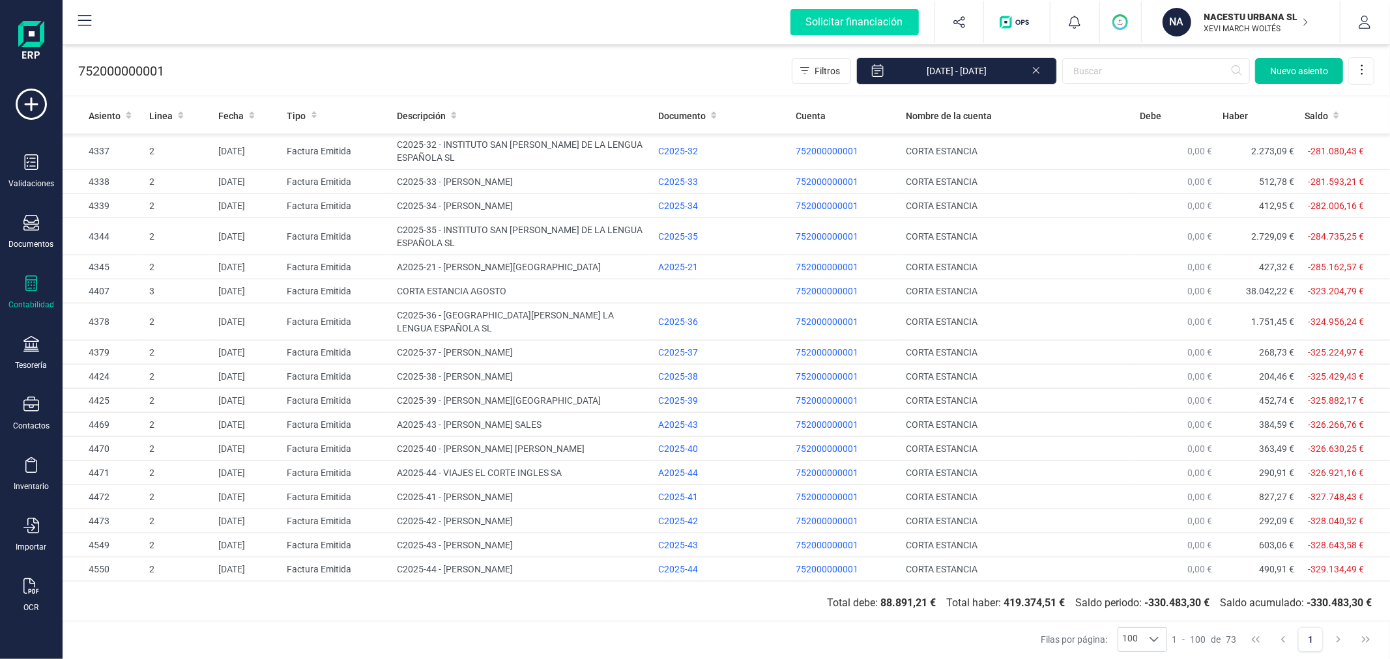
click at [1304, 70] on span "Nuevo asiento" at bounding box center [1299, 71] width 58 height 13
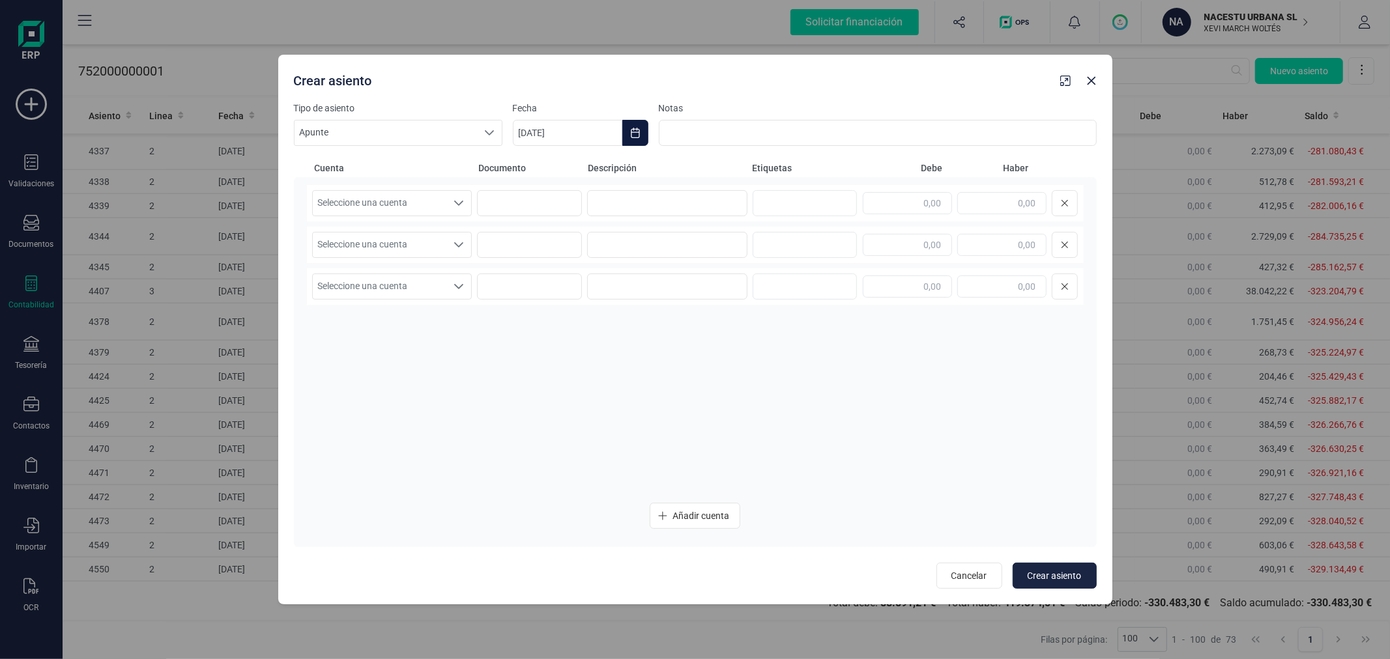
click at [639, 131] on icon "Choose Date" at bounding box center [635, 133] width 8 height 10
click at [534, 167] on icon "Previous Month" at bounding box center [539, 172] width 10 height 10
click at [590, 392] on span "30" at bounding box center [593, 394] width 26 height 26
type input "[DATE]"
click at [414, 200] on span "Seleccione una cuenta" at bounding box center [380, 203] width 134 height 25
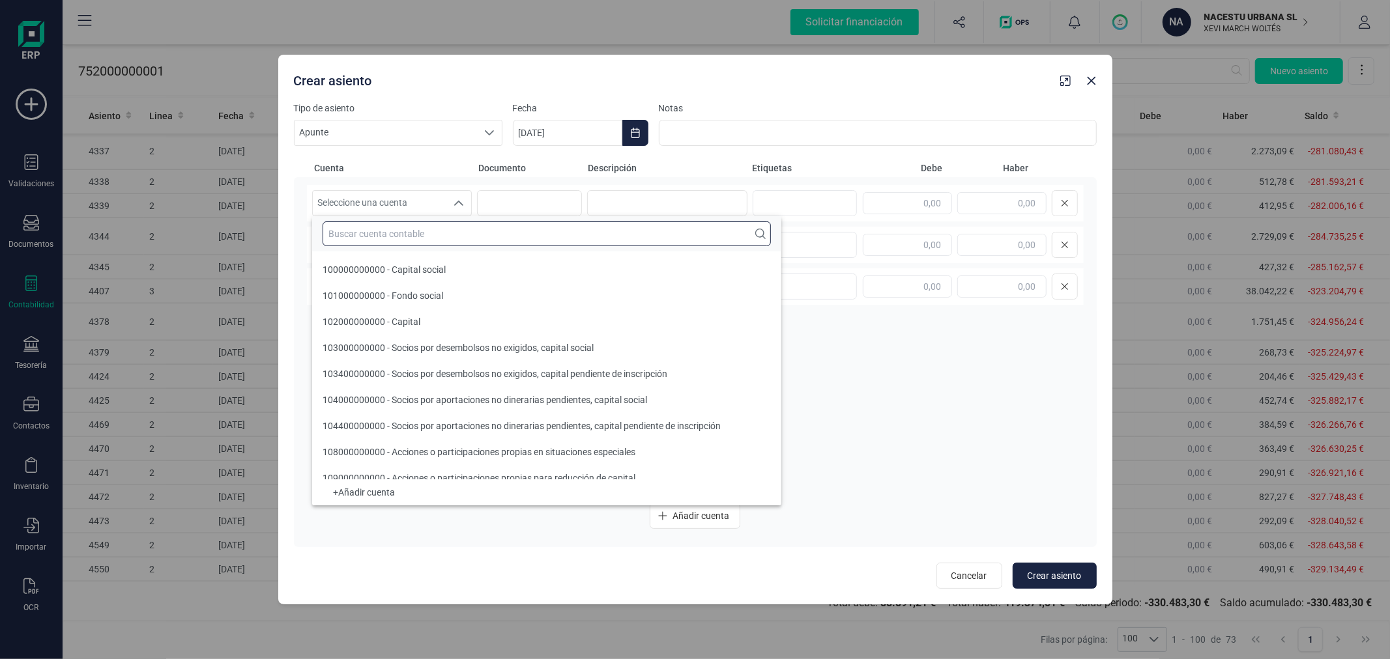
click at [425, 231] on input "text" at bounding box center [547, 234] width 448 height 25
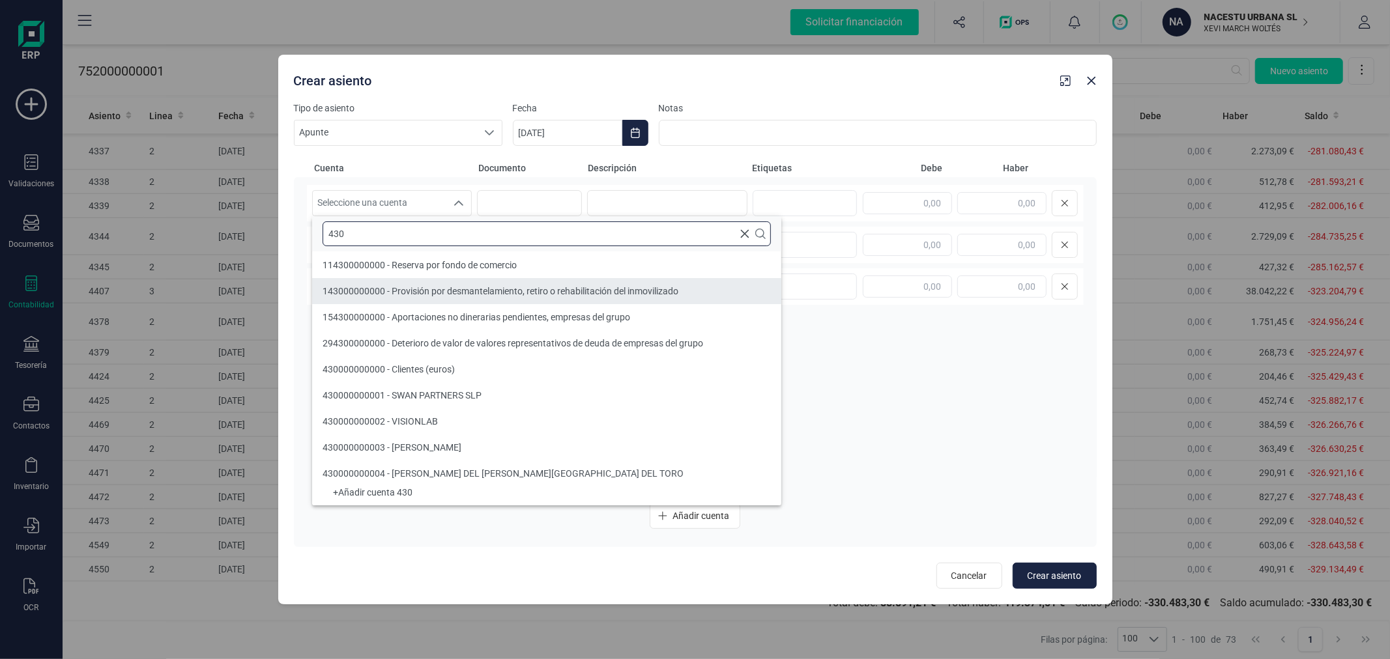
type input "430"
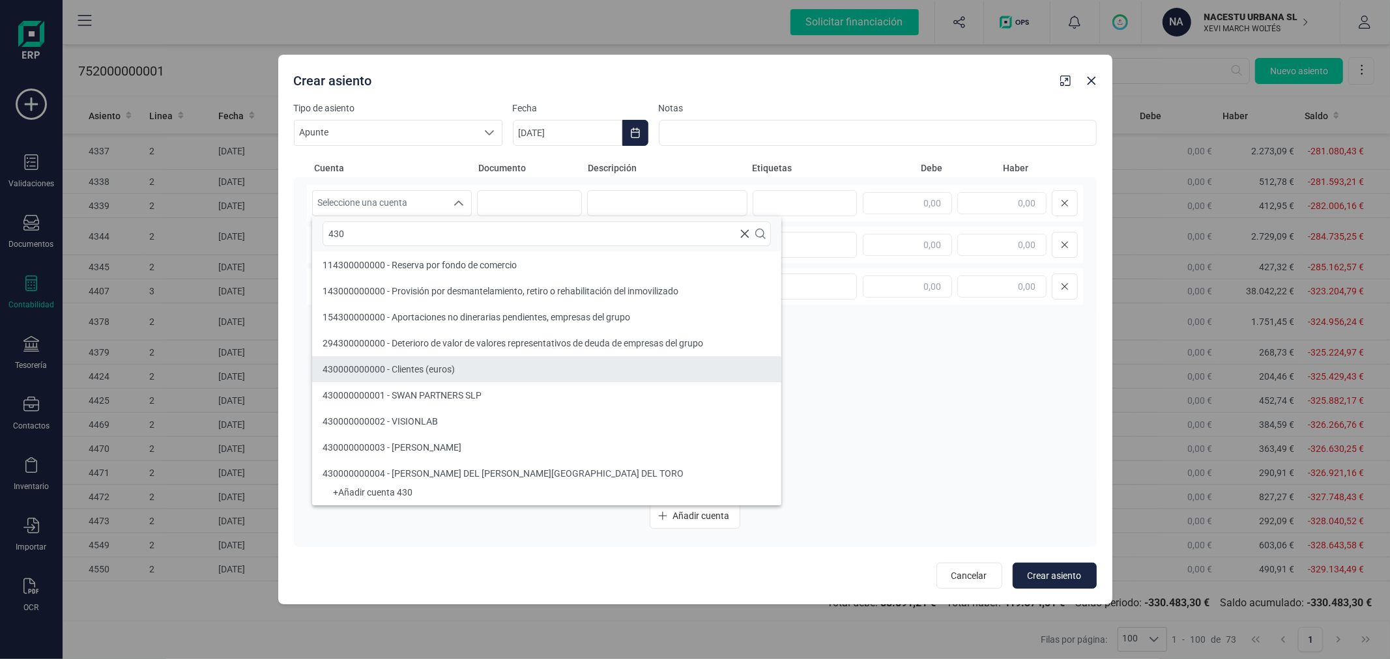
click at [451, 378] on li "430000000000 - Clientes (euros)" at bounding box center [546, 369] width 469 height 26
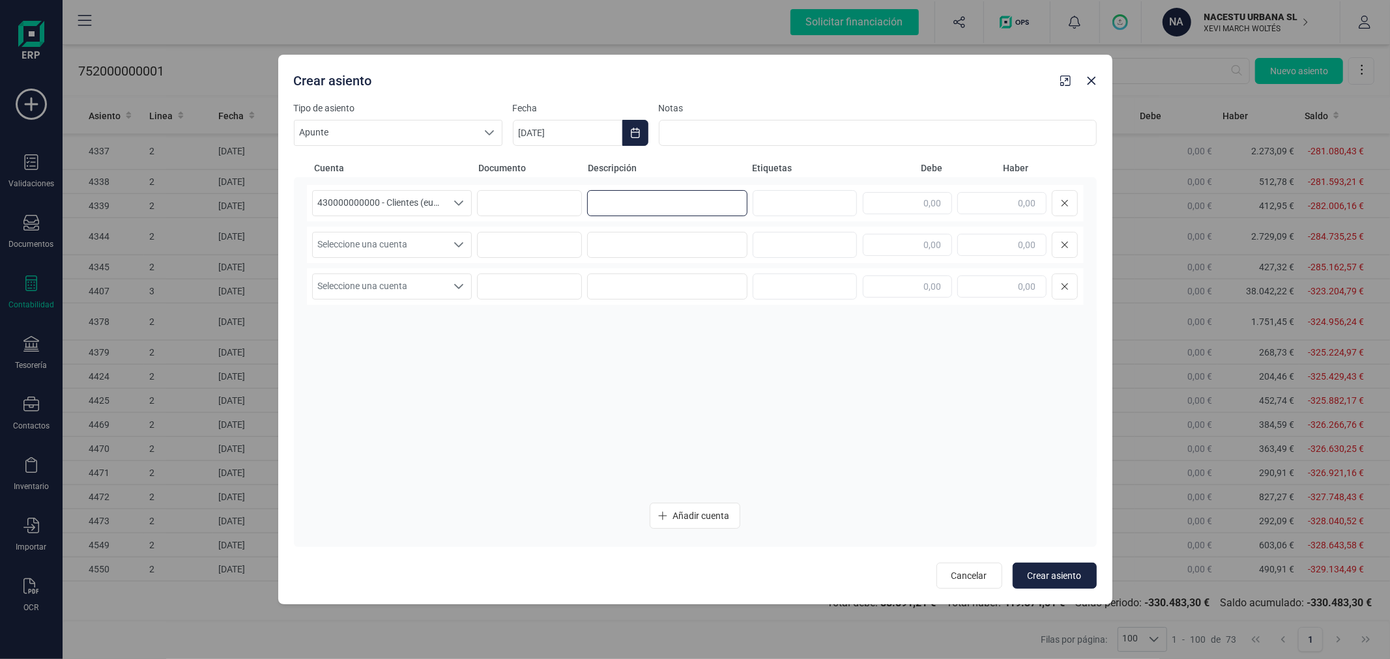
click at [659, 196] on input at bounding box center [667, 203] width 160 height 26
type input "ESTANCIAS SEPTIEMBRE"
type input "56.275,05"
click at [408, 255] on span "Seleccione una cuenta" at bounding box center [380, 245] width 134 height 25
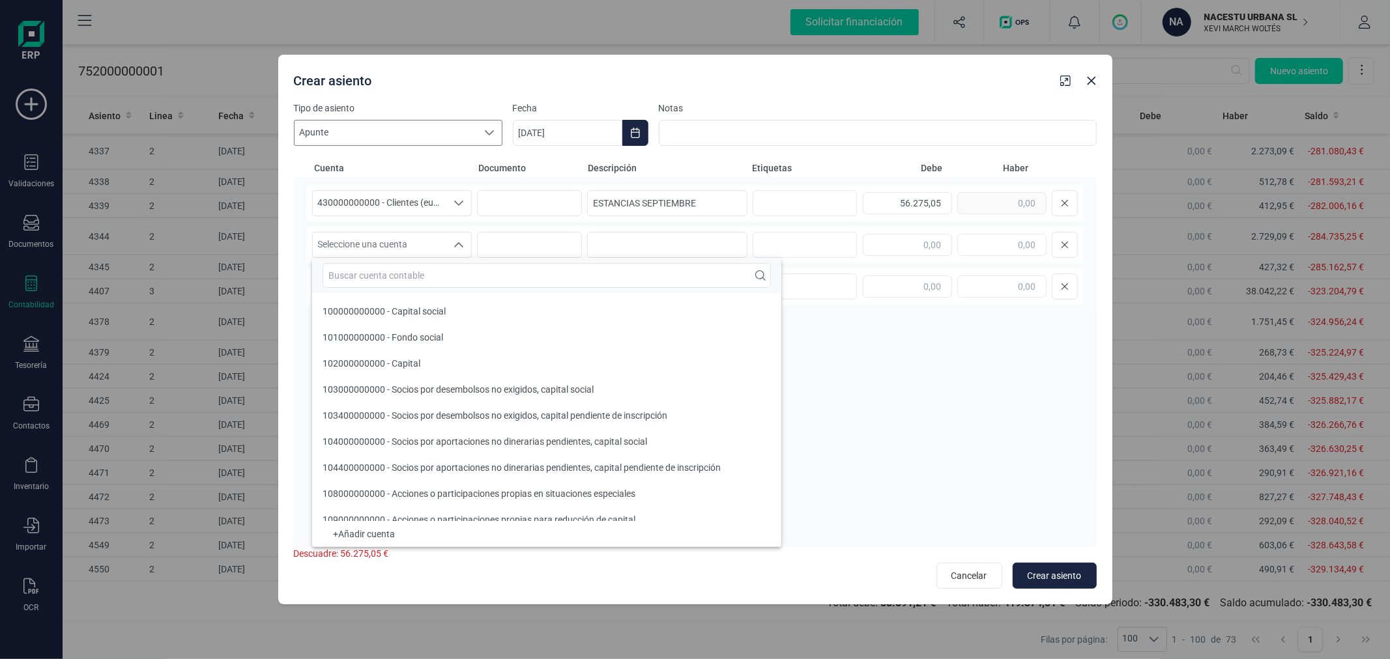
click at [457, 139] on span "Apunte" at bounding box center [386, 133] width 182 height 25
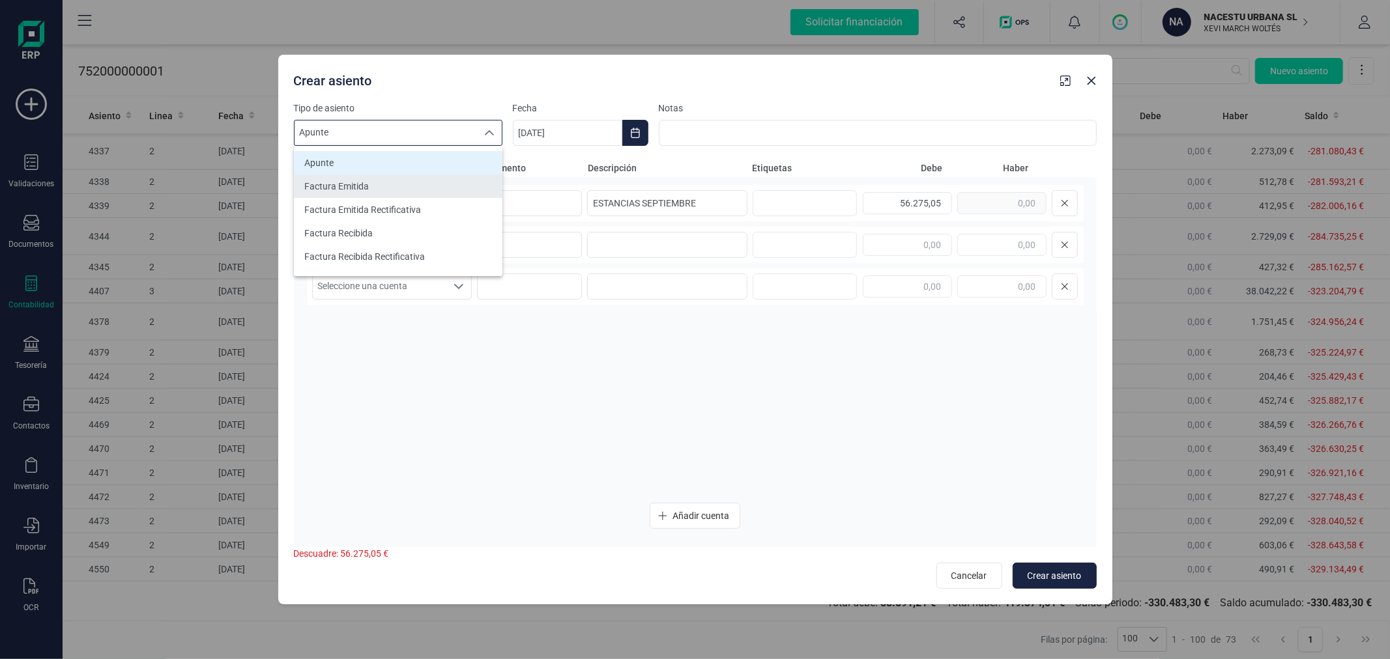
click at [404, 184] on li "Factura Emitida" at bounding box center [398, 186] width 209 height 23
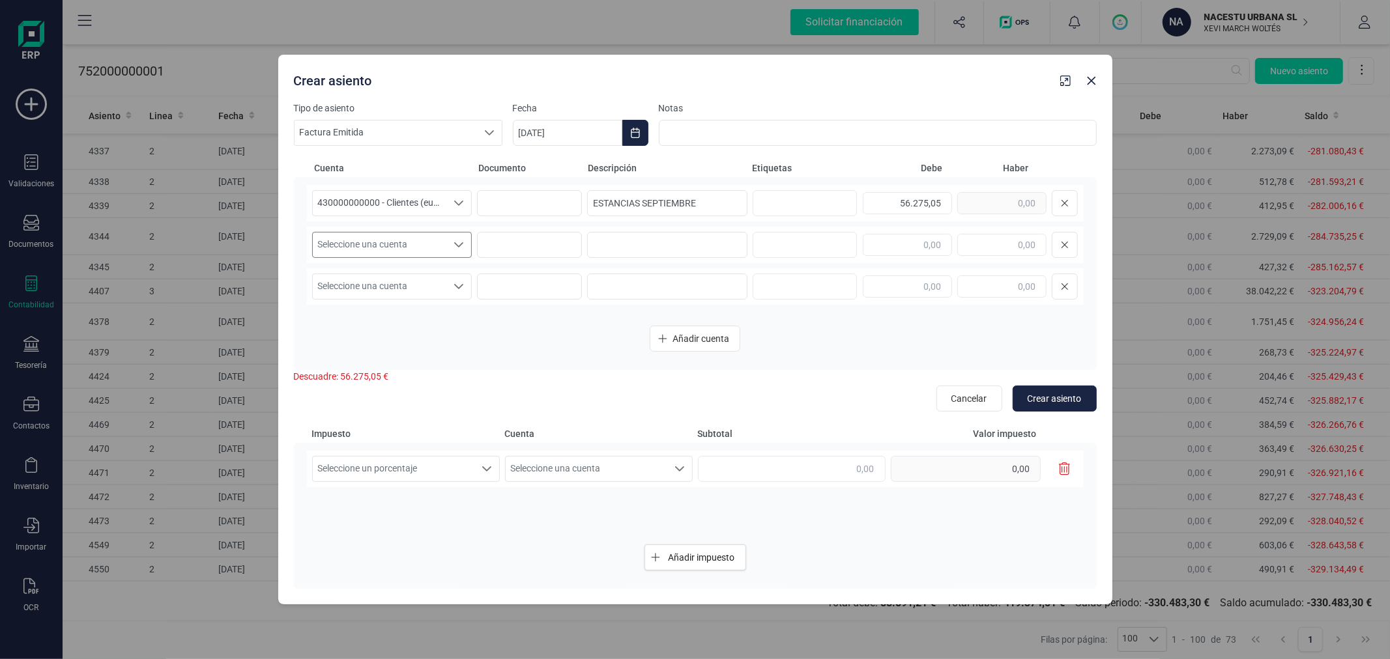
click at [401, 242] on span "Seleccione una cuenta" at bounding box center [380, 245] width 134 height 25
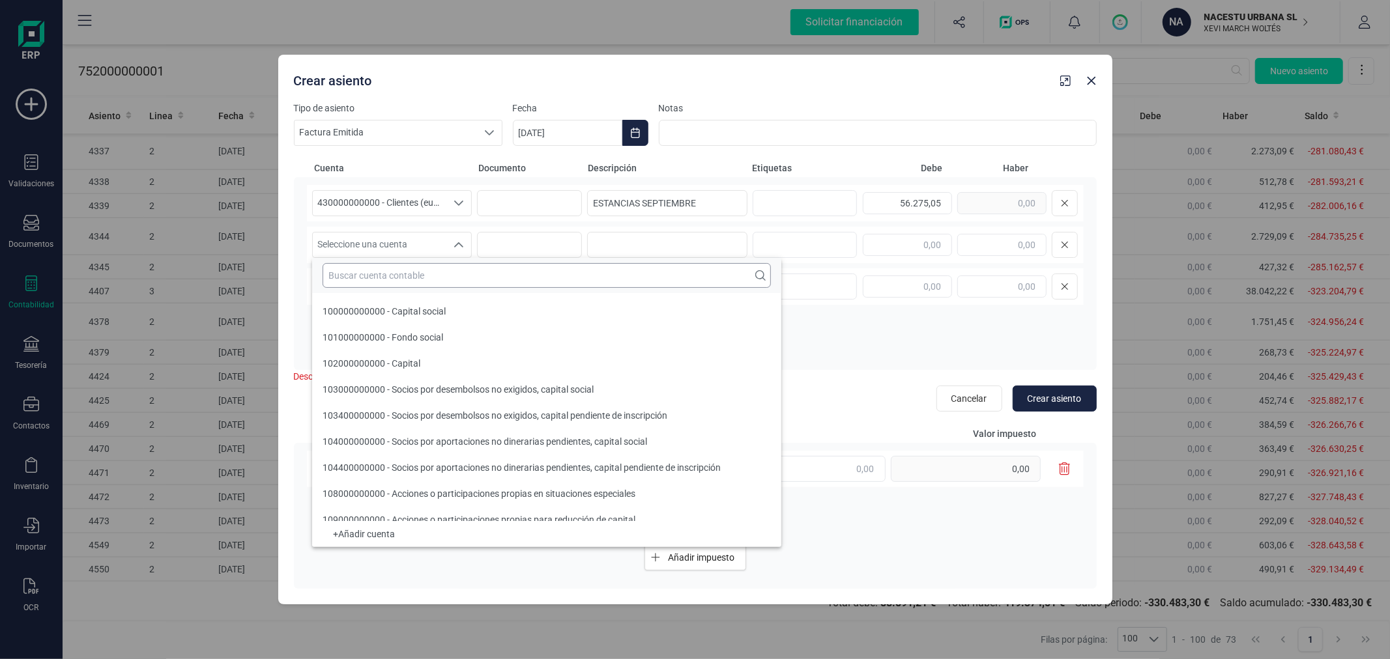
click at [403, 274] on input "text" at bounding box center [547, 275] width 448 height 25
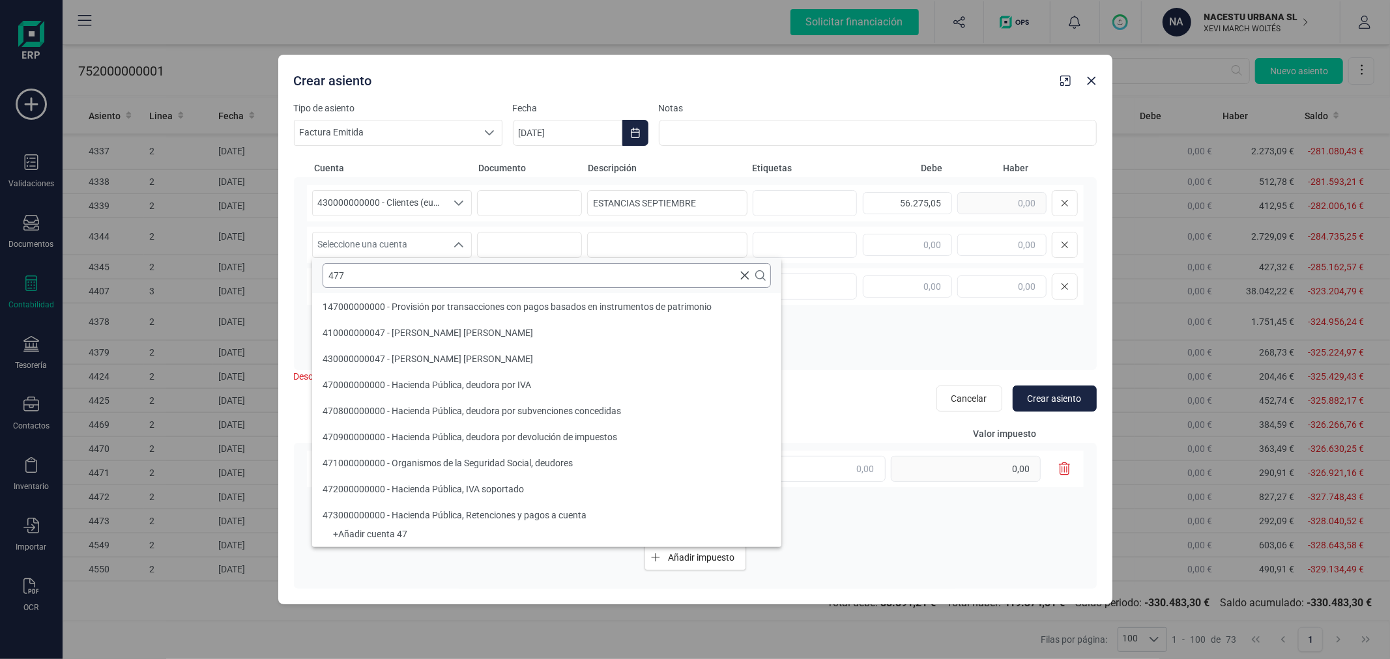
scroll to position [0, 0]
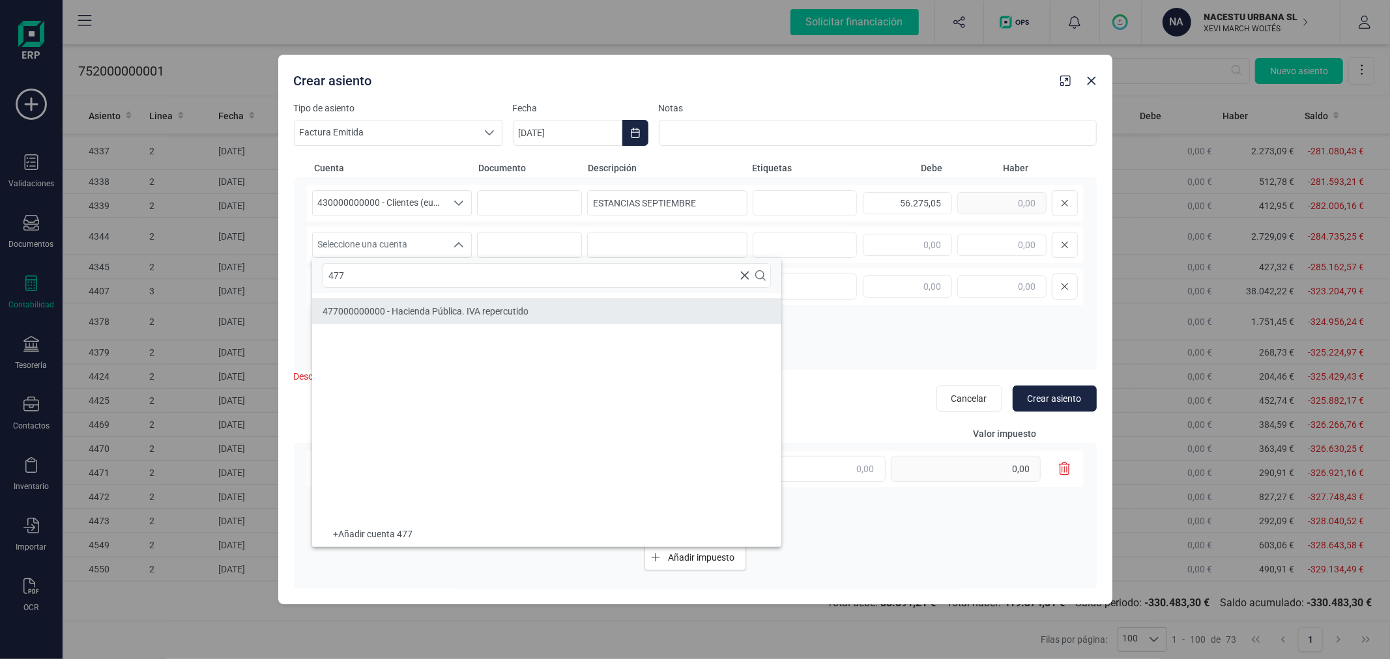
type input "477"
click at [477, 313] on span "477000000000 - Hacienda Pública. IVA repercutido" at bounding box center [426, 311] width 206 height 10
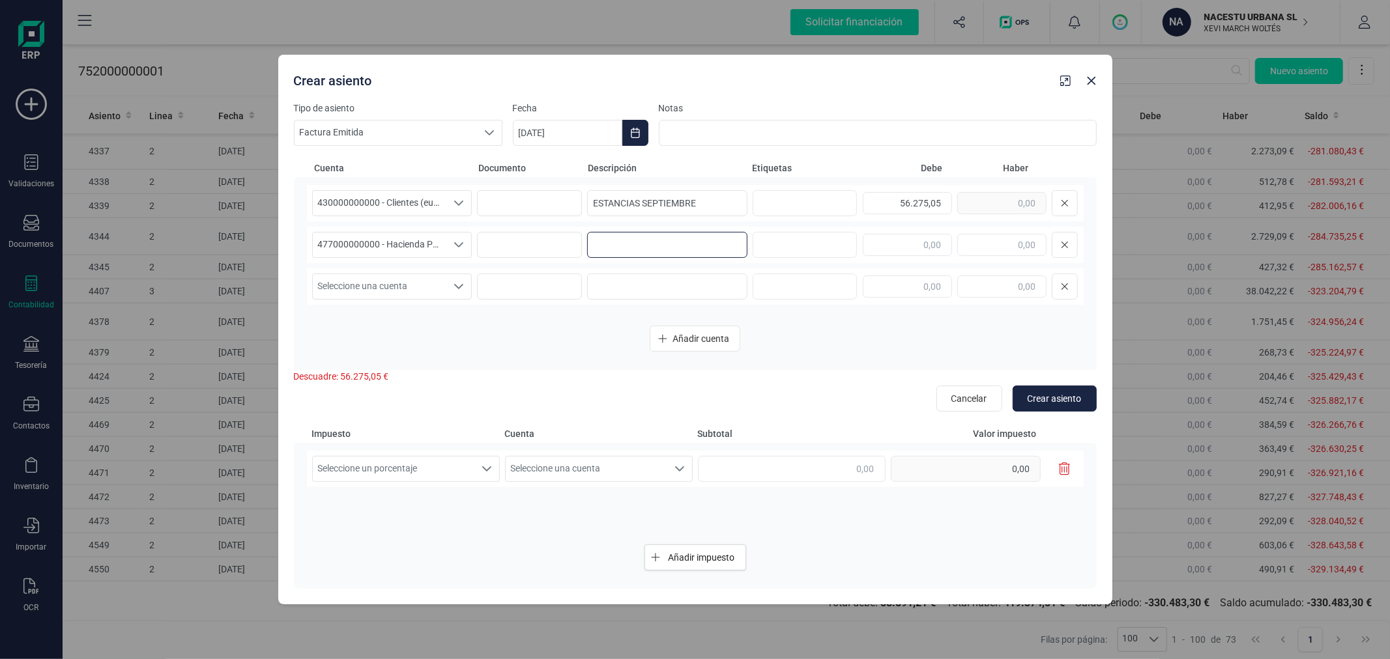
click at [632, 246] on input at bounding box center [667, 245] width 160 height 26
click at [721, 201] on input "ESTANCIAS SEPTIEMBRE" at bounding box center [667, 203] width 160 height 26
click at [678, 251] on input at bounding box center [667, 245] width 160 height 26
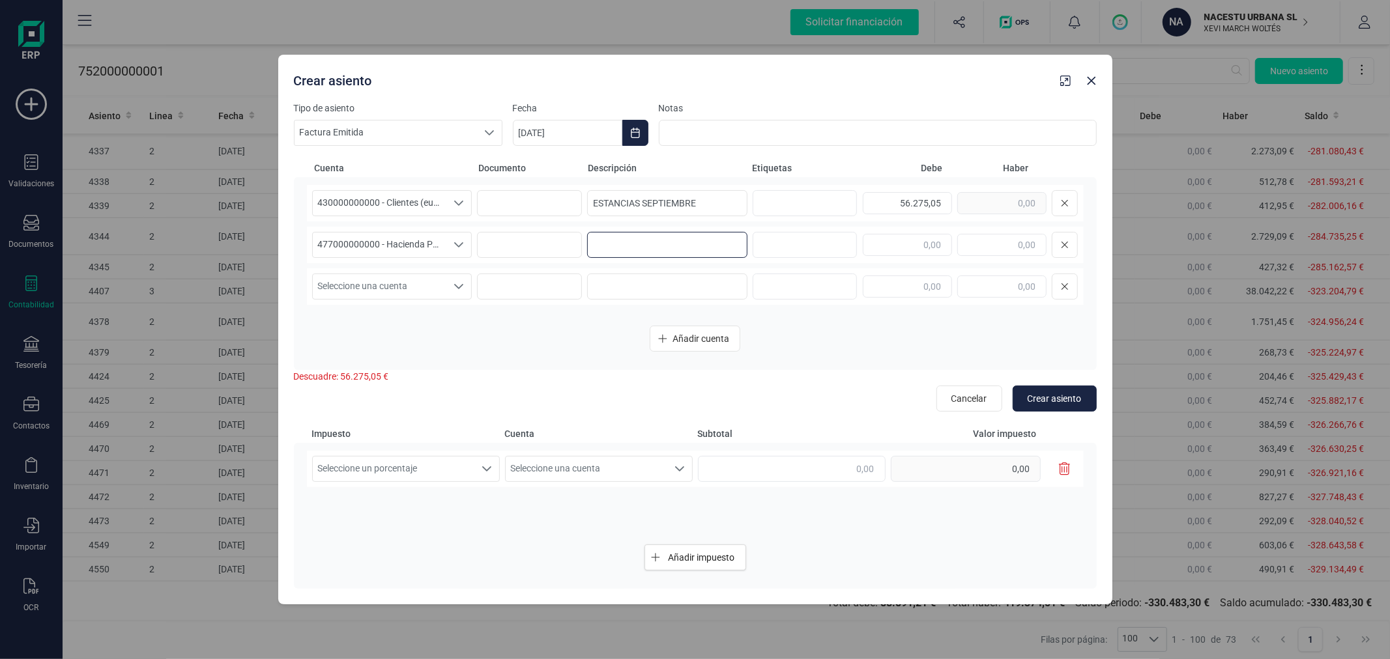
paste input "ESTANCIAS SEPTIEMBRE"
type input "ESTANCIAS SEPTIEMBRE"
type input "5.115,91"
click at [368, 288] on span "Seleccione una cuenta" at bounding box center [380, 286] width 134 height 25
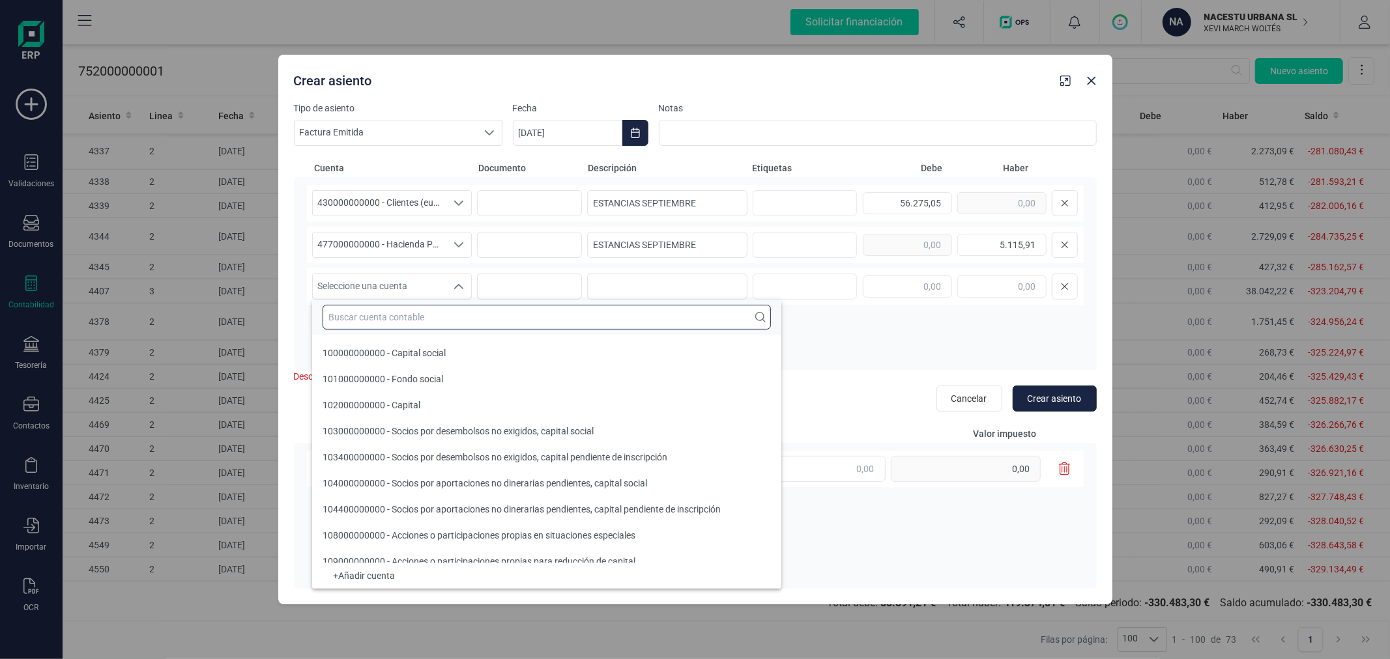
click at [384, 319] on input "text" at bounding box center [547, 317] width 448 height 25
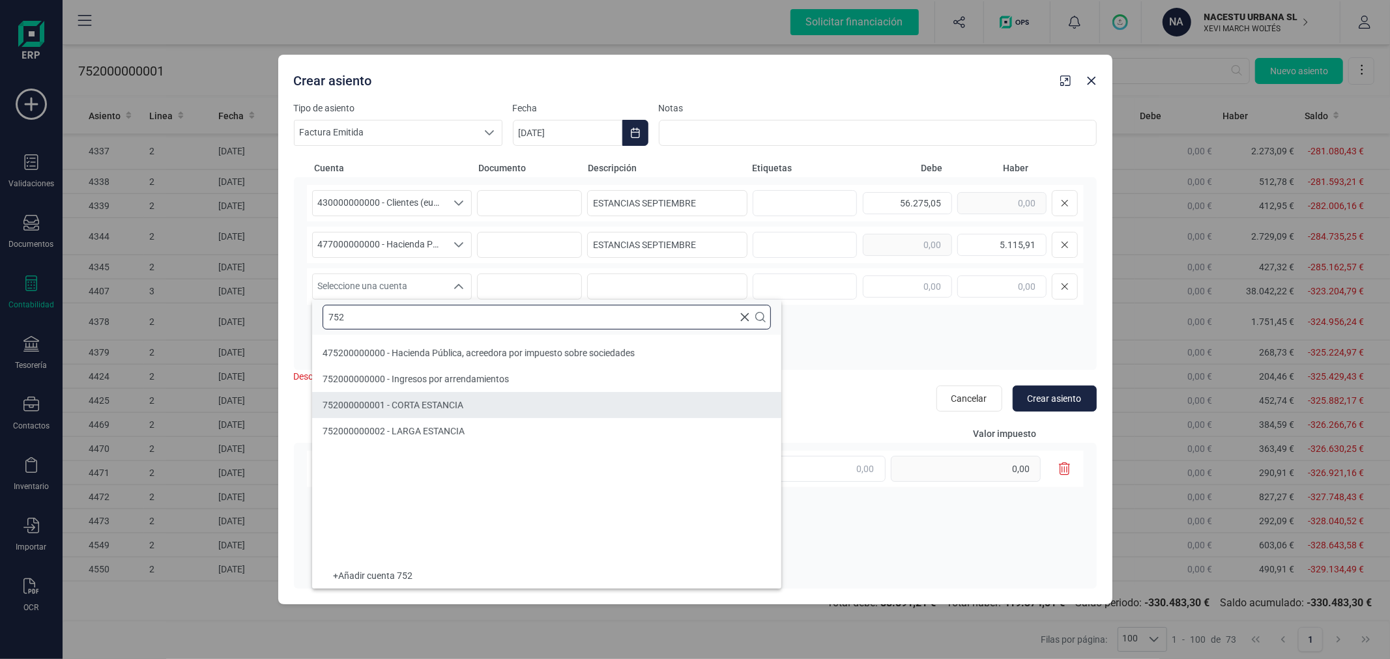
type input "752"
click at [401, 402] on span "752000000001 - CORTA ESTANCIA" at bounding box center [393, 405] width 141 height 10
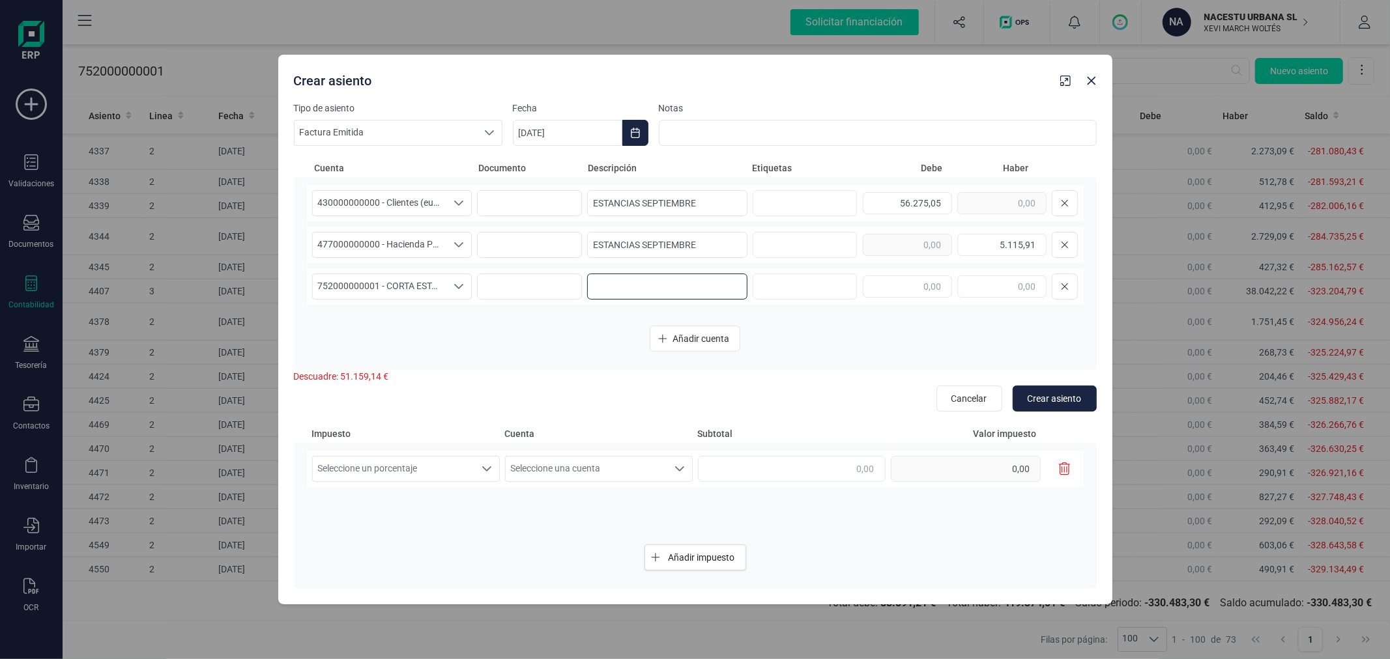
paste input "ESTANCIAS SEPTIEMBRE"
type input "ESTANCIAS SEPTIEMBRE"
type input "51.159,14"
click at [391, 470] on span "Seleccione un porcentaje" at bounding box center [394, 469] width 162 height 25
click at [372, 529] on li "IVA 21%" at bounding box center [406, 527] width 188 height 23
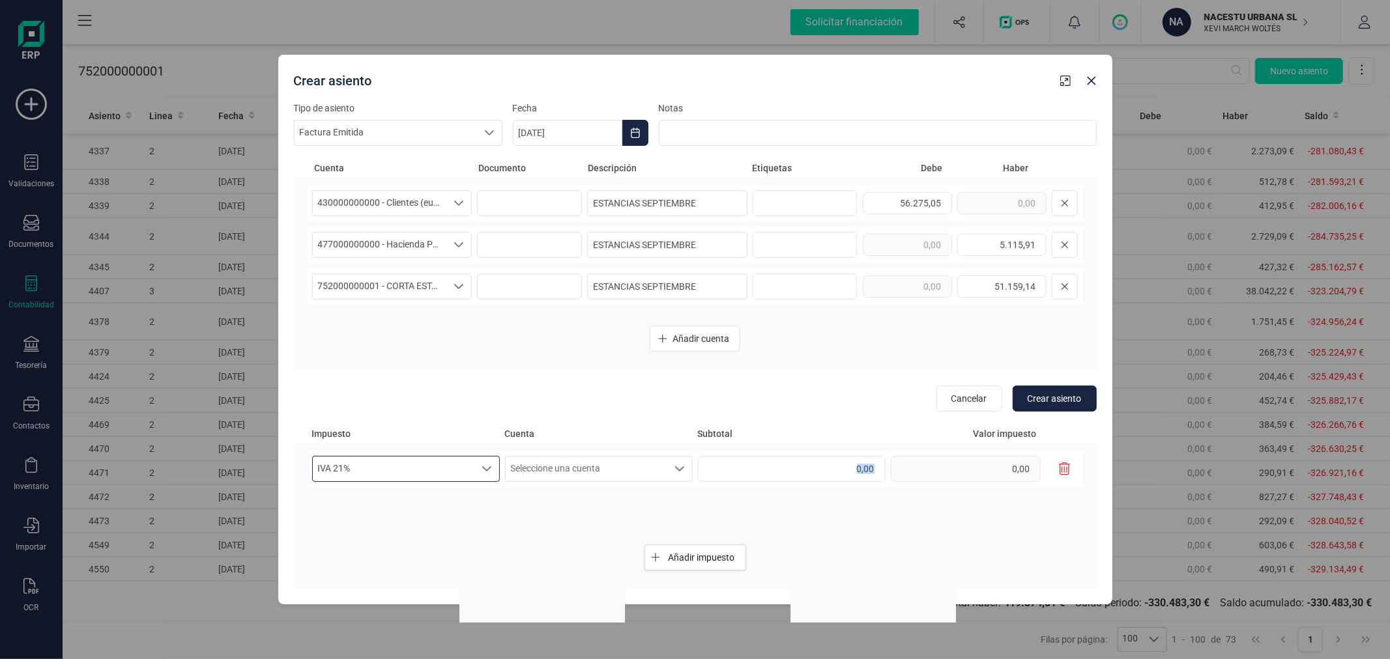
click at [372, 529] on div "IVA 21% IVA 21% IVA 21% Seleccione una cuenta Seleccione una cuenta 0,00" at bounding box center [695, 492] width 777 height 83
click at [405, 472] on span "IVA 21%" at bounding box center [394, 469] width 162 height 25
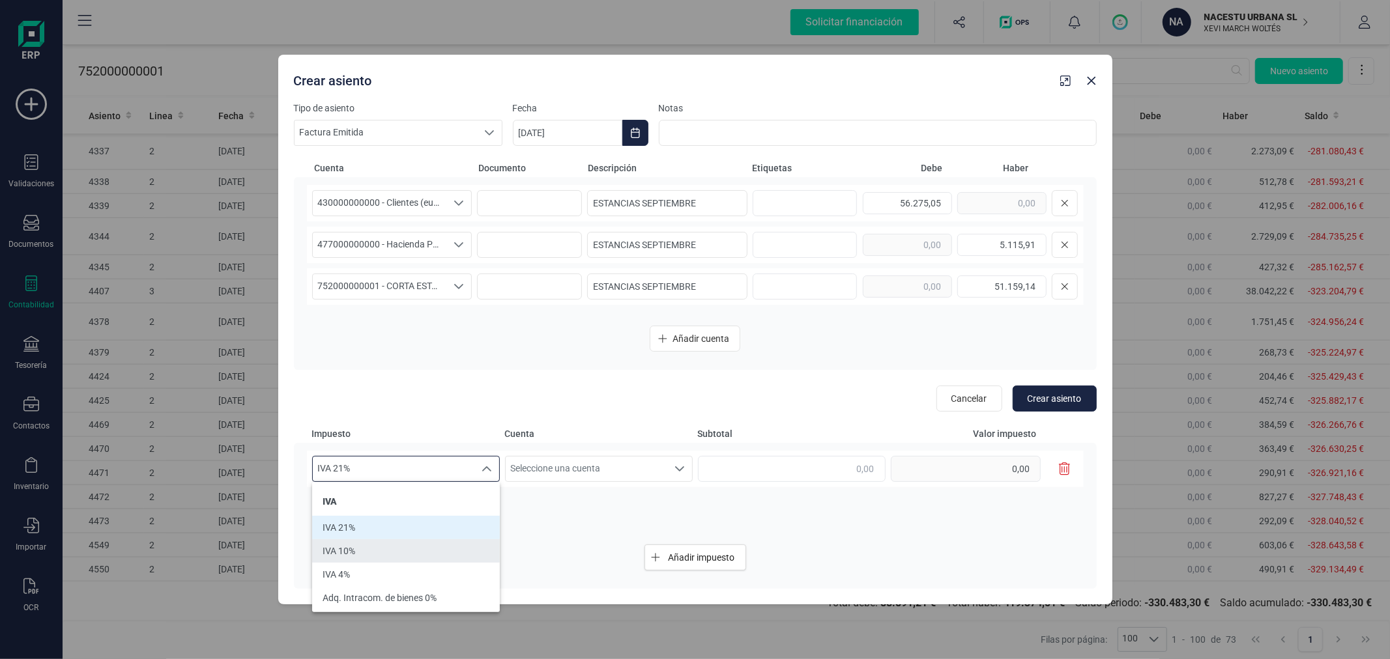
click at [380, 551] on li "IVA 10%" at bounding box center [406, 551] width 188 height 23
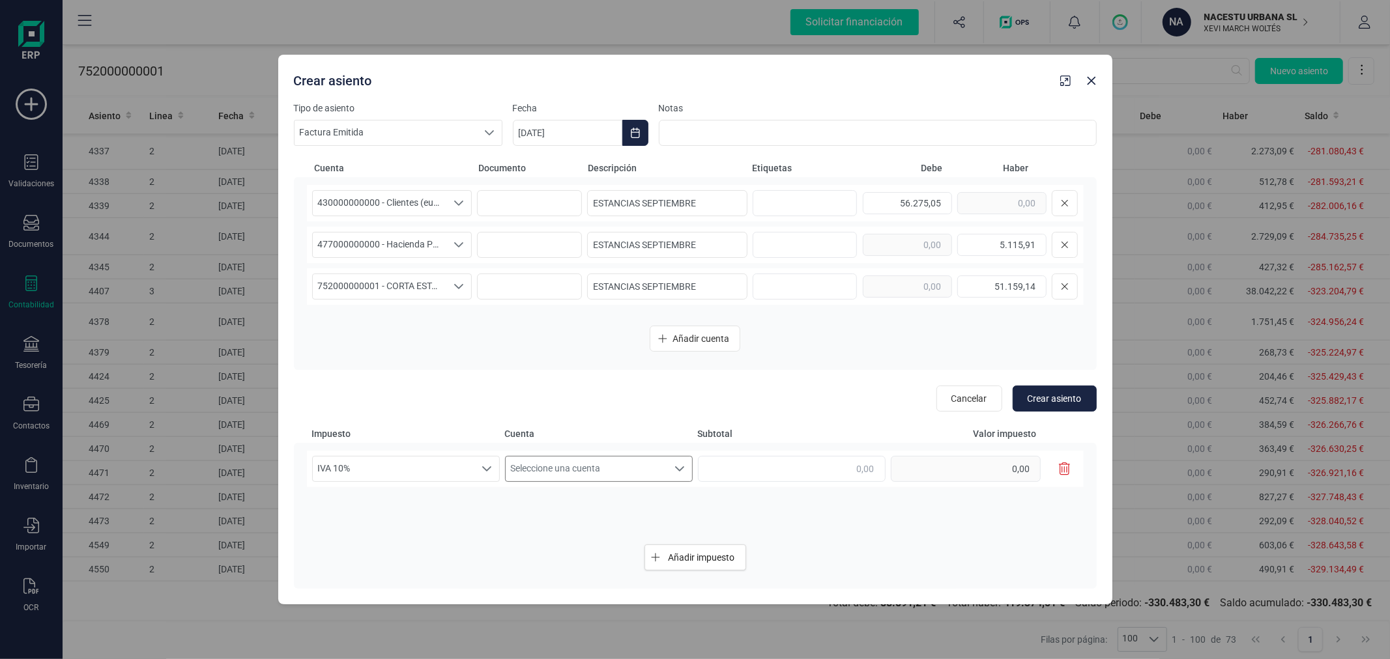
click at [550, 463] on span "Seleccione una cuenta" at bounding box center [587, 469] width 162 height 25
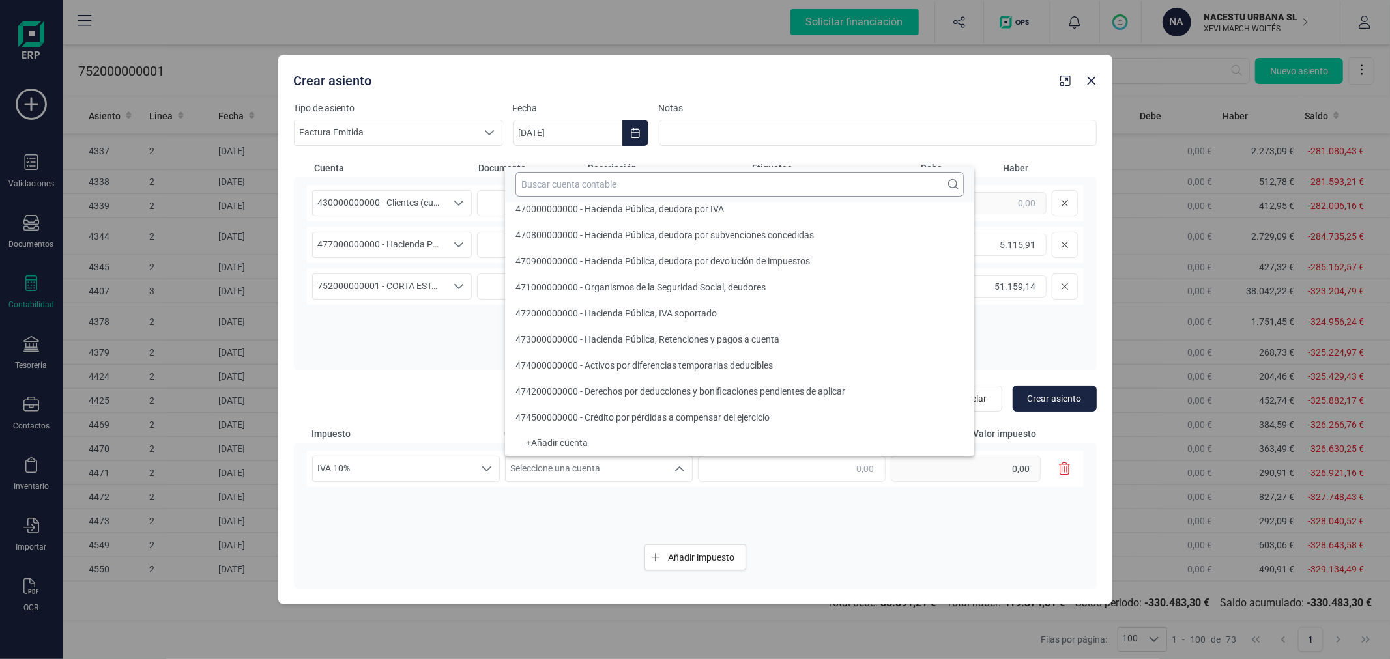
scroll to position [5, 0]
click at [642, 180] on input "text" at bounding box center [739, 184] width 448 height 25
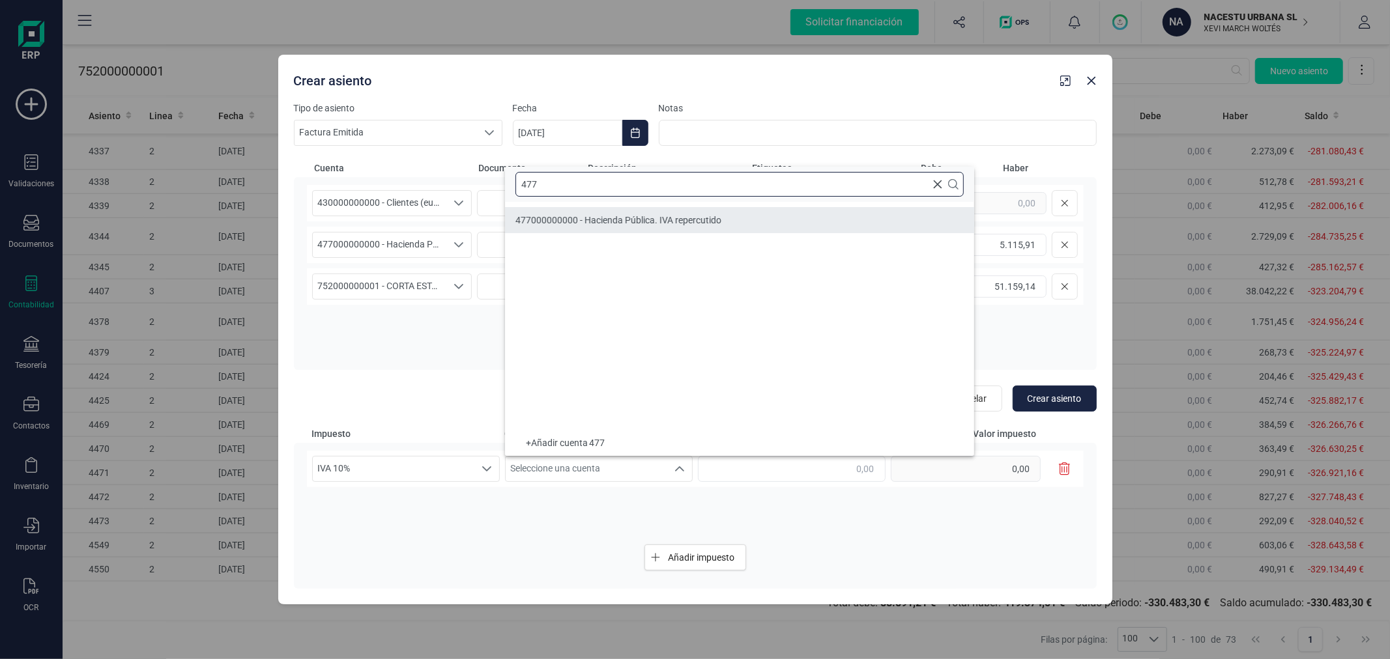
type input "477"
click at [725, 223] on li "477000000000 - Hacienda Pública. IVA repercutido" at bounding box center [739, 220] width 469 height 26
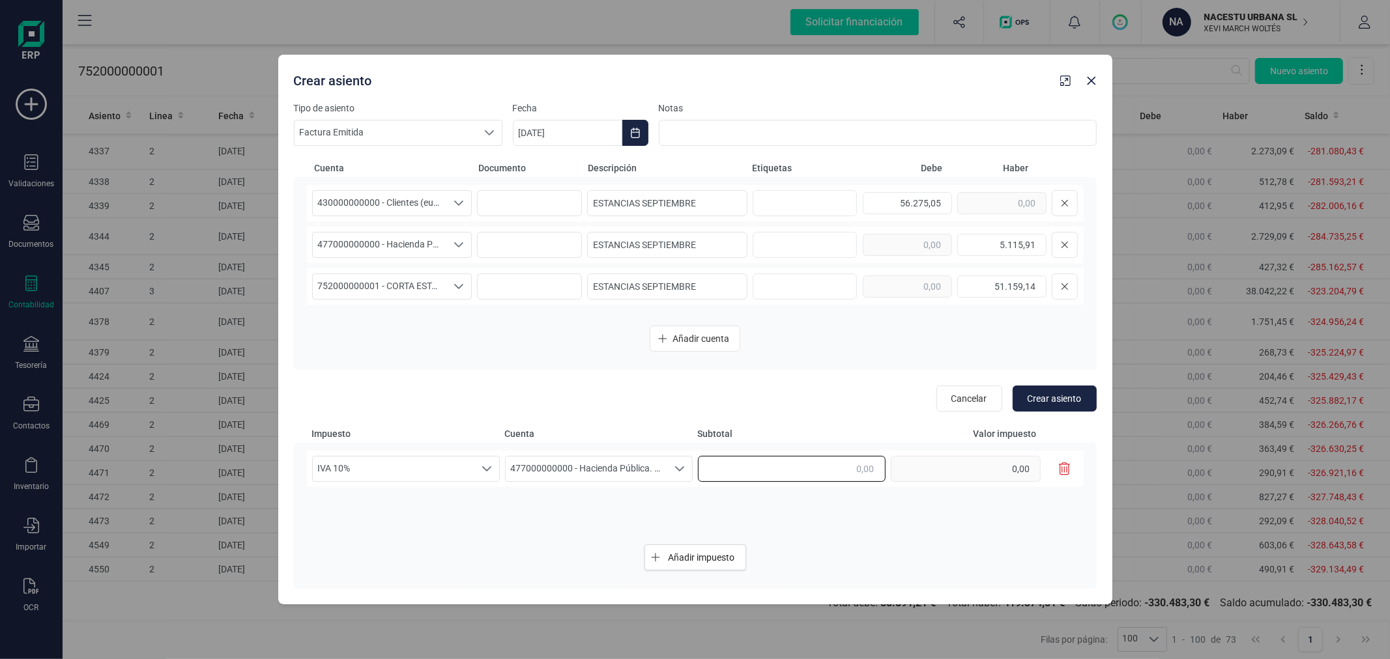
click at [790, 467] on input "text" at bounding box center [792, 469] width 188 height 26
type input "51.159,14"
type input "5.115,91"
click at [1069, 396] on span "Crear asiento" at bounding box center [1055, 398] width 54 height 13
type input "[DATE]"
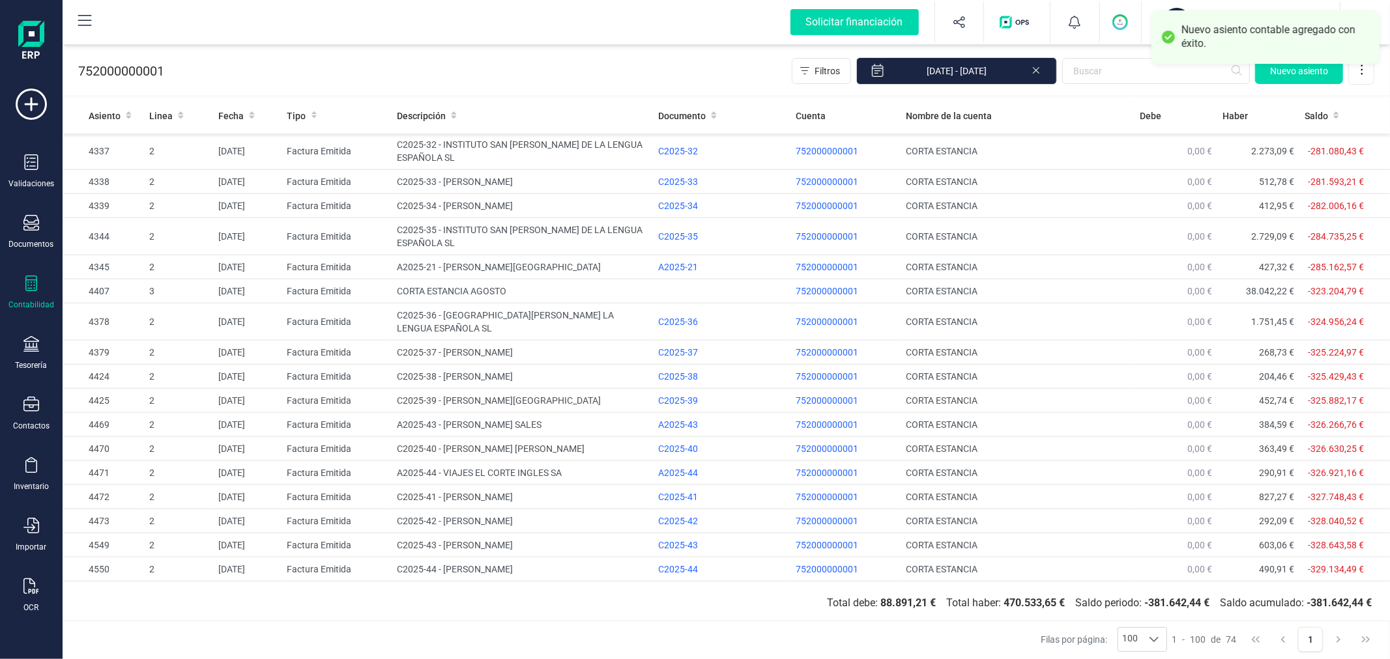
scroll to position [1414, 0]
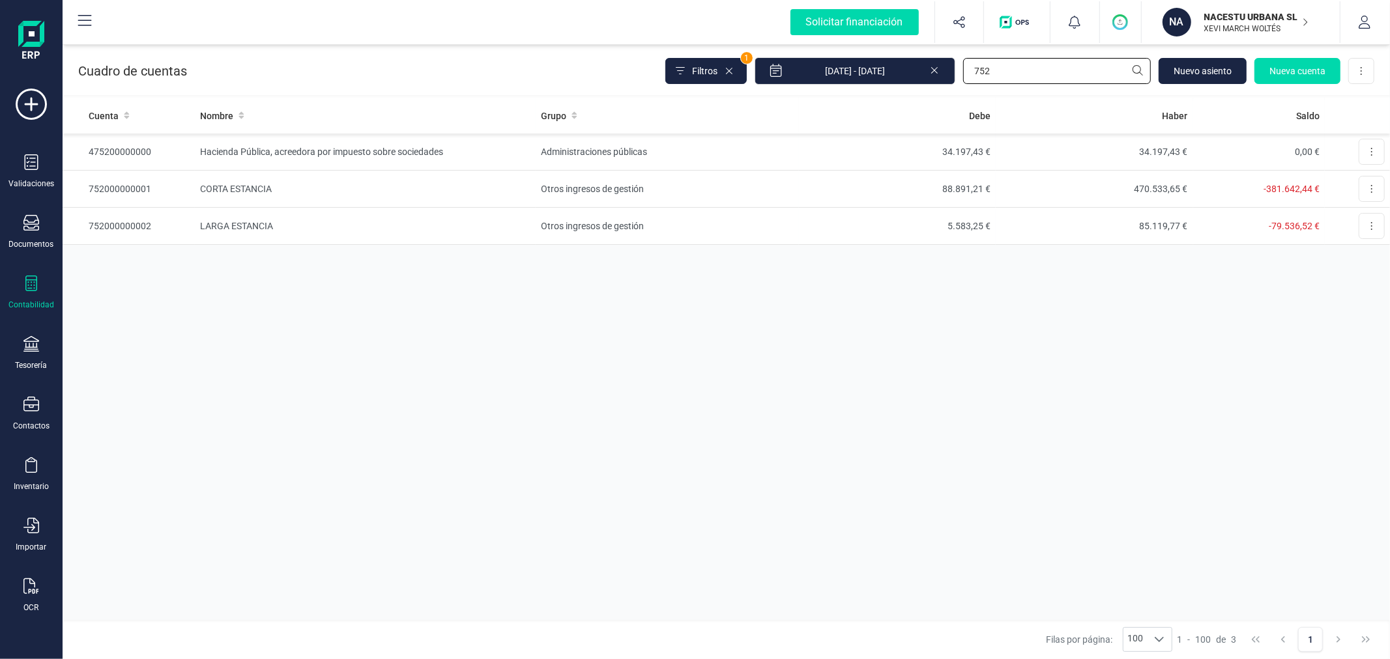
click at [1002, 67] on input "752" at bounding box center [1057, 71] width 188 height 26
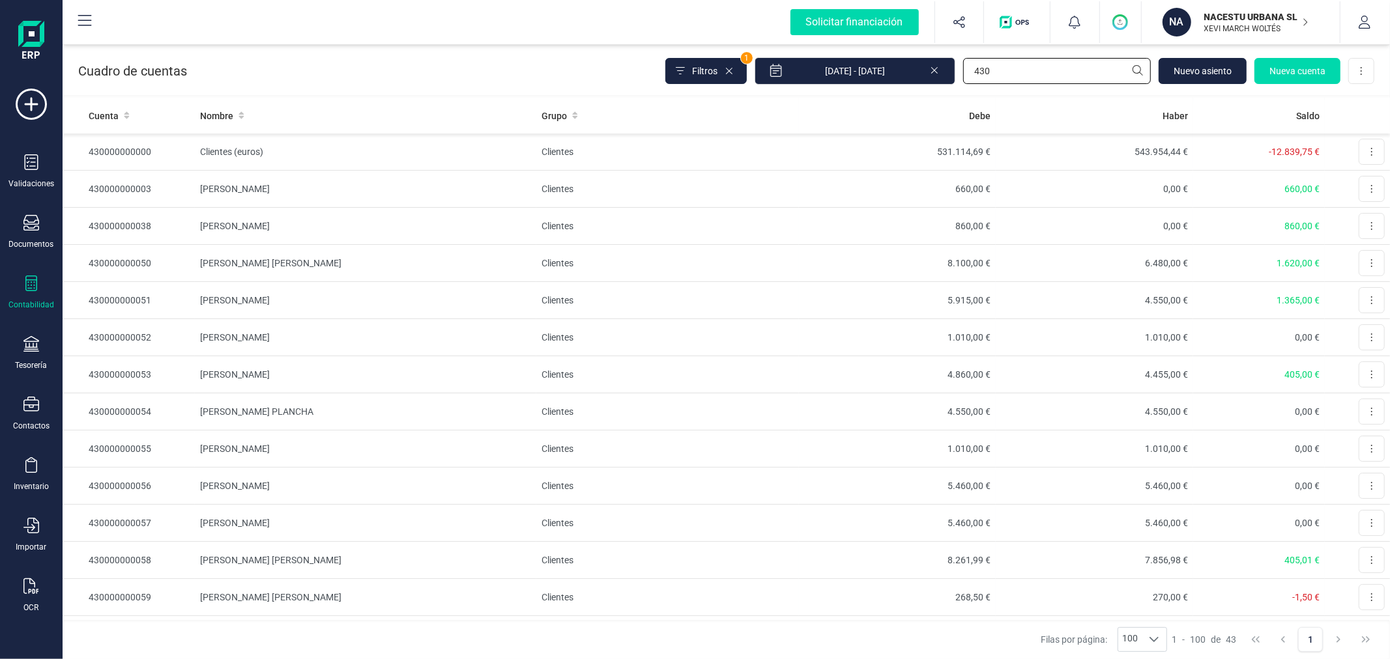
click at [1035, 76] on input "430" at bounding box center [1057, 71] width 188 height 26
click at [1033, 76] on input "430" at bounding box center [1057, 71] width 188 height 26
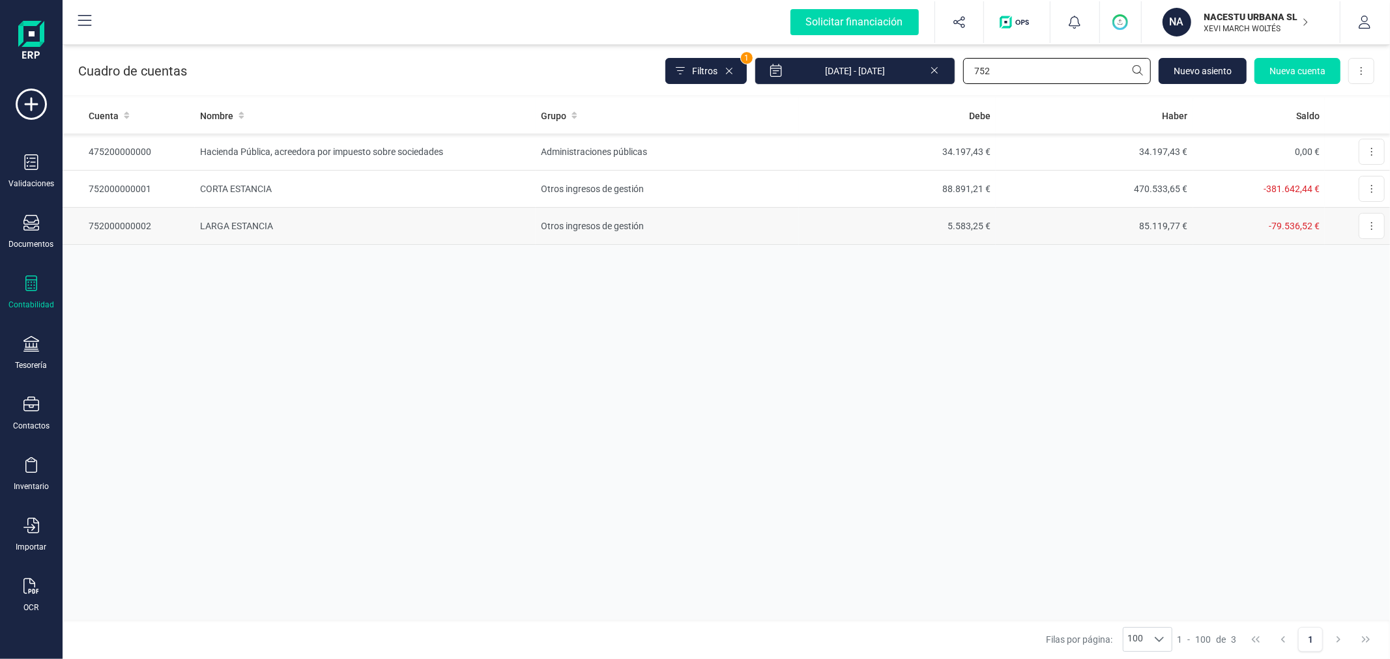
type input "752"
click at [844, 237] on td "5.583,25 €" at bounding box center [897, 226] width 197 height 37
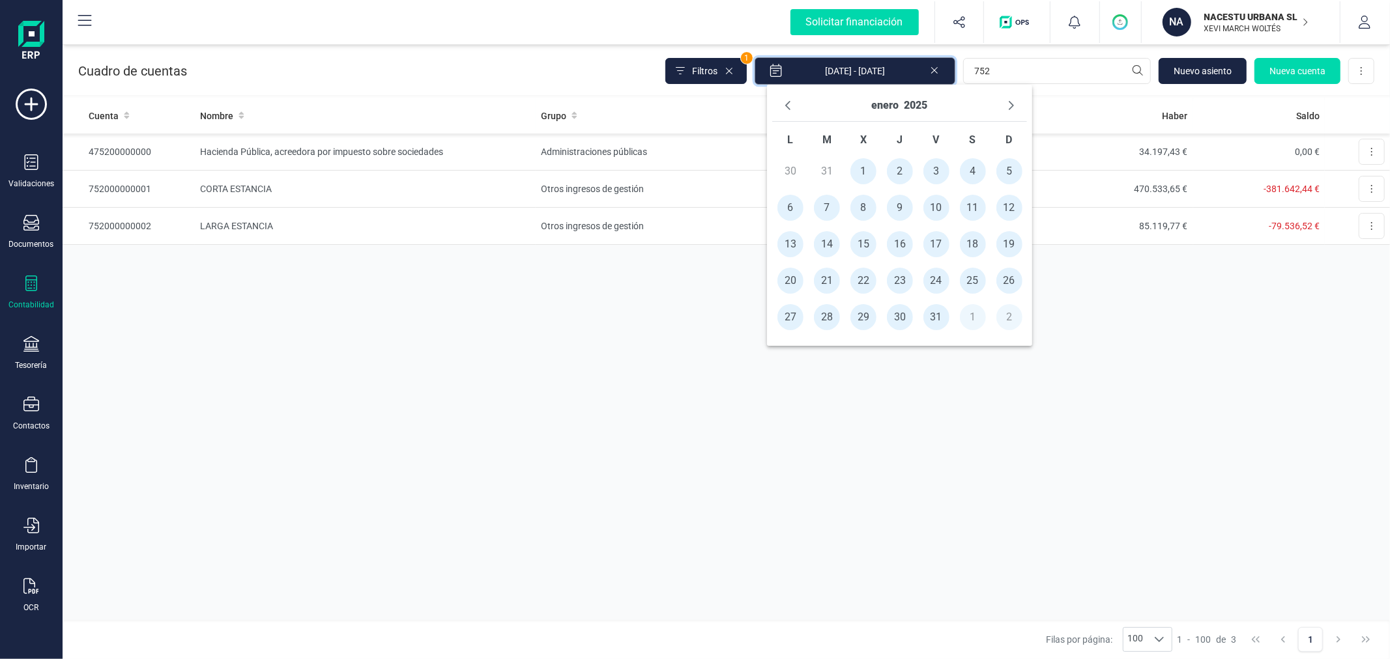
click at [881, 76] on input "[DATE] - [DATE]" at bounding box center [855, 70] width 201 height 27
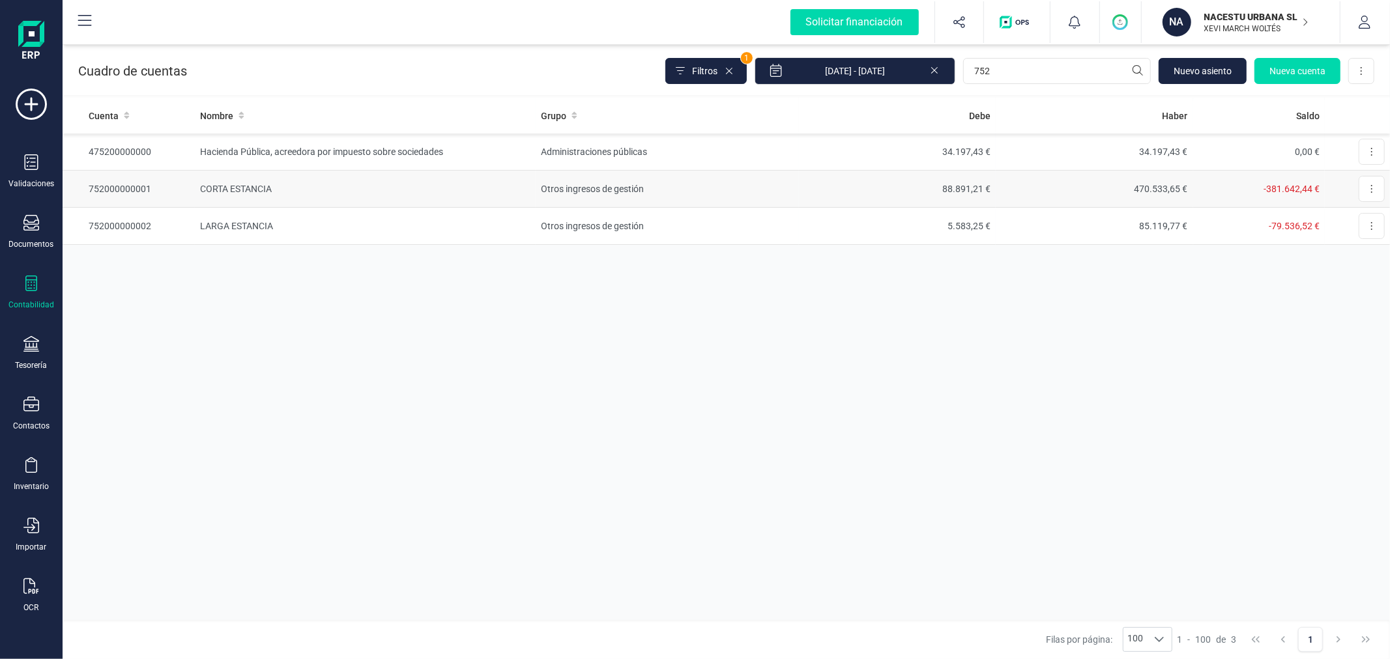
click at [605, 196] on td "Otros ingresos de gestión" at bounding box center [667, 189] width 263 height 37
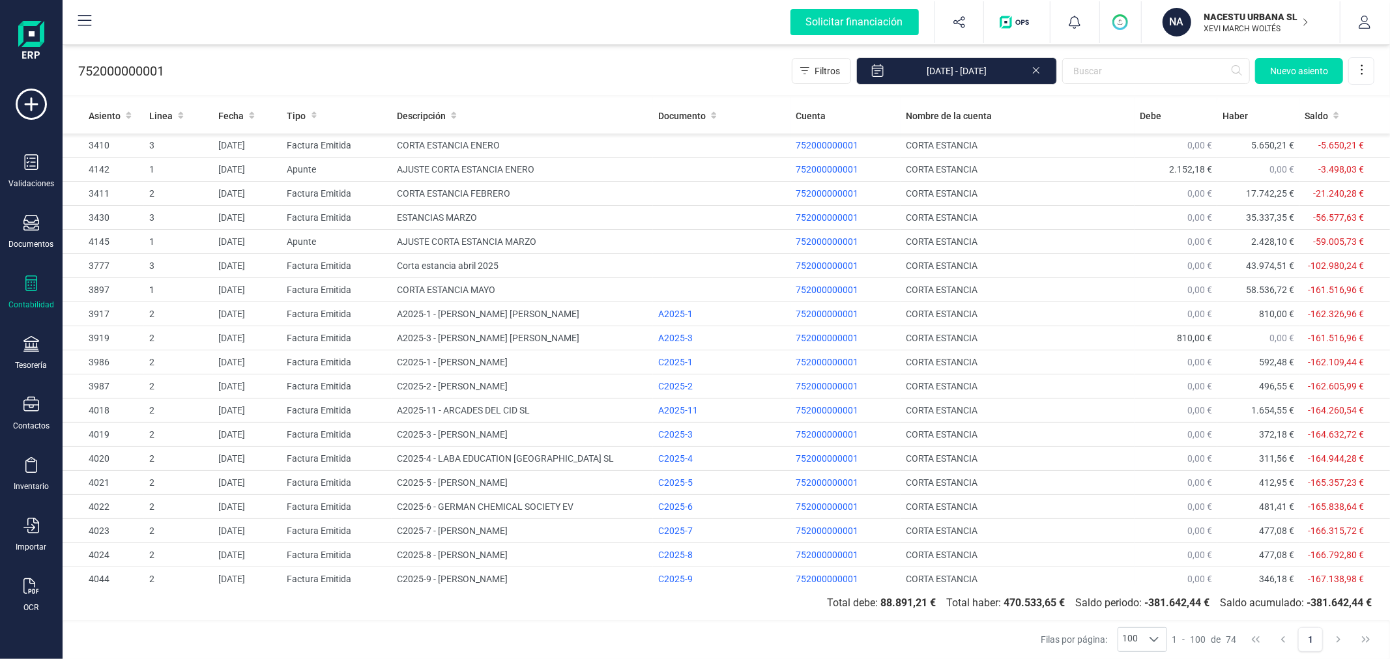
click at [1038, 74] on icon at bounding box center [1036, 69] width 10 height 13
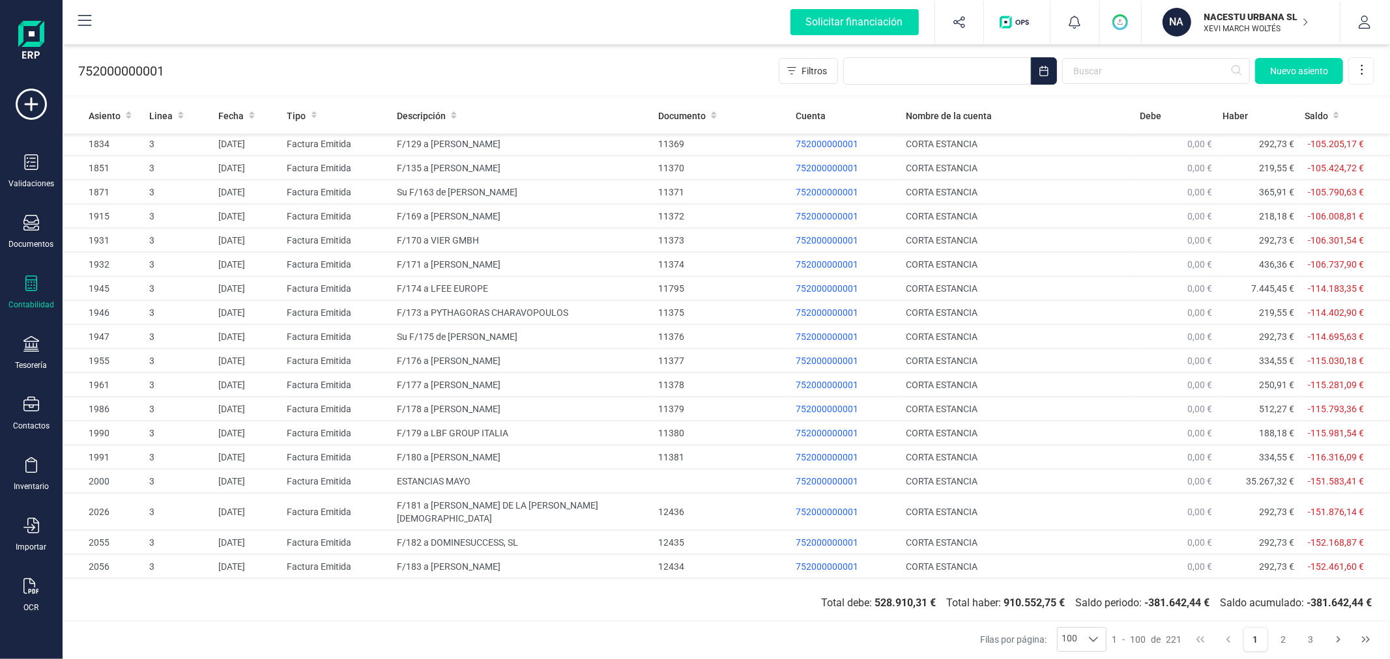
scroll to position [1964, 0]
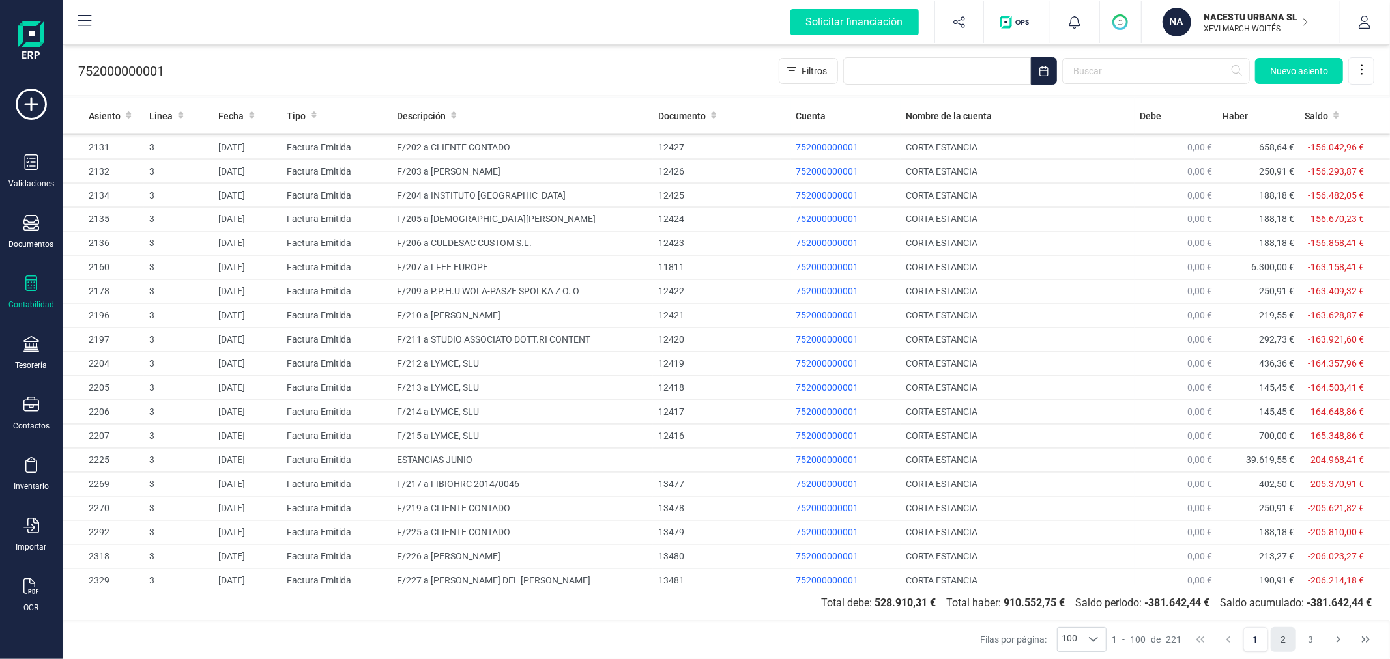
click at [1292, 642] on button "2" at bounding box center [1283, 639] width 25 height 25
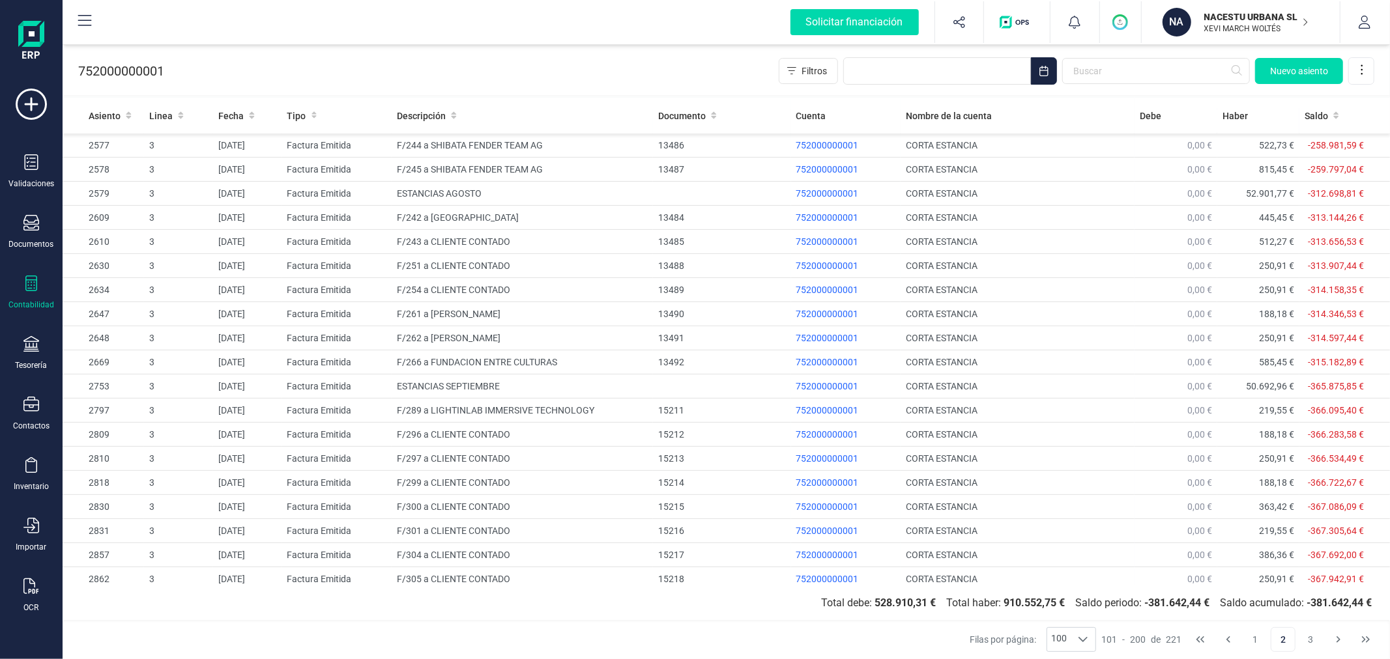
scroll to position [0, 0]
click at [1255, 635] on button "1" at bounding box center [1255, 639] width 25 height 25
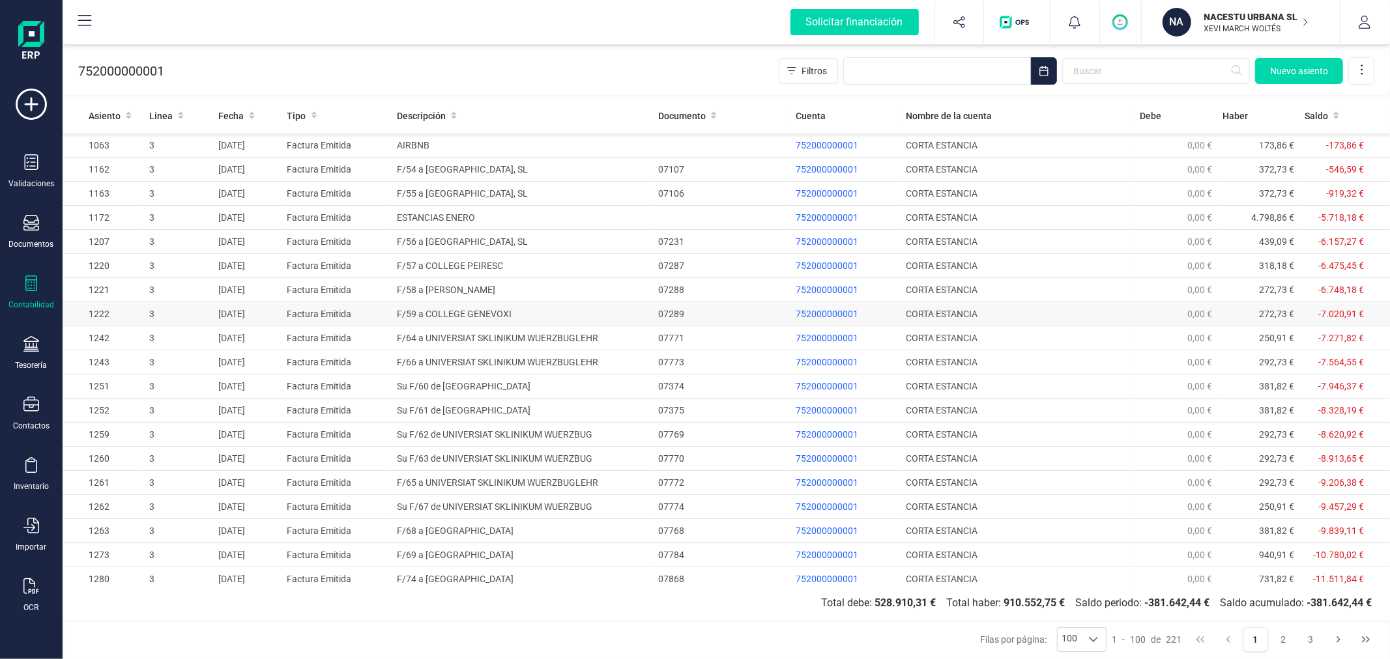
drag, startPoint x: 601, startPoint y: 317, endPoint x: 606, endPoint y: 308, distance: 10.5
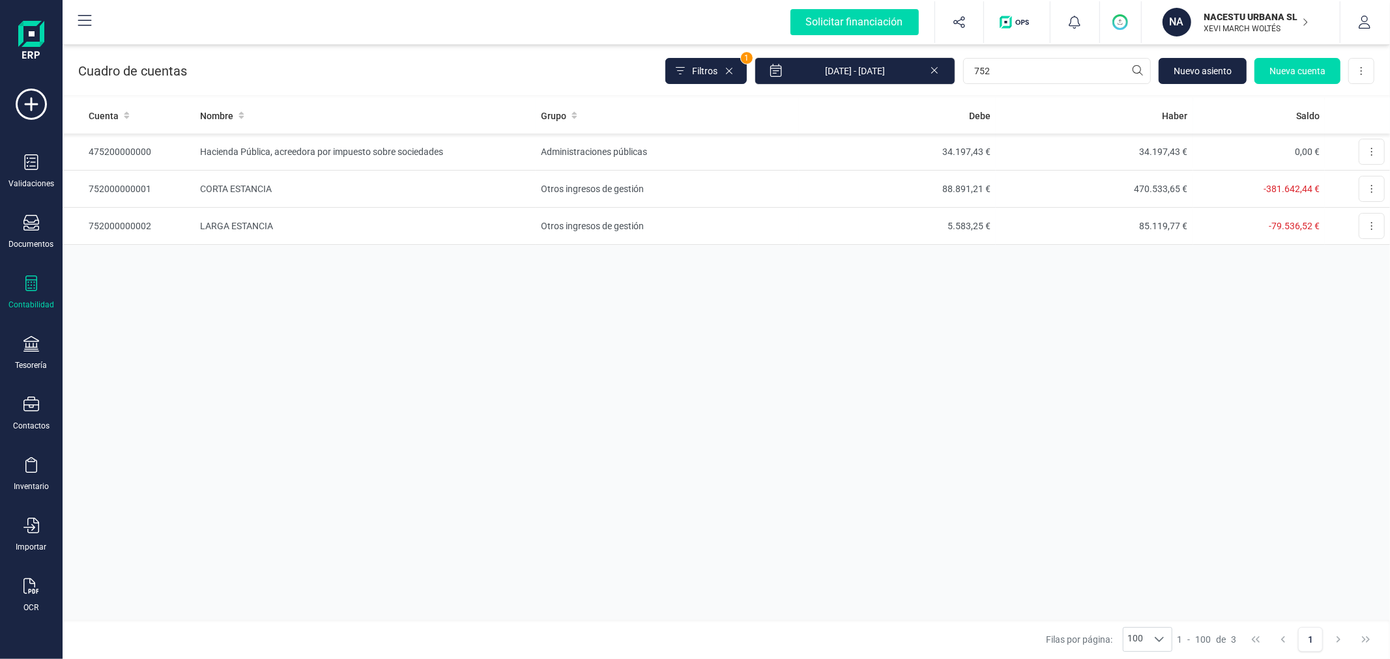
click at [930, 69] on icon at bounding box center [934, 69] width 10 height 13
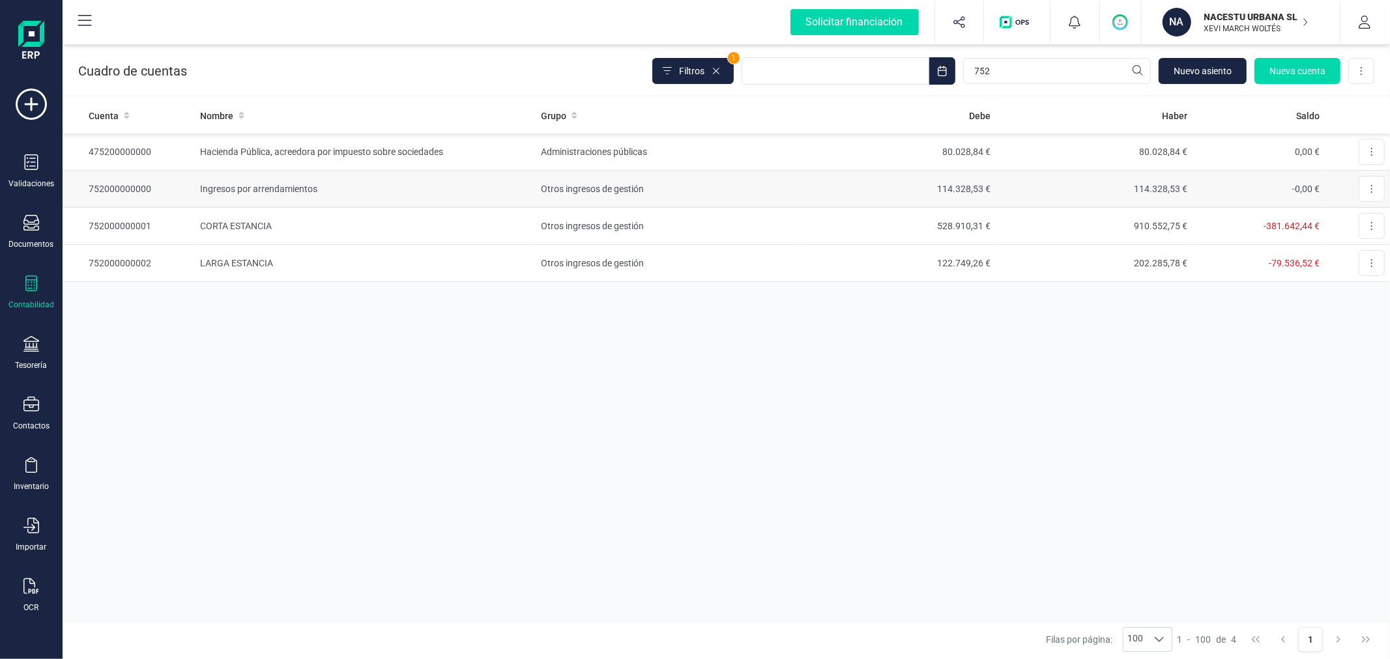
click at [536, 202] on td "Otros ingresos de gestión" at bounding box center [667, 189] width 263 height 37
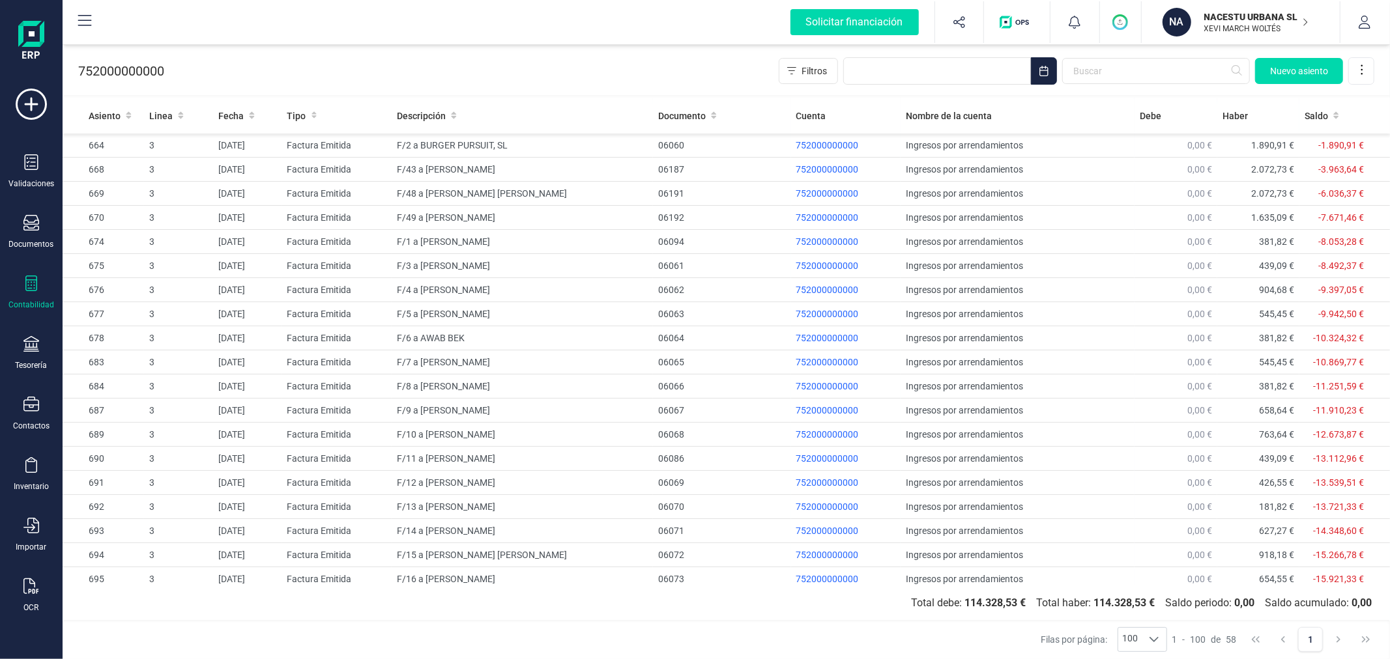
scroll to position [949, 0]
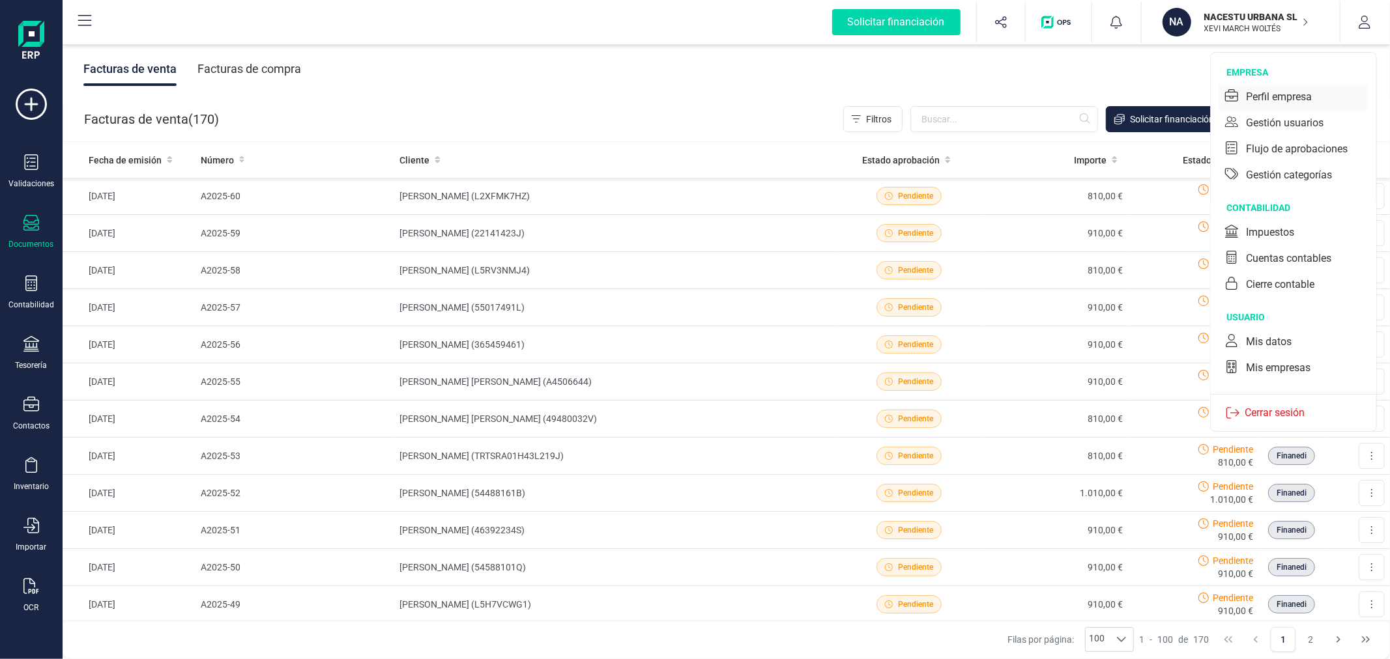
click at [1300, 96] on div "Perfil empresa" at bounding box center [1279, 97] width 66 height 16
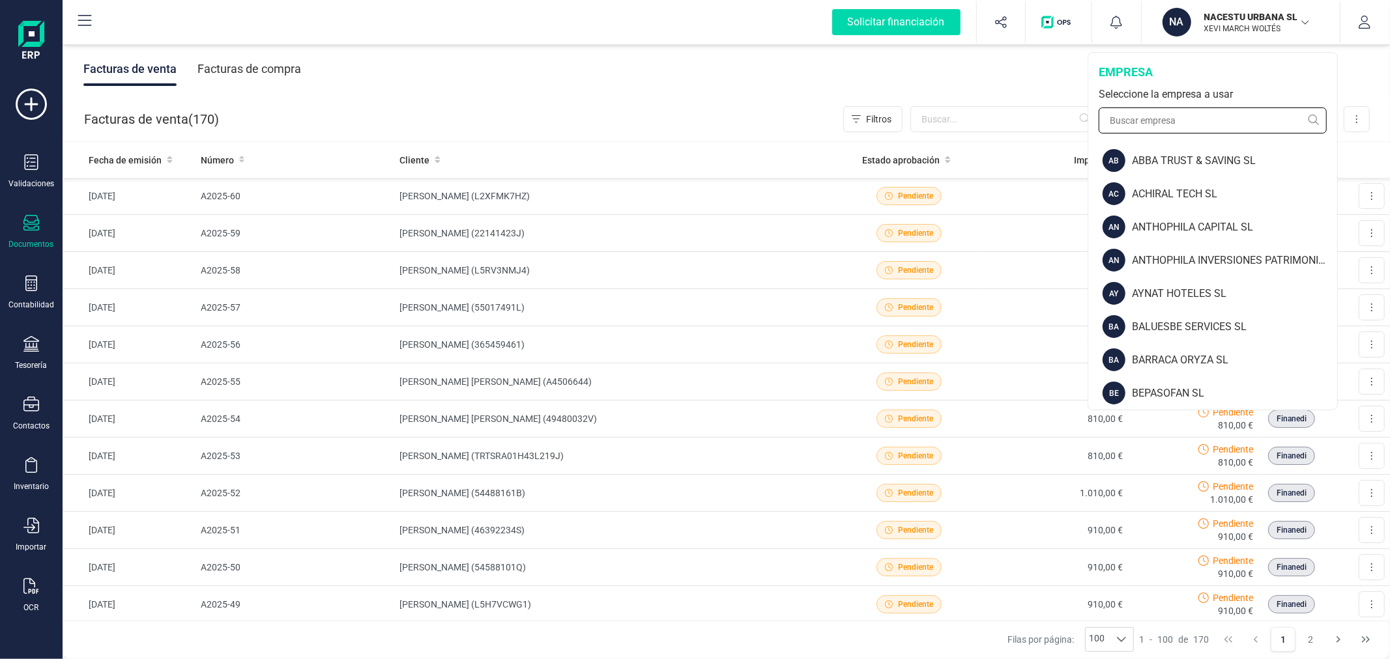
click at [1144, 121] on input "text" at bounding box center [1213, 121] width 228 height 26
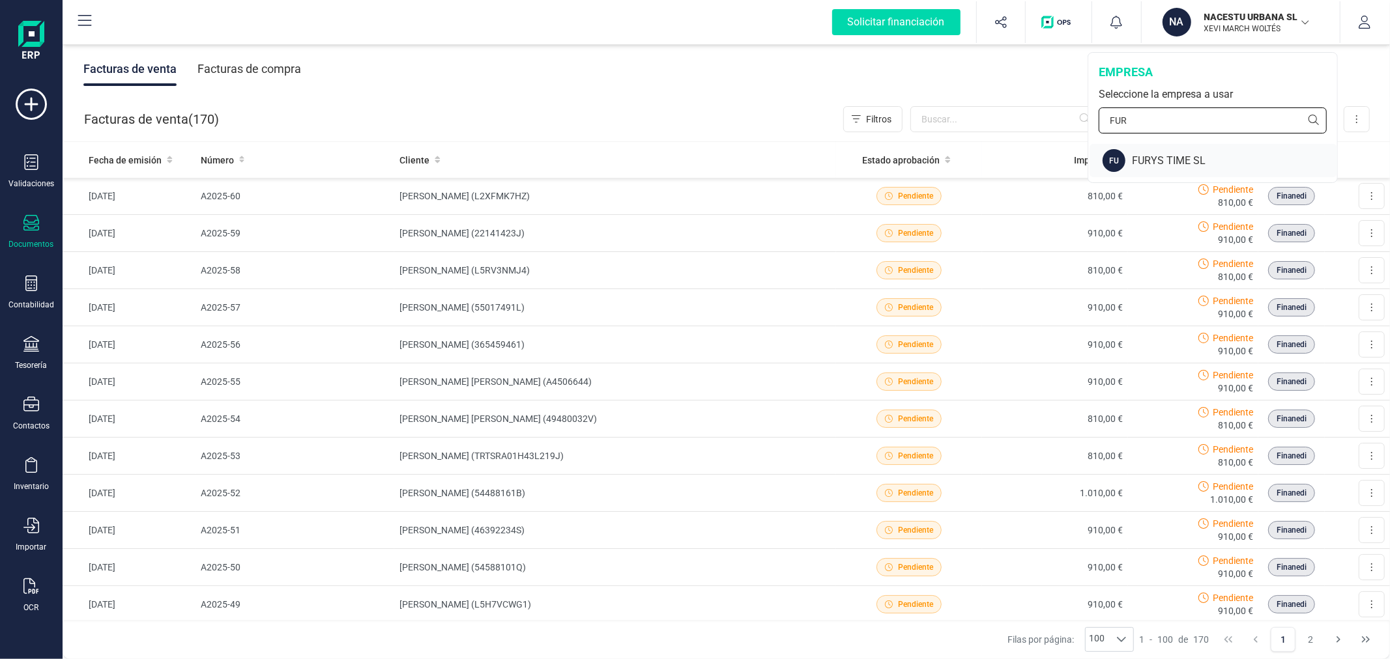
type input "FUR"
click at [1149, 151] on div "FU FURYS TIME SL" at bounding box center [1213, 160] width 248 height 33
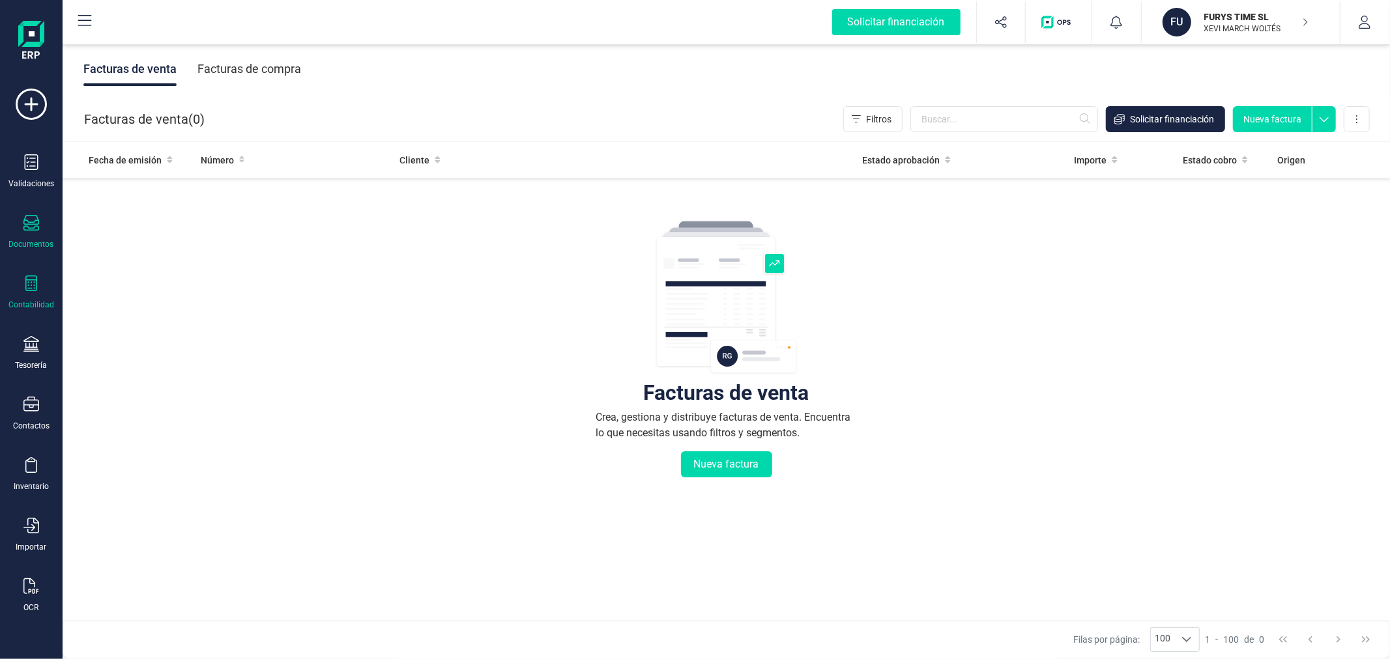
click at [35, 295] on div at bounding box center [31, 285] width 16 height 19
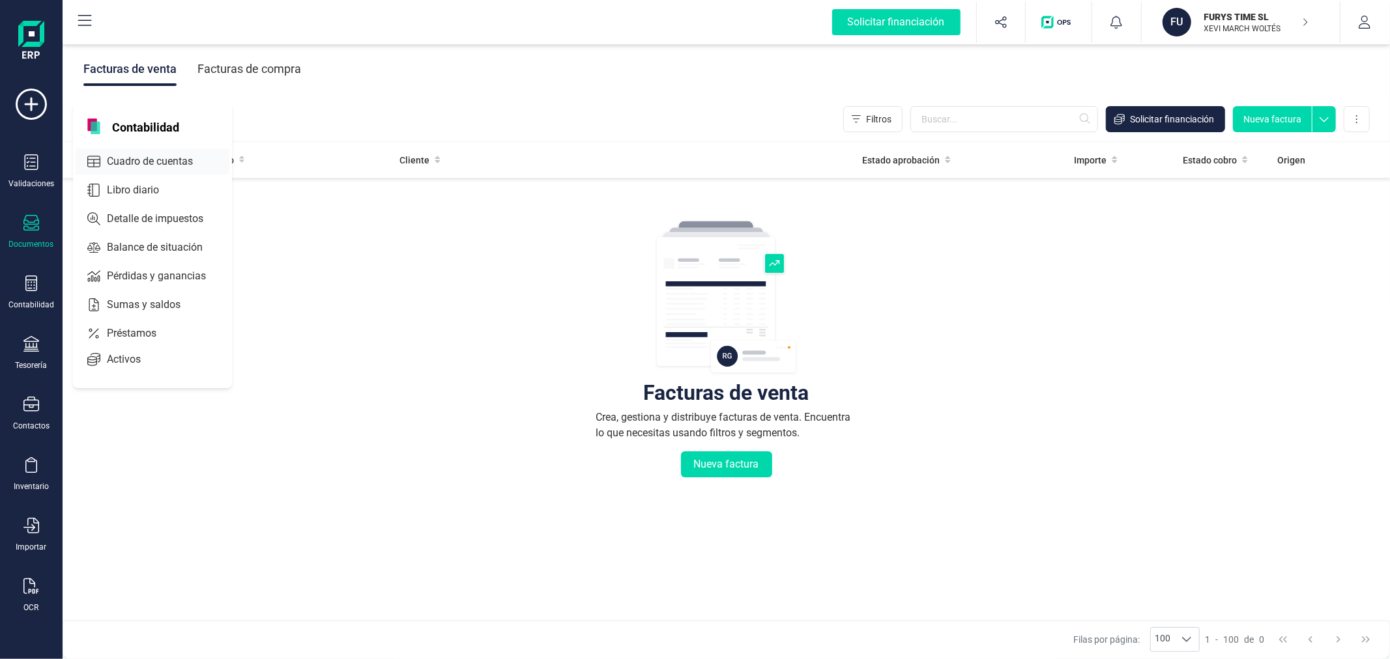
click at [139, 153] on div "Cuadro de cuentas" at bounding box center [153, 162] width 154 height 26
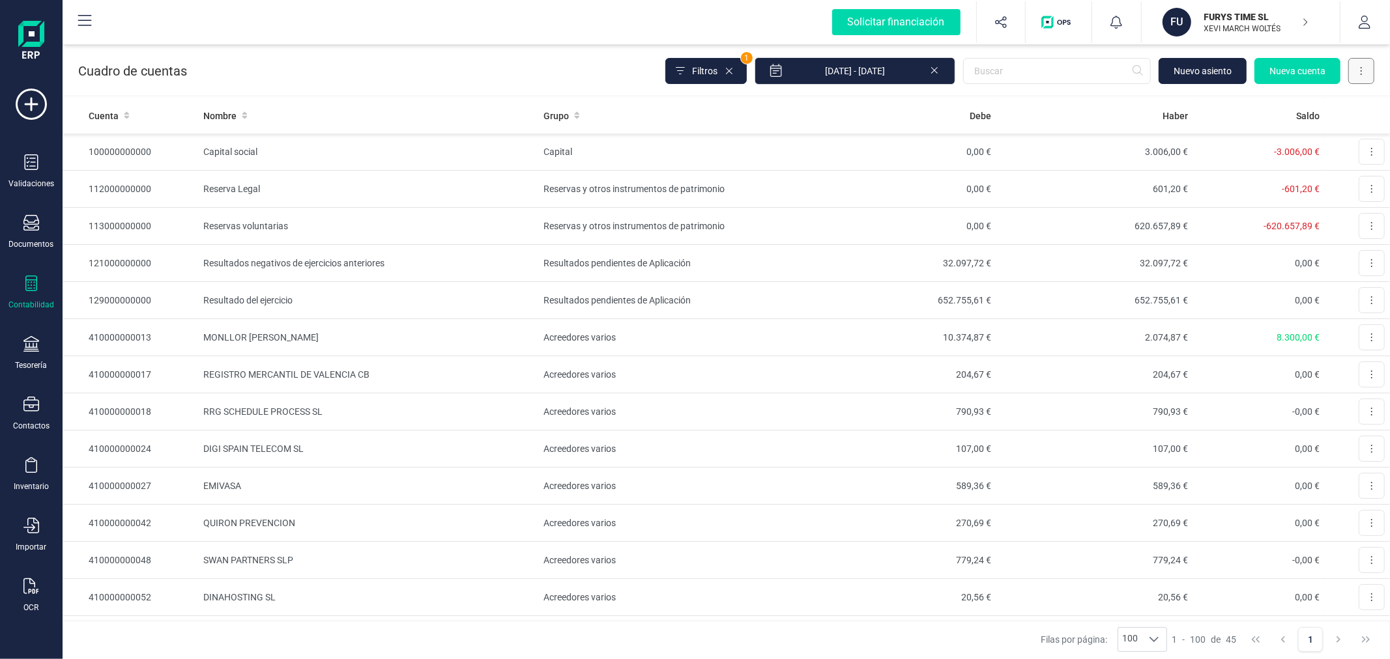
click at [1366, 68] on button at bounding box center [1361, 71] width 26 height 26
click at [1349, 98] on span "Descargar Excel" at bounding box center [1331, 102] width 65 height 13
click at [935, 74] on icon at bounding box center [934, 69] width 10 height 13
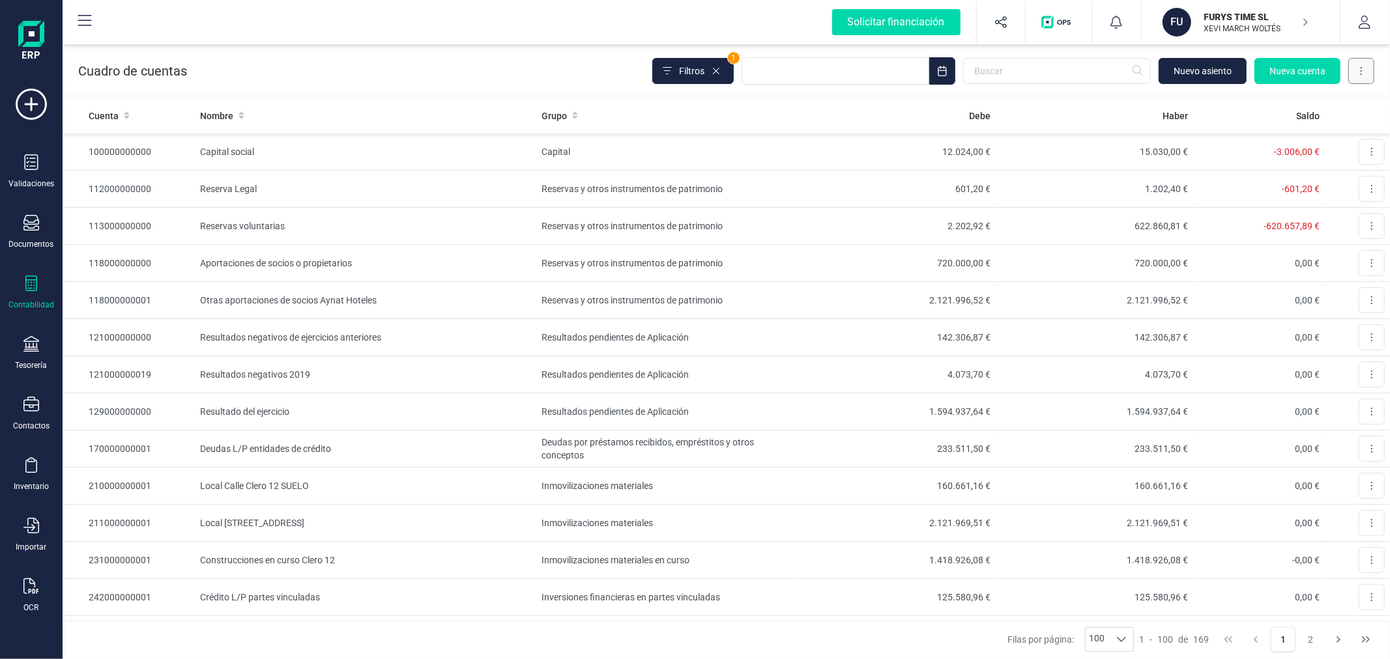
click at [1362, 69] on icon at bounding box center [1361, 71] width 3 height 10
click at [1312, 98] on span "Descargar Excel" at bounding box center [1331, 102] width 65 height 13
click at [990, 66] on input "text" at bounding box center [1057, 71] width 188 height 26
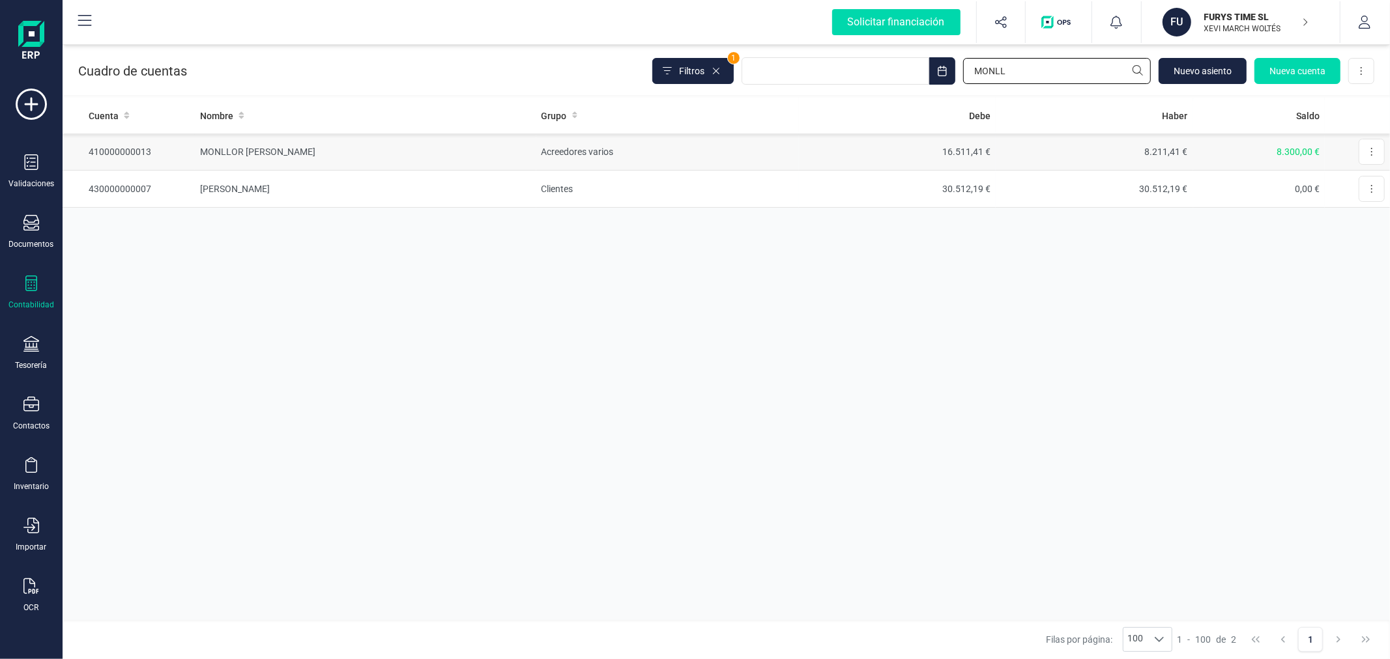
type input "MONLL"
click at [438, 144] on td "MONLLOR [PERSON_NAME]" at bounding box center [365, 152] width 341 height 37
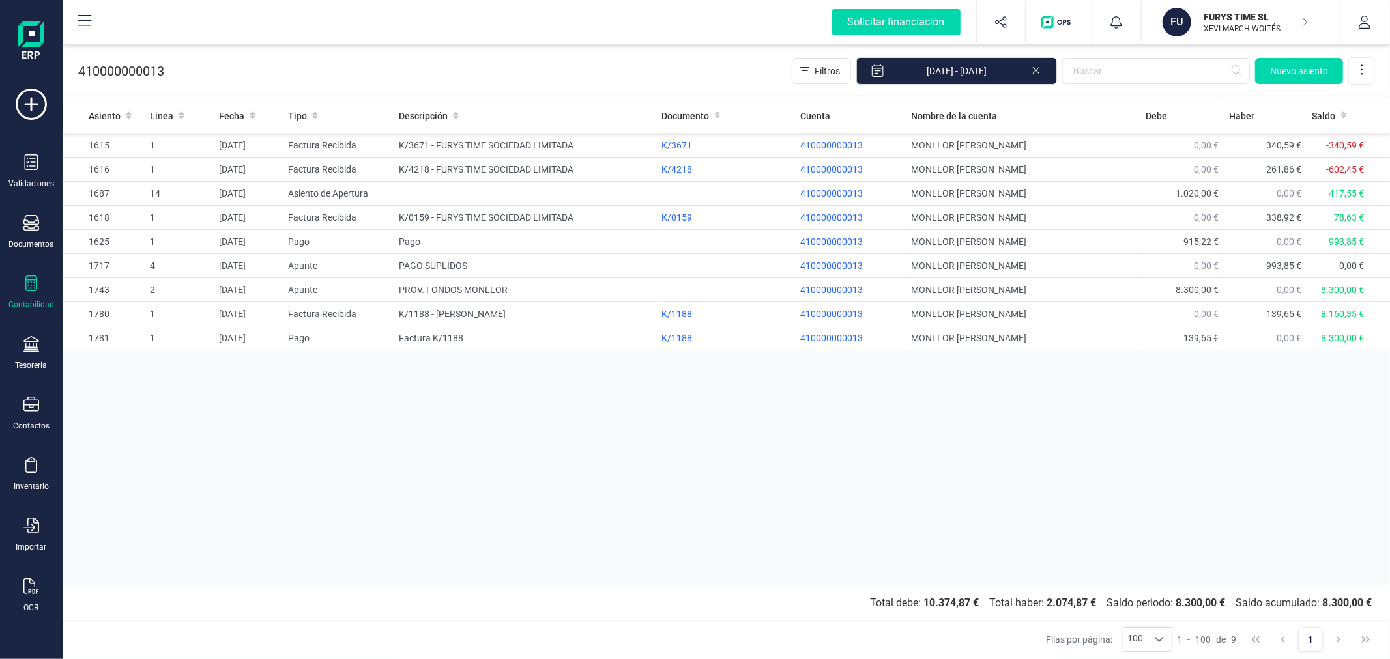
click at [624, 411] on div "Asiento Linea Fecha Tipo Descripción Documento Cuenta Nombre de la cuenta Debe …" at bounding box center [726, 341] width 1327 height 487
click at [1039, 66] on icon at bounding box center [1036, 69] width 10 height 13
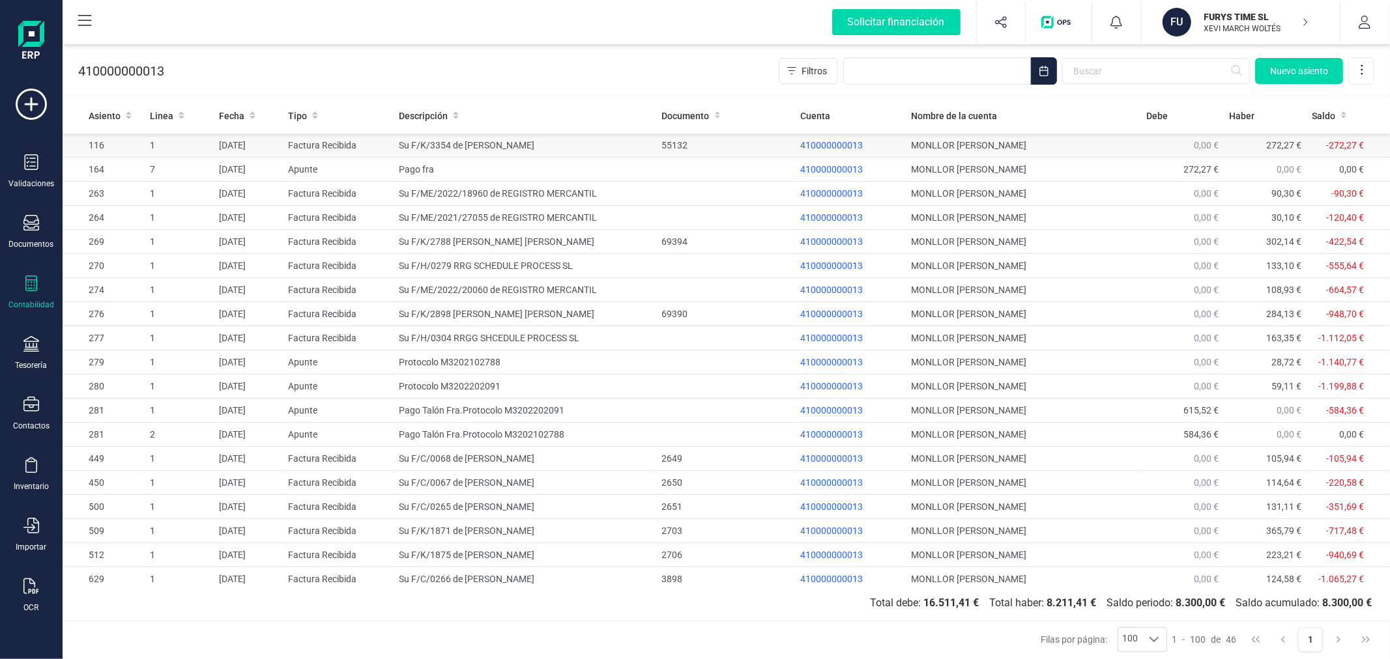
drag, startPoint x: 642, startPoint y: 164, endPoint x: 718, endPoint y: 149, distance: 77.1
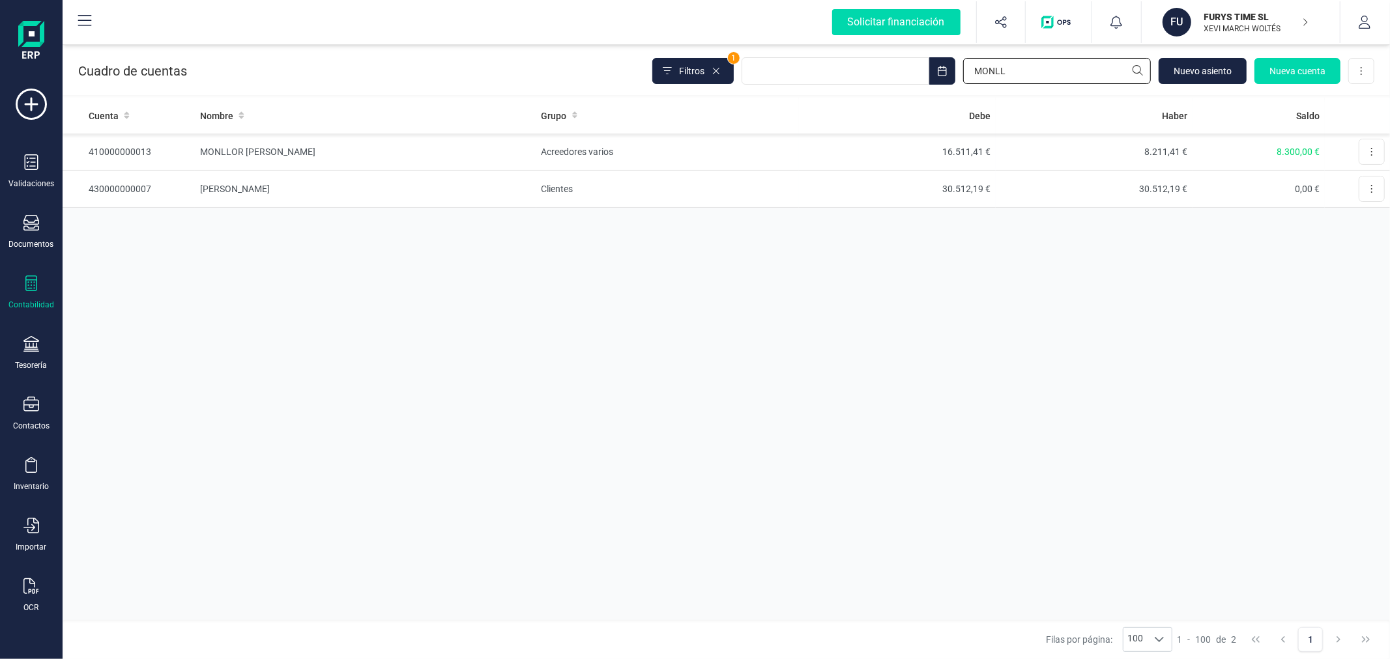
click at [1050, 75] on input "MONLL" at bounding box center [1057, 71] width 188 height 26
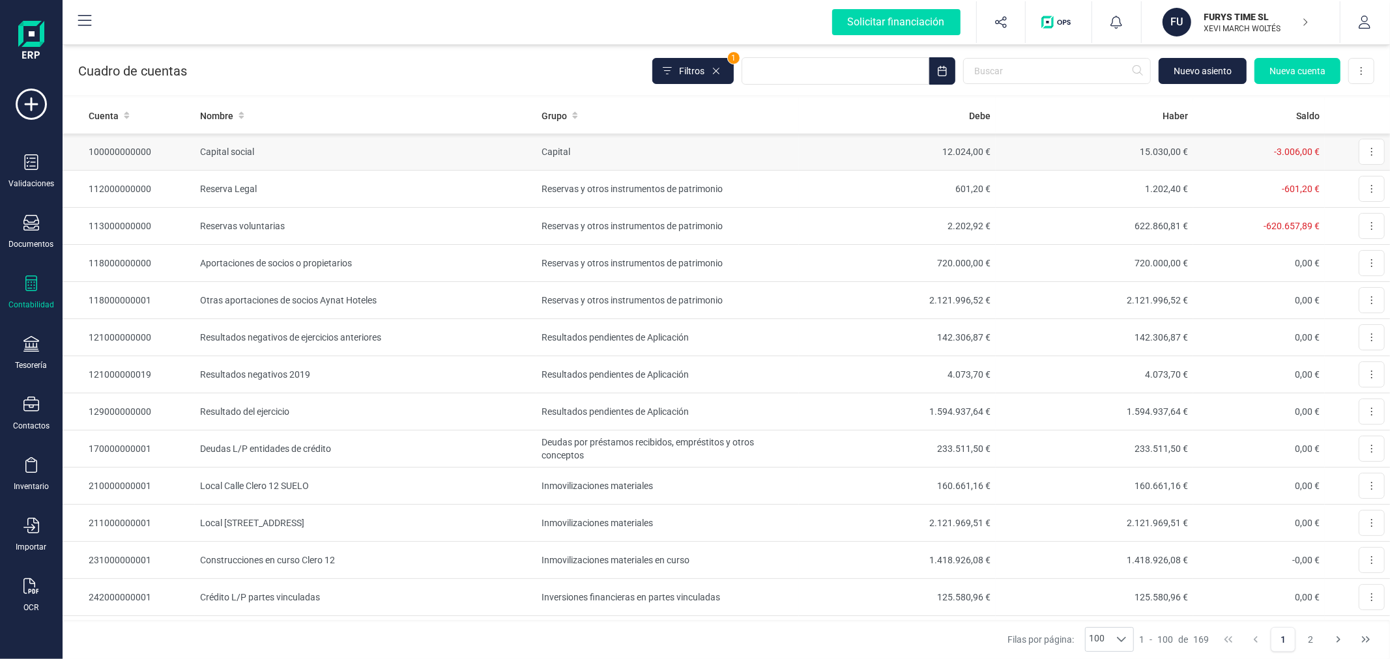
click at [547, 153] on td "Capital" at bounding box center [667, 152] width 263 height 37
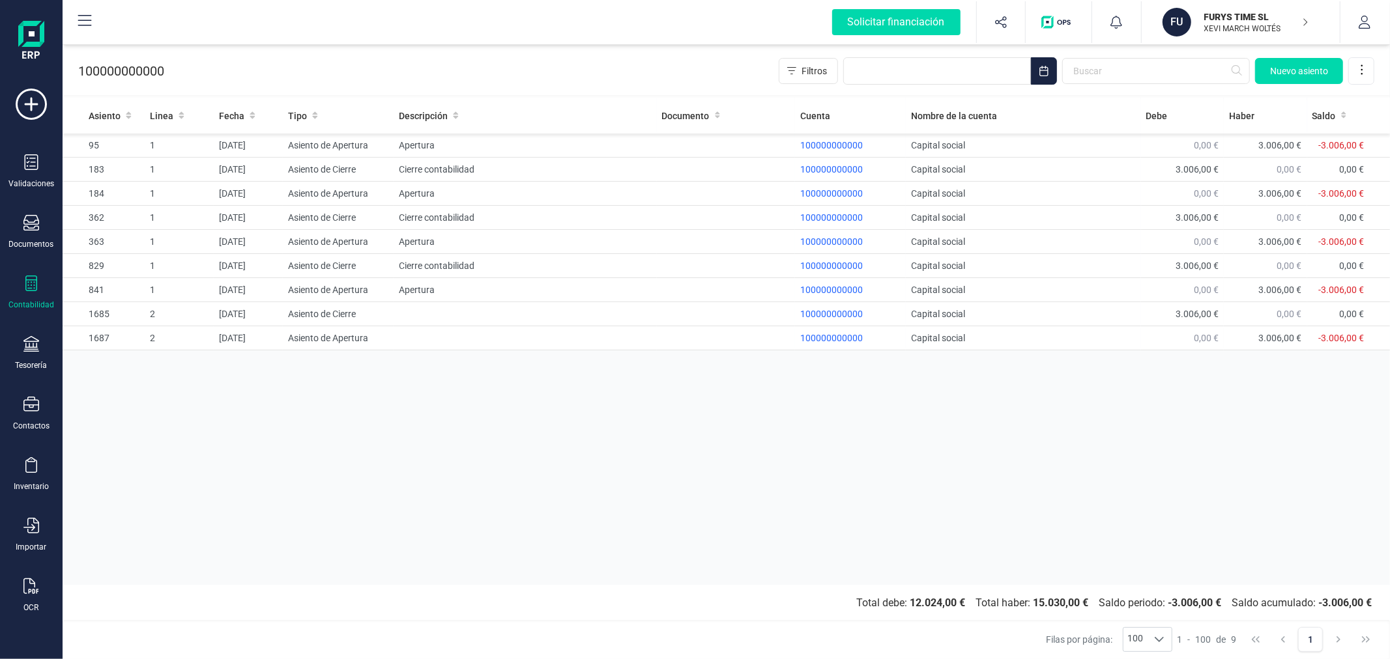
click at [648, 491] on div "Asiento Linea Fecha Tipo Descripción Documento Cuenta Nombre de la cuenta Debe …" at bounding box center [726, 341] width 1327 height 487
